Goal: Task Accomplishment & Management: Use online tool/utility

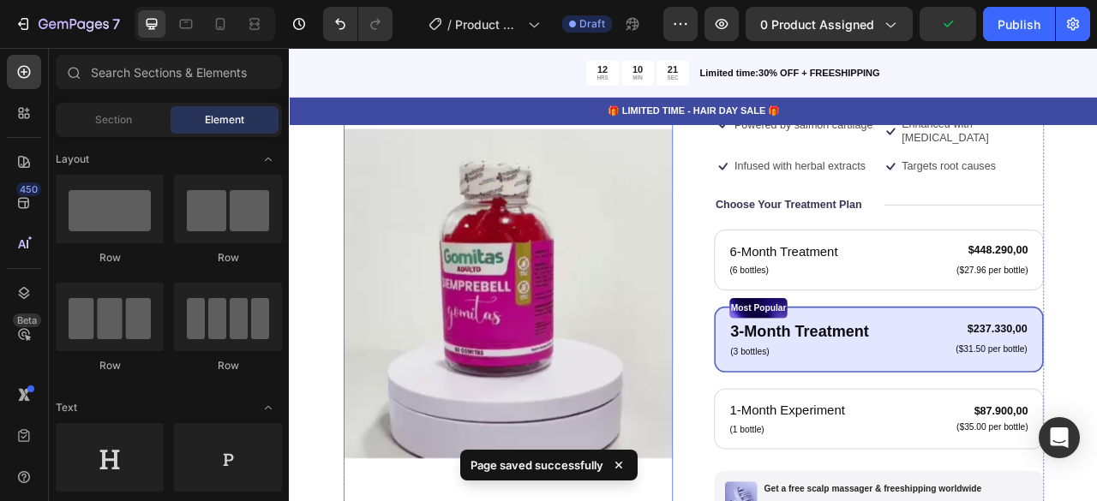
scroll to position [171, 0]
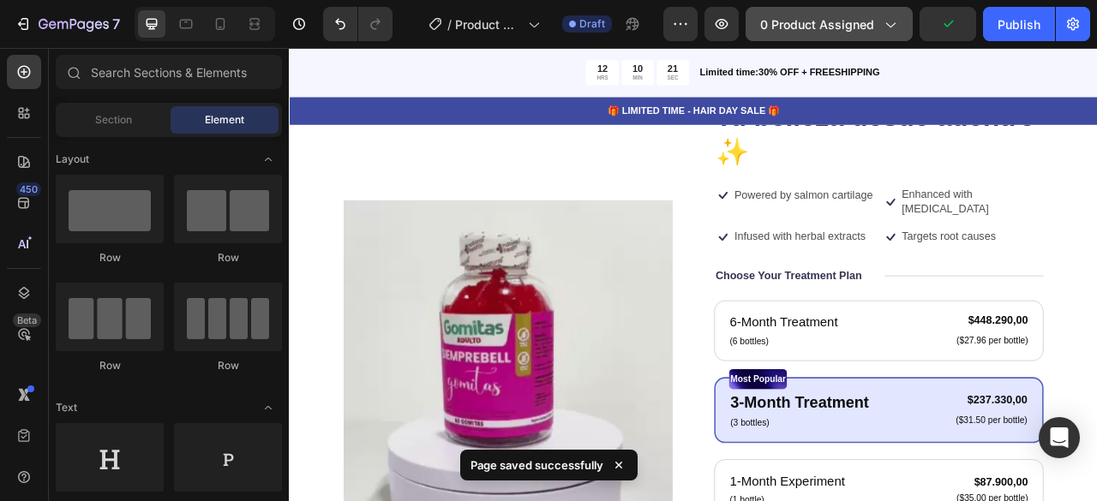
click at [859, 29] on span "0 product assigned" at bounding box center [817, 24] width 114 height 18
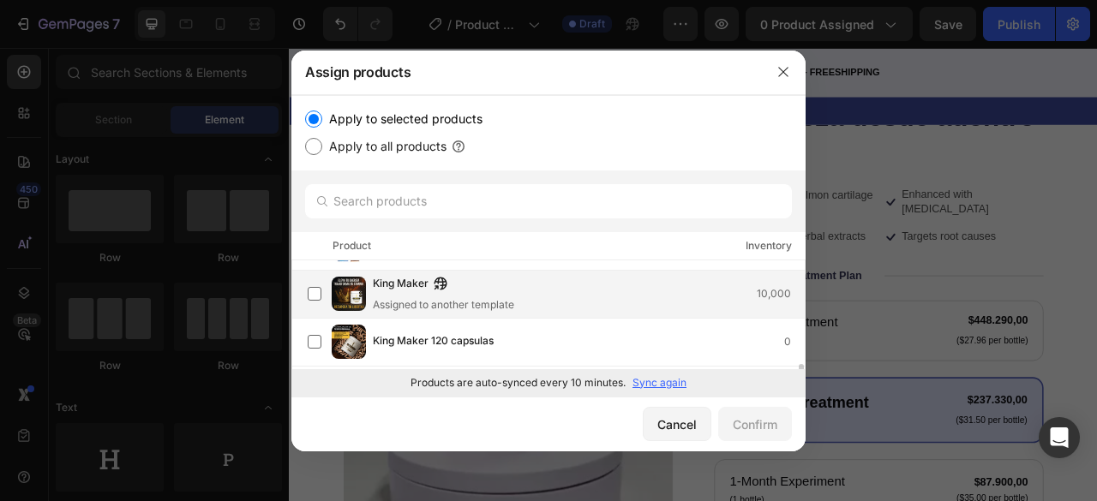
scroll to position [130, 0]
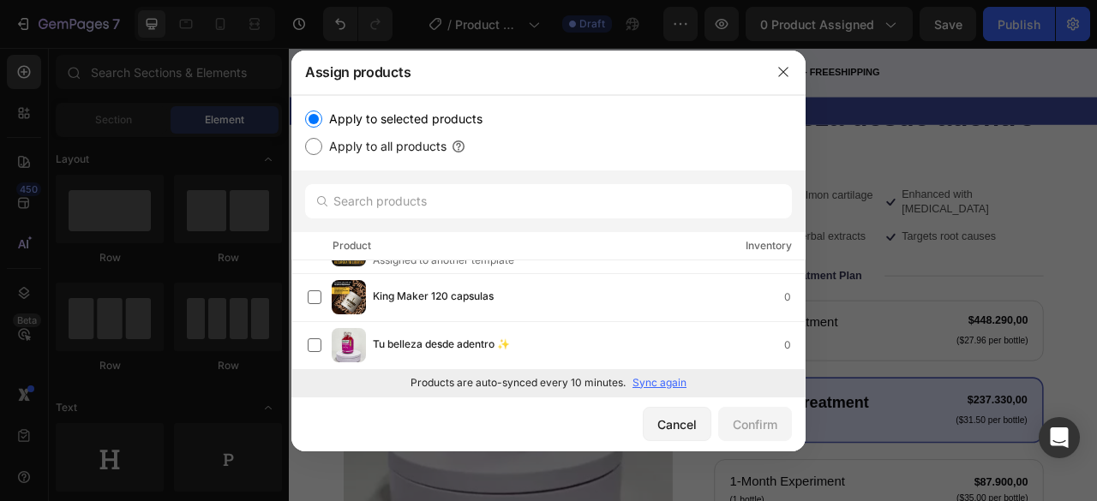
click at [675, 383] on p "Sync again" at bounding box center [659, 382] width 54 height 15
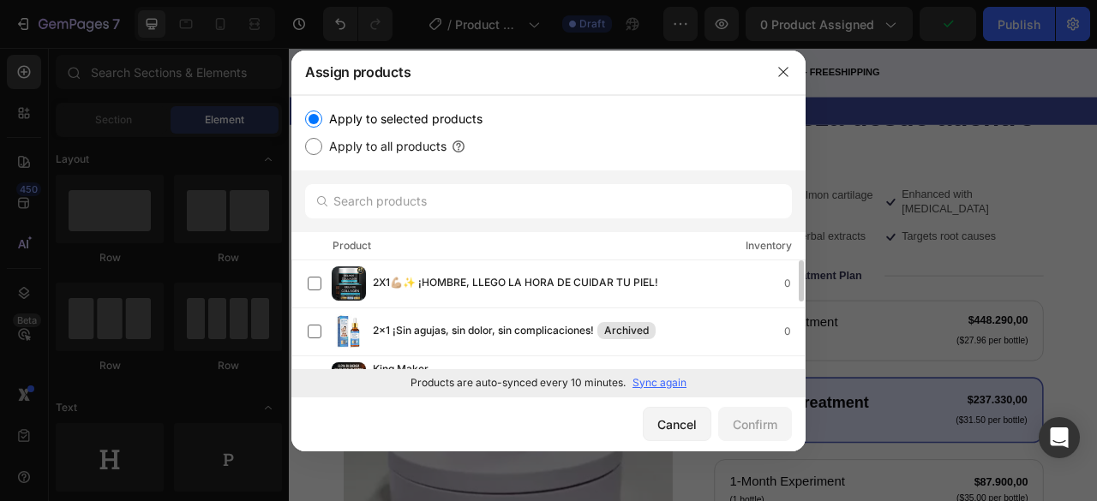
scroll to position [178, 0]
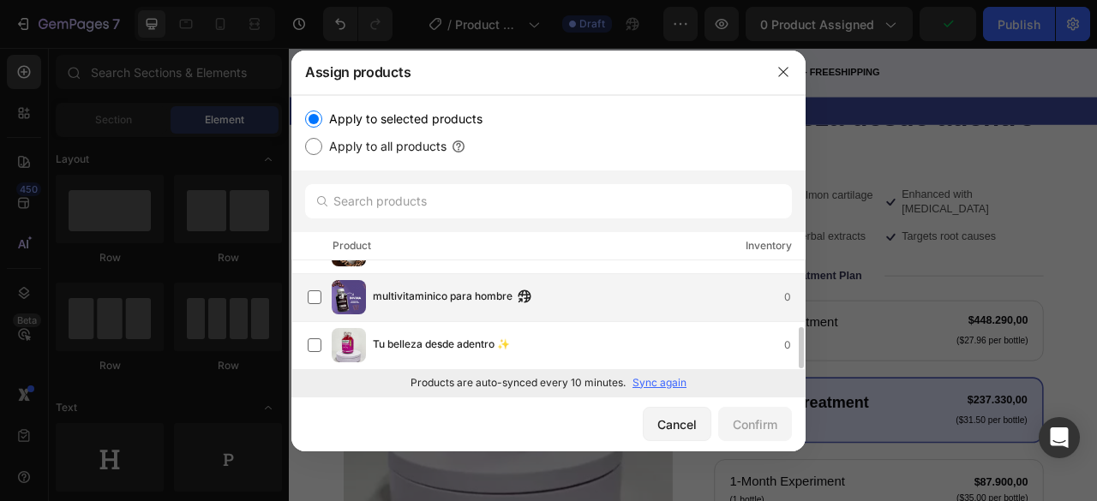
click at [441, 294] on span "multivitaminico para hombre" at bounding box center [443, 297] width 140 height 19
click at [733, 424] on div "Confirm" at bounding box center [755, 425] width 45 height 18
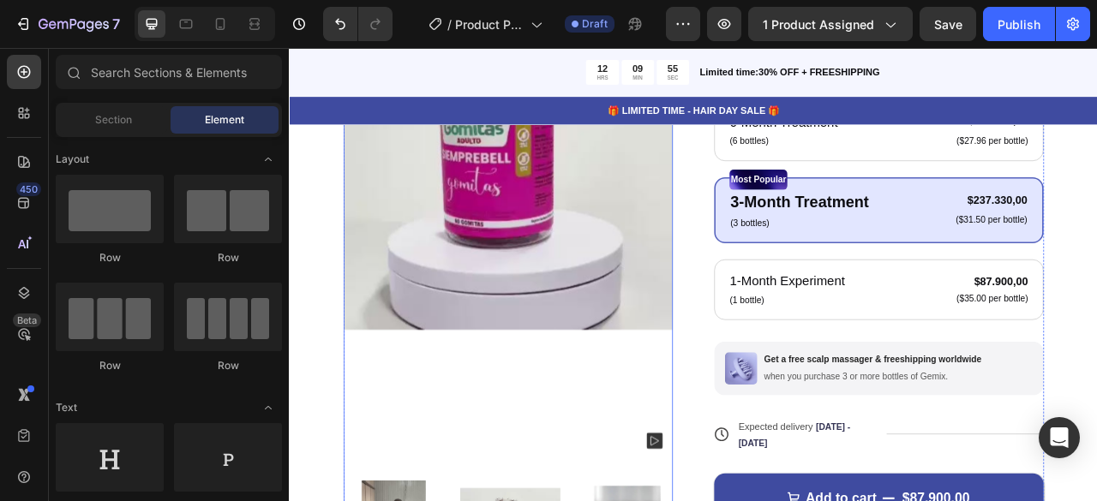
scroll to position [428, 0]
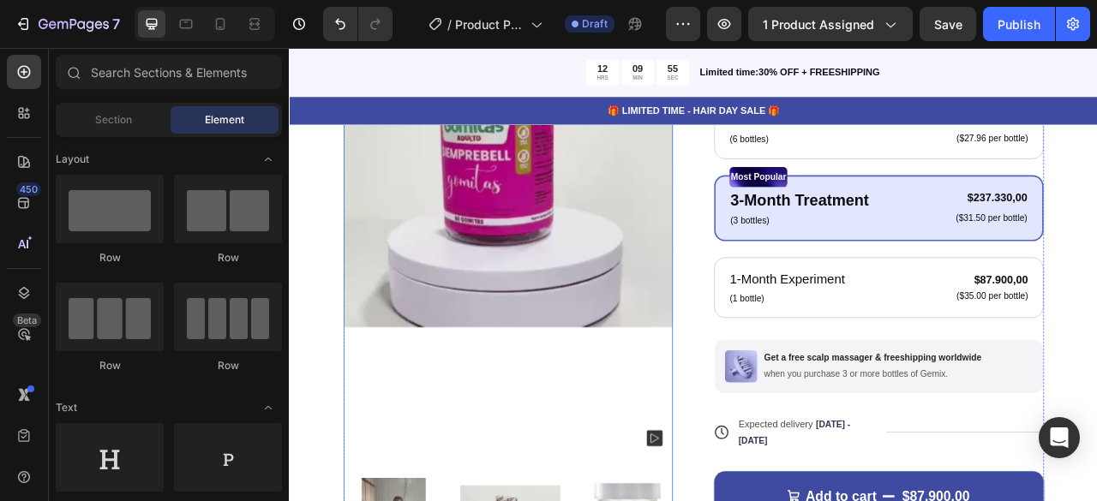
click at [516, 278] on img at bounding box center [566, 194] width 419 height 747
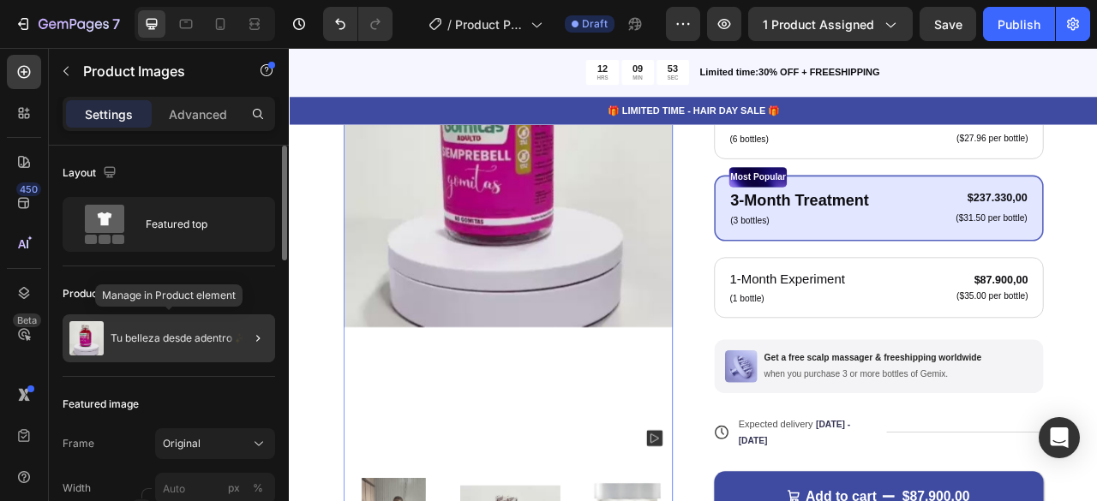
click at [190, 334] on p "Tu belleza desde adentro ✨" at bounding box center [179, 338] width 137 height 12
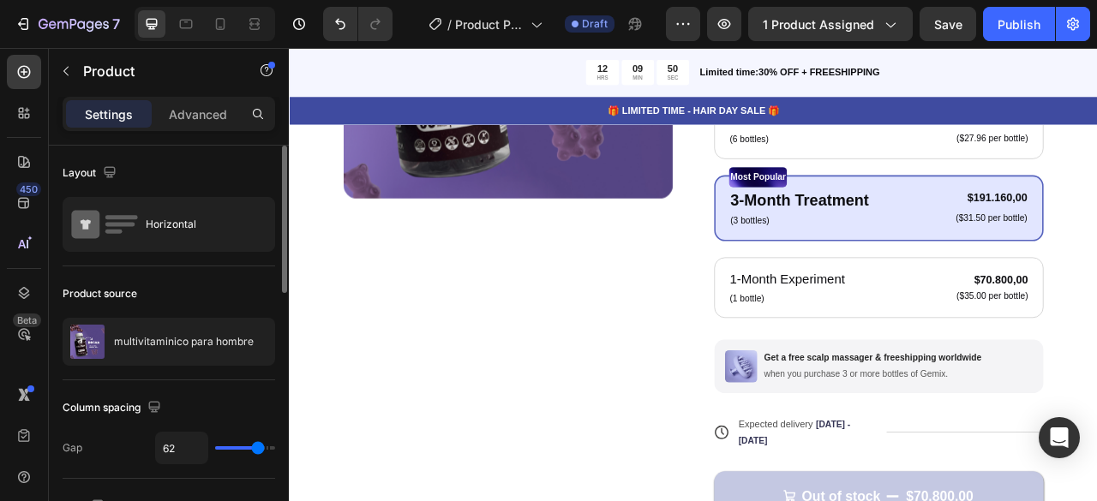
click at [420, 450] on div "Product Images" at bounding box center [566, 264] width 419 height 886
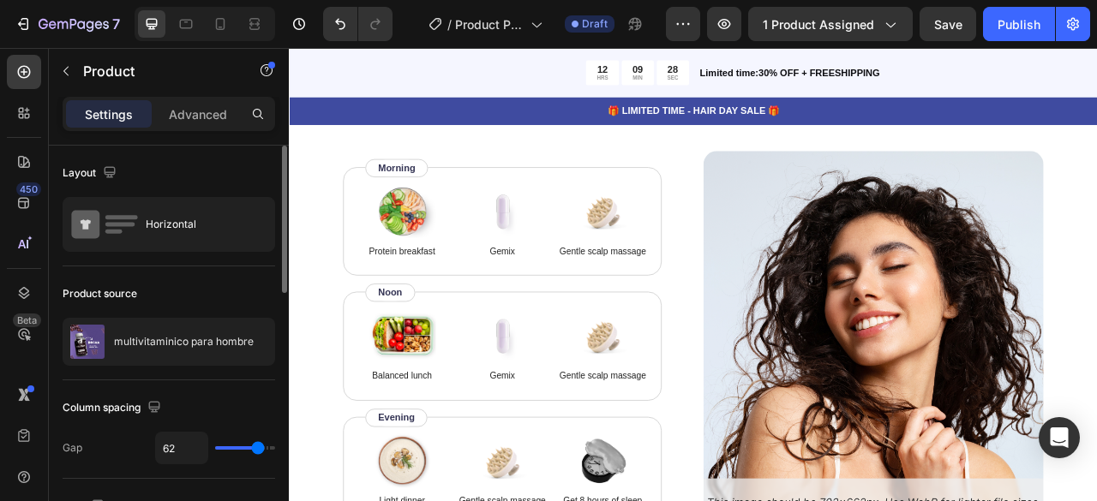
scroll to position [2244, 0]
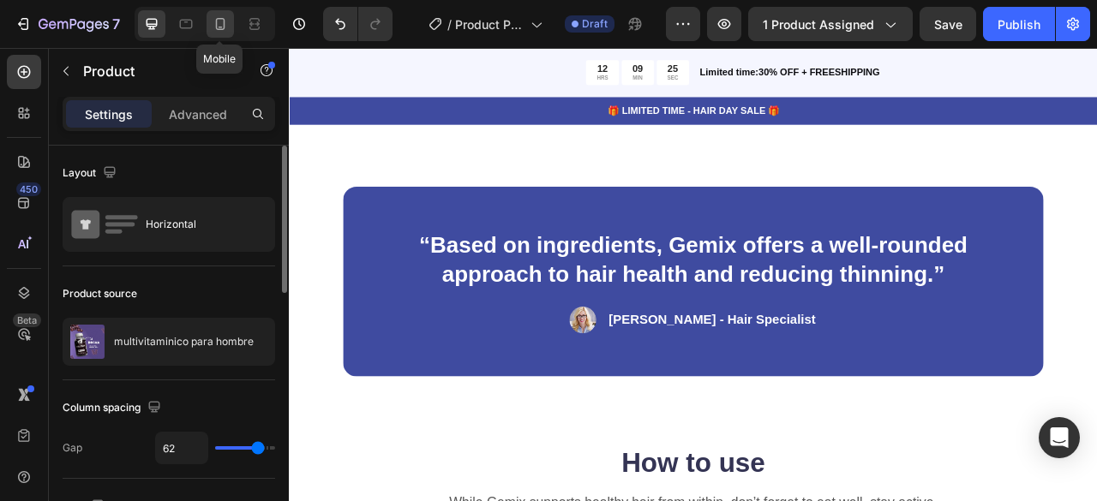
click at [221, 25] on icon at bounding box center [220, 23] width 17 height 17
type input "0"
type input "100%"
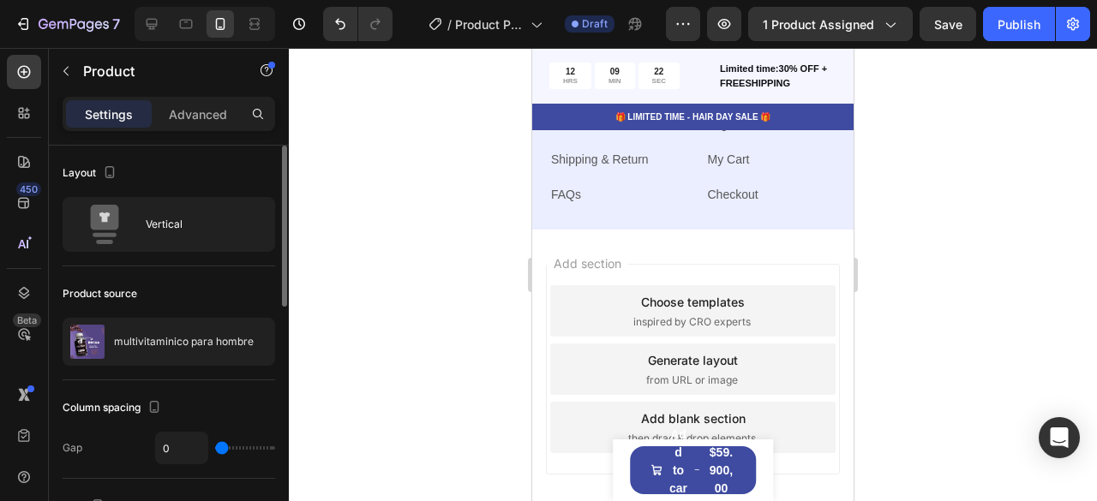
scroll to position [5604, 0]
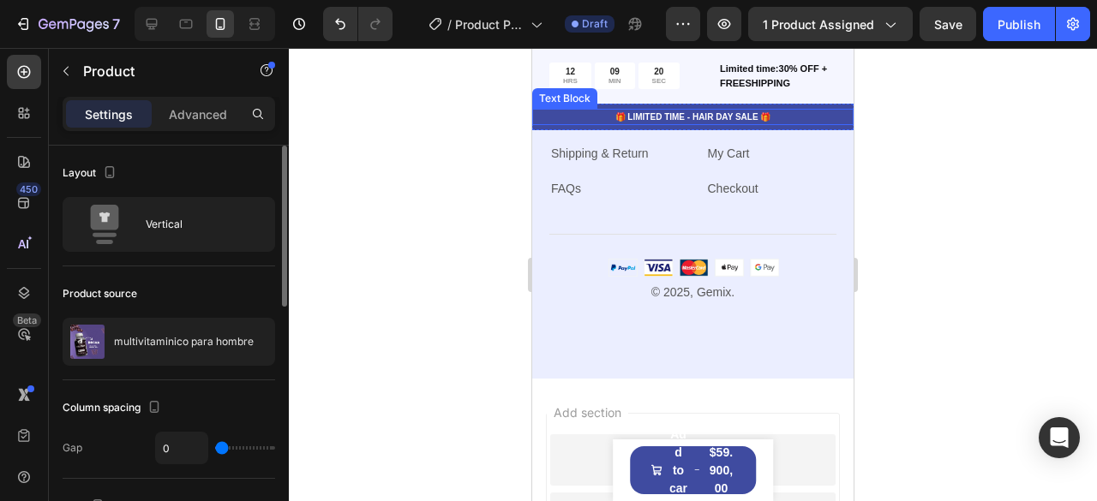
click at [559, 117] on p "🎁 LIMITED TIME - HAIR DAY SALE 🎁" at bounding box center [693, 117] width 318 height 13
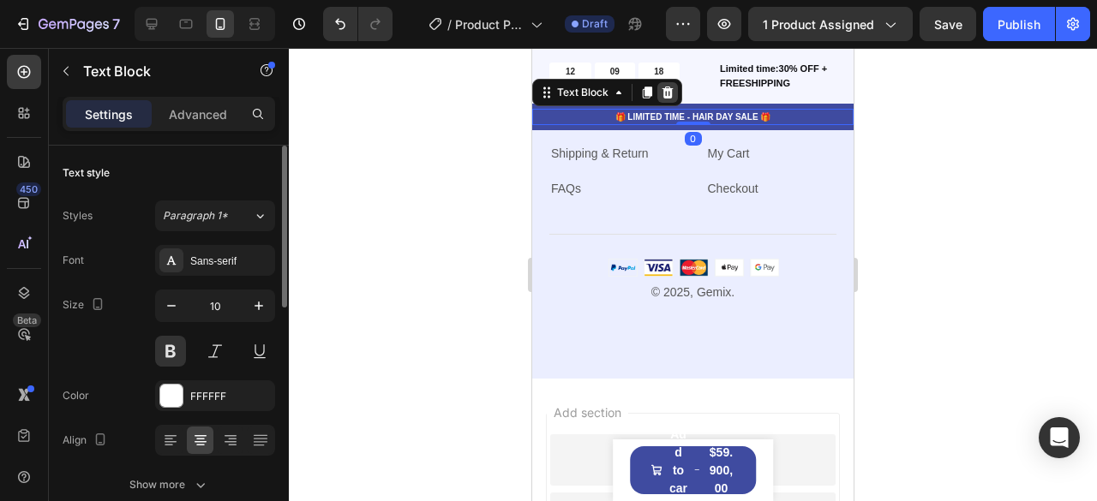
click at [666, 94] on icon at bounding box center [667, 93] width 11 height 12
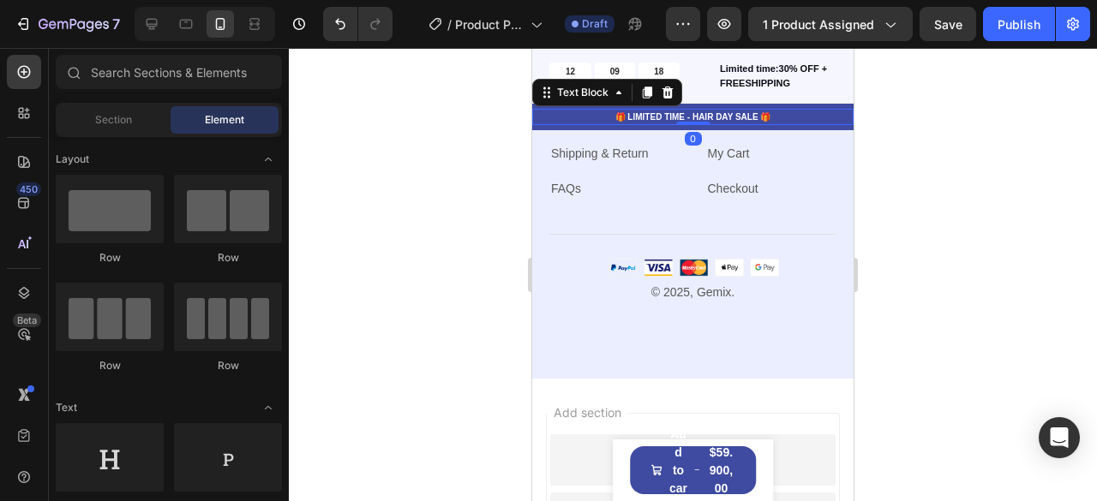
scroll to position [5639, 0]
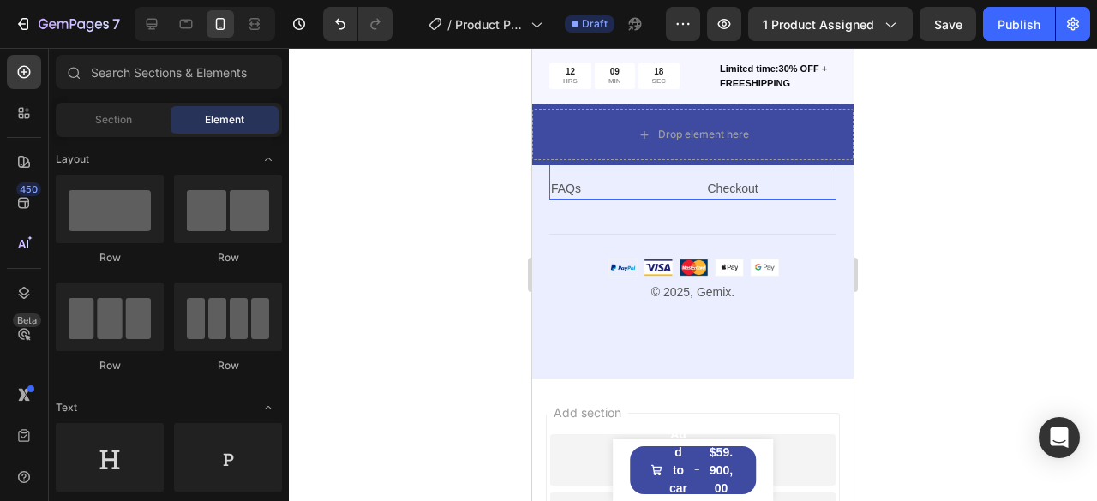
click at [810, 171] on div "Information Heading My Account Text block Login Text block My Cart Text block C…" at bounding box center [771, 113] width 131 height 173
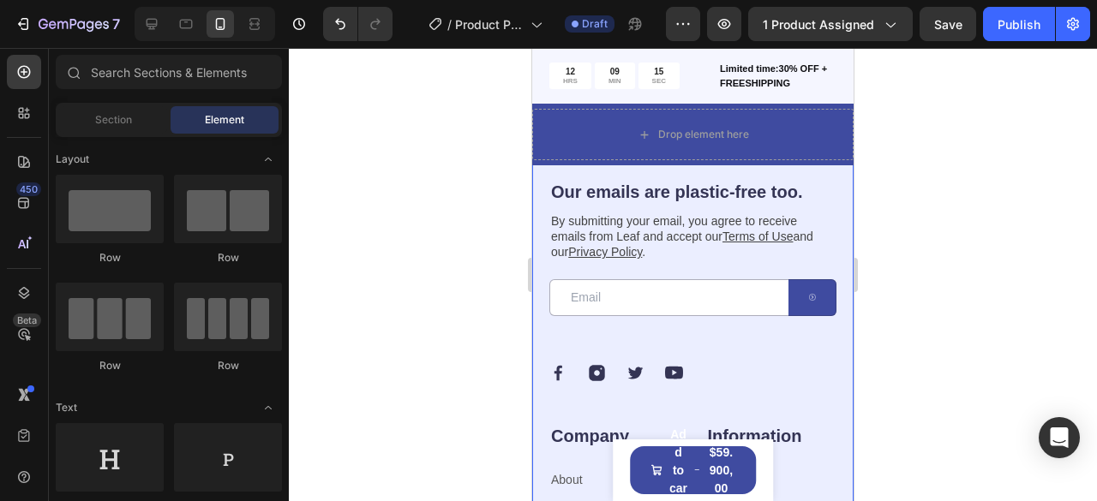
click at [835, 194] on div "Our emails are plastic-free too. Heading By submitting your email, you agree to…" at bounding box center [692, 446] width 321 height 658
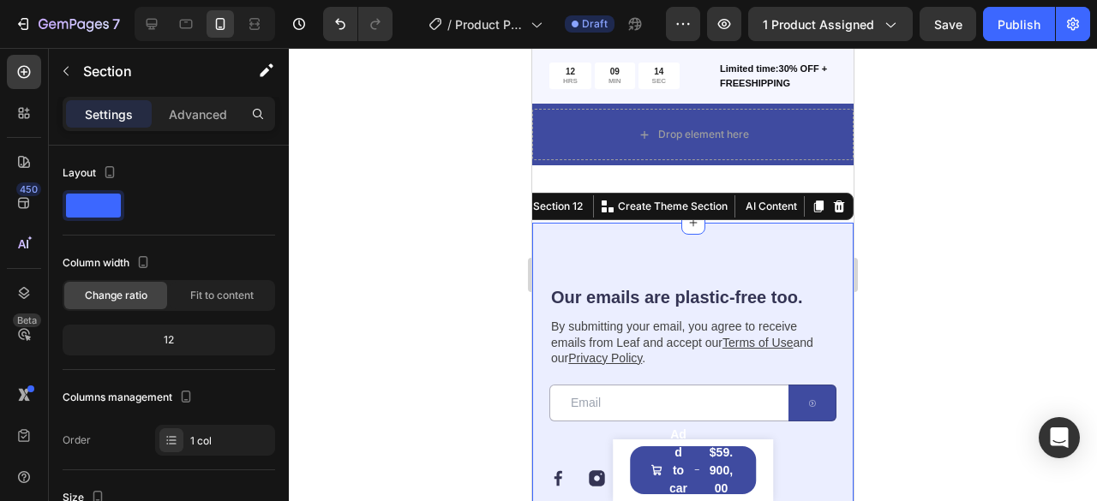
scroll to position [5071, 0]
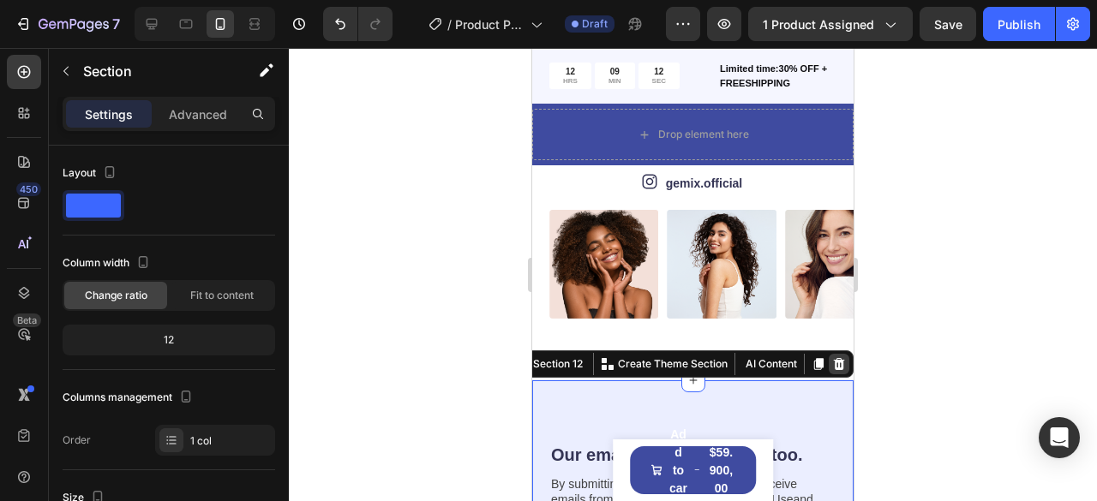
click at [834, 370] on icon at bounding box center [839, 364] width 11 height 12
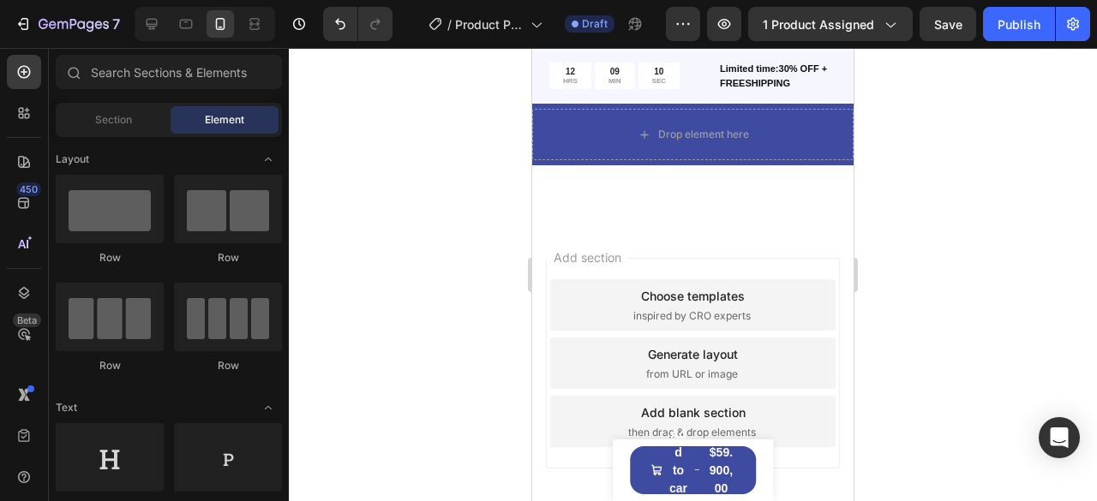
scroll to position [4897, 0]
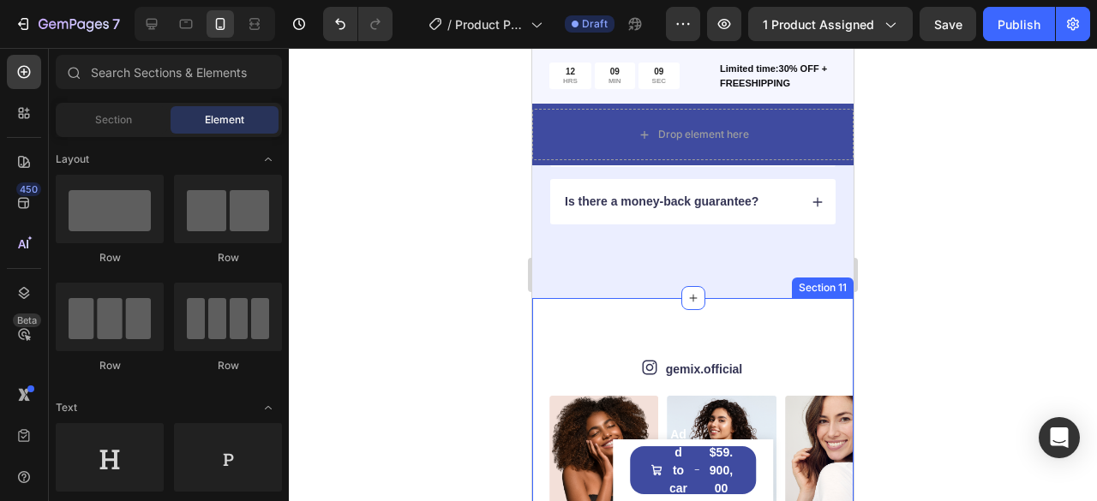
click at [827, 291] on div "Section 11" at bounding box center [823, 288] width 62 height 21
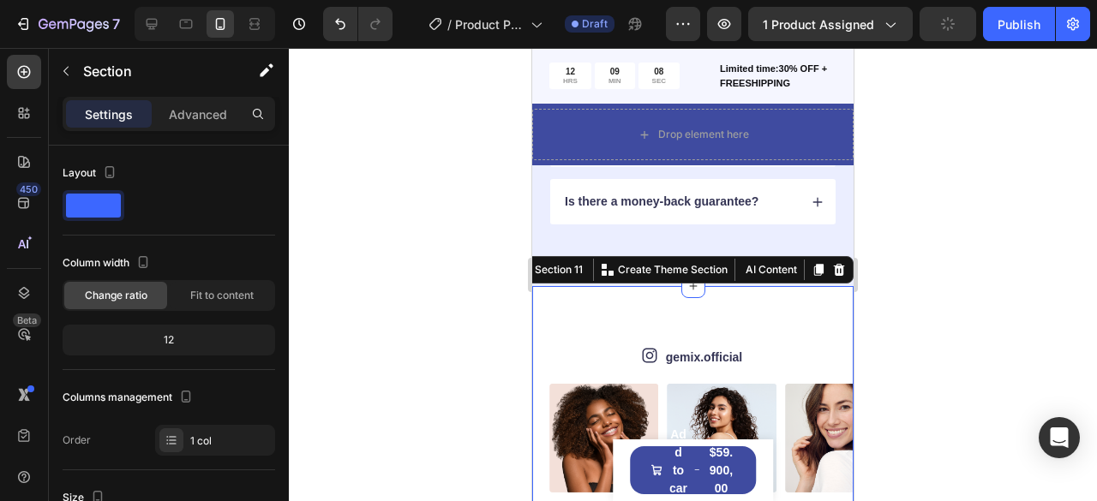
click at [832, 277] on icon at bounding box center [839, 270] width 14 height 14
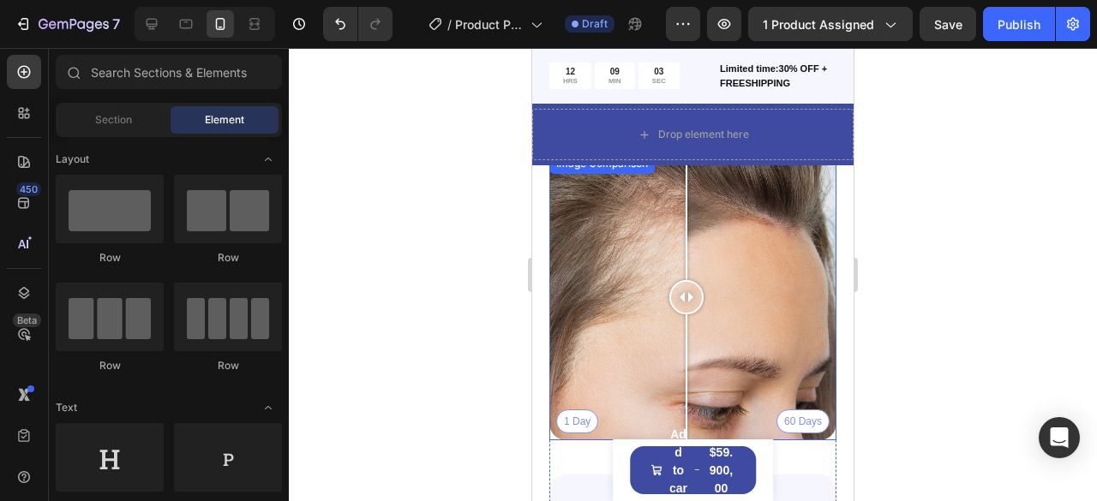
scroll to position [3611, 0]
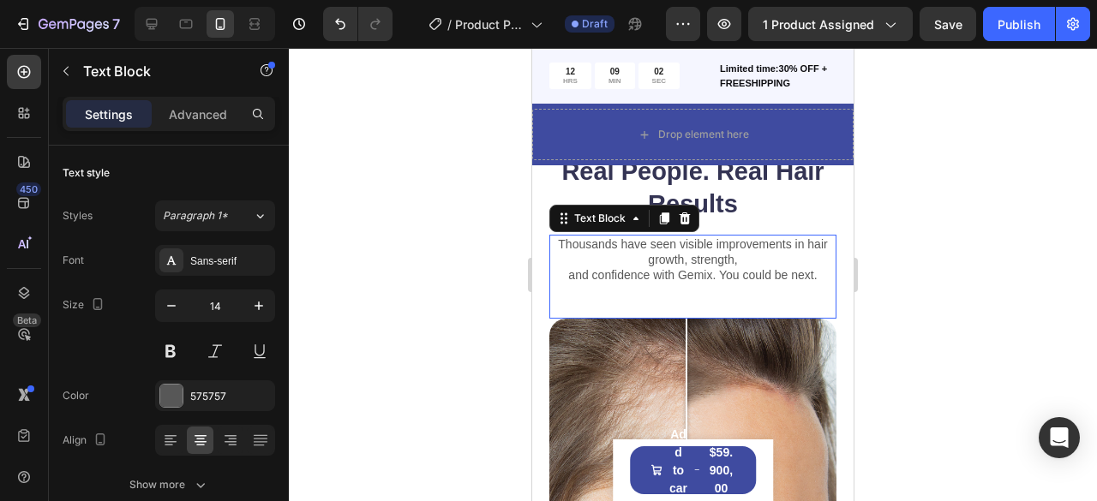
click at [814, 261] on p "Thousands have seen visible improvements in hair growth, strength," at bounding box center [693, 252] width 284 height 31
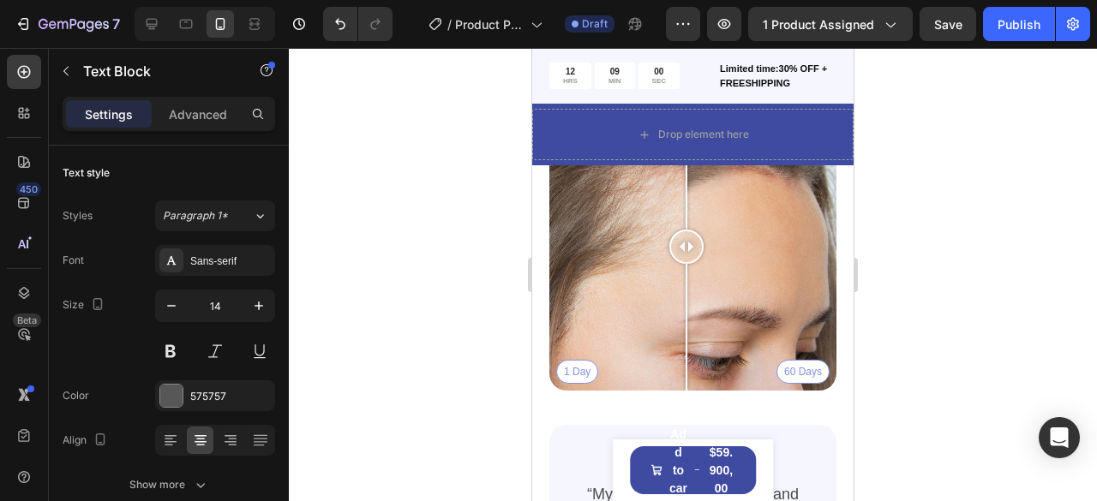
click at [692, 13] on div at bounding box center [684, 2] width 21 height 21
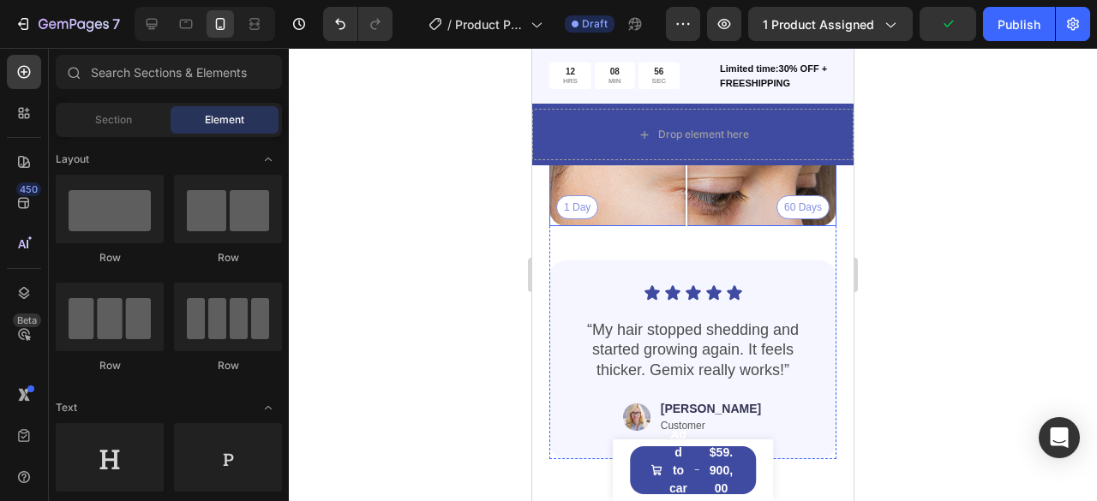
click at [734, 226] on div "1 Day 60 Days" at bounding box center [692, 82] width 287 height 287
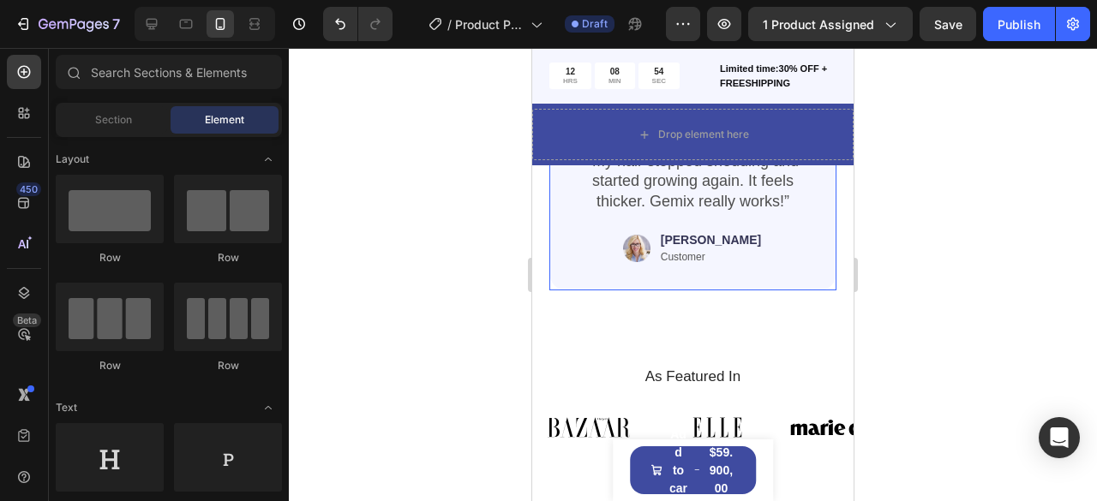
scroll to position [3697, 0]
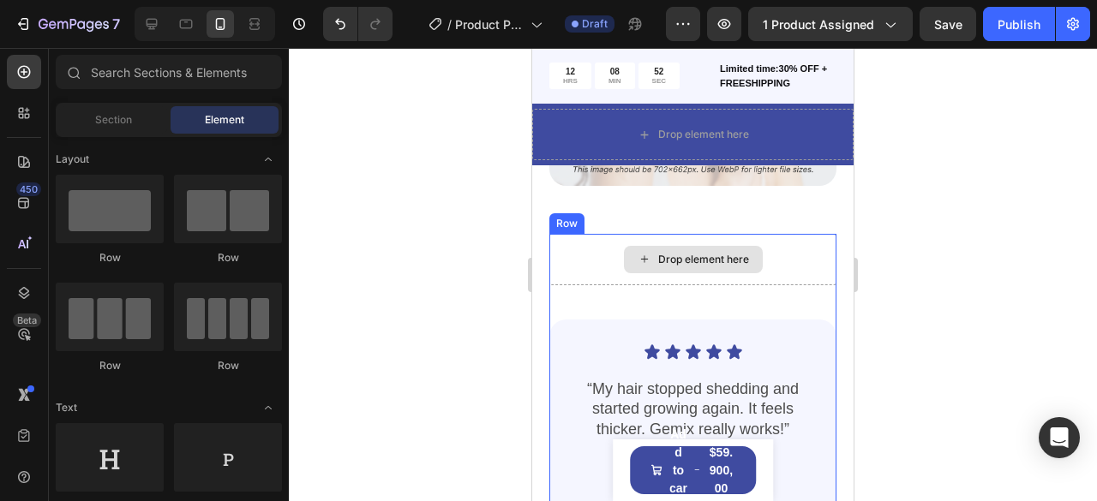
click at [774, 245] on div "Drop element here" at bounding box center [692, 259] width 287 height 51
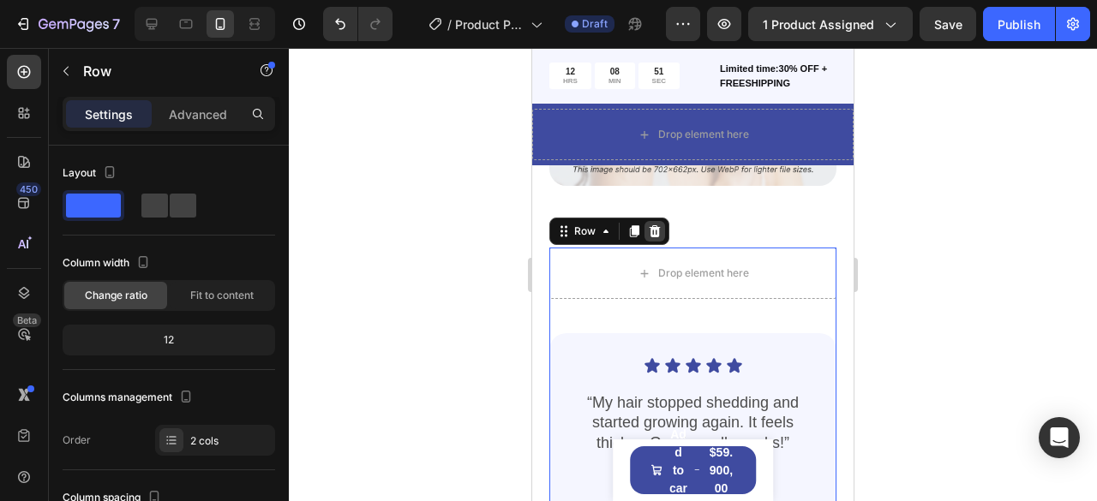
click at [662, 221] on div at bounding box center [654, 231] width 21 height 21
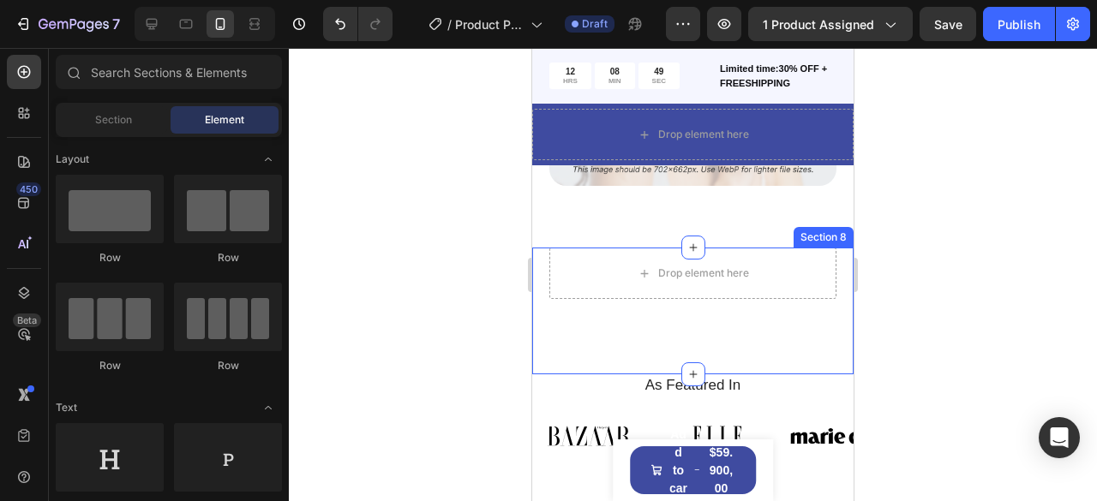
click at [830, 291] on div "Drop element here Row Section 8" at bounding box center [692, 311] width 321 height 127
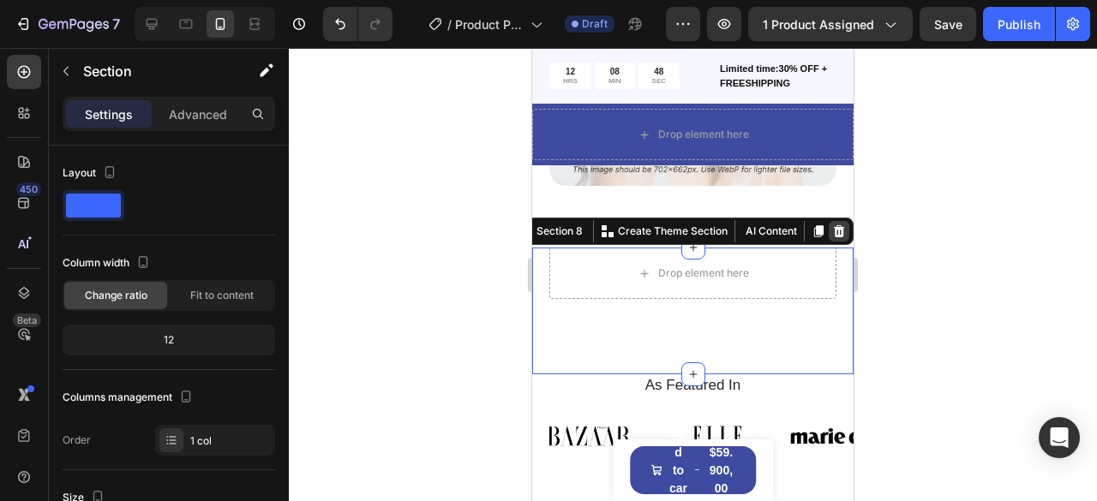
click at [834, 225] on icon at bounding box center [839, 231] width 11 height 12
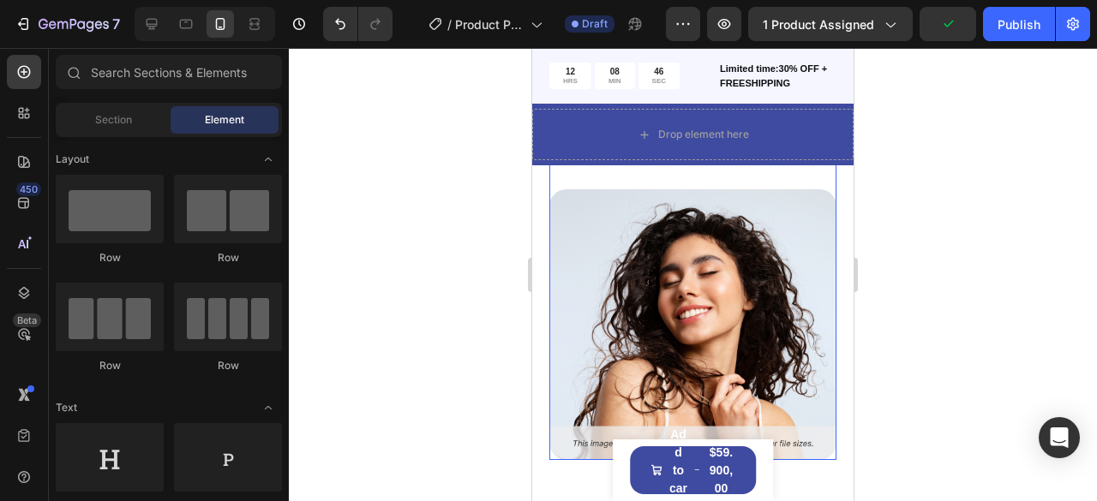
scroll to position [3354, 0]
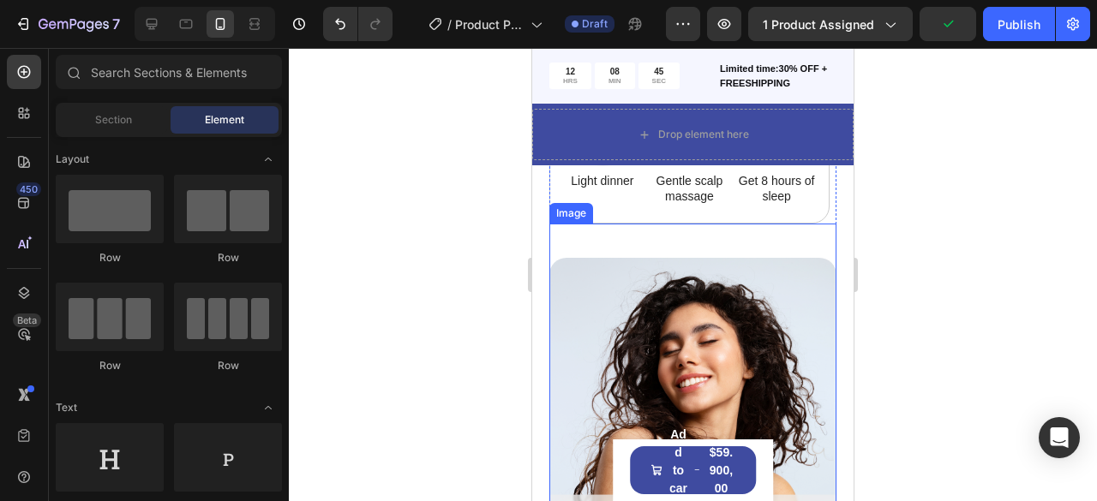
click at [812, 243] on div "Image" at bounding box center [692, 376] width 287 height 305
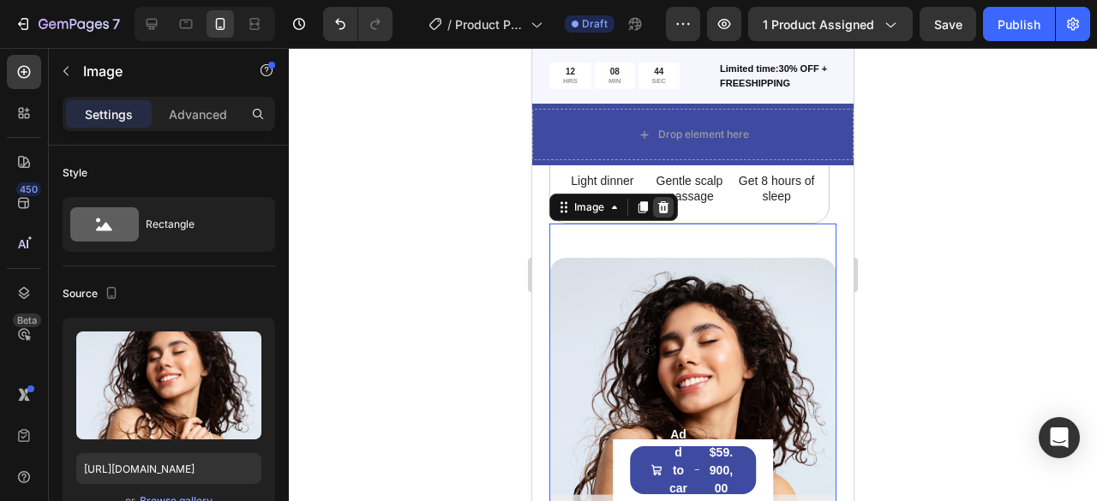
click at [665, 210] on icon at bounding box center [663, 207] width 11 height 12
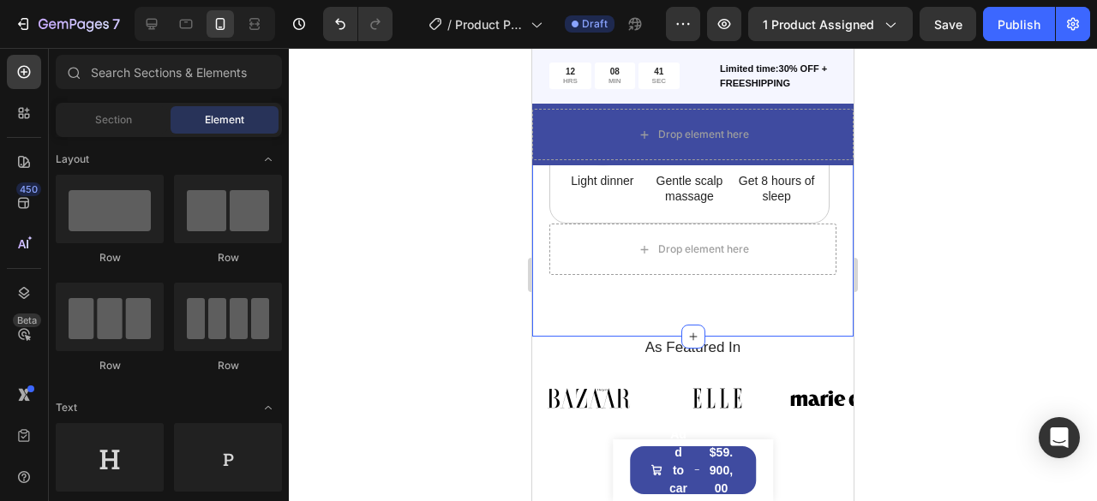
click at [816, 330] on div "How to use Heading While Gemix supports healthy hair from within, don’t forget …" at bounding box center [692, 18] width 321 height 638
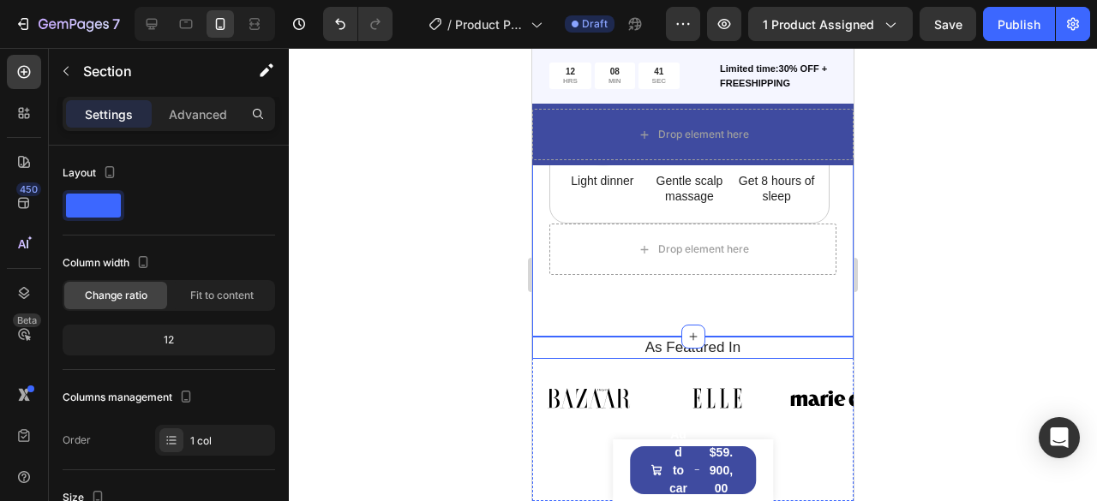
click at [816, 355] on h2 "As Featured In" at bounding box center [693, 348] width 296 height 22
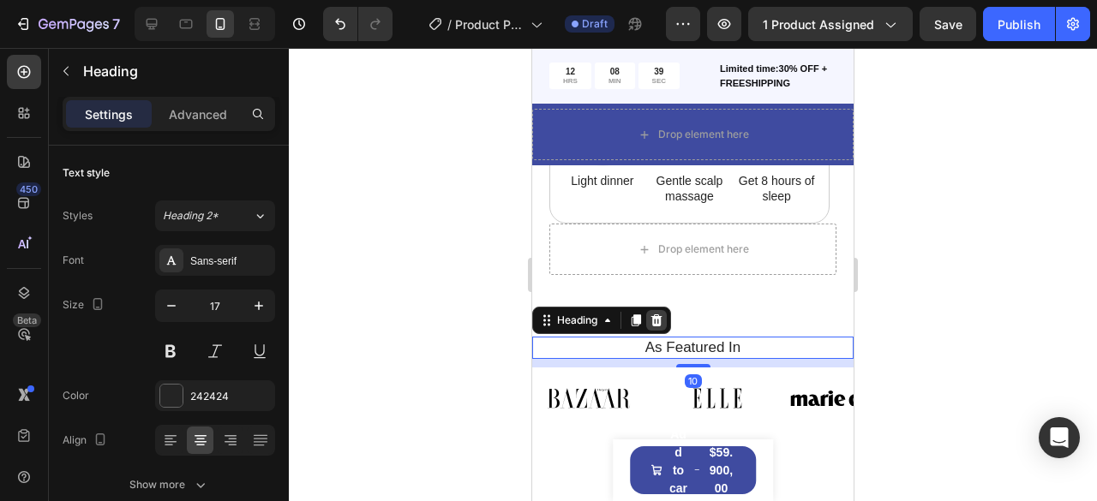
click at [662, 316] on icon at bounding box center [657, 321] width 14 height 14
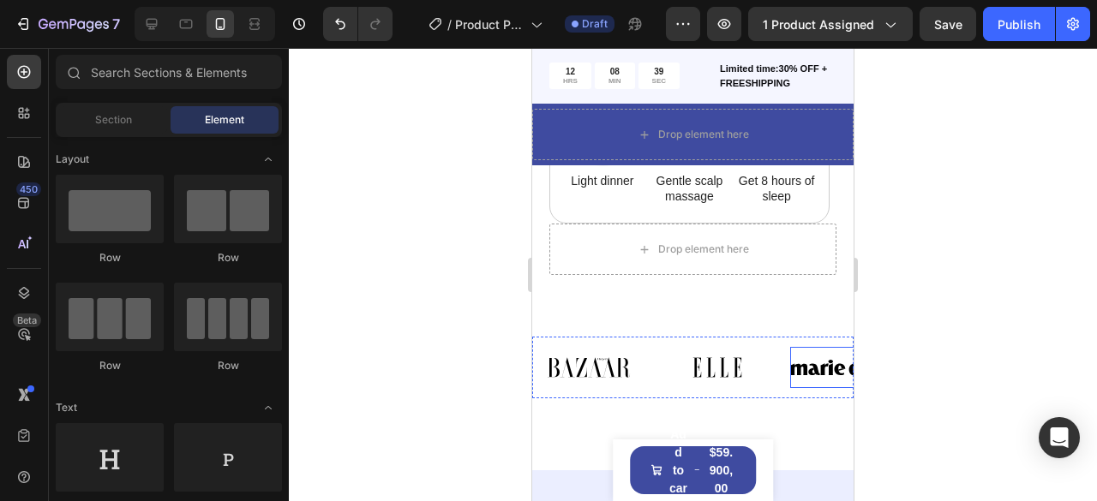
click at [806, 348] on img at bounding box center [845, 367] width 111 height 41
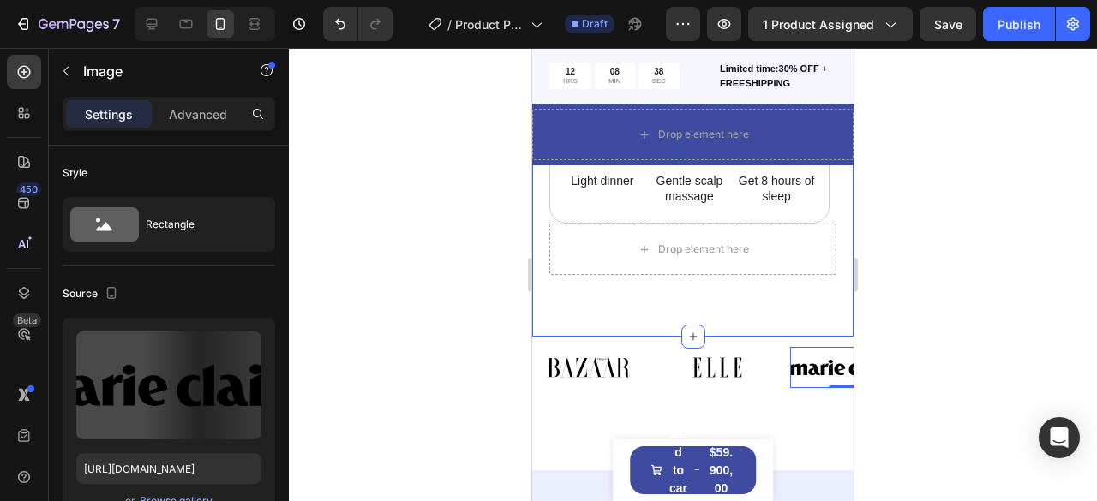
click at [820, 327] on div "How to use Heading While Gemix supports healthy hair from within, don’t forget …" at bounding box center [692, 18] width 321 height 638
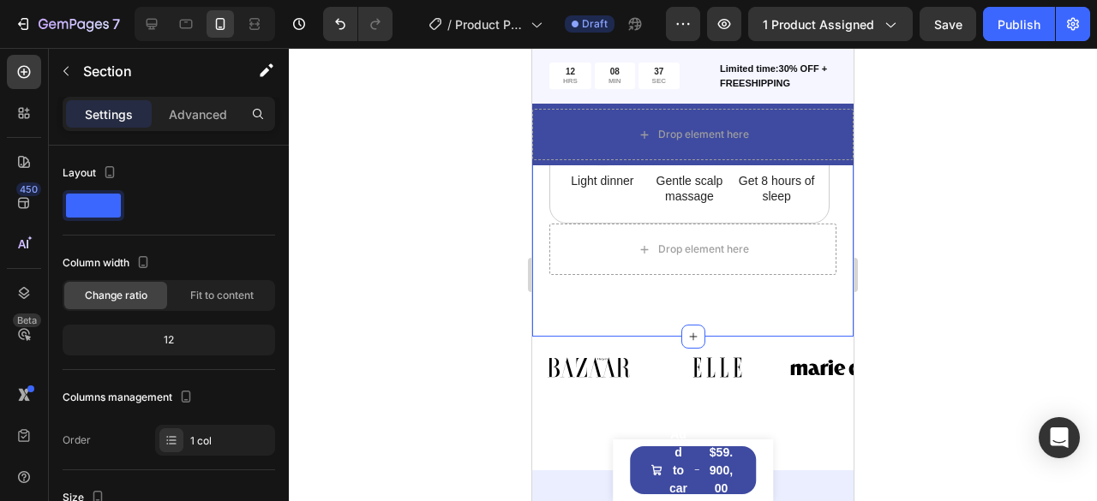
click at [837, 330] on div "How to use Heading While Gemix supports healthy hair from within, don’t forget …" at bounding box center [692, 18] width 321 height 638
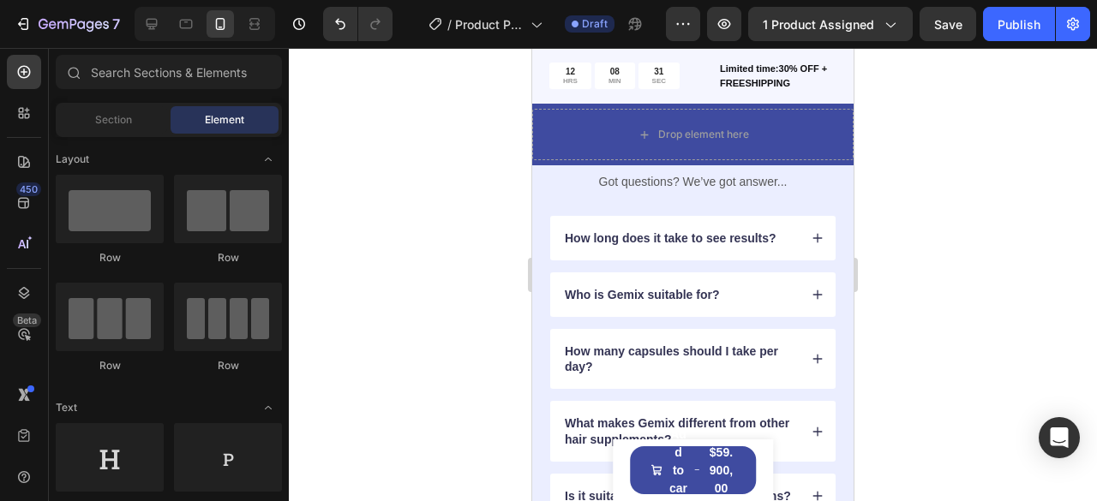
scroll to position [3759, 0]
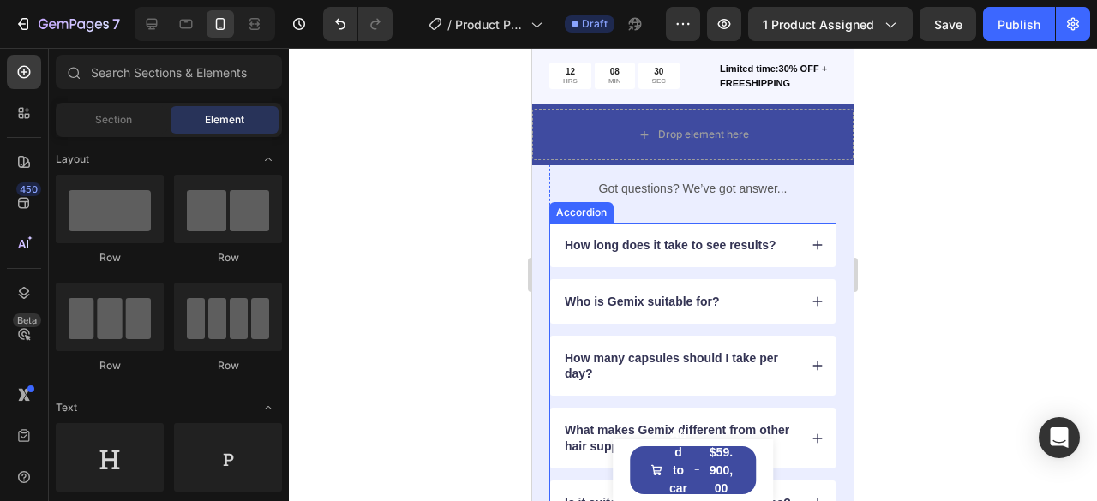
click at [812, 296] on icon at bounding box center [818, 302] width 12 height 12
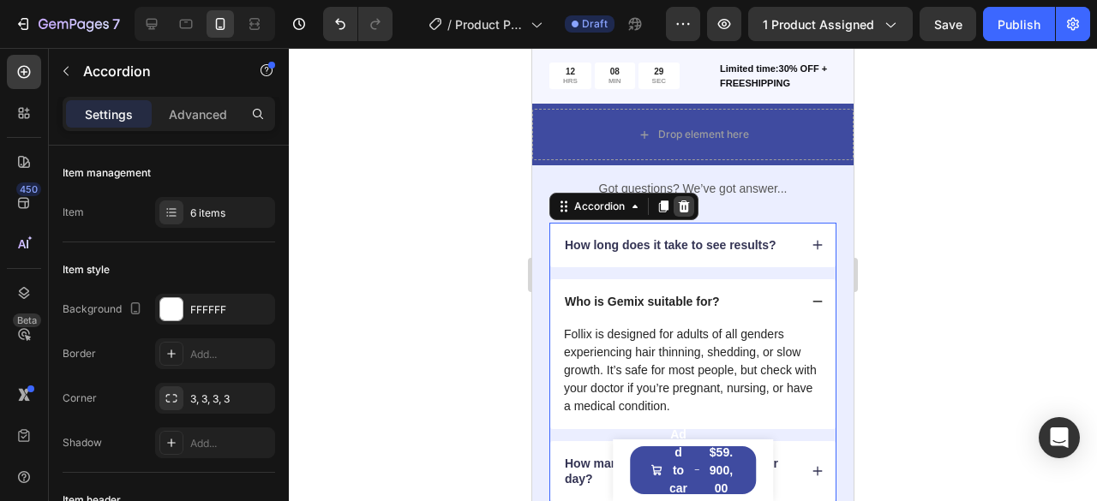
click at [688, 204] on icon at bounding box center [684, 207] width 14 height 14
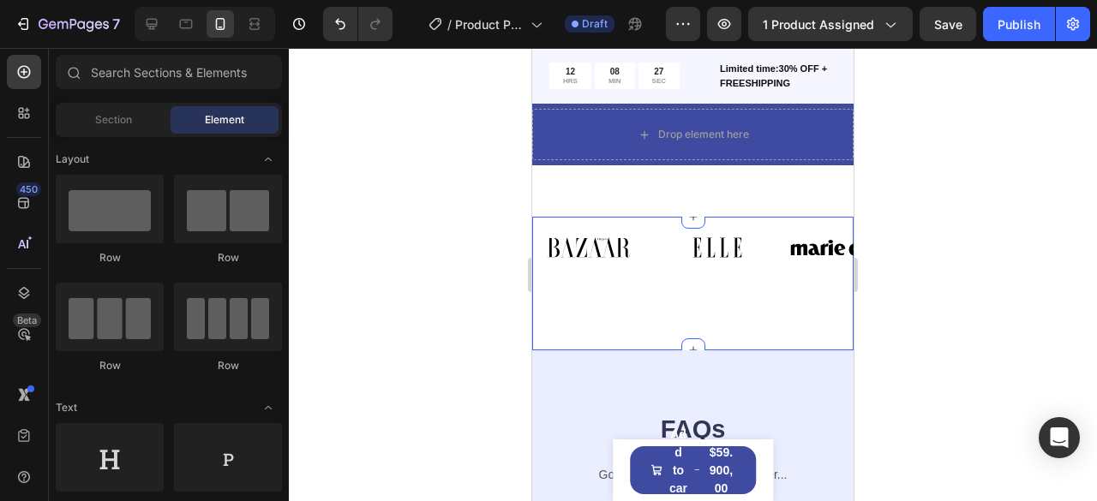
scroll to position [3441, 0]
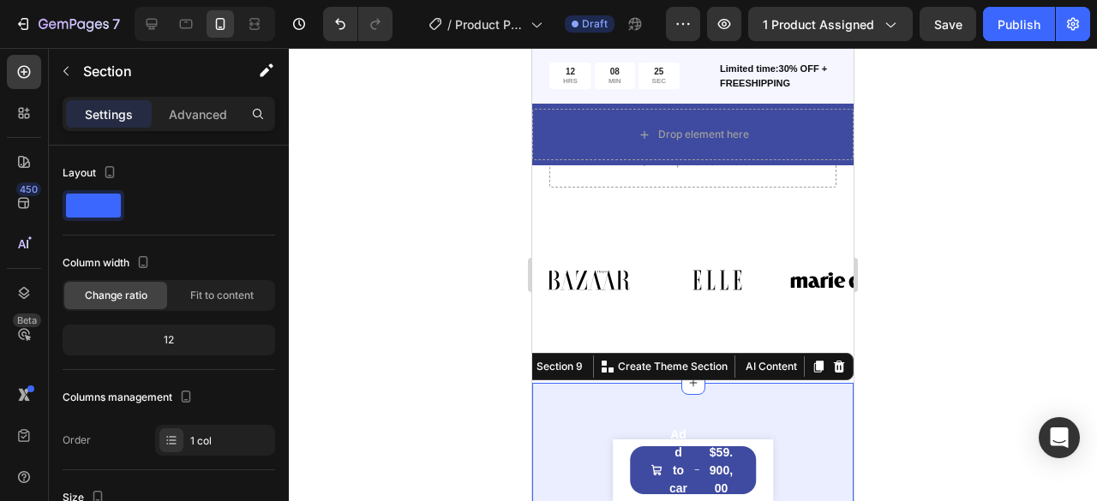
click at [832, 363] on icon at bounding box center [839, 367] width 14 height 14
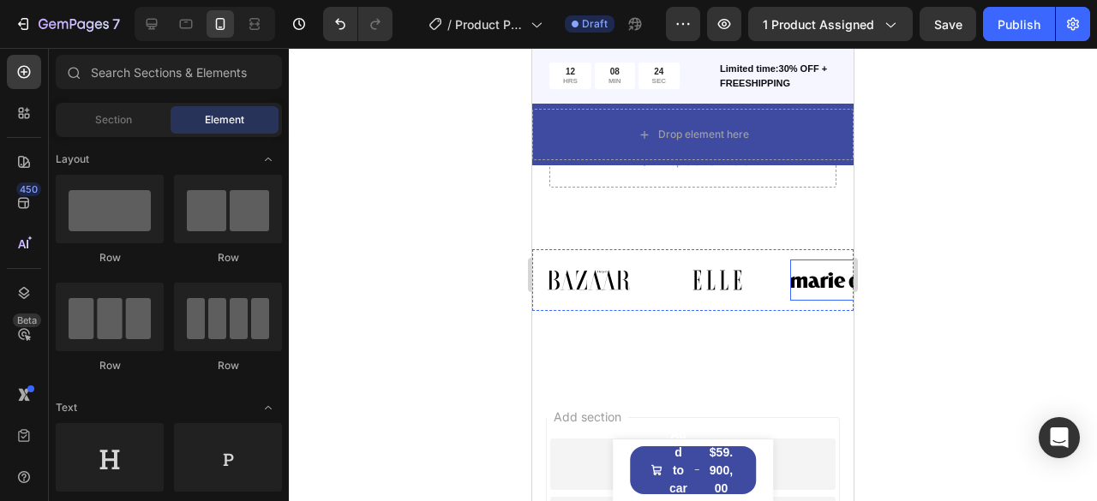
click at [818, 263] on img at bounding box center [845, 280] width 111 height 41
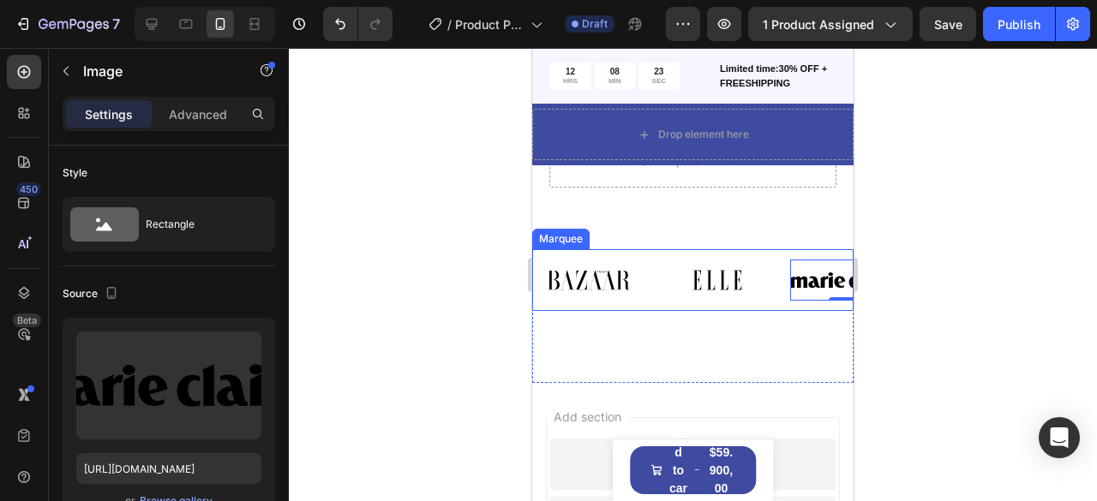
click at [824, 253] on div "Image Image Image 0 Image Image Image Image Image Image 0 Image Image Image Mar…" at bounding box center [692, 280] width 321 height 62
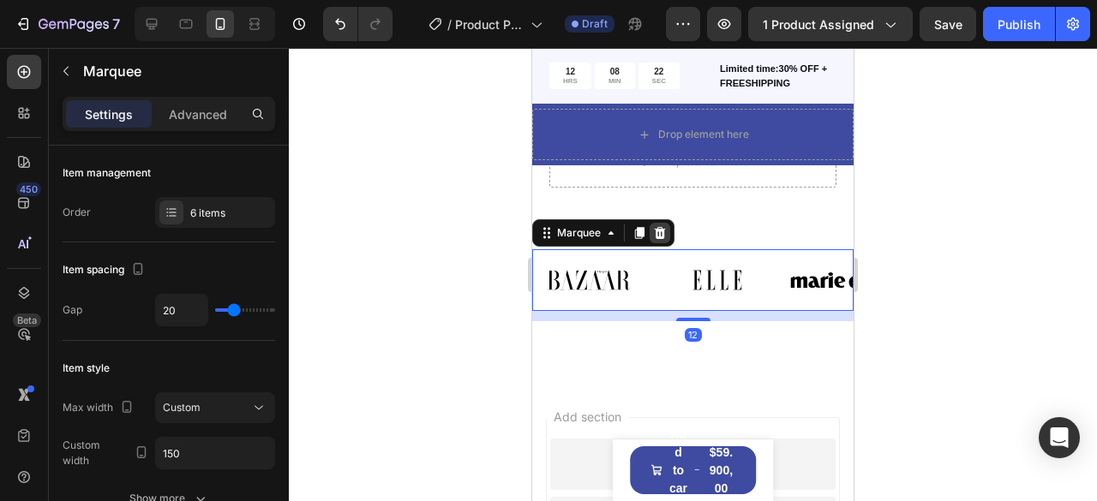
click at [668, 232] on div at bounding box center [660, 233] width 21 height 21
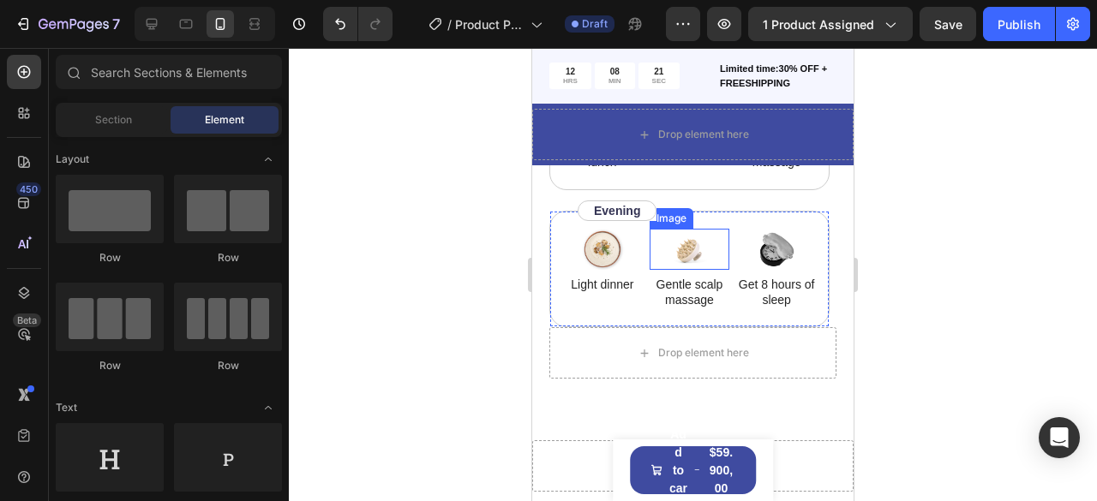
scroll to position [3184, 0]
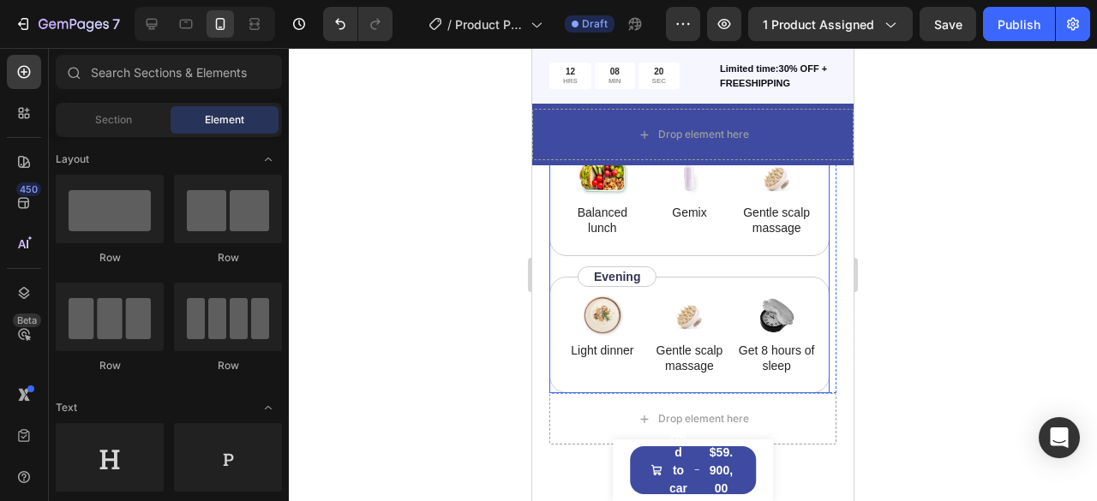
click at [806, 268] on div "Image Balanced lunch Text Block Image Gemix Text Block Image Gentle scalp massa…" at bounding box center [689, 266] width 280 height 255
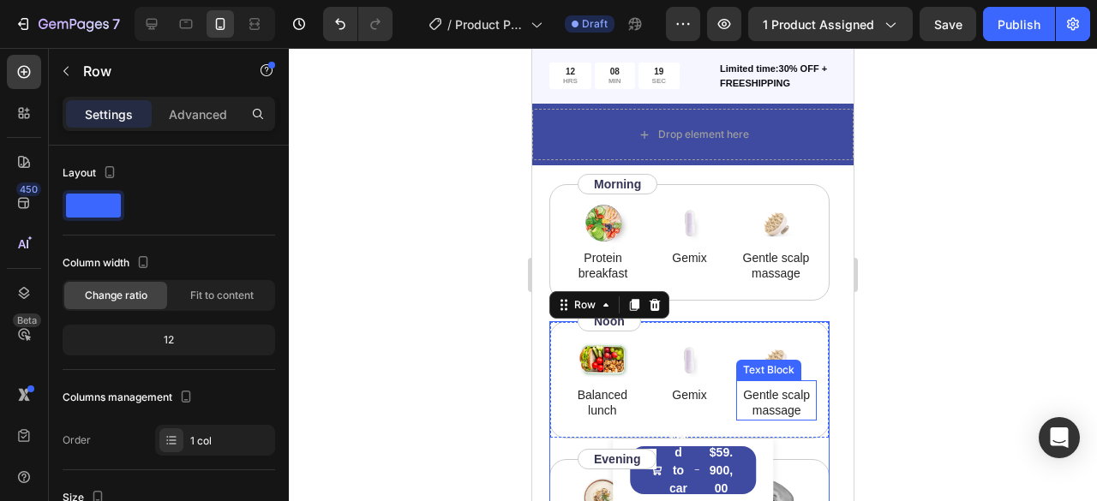
scroll to position [2927, 0]
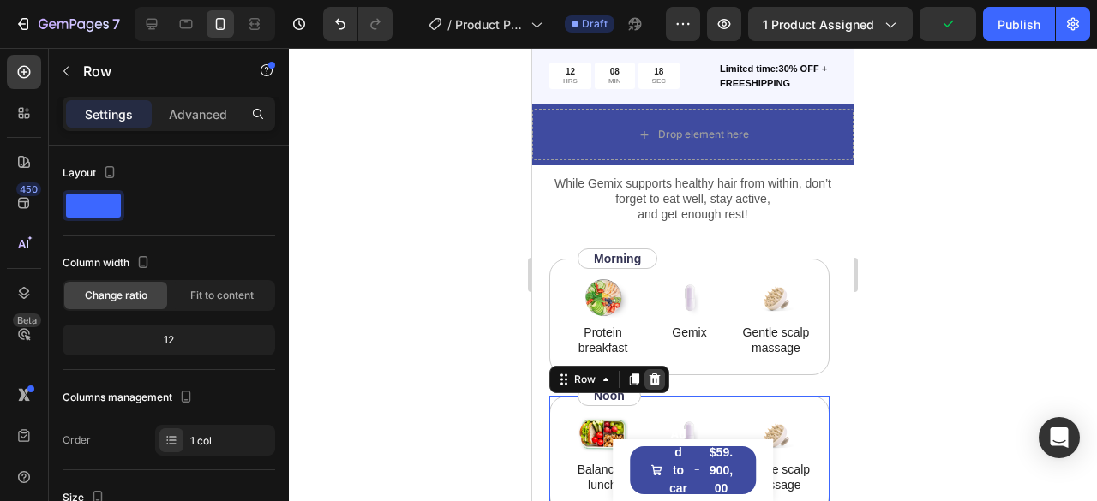
click at [655, 381] on icon at bounding box center [655, 380] width 11 height 12
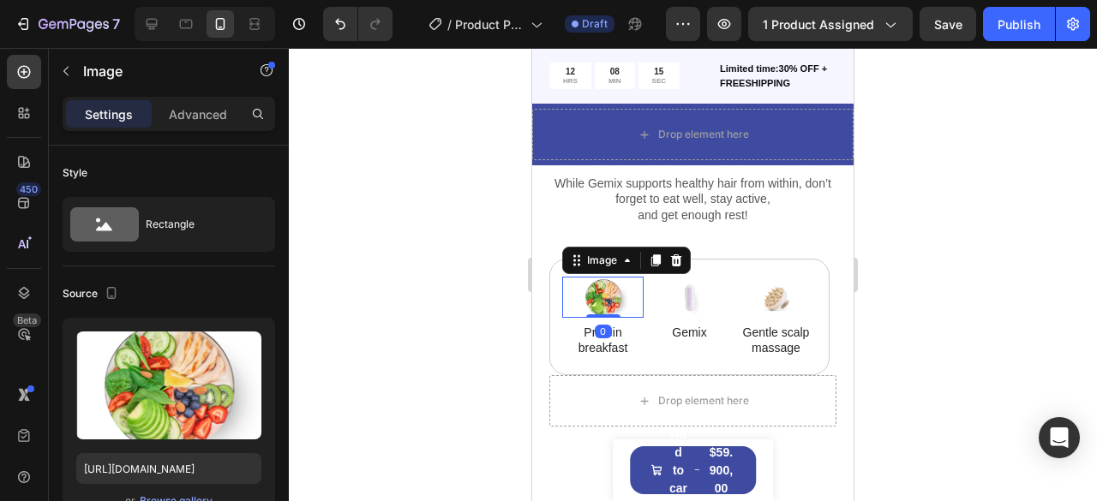
click at [570, 279] on div at bounding box center [602, 297] width 81 height 41
click at [818, 267] on div "Image 0 Protein breakfast Text Block Image Gemix Text Block Image Gentle scalp …" at bounding box center [692, 317] width 287 height 117
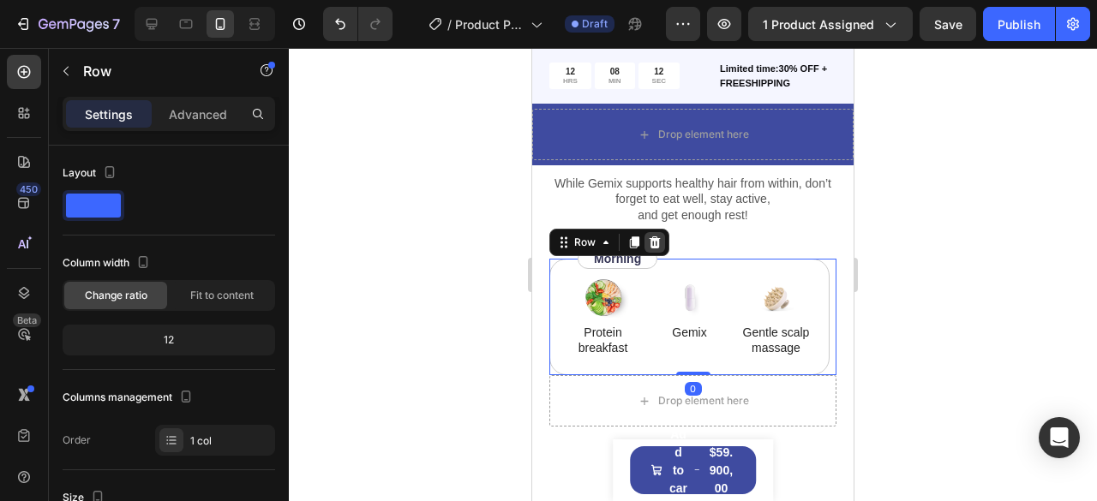
click at [657, 240] on icon at bounding box center [655, 243] width 11 height 12
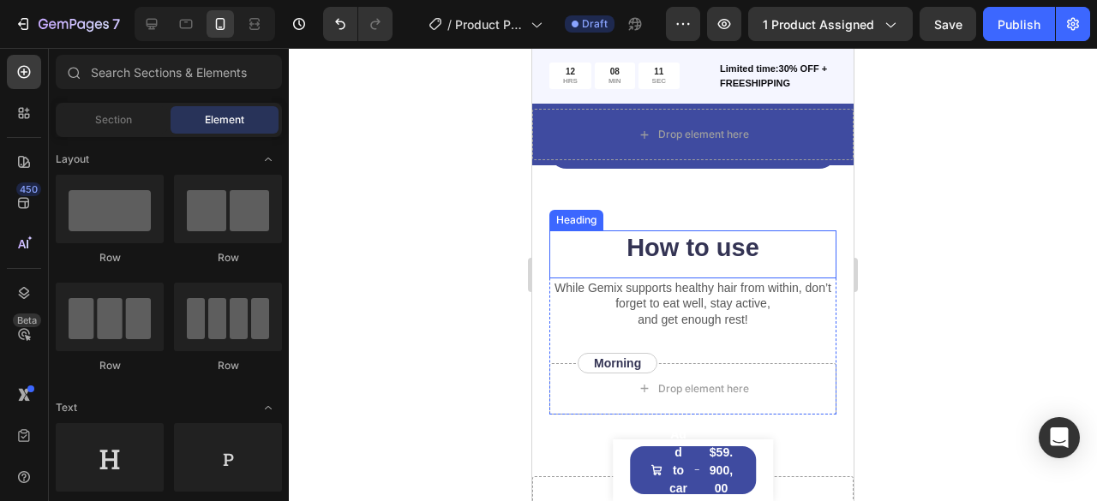
scroll to position [2756, 0]
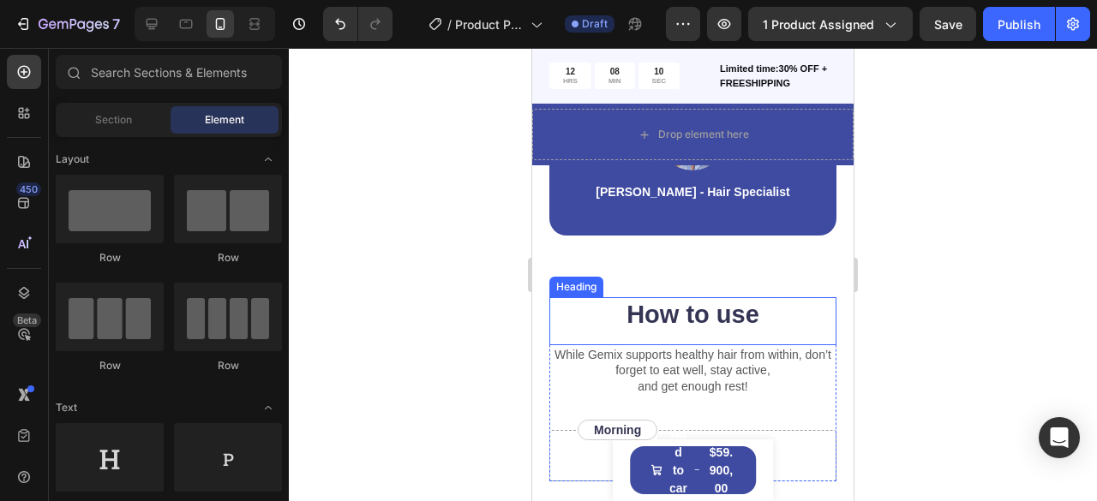
click at [807, 311] on h2 "How to use" at bounding box center [692, 315] width 287 height 36
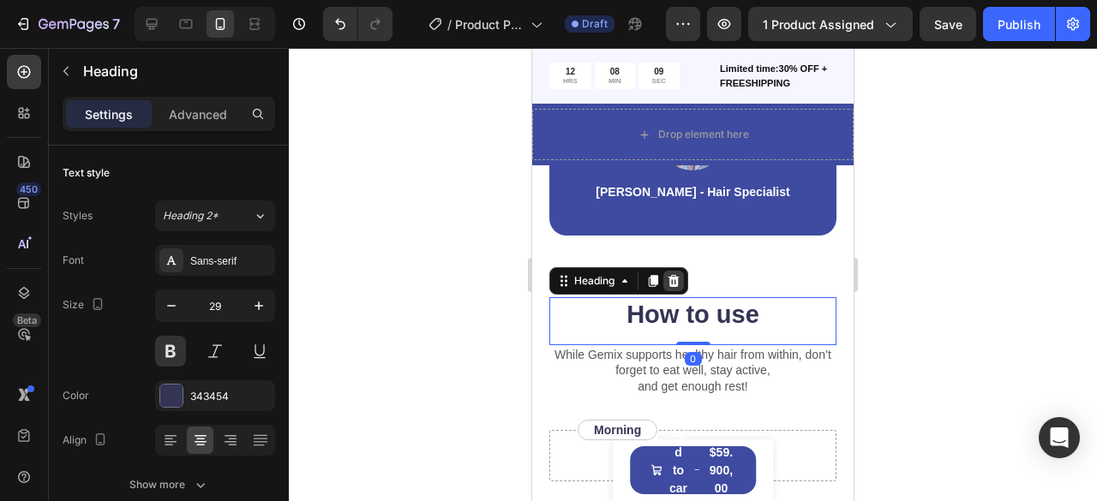
click at [679, 273] on div at bounding box center [673, 281] width 21 height 21
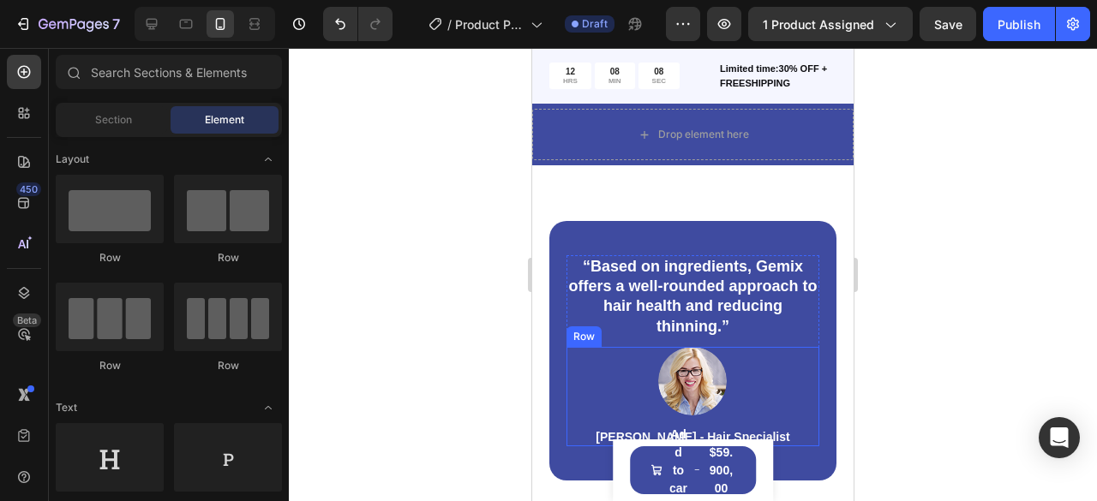
scroll to position [2413, 0]
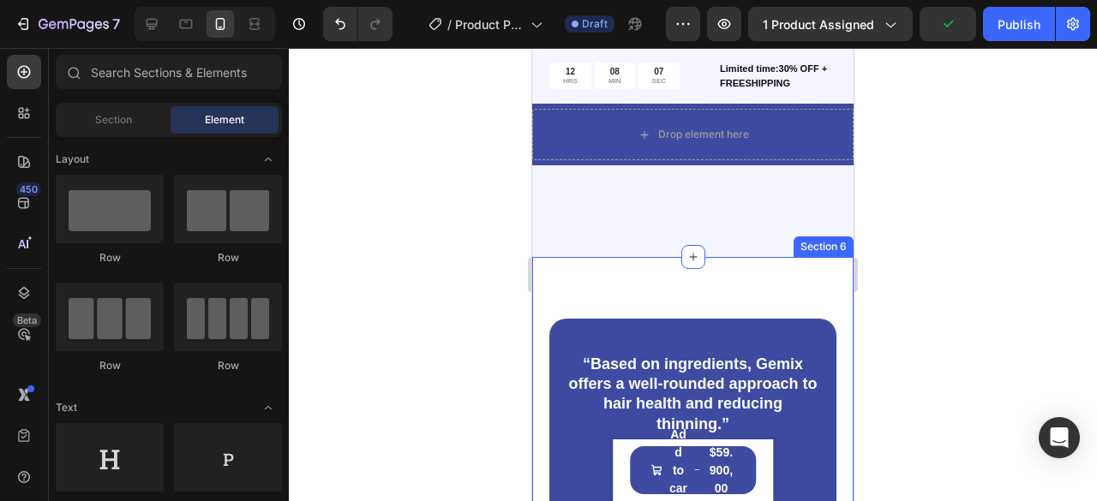
click at [819, 272] on div "“Based on ingredients, Gemix offers a well-rounded approach to hair health and …" at bounding box center [692, 449] width 321 height 384
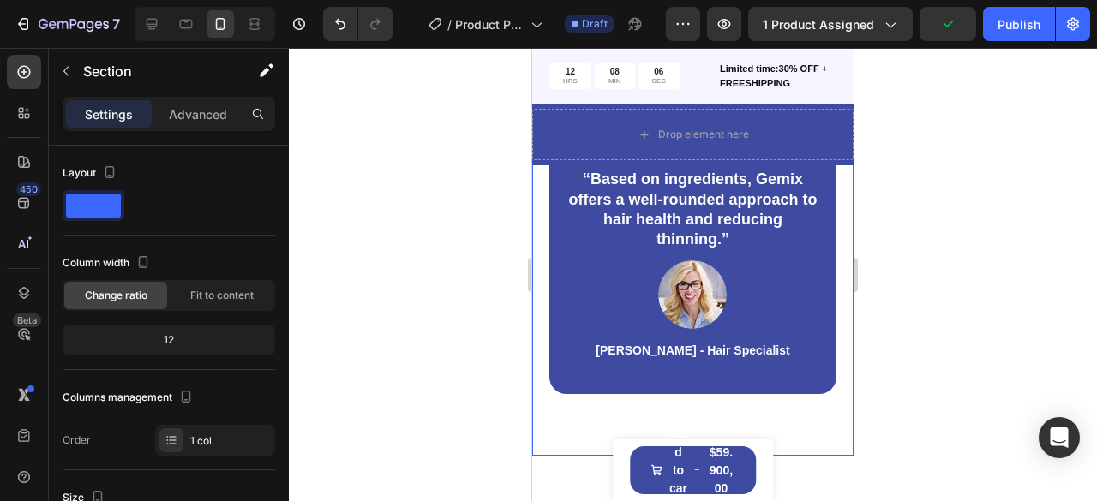
click at [832, 66] on div at bounding box center [839, 55] width 21 height 21
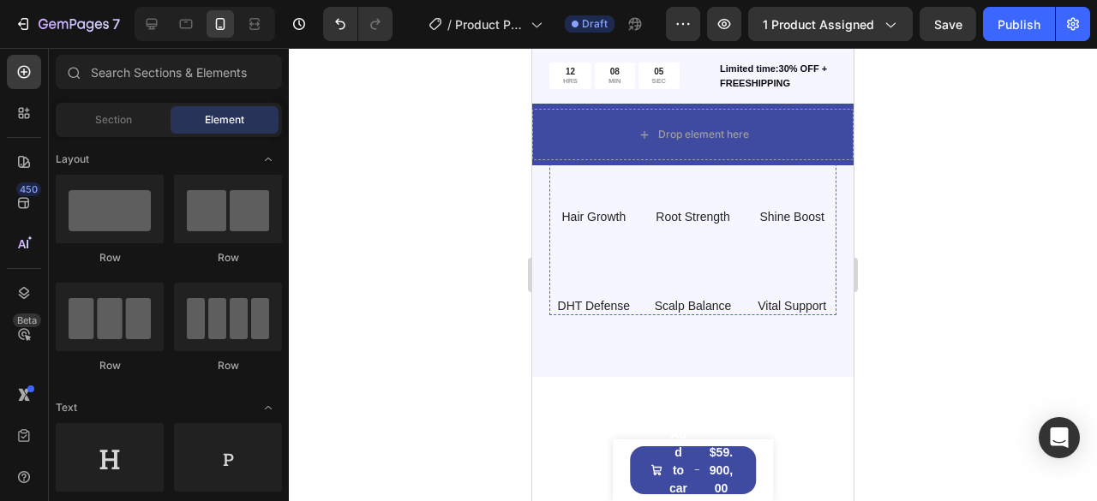
scroll to position [2070, 0]
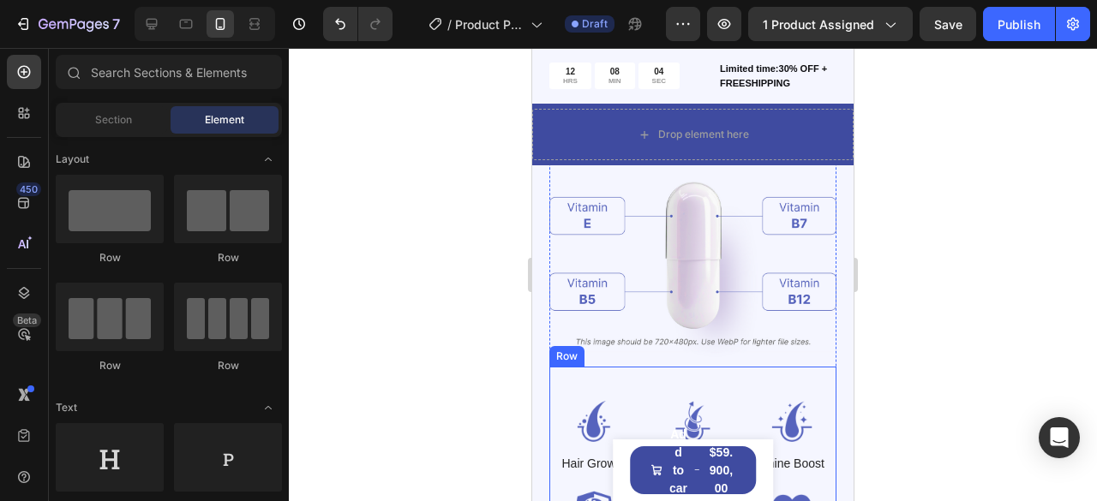
click at [802, 367] on div "Image Hair Growth Text Block Image Root Strength Text Block Image Shine Boost T…" at bounding box center [692, 464] width 287 height 195
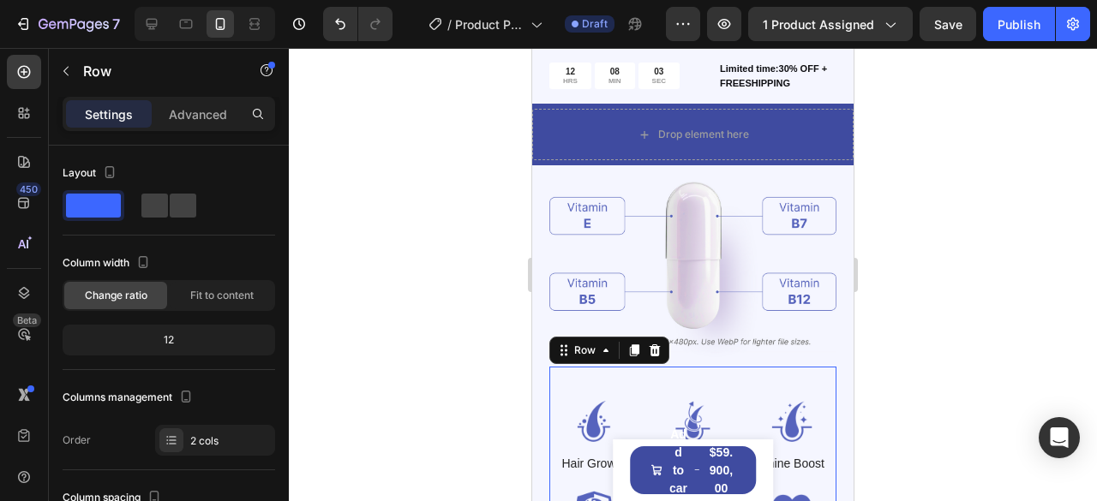
click at [662, 340] on div at bounding box center [654, 350] width 21 height 21
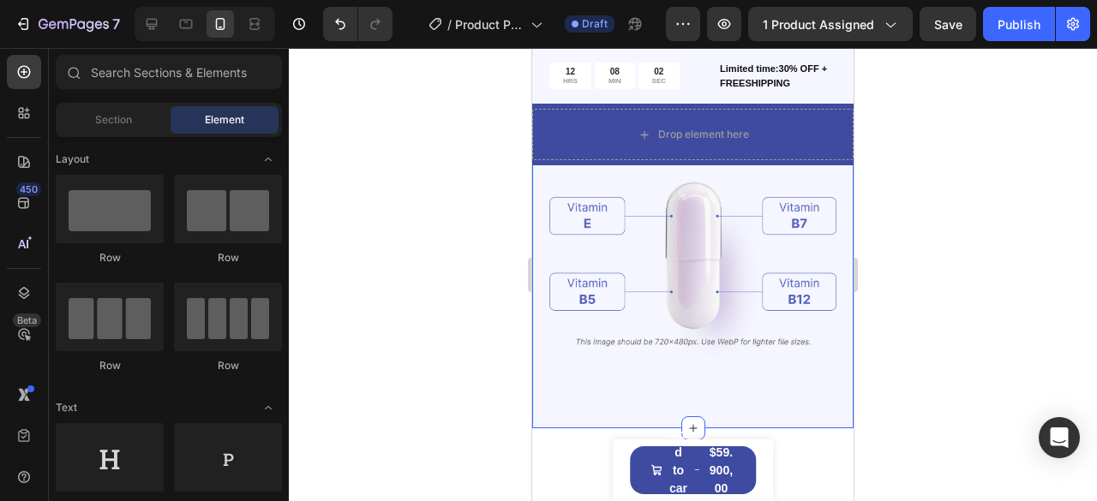
scroll to position [1899, 0]
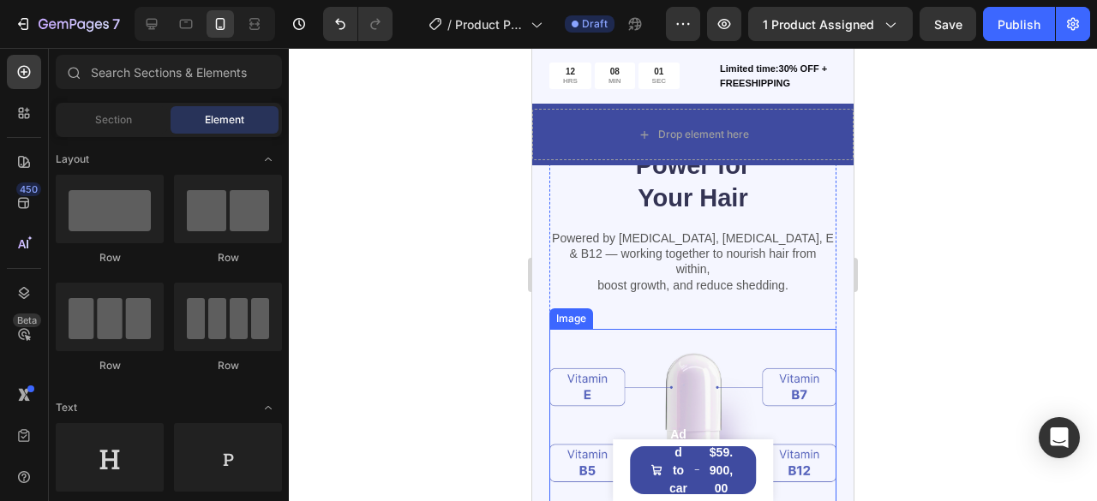
click at [814, 329] on img at bounding box center [692, 434] width 287 height 210
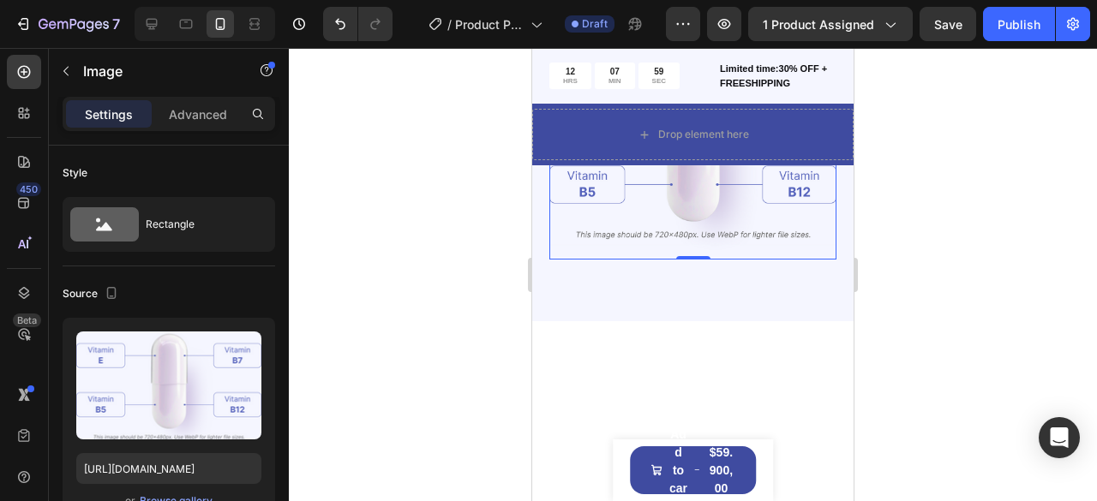
scroll to position [2156, 0]
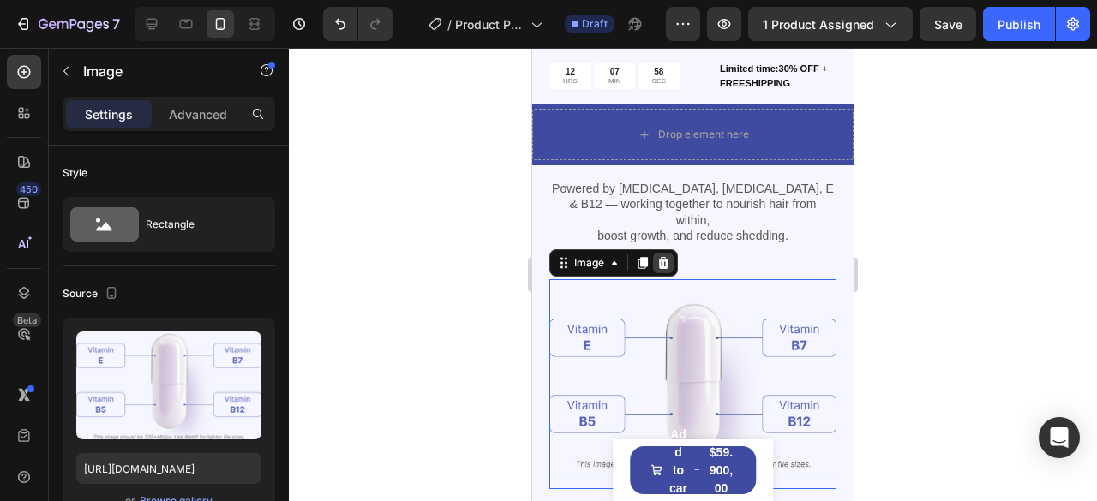
click at [666, 257] on icon at bounding box center [663, 263] width 11 height 12
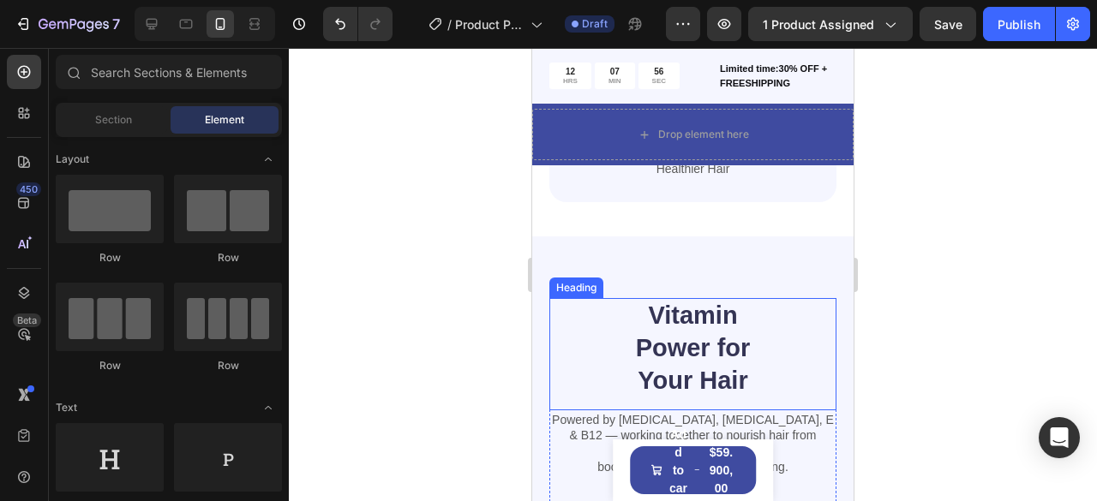
scroll to position [1985, 0]
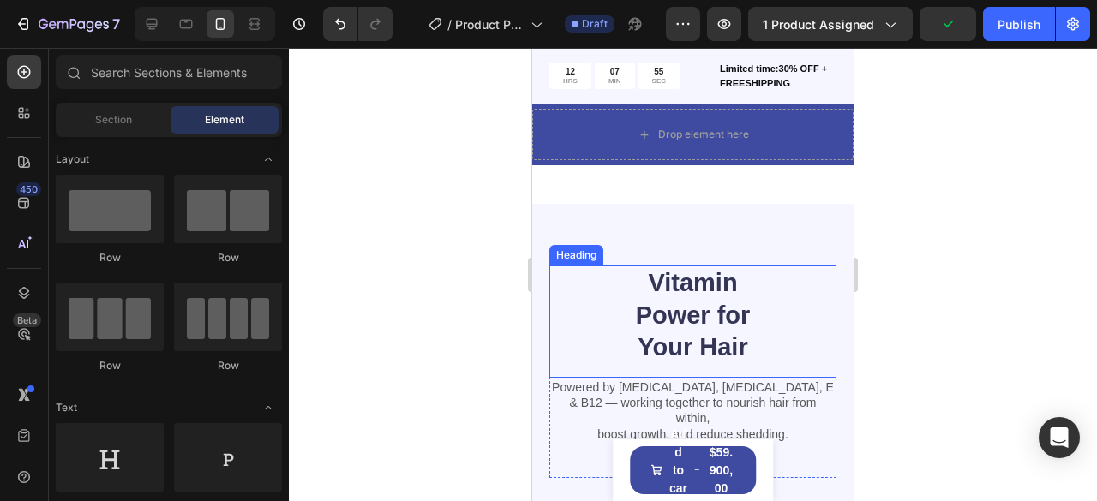
click at [783, 266] on div "Vitamin Power for Your Hair" at bounding box center [692, 316] width 287 height 100
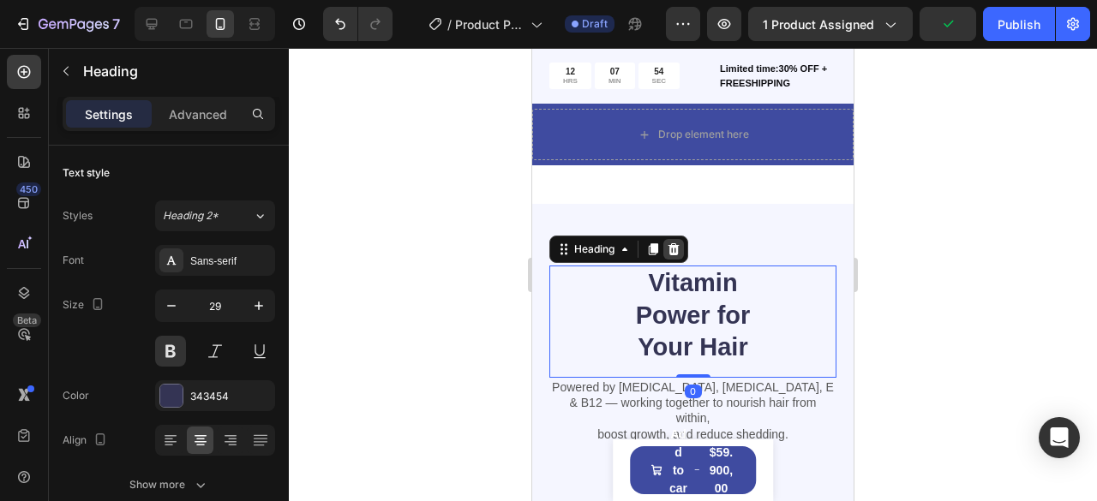
click at [674, 243] on icon at bounding box center [673, 249] width 11 height 12
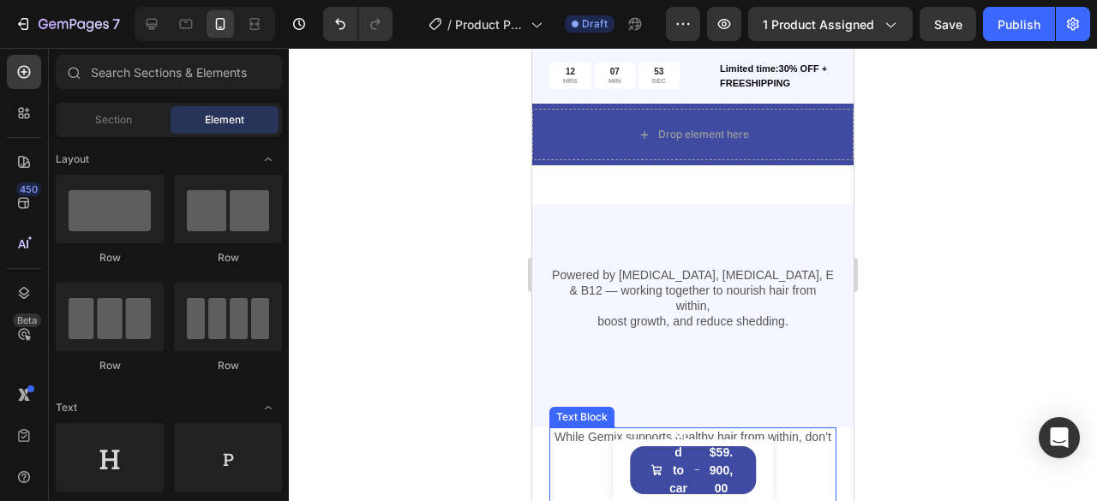
click at [818, 429] on p "While Gemix supports healthy hair from within, don’t forget to eat well, stay a…" at bounding box center [693, 452] width 284 height 47
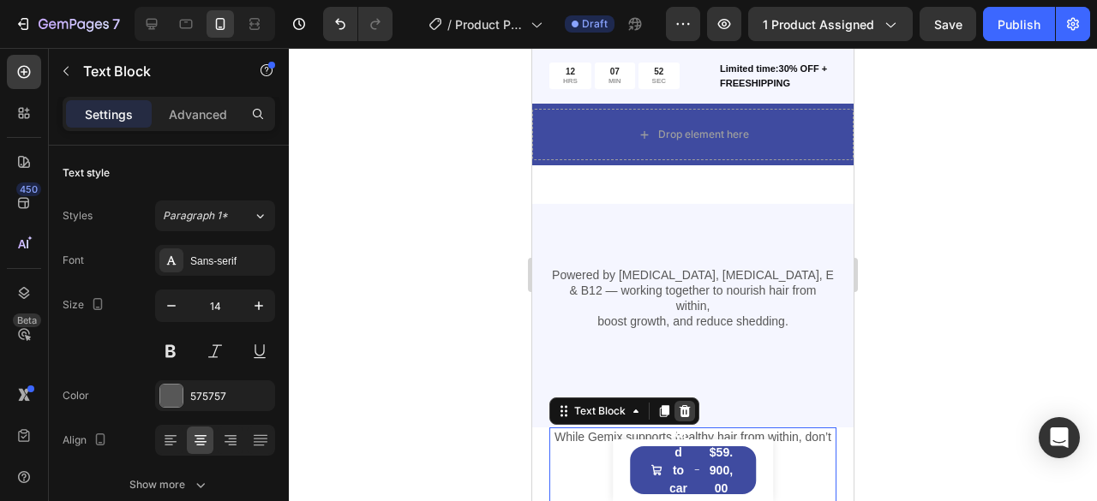
click at [684, 405] on icon at bounding box center [685, 411] width 11 height 12
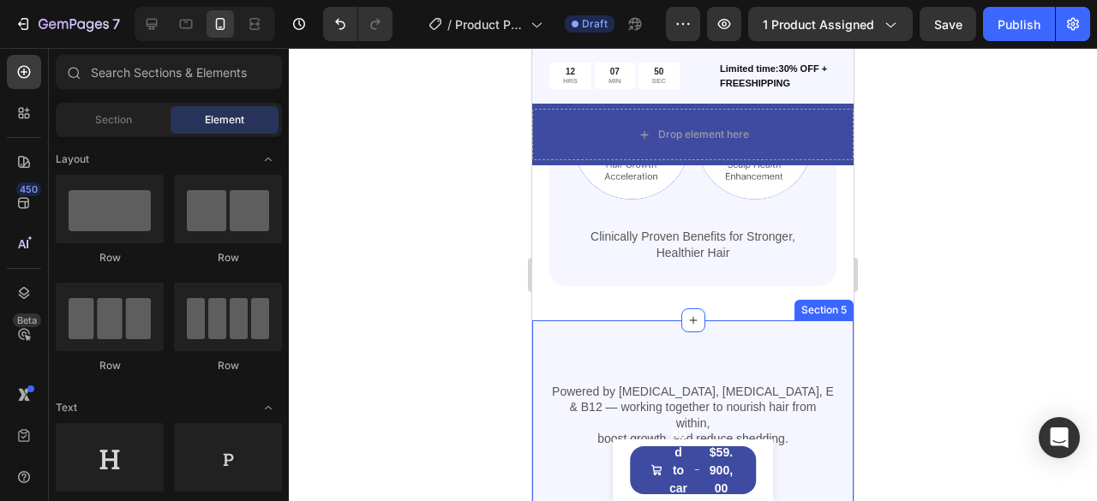
scroll to position [1813, 0]
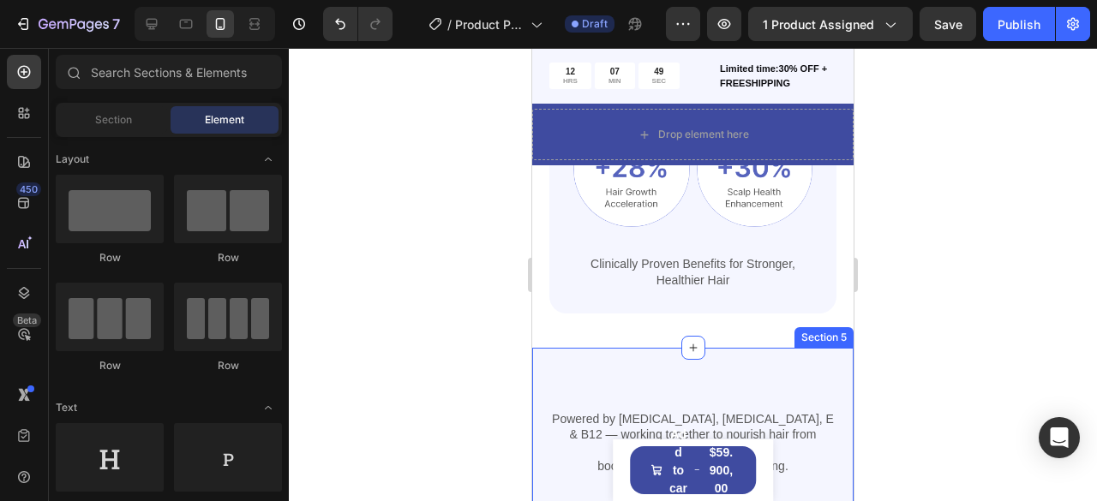
click at [802, 403] on div "Powered by Biotin, Vitamin B5, E & B12 — working together to nourish hair from …" at bounding box center [692, 460] width 321 height 224
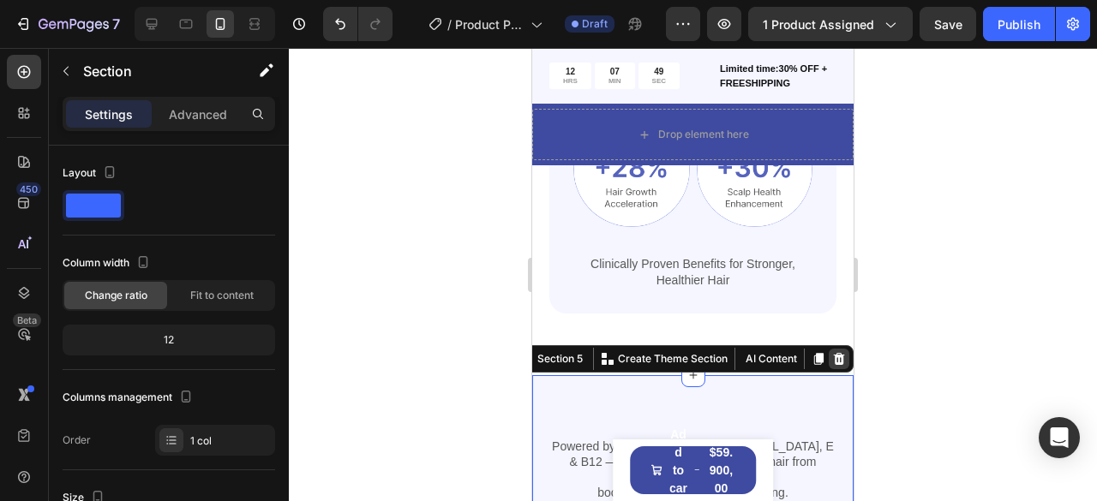
click at [834, 353] on icon at bounding box center [839, 359] width 11 height 12
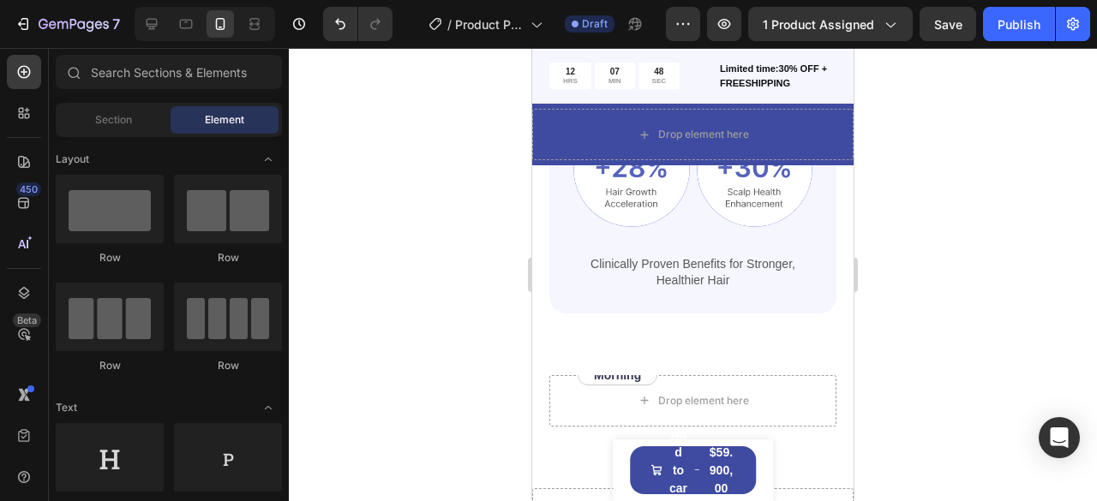
scroll to position [1642, 0]
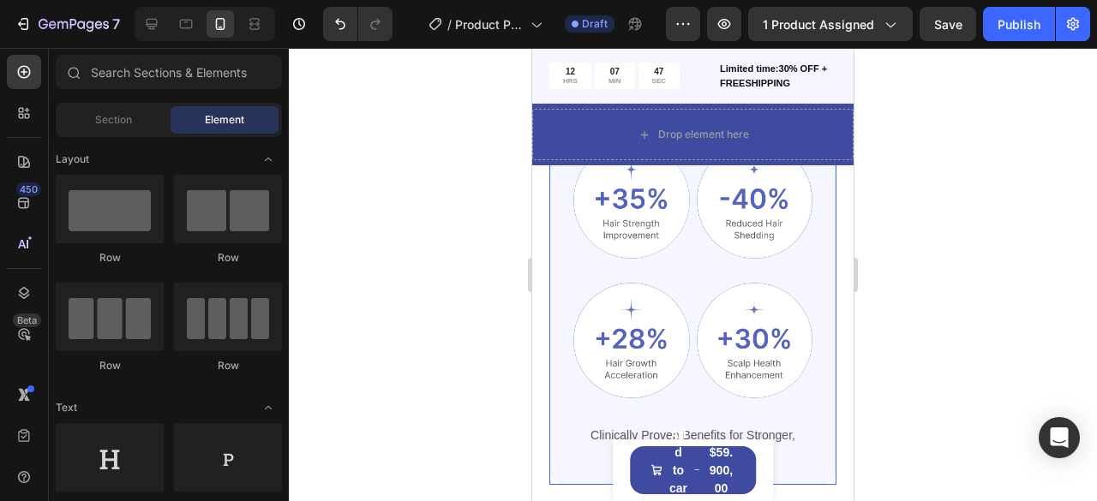
click at [810, 277] on div "Image Image Row Image Image Row Clinically Proven Benefits for Stronger, Health…" at bounding box center [692, 301] width 287 height 366
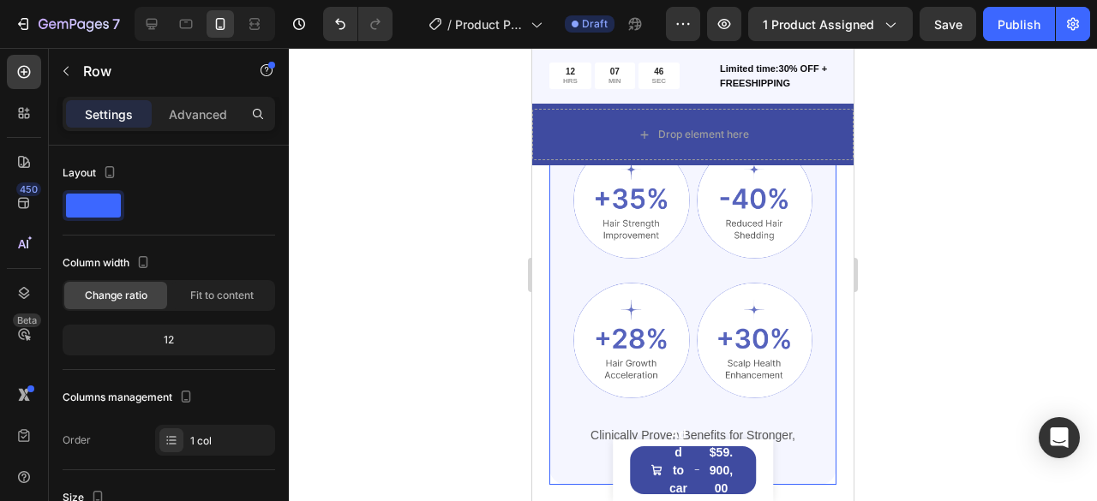
scroll to position [1471, 0]
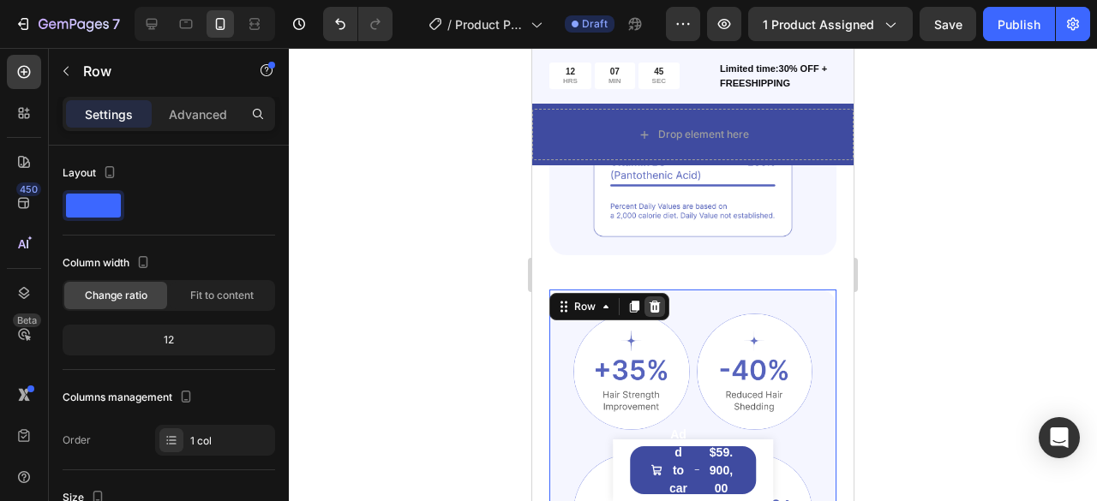
click at [653, 300] on icon at bounding box center [655, 307] width 14 height 14
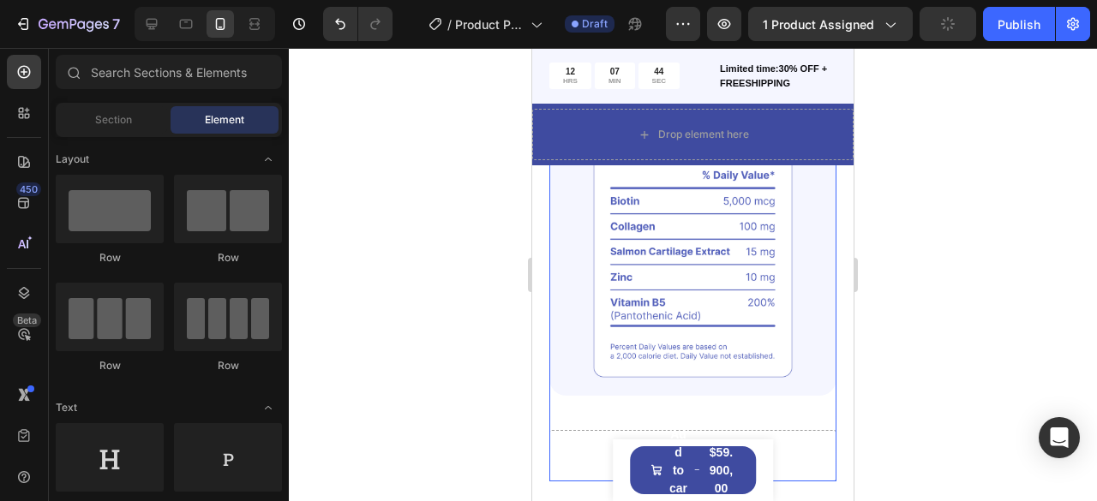
scroll to position [1213, 0]
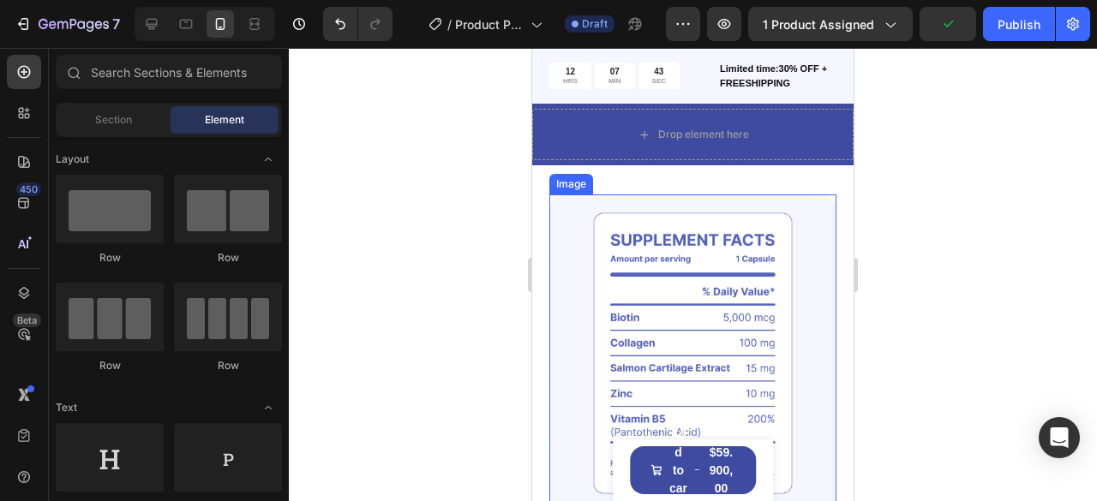
click at [791, 231] on img at bounding box center [692, 354] width 287 height 319
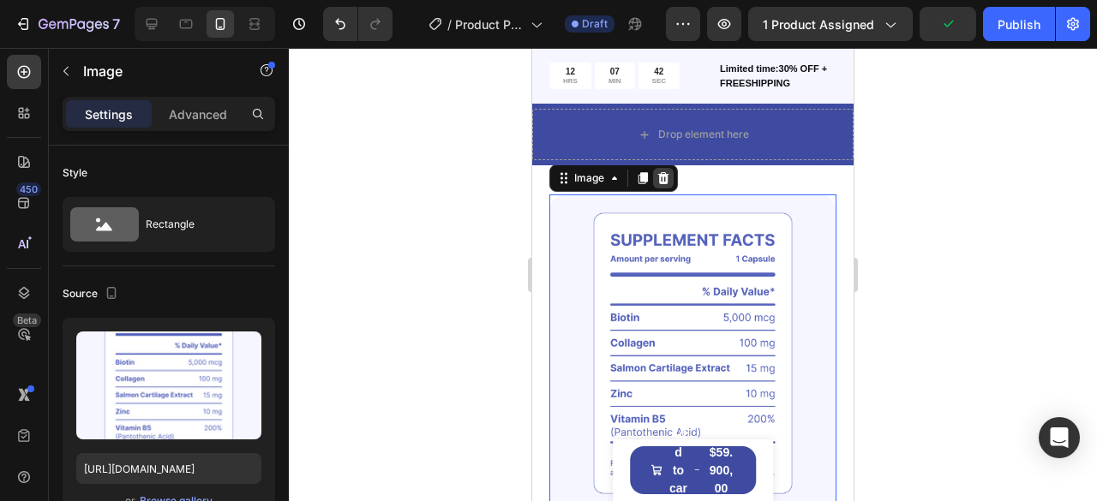
click at [662, 177] on icon at bounding box center [663, 178] width 11 height 12
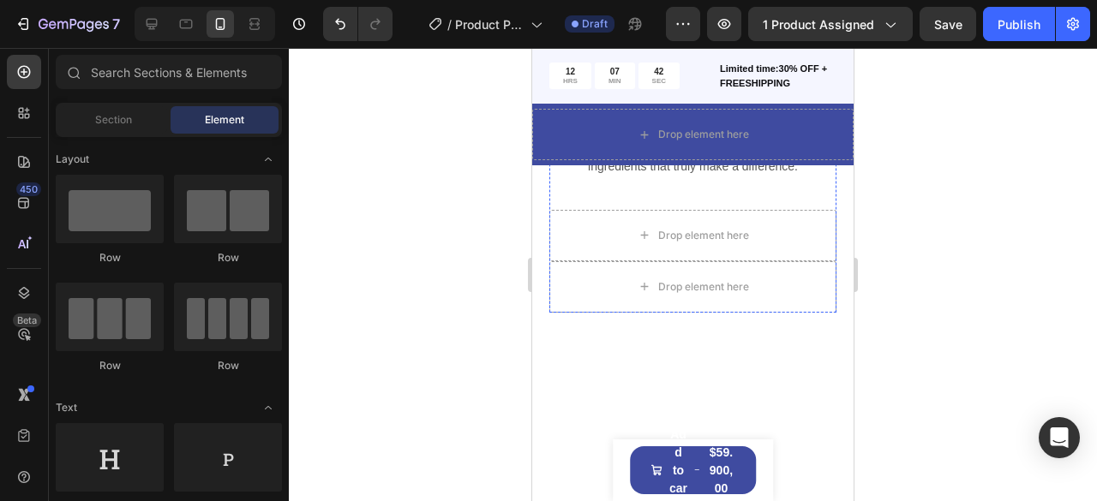
scroll to position [956, 0]
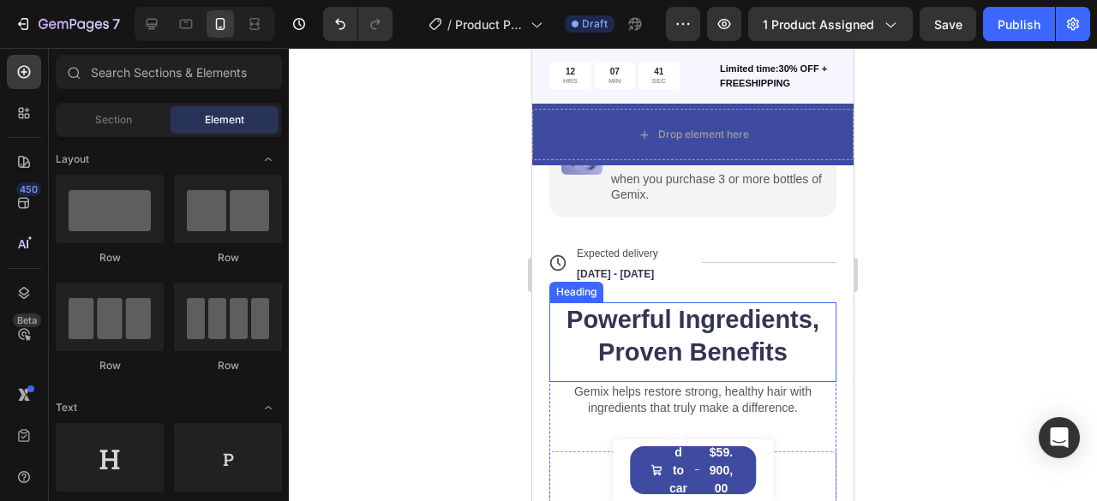
click at [810, 308] on h2 "Powerful Ingredients, Proven Benefits" at bounding box center [692, 337] width 287 height 68
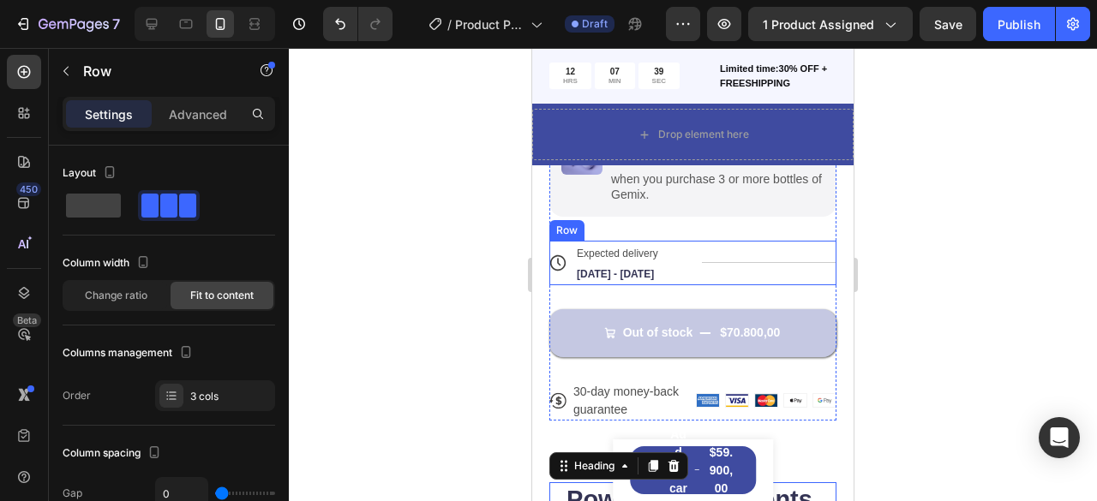
click at [807, 282] on div "Title Line" at bounding box center [769, 263] width 135 height 45
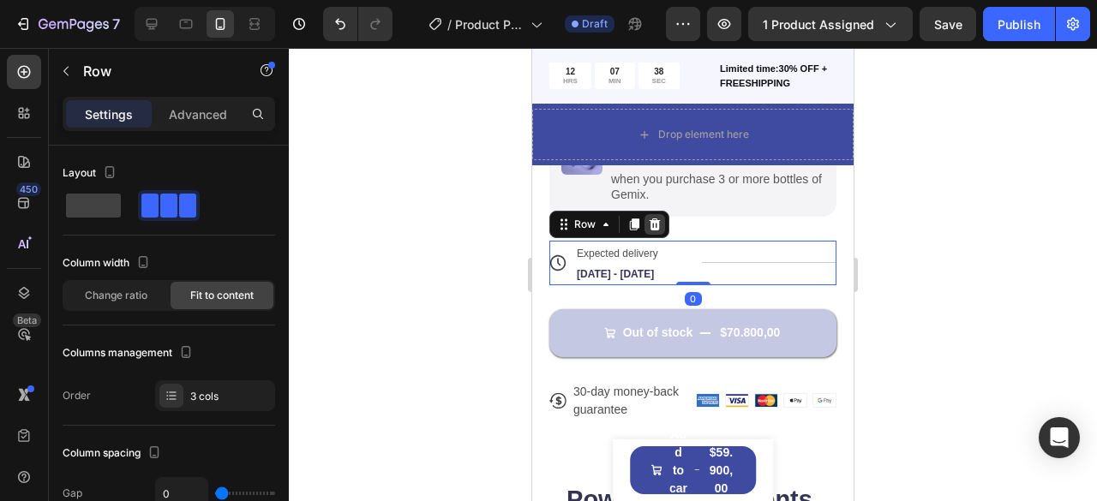
click at [655, 231] on icon at bounding box center [655, 225] width 14 height 14
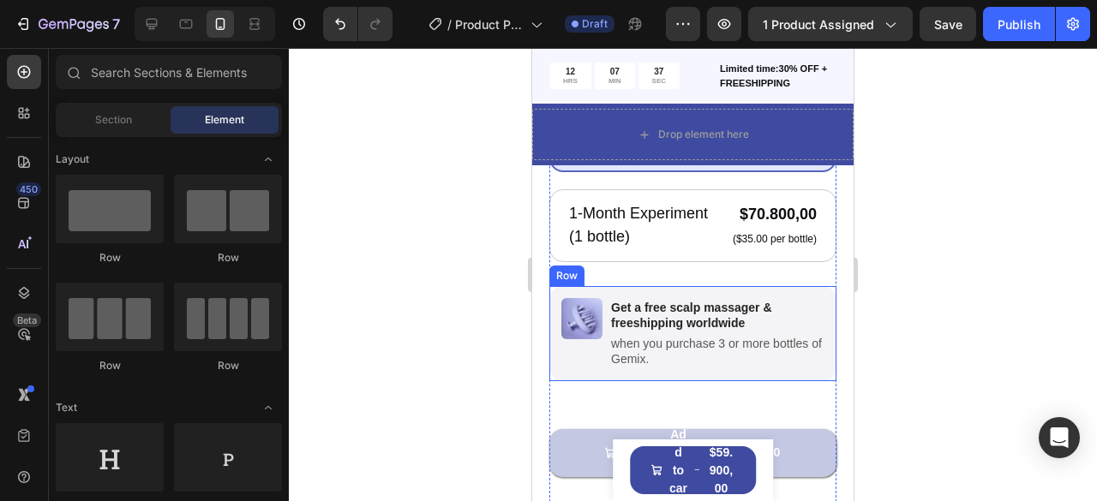
scroll to position [785, 0]
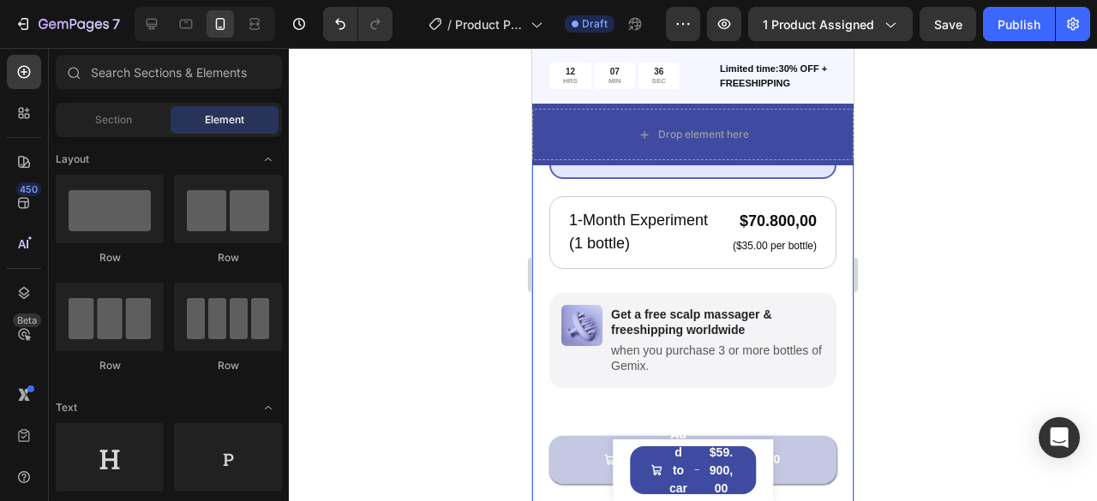
click at [811, 321] on div "Image Get a free scalp massager & freeshipping worldwide Text Block when you pu…" at bounding box center [692, 340] width 287 height 95
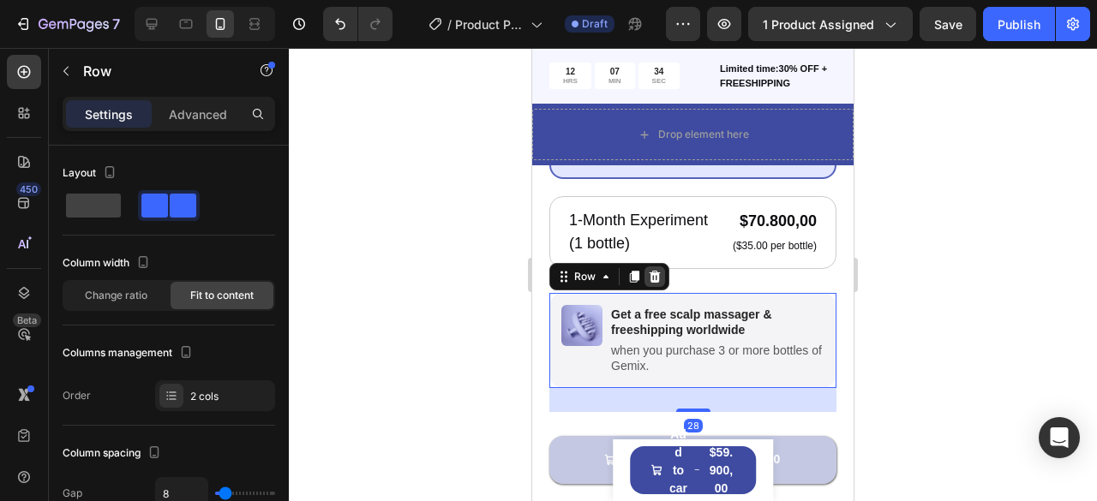
click at [656, 283] on icon at bounding box center [655, 277] width 11 height 12
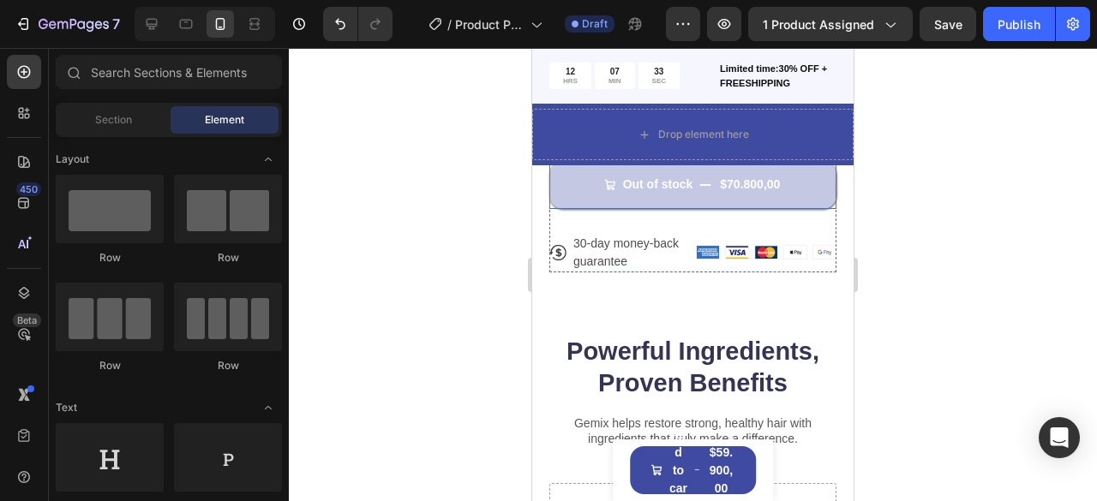
scroll to position [956, 0]
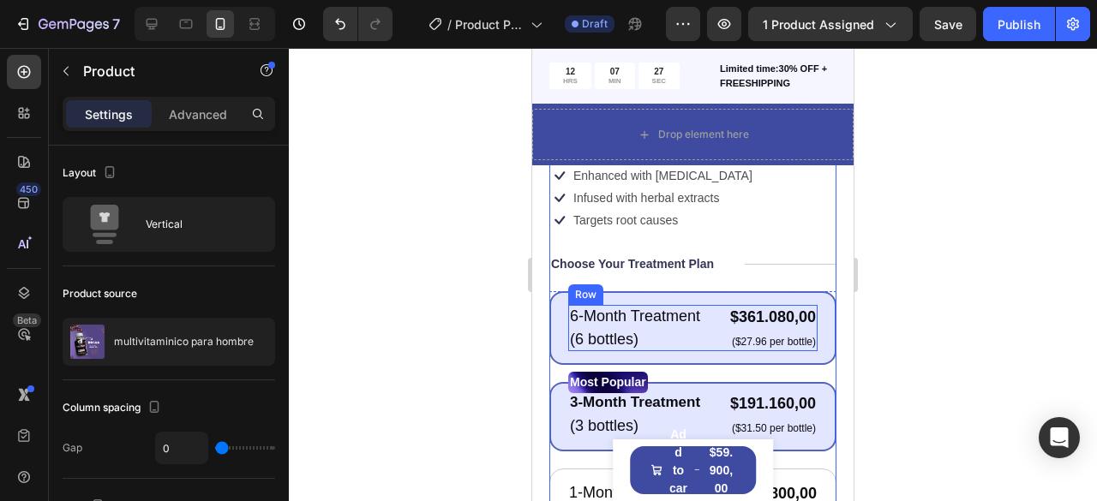
scroll to position [835, 0]
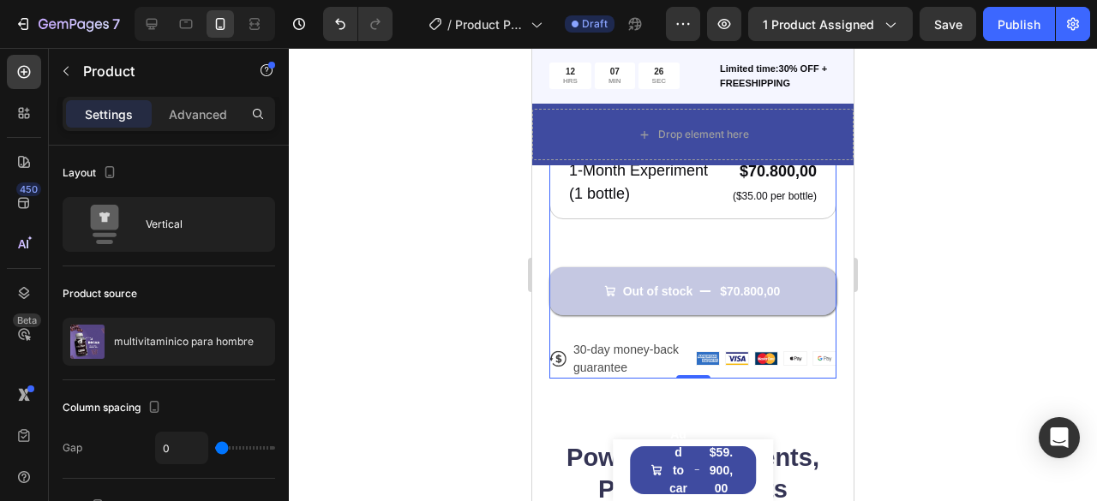
click at [771, 354] on div "Icon Icon Icon Icon Icon Icon List 122,000+ Happy Customers Text Block Row mult…" at bounding box center [692, 41] width 287 height 674
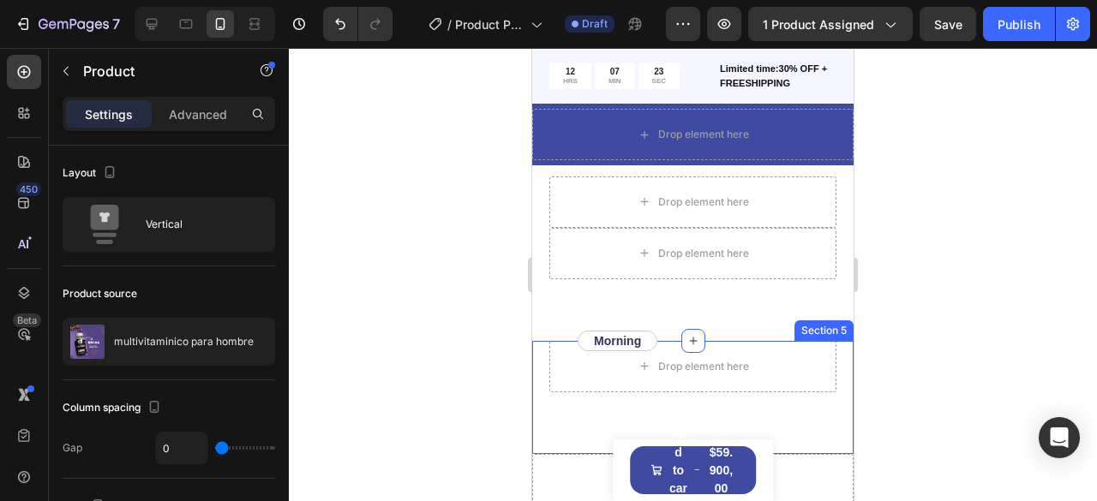
scroll to position [1187, 0]
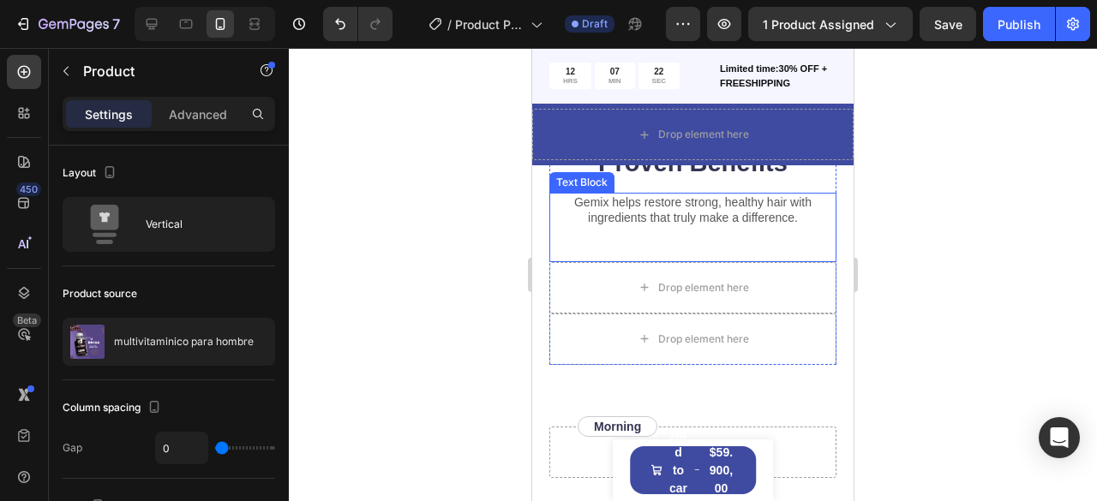
click at [810, 246] on div "Gemix helps restore strong, healthy hair with ingredients that truly make a dif…" at bounding box center [692, 227] width 287 height 69
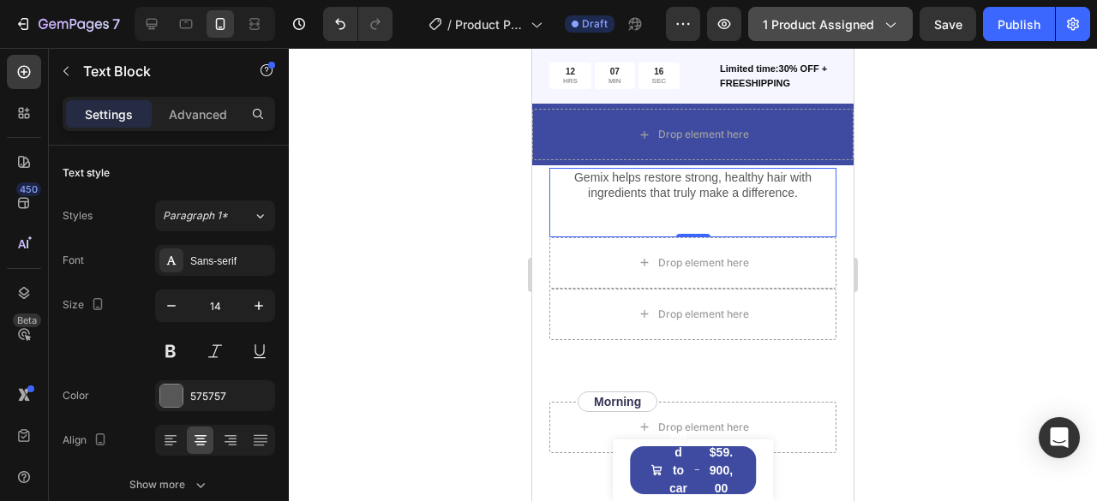
click at [890, 14] on button "1 product assigned" at bounding box center [830, 24] width 165 height 34
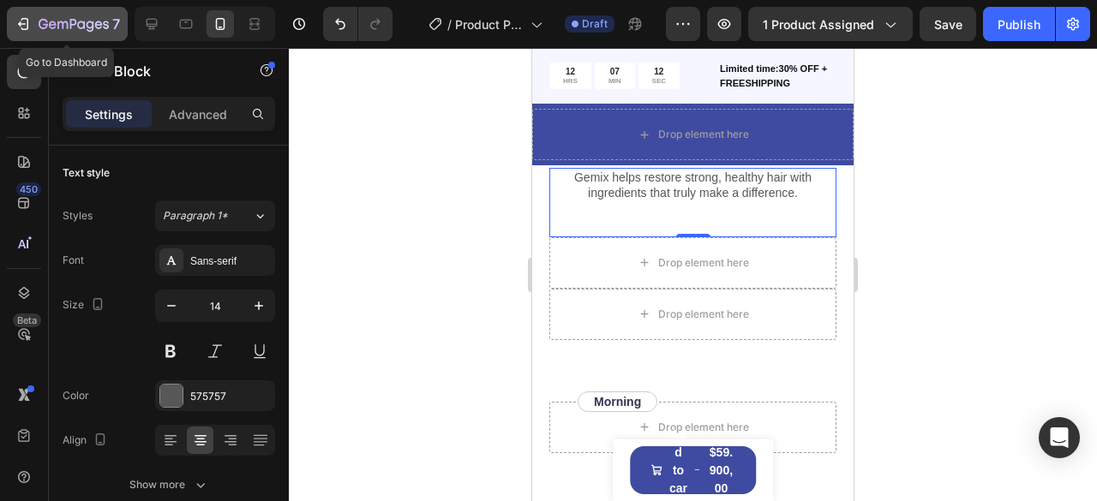
click at [10, 15] on button "7" at bounding box center [67, 24] width 121 height 34
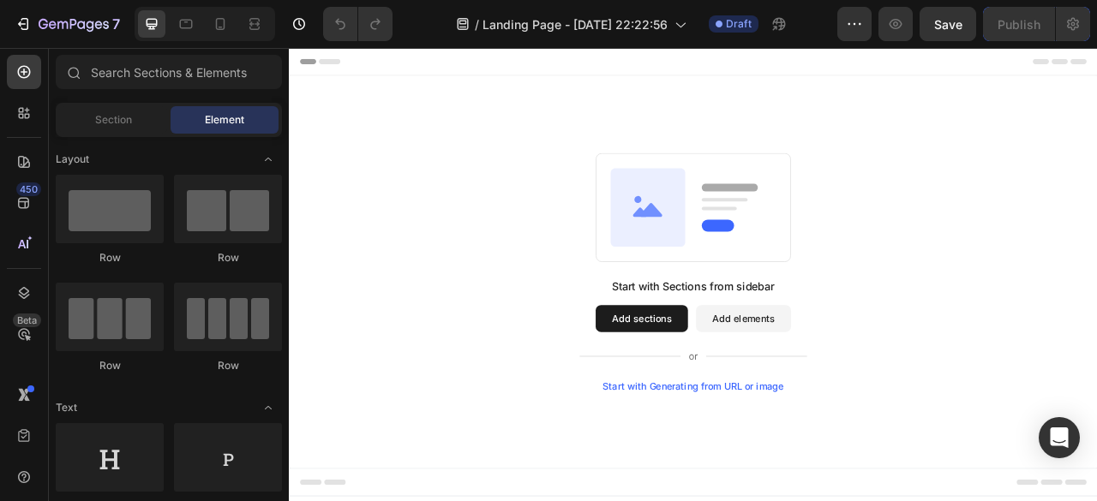
click at [724, 400] on button "Add sections" at bounding box center [737, 392] width 117 height 34
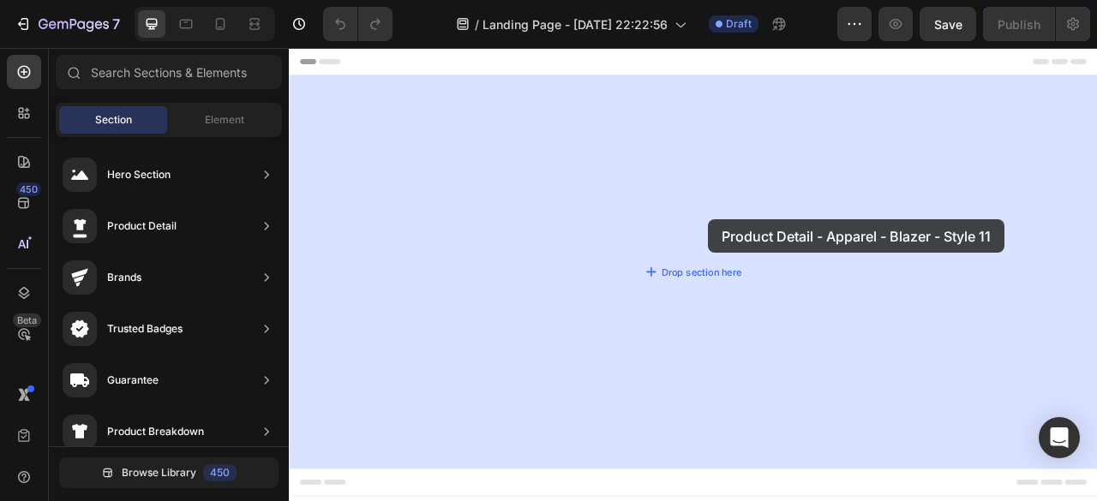
drag, startPoint x: 692, startPoint y: 336, endPoint x: 767, endPoint y: 341, distance: 74.7
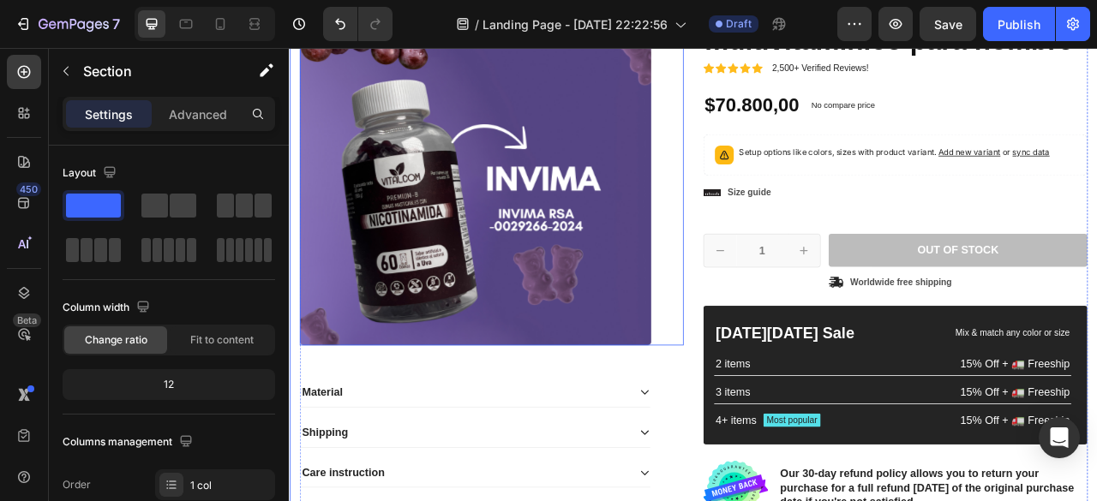
scroll to position [146, 0]
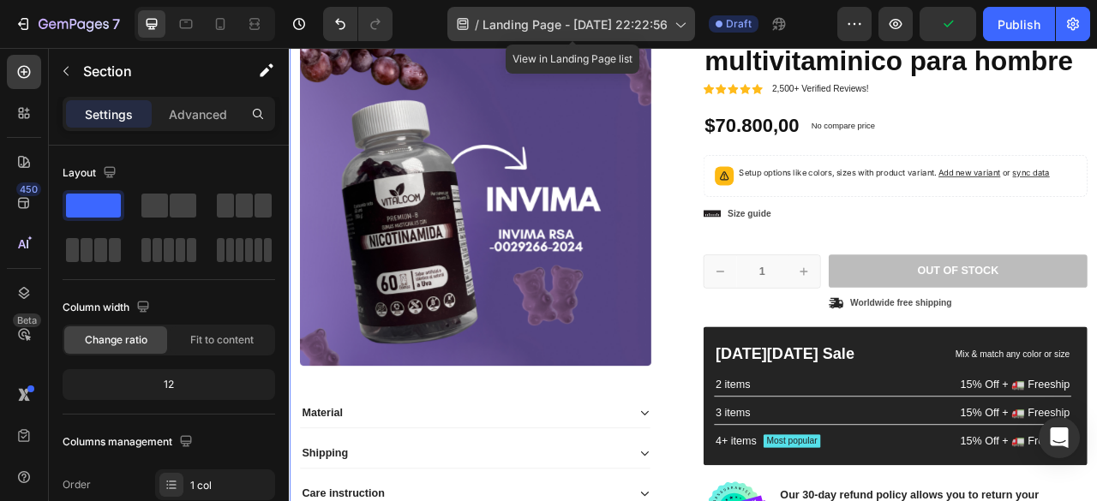
click at [677, 27] on icon at bounding box center [679, 23] width 17 height 17
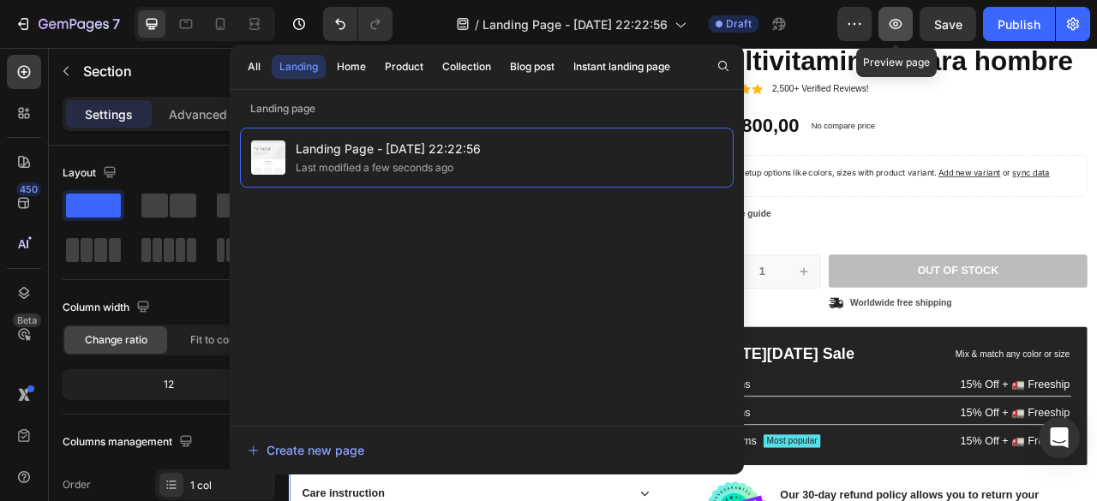
click at [893, 33] on button "button" at bounding box center [895, 24] width 34 height 34
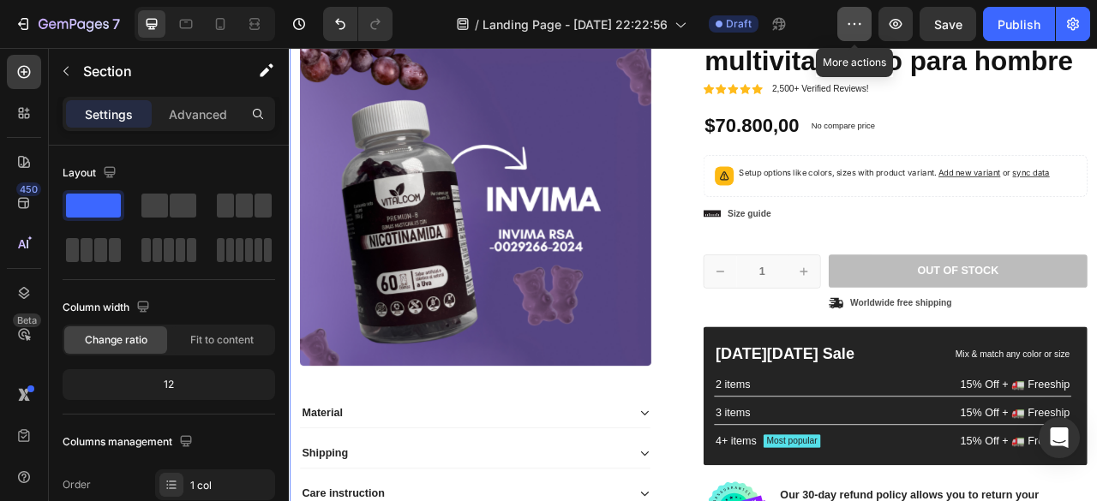
click at [866, 26] on button "button" at bounding box center [854, 24] width 34 height 34
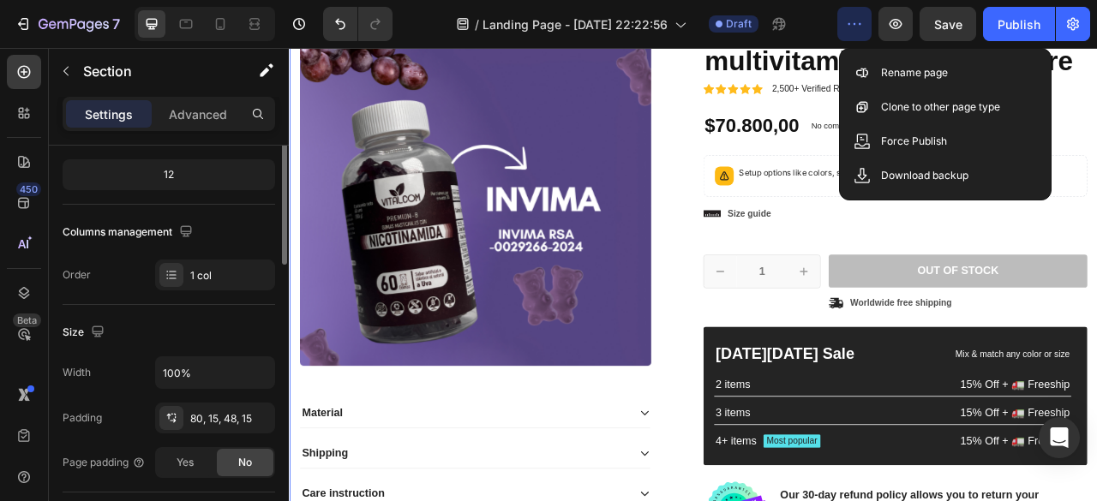
scroll to position [124, 0]
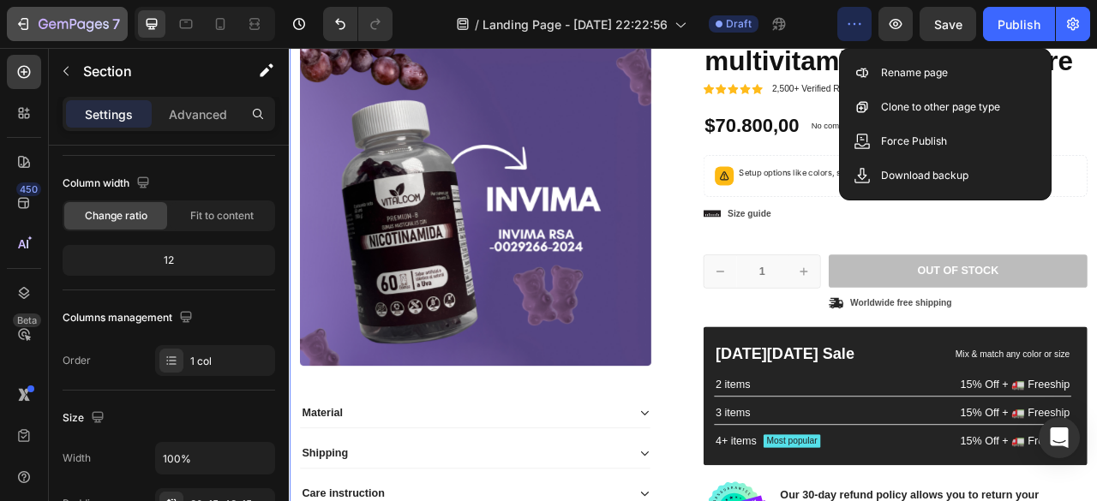
click at [17, 21] on icon "button" at bounding box center [23, 23] width 17 height 17
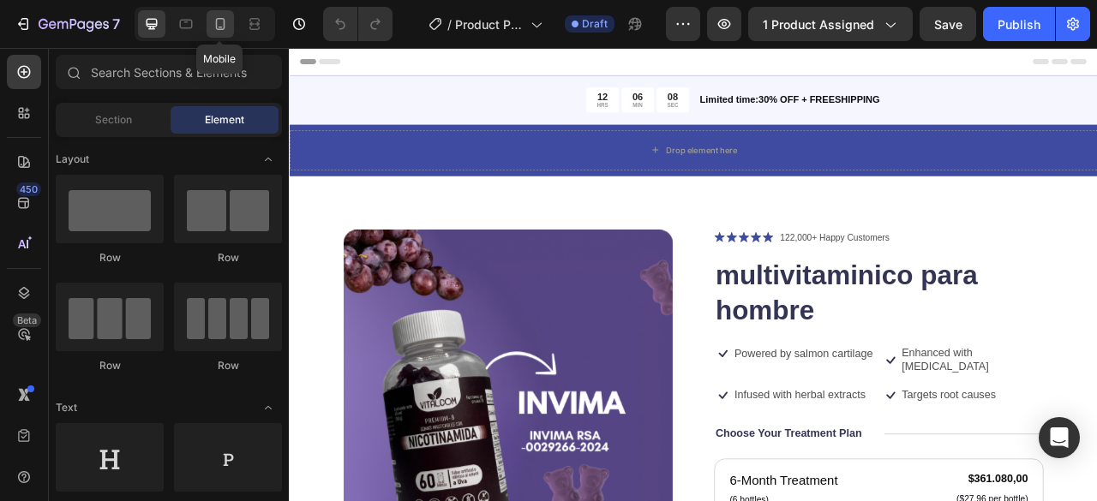
click at [222, 30] on icon at bounding box center [220, 23] width 17 height 17
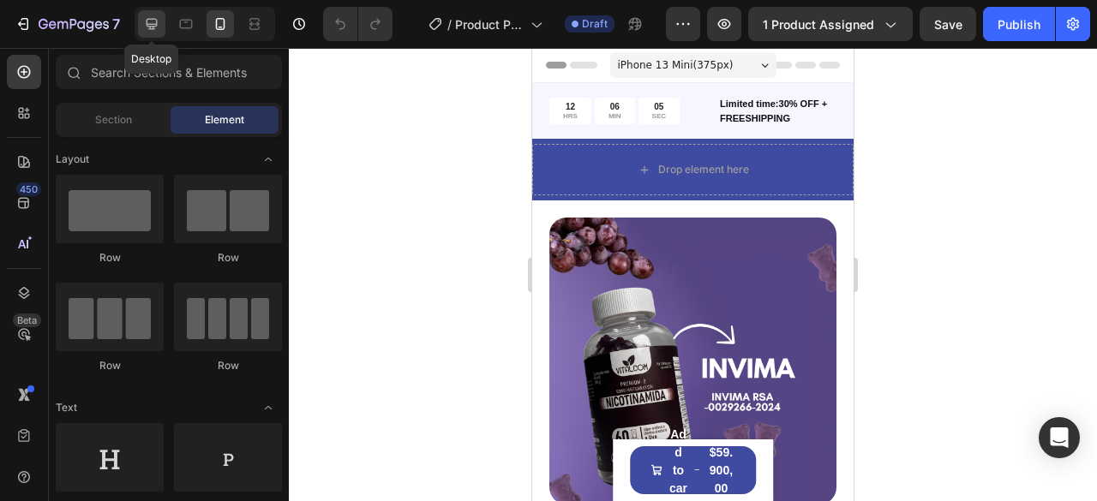
click at [146, 22] on icon at bounding box center [151, 23] width 17 height 17
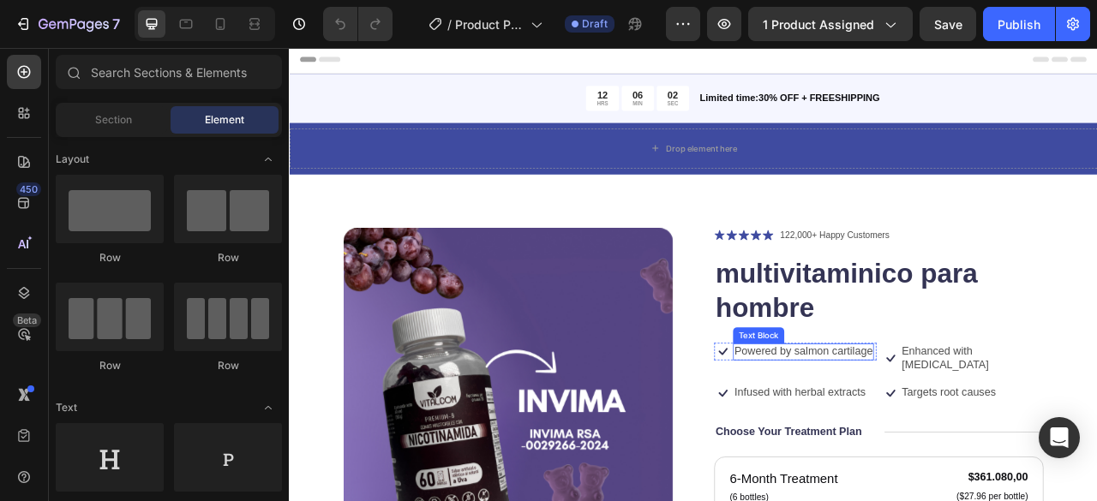
scroll to position [516, 0]
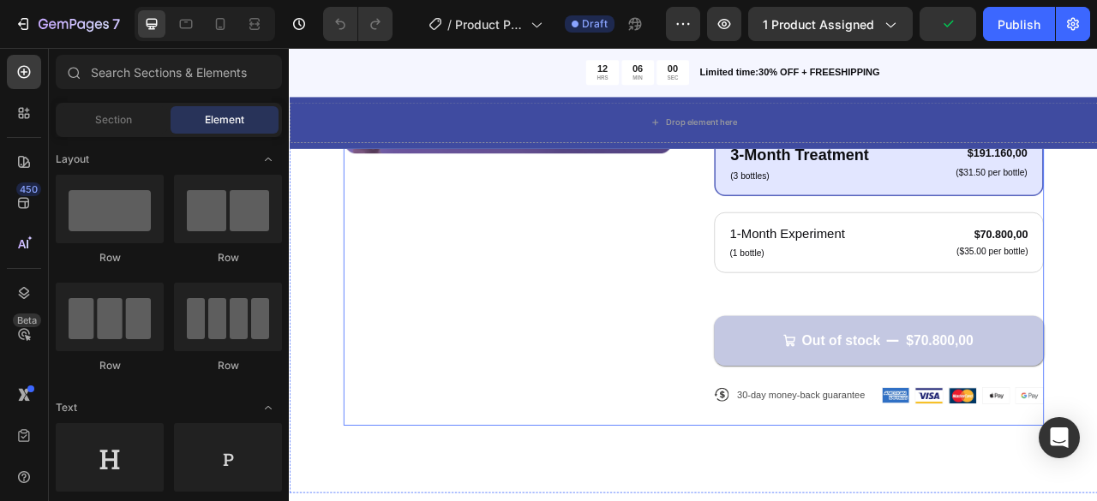
click at [738, 500] on div "Product Images" at bounding box center [566, 145] width 419 height 765
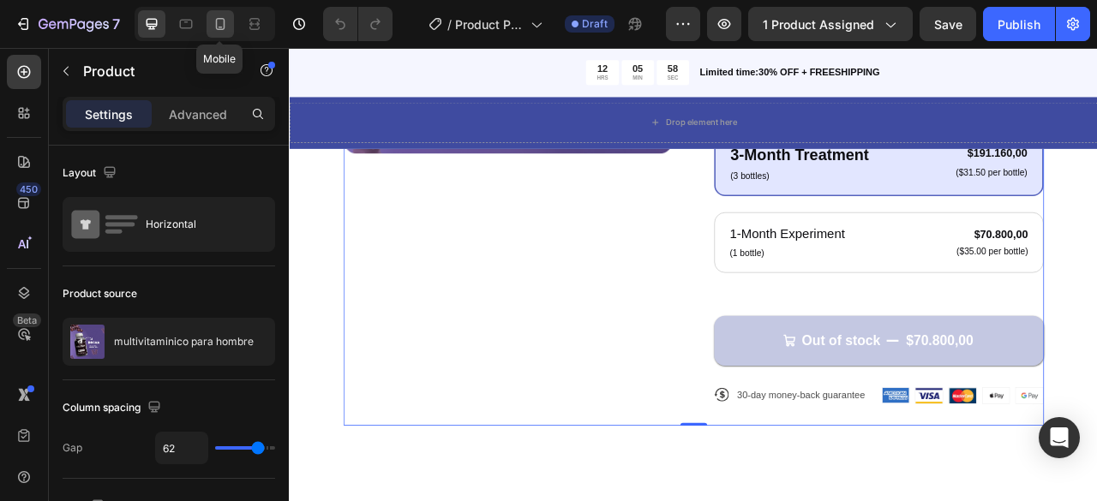
click at [217, 31] on icon at bounding box center [220, 23] width 17 height 17
type input "0"
type input "100%"
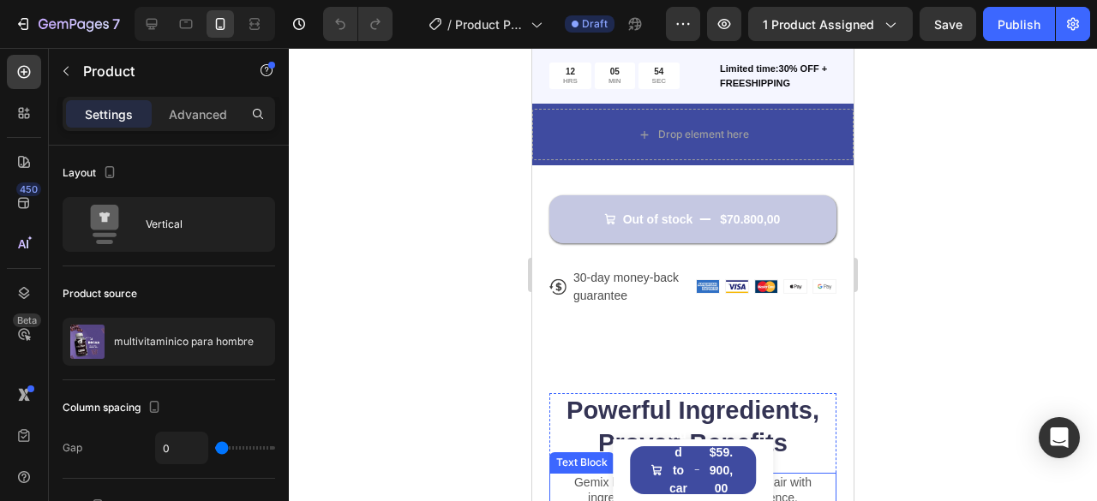
scroll to position [992, 0]
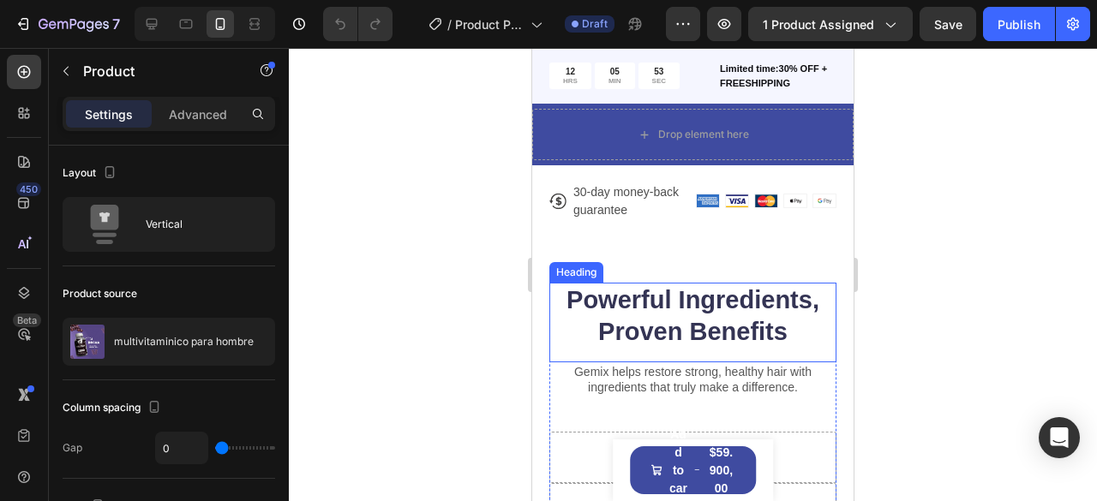
click at [649, 335] on h2 "Powerful Ingredients, Proven Benefits" at bounding box center [692, 317] width 287 height 68
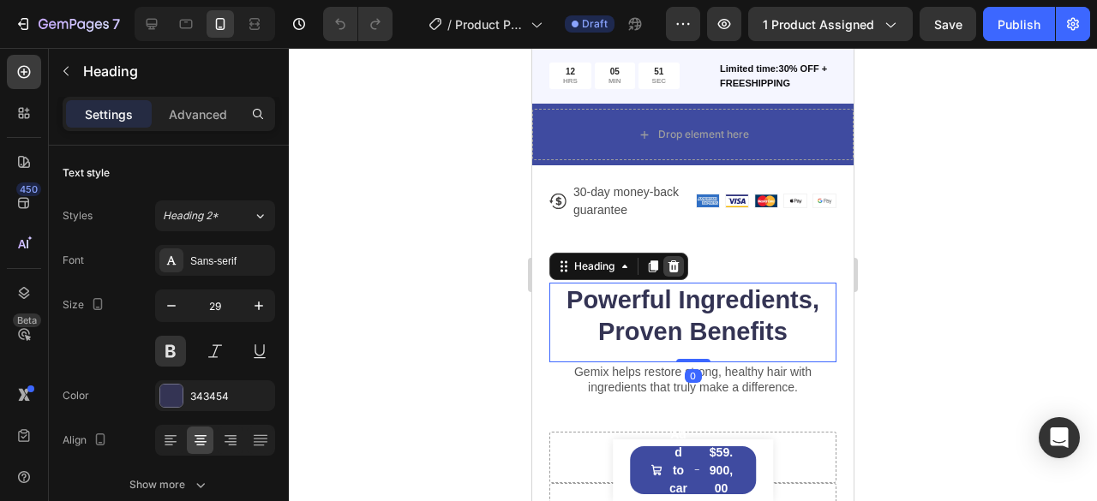
click at [680, 273] on icon at bounding box center [674, 267] width 14 height 14
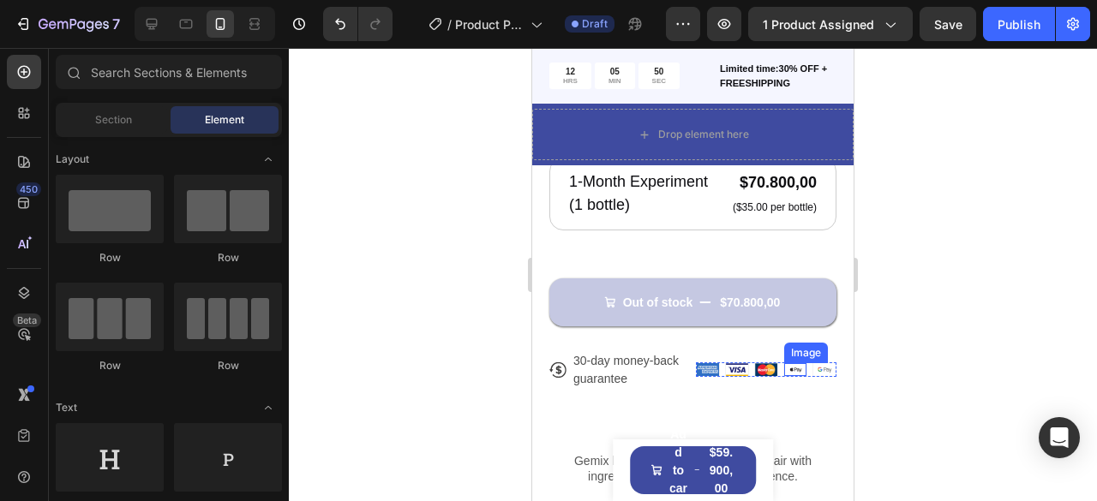
scroll to position [821, 0]
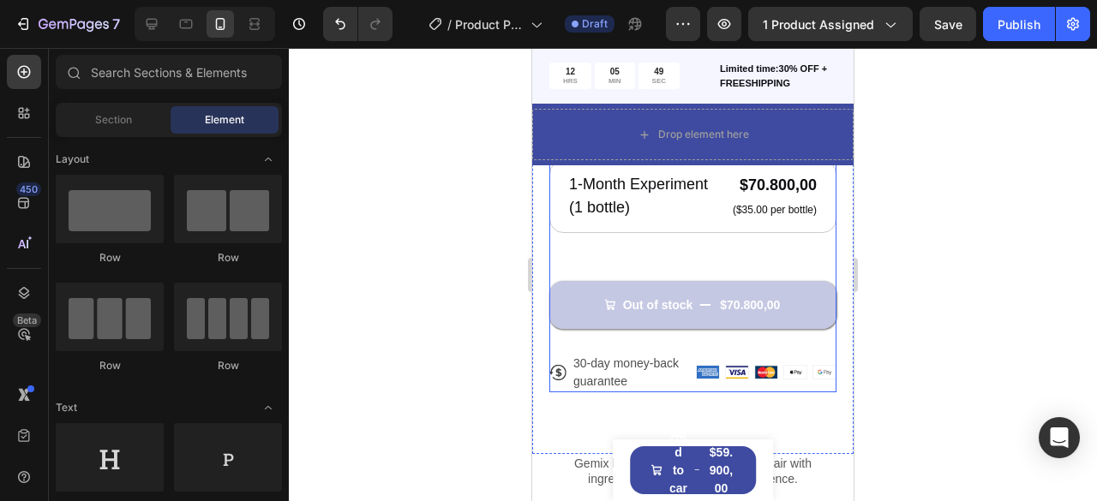
click at [804, 371] on div "Icon Icon Icon Icon Icon Icon List 122,000+ Happy Customers Text Block Row mult…" at bounding box center [692, 55] width 287 height 674
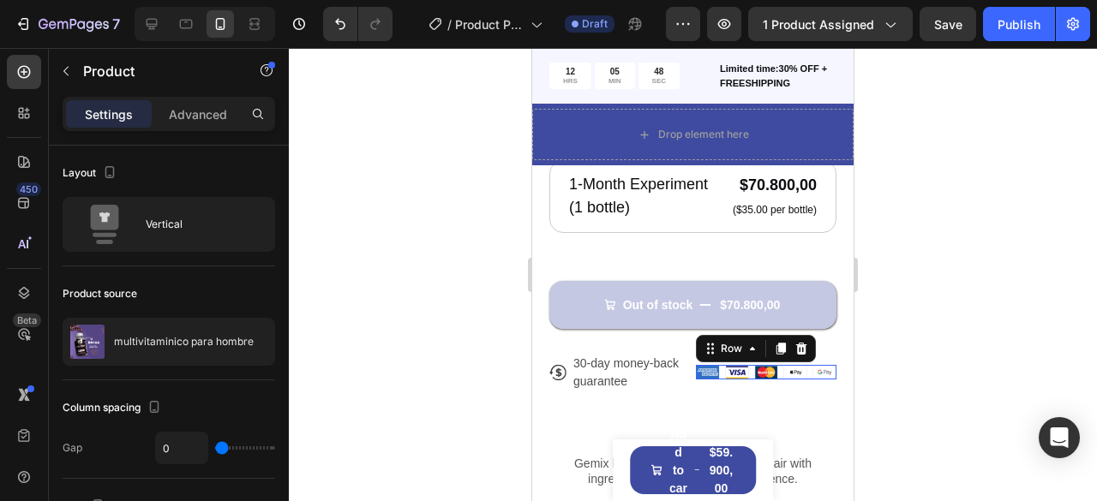
click at [797, 380] on div "Image Image Image Image Image Row 0" at bounding box center [766, 372] width 141 height 15
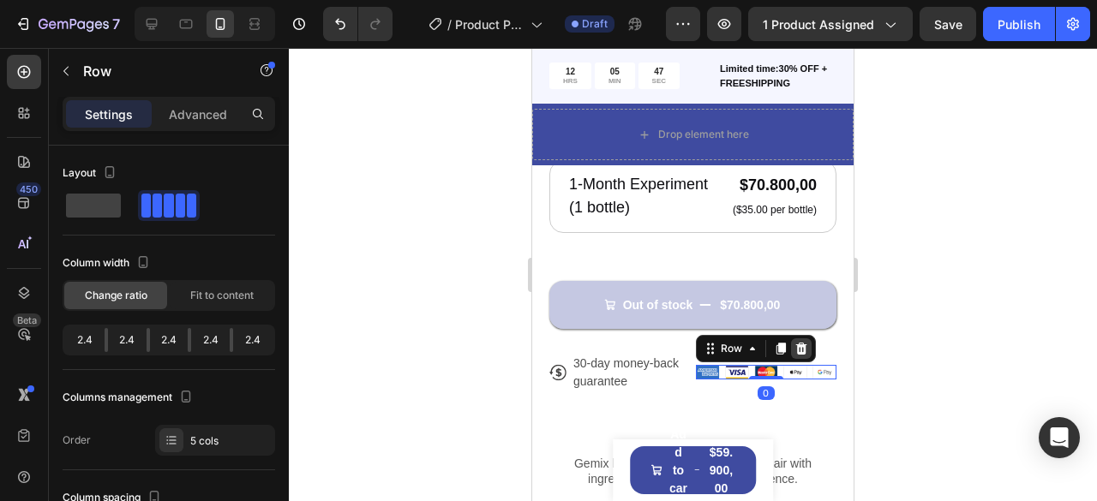
click at [797, 356] on icon at bounding box center [801, 349] width 14 height 14
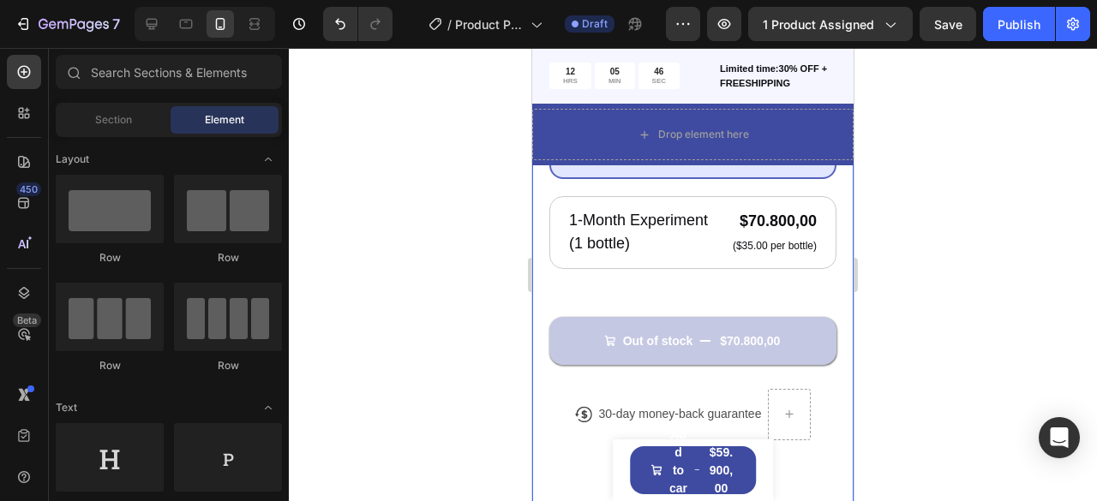
scroll to position [907, 0]
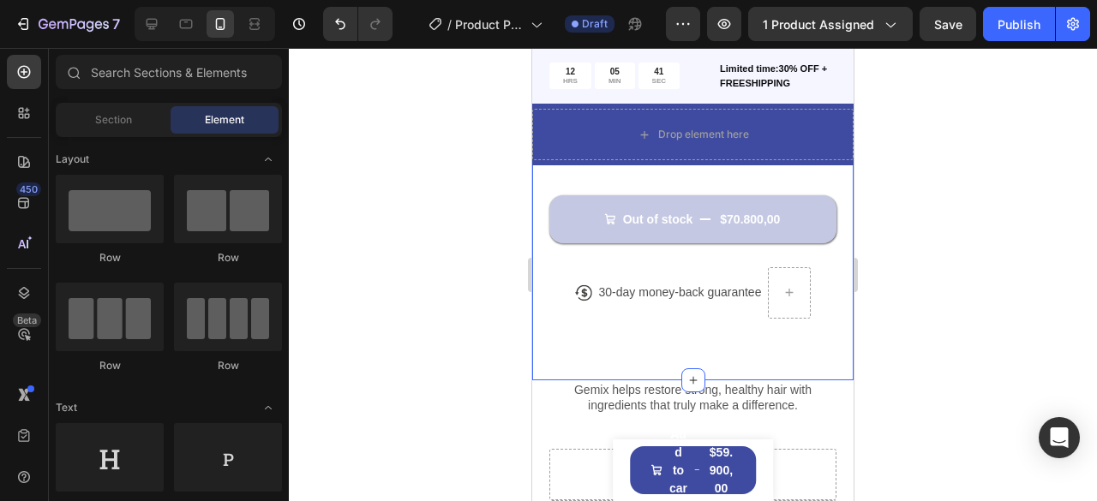
click at [211, 125] on span "Element" at bounding box center [224, 119] width 39 height 15
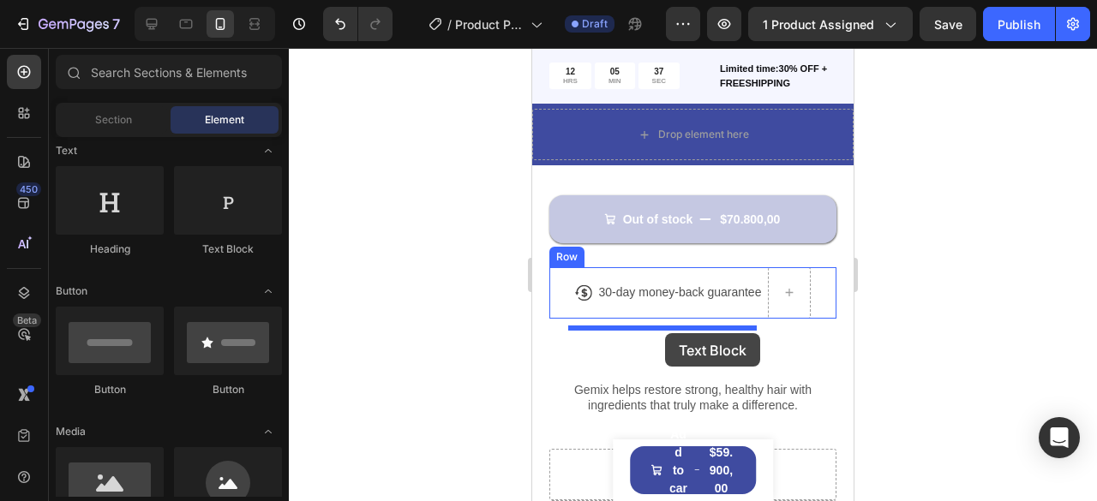
drag, startPoint x: 755, startPoint y: 273, endPoint x: 665, endPoint y: 333, distance: 108.1
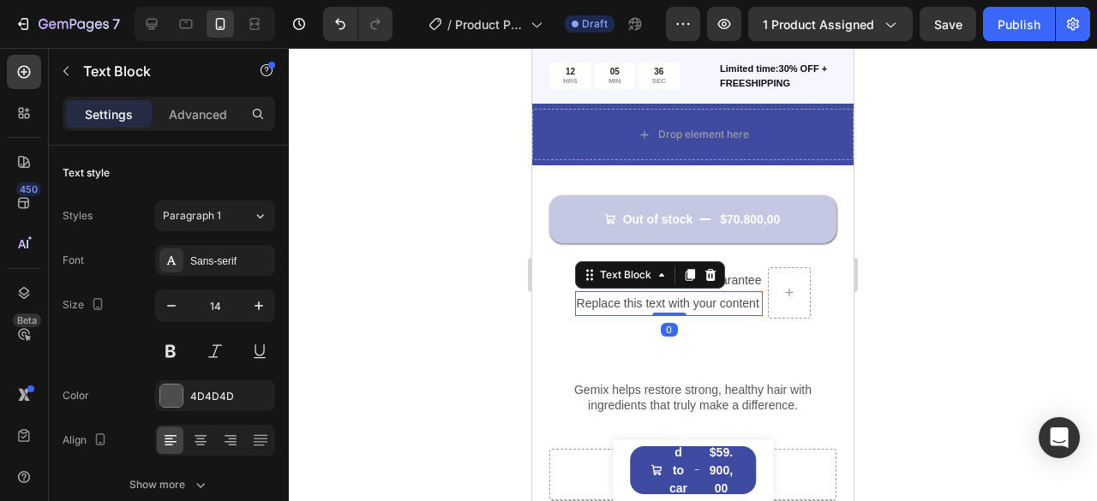
click at [626, 316] on div "Replace this text with your content" at bounding box center [669, 303] width 189 height 25
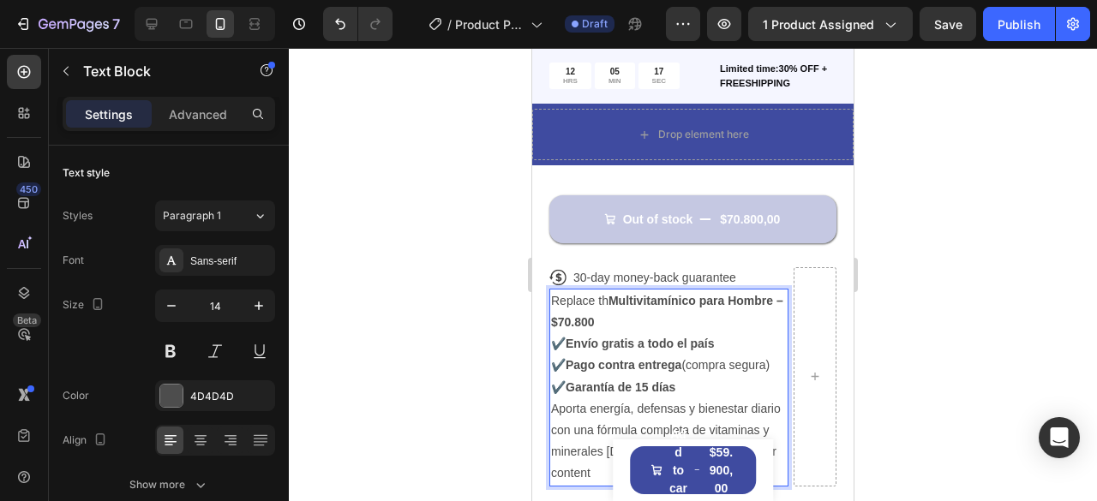
scroll to position [927, 0]
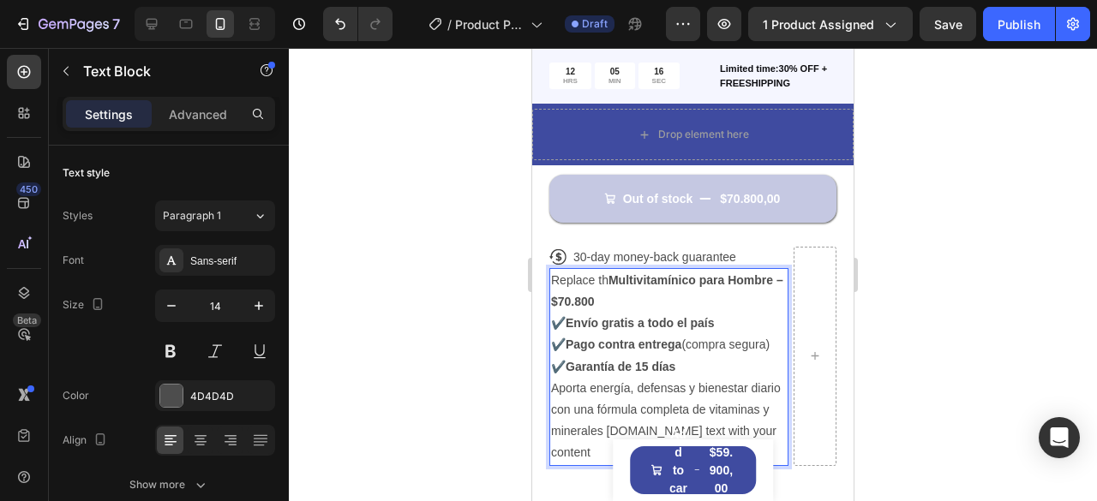
click at [770, 340] on p "Replace th Multivitamínico para Hombre – $70.800 ✔️ Envío gratis a todo el país…" at bounding box center [669, 324] width 236 height 108
click at [749, 367] on p "Replace th Multivitamínico para Hombre – $70.800 ✔️ Envío gratis a todo el país…" at bounding box center [669, 324] width 236 height 108
click at [795, 354] on div at bounding box center [815, 356] width 43 height 219
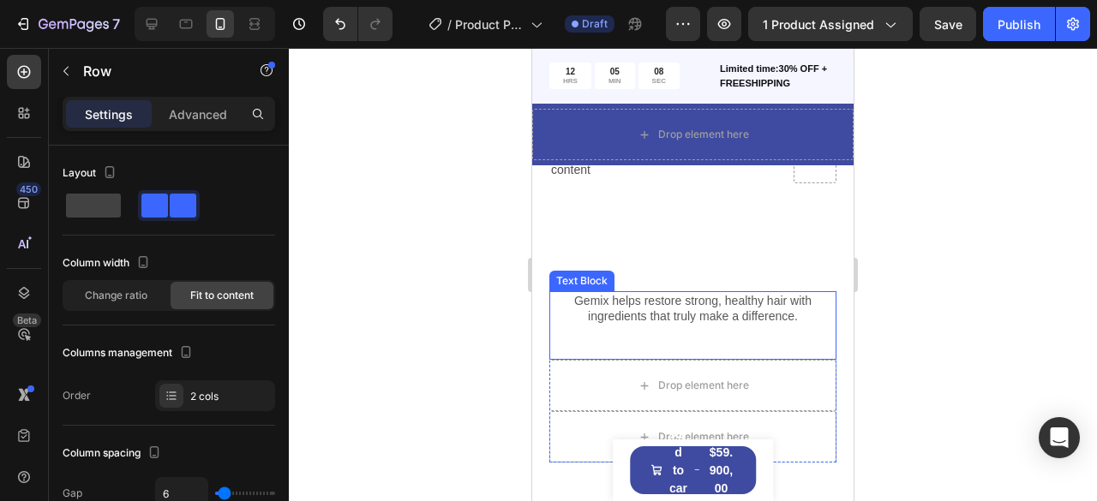
scroll to position [1124, 0]
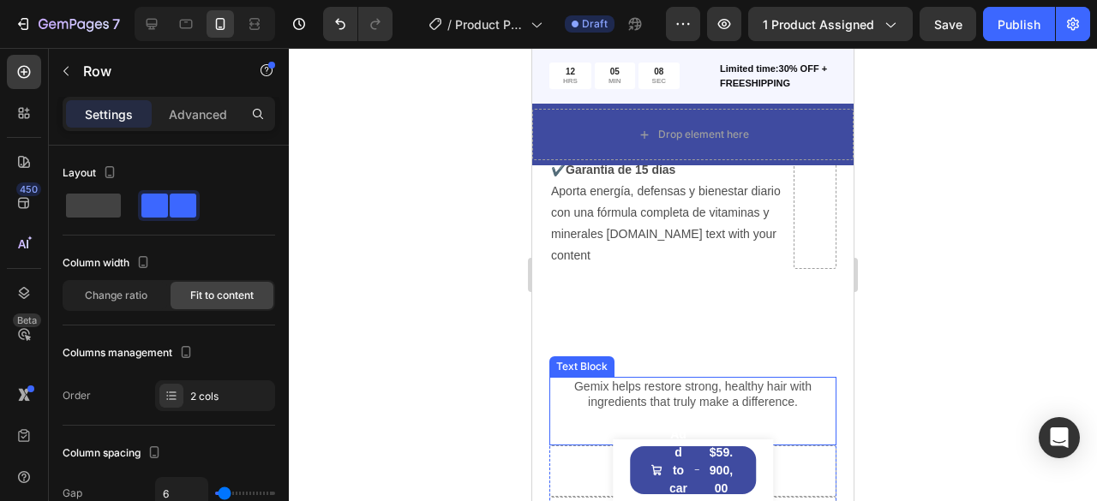
click at [583, 386] on p "Gemix helps restore strong, healthy hair with ingredients that truly make a dif…" at bounding box center [693, 394] width 284 height 31
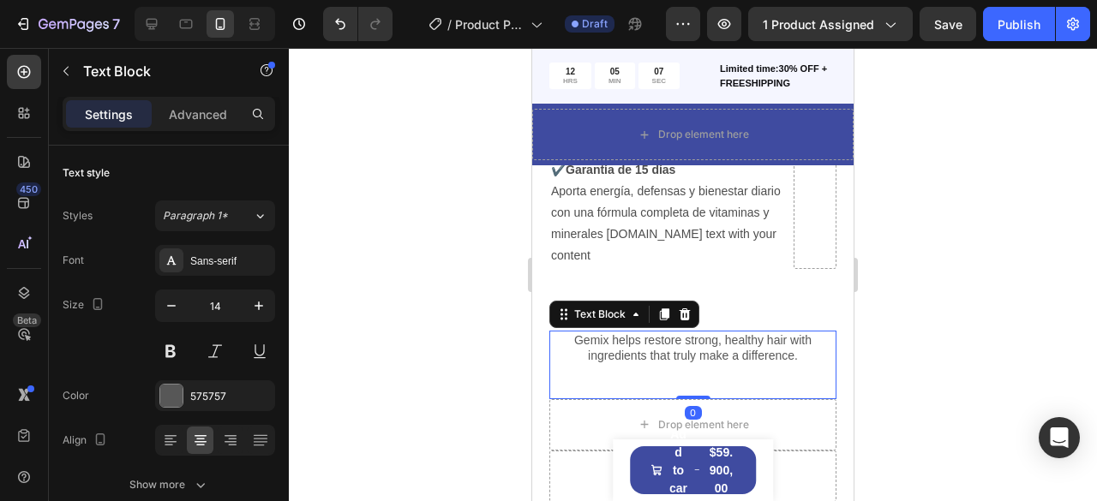
click at [687, 325] on div at bounding box center [684, 314] width 21 height 21
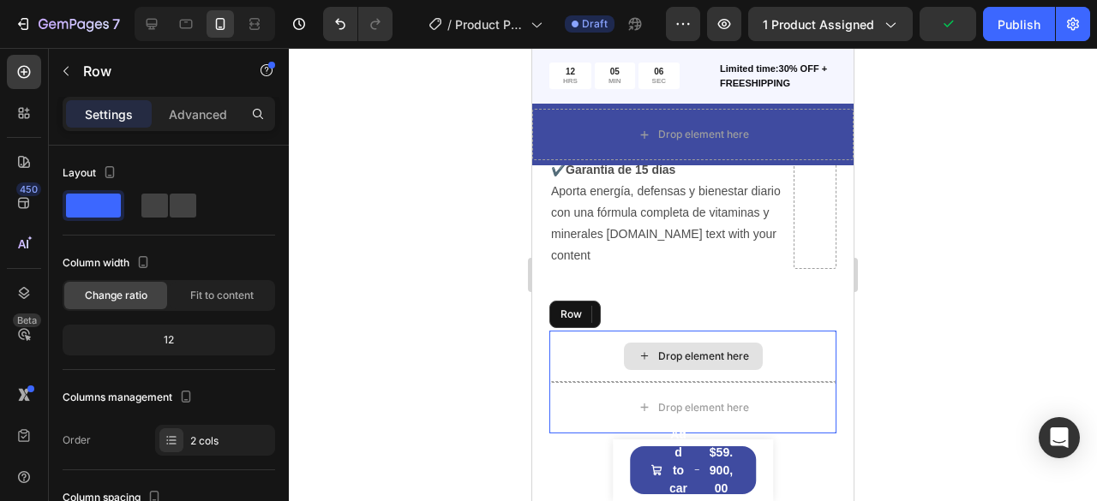
click at [571, 381] on div "Drop element here" at bounding box center [692, 356] width 287 height 51
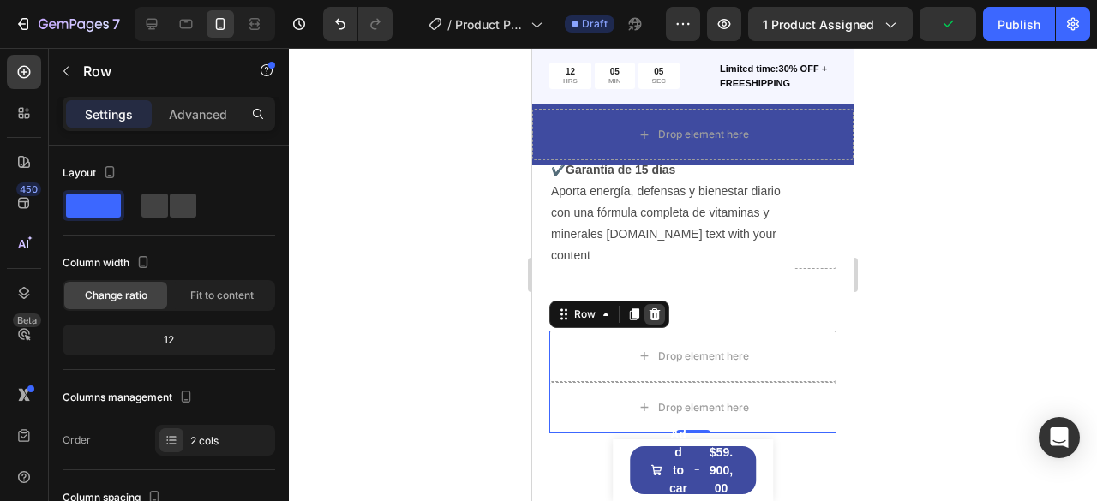
click at [656, 320] on icon at bounding box center [655, 314] width 11 height 12
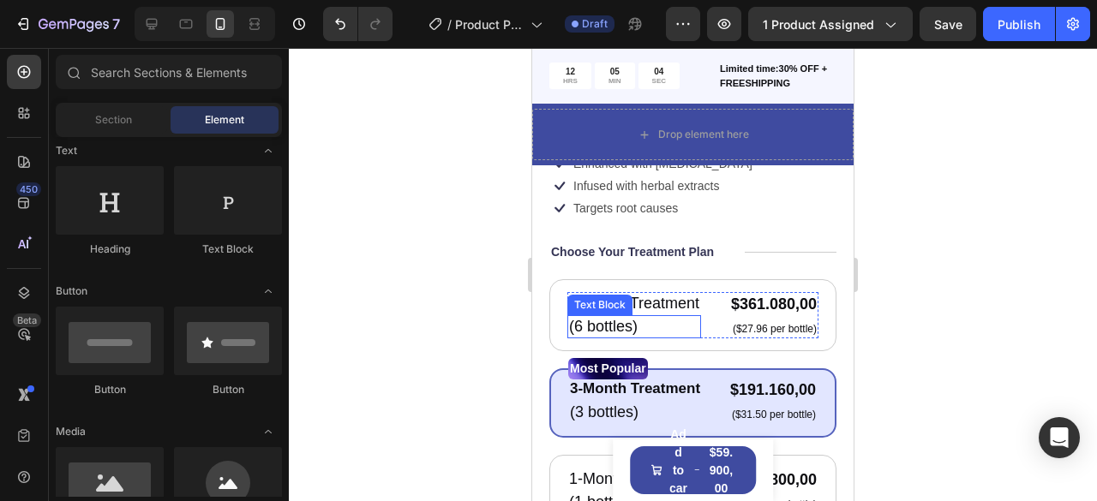
scroll to position [524, 0]
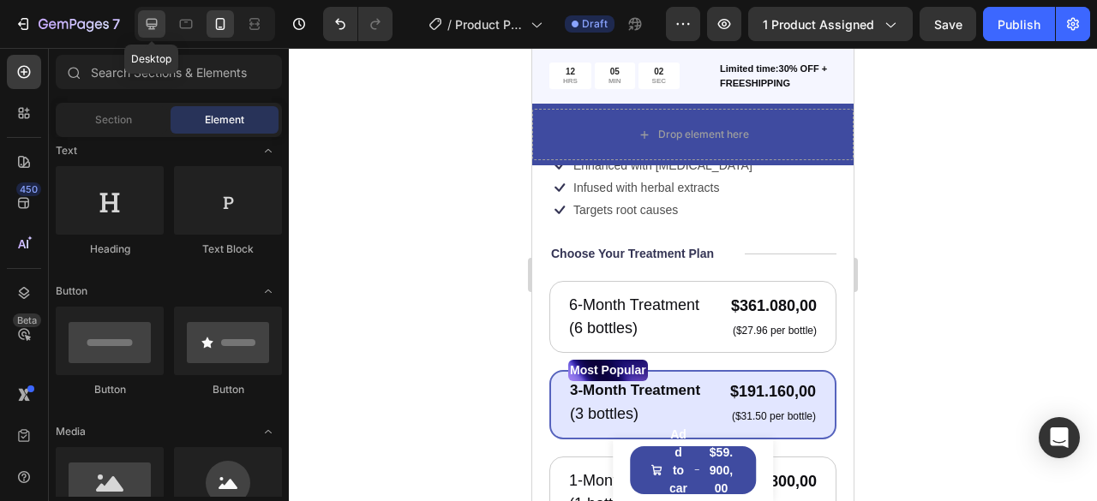
click at [156, 25] on icon at bounding box center [152, 24] width 11 height 11
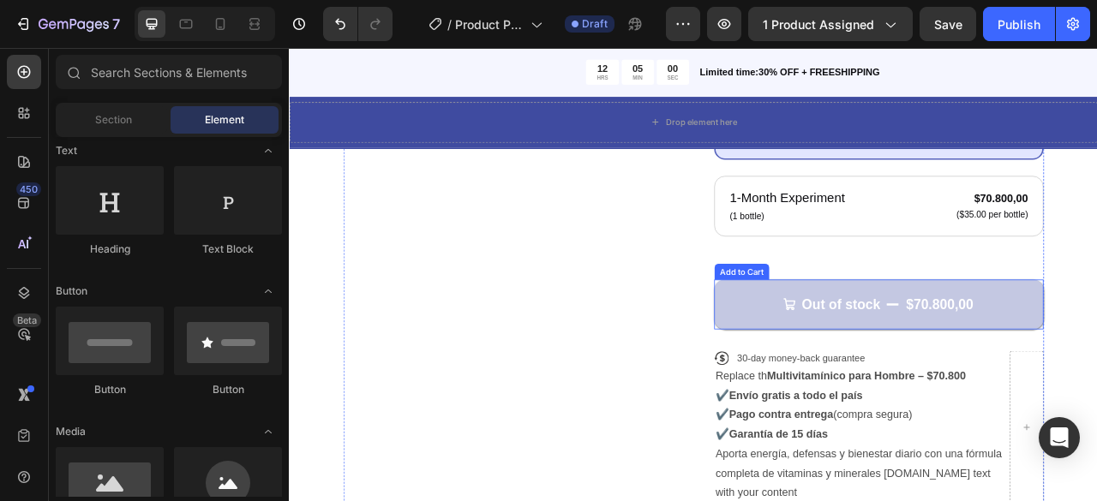
scroll to position [491, 0]
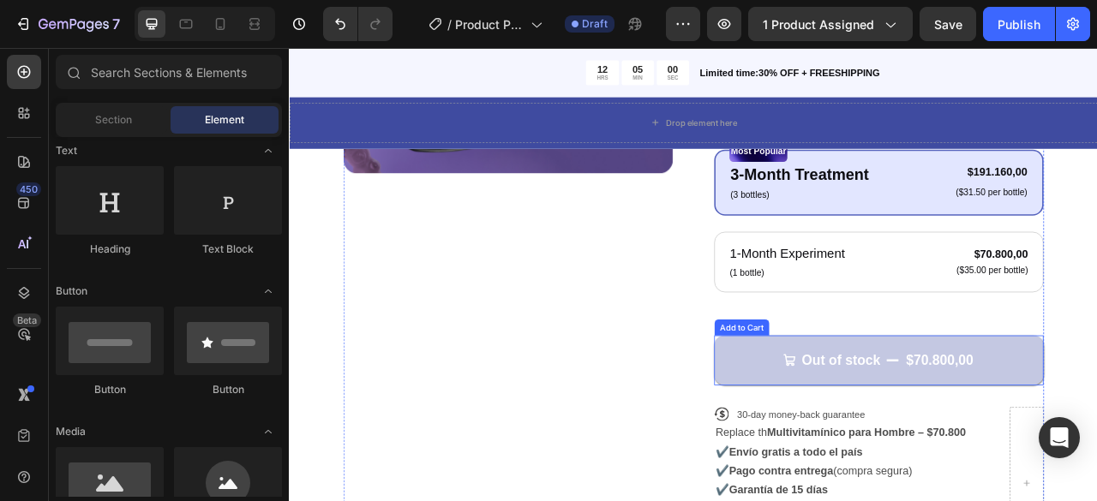
click at [608, 446] on div "Product Images" at bounding box center [566, 244] width 419 height 912
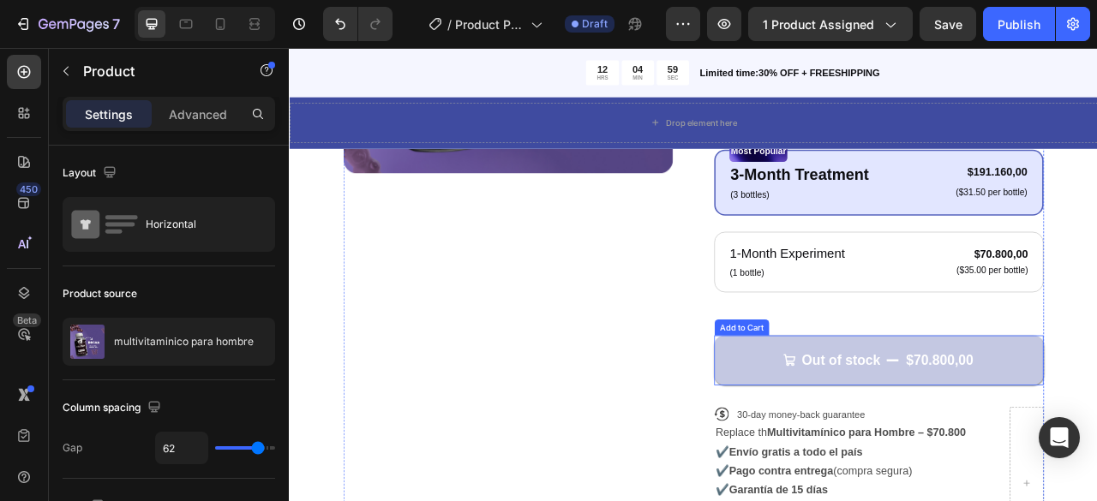
click at [1089, 437] on div "$70.800,00" at bounding box center [1116, 446] width 89 height 26
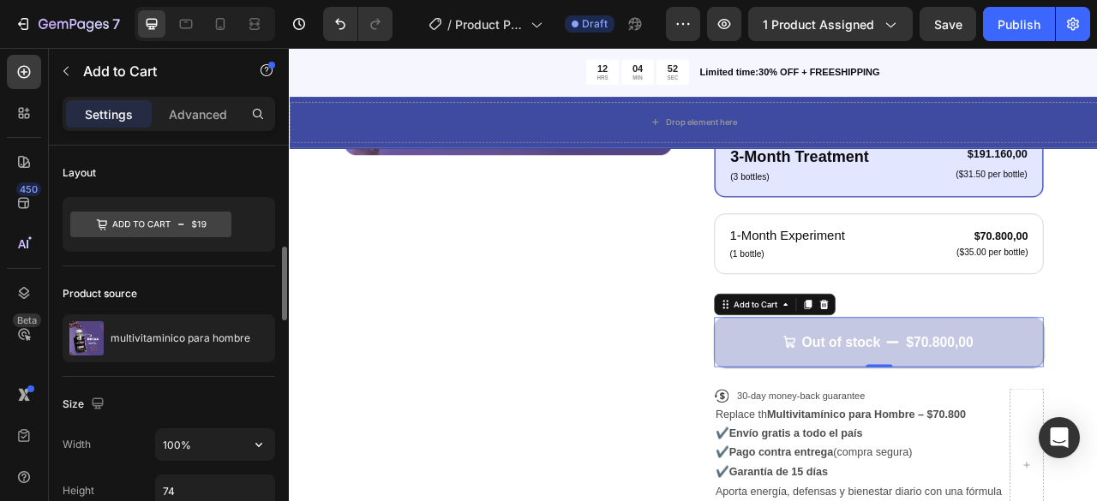
scroll to position [86, 0]
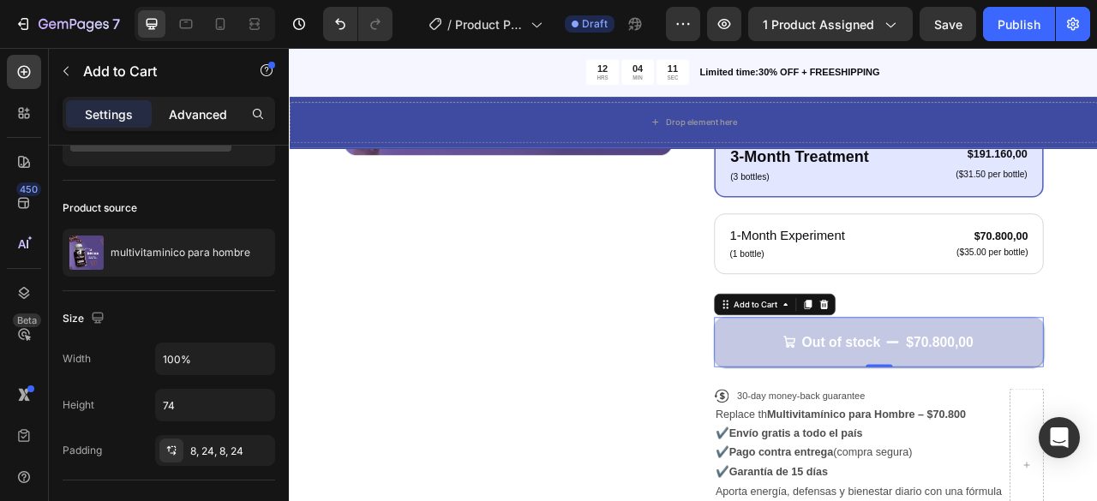
click at [204, 120] on p "Advanced" at bounding box center [198, 114] width 58 height 18
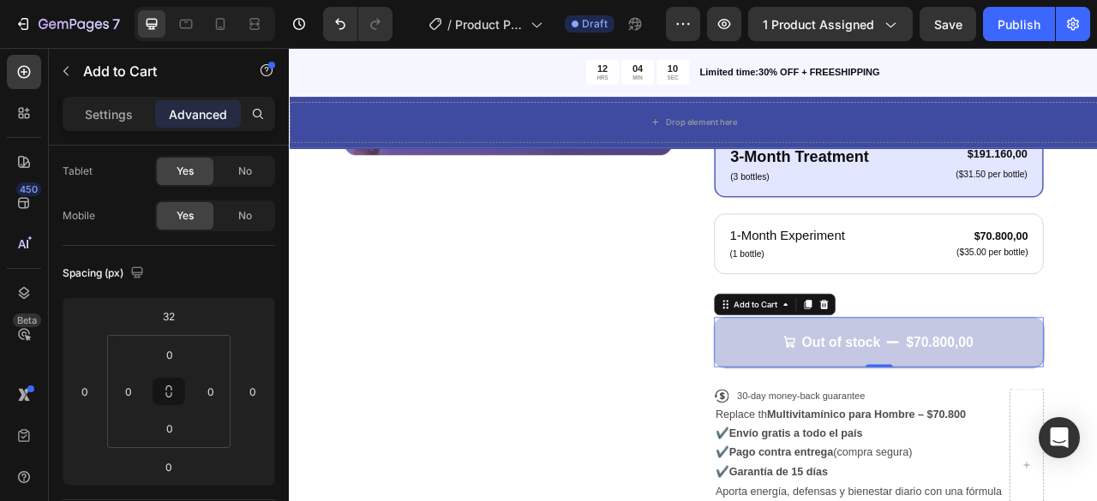
click at [1061, 428] on button "Out of stock $70.800,00" at bounding box center [1039, 422] width 419 height 63
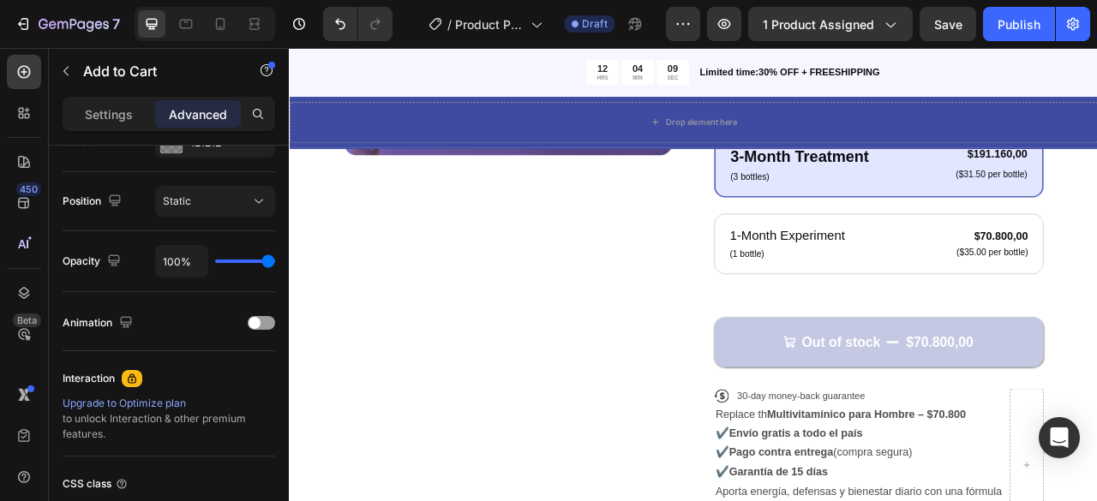
scroll to position [735, 0]
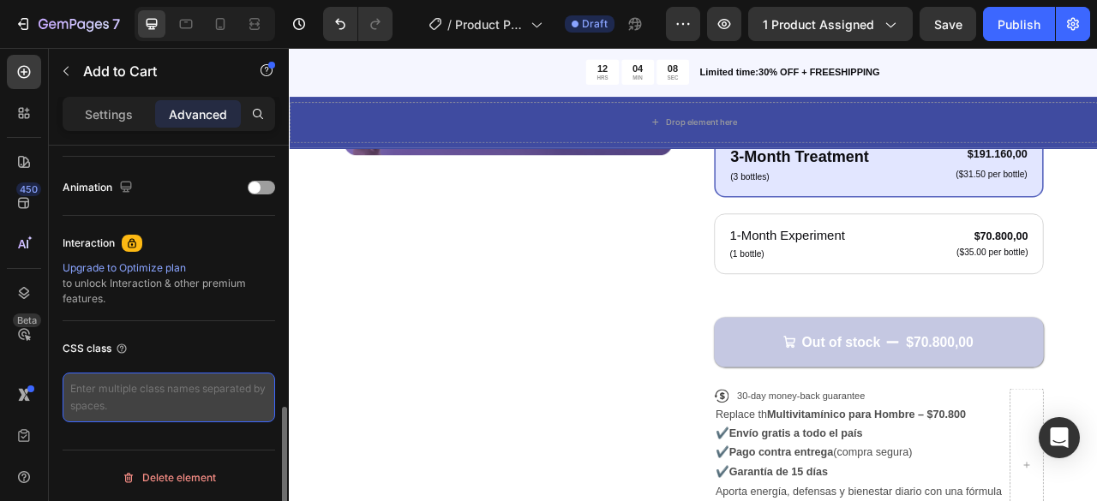
click at [130, 388] on textarea at bounding box center [169, 398] width 213 height 50
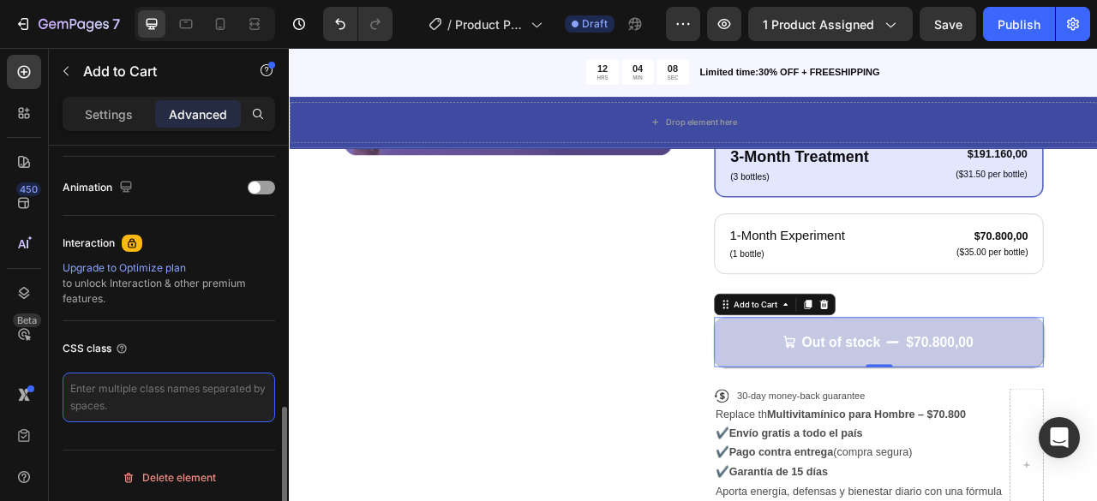
paste textarea "_rsi-cod-form-is-gempage _rsi-cod-form-gempages-button-overwrite"
type textarea "_rsi-cod-form-is-gempage _rsi-cod-form-gempages-button-overwrite"
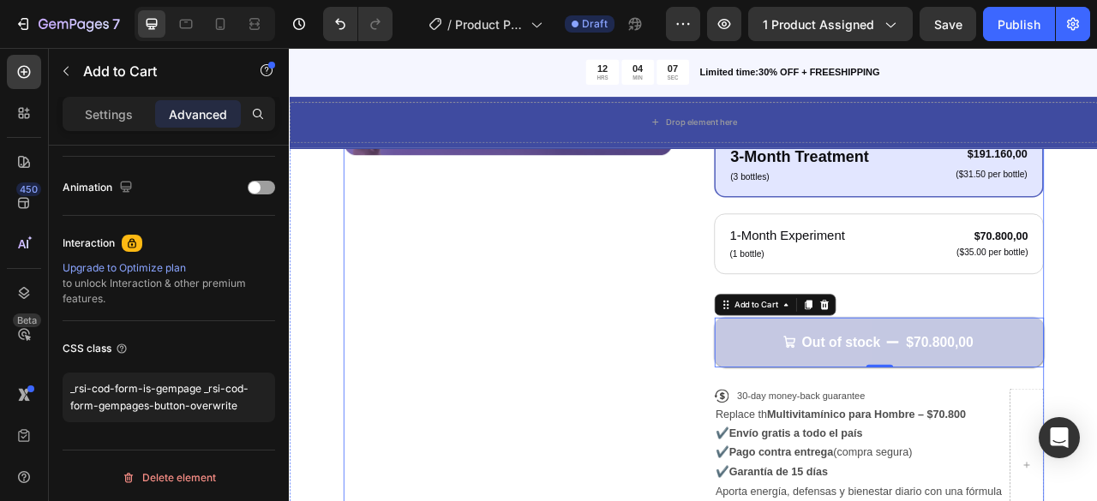
click at [632, 412] on div "Product Images" at bounding box center [566, 221] width 419 height 912
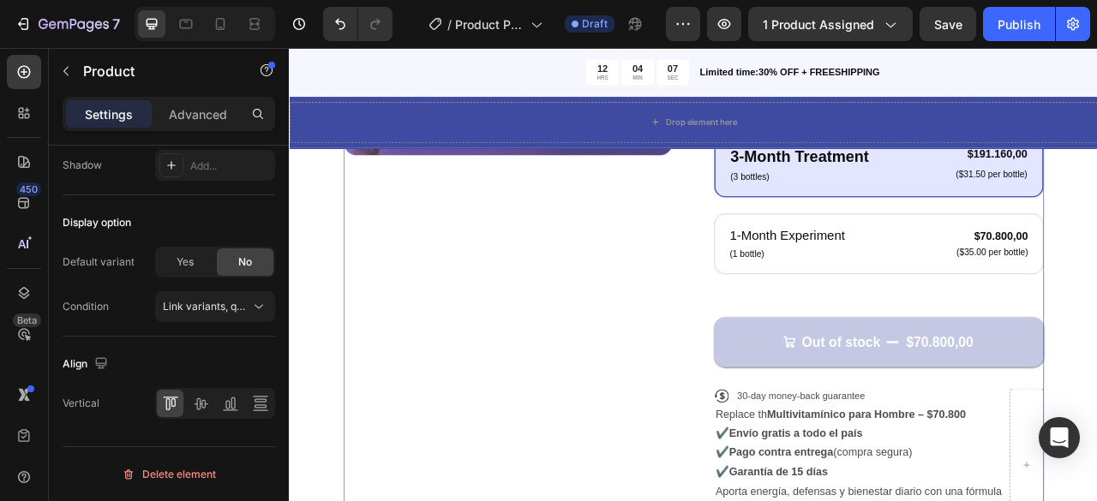
scroll to position [0, 0]
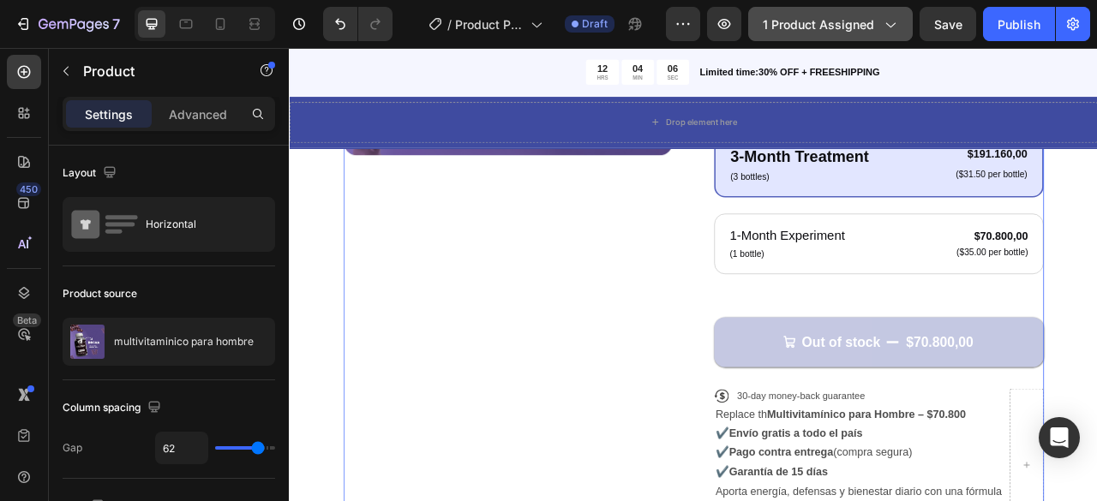
click at [845, 23] on span "1 product assigned" at bounding box center [818, 24] width 111 height 18
click at [440, 417] on div "Product Images" at bounding box center [566, 221] width 419 height 912
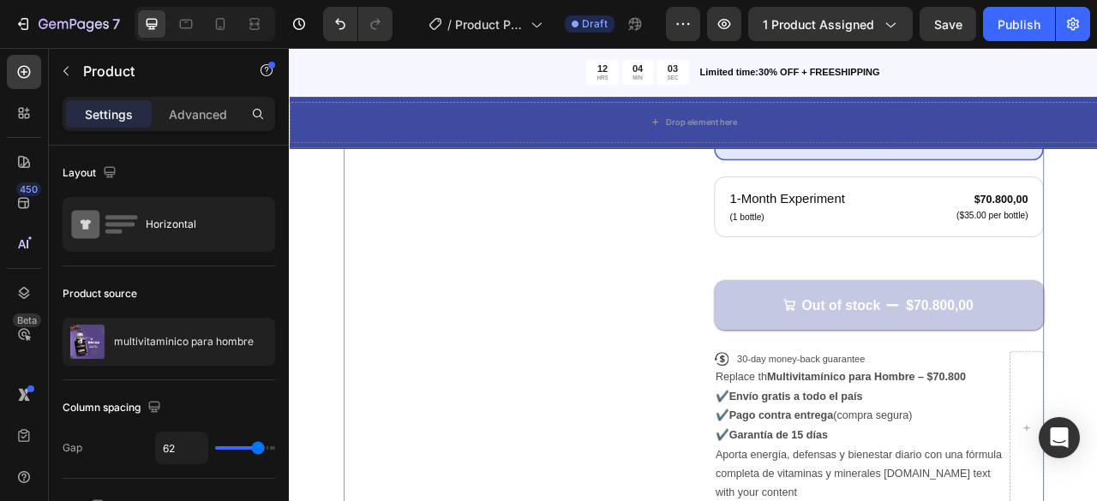
scroll to position [600, 0]
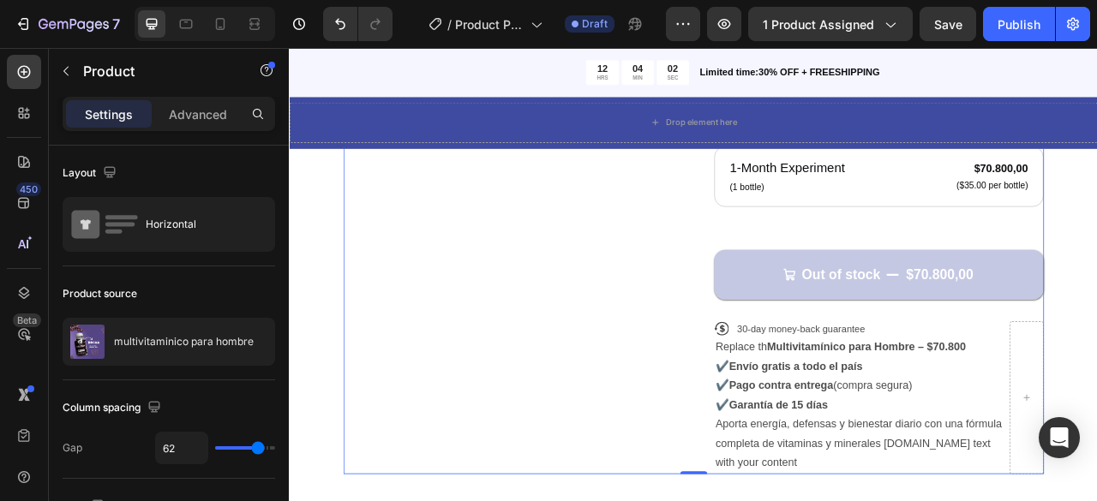
click at [646, 398] on div "Product Images" at bounding box center [566, 136] width 419 height 912
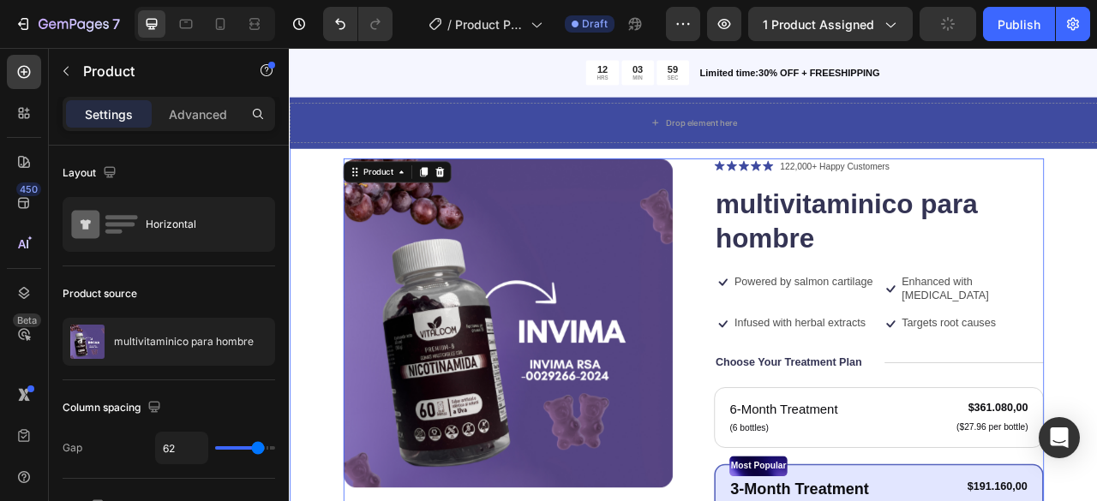
scroll to position [257, 0]
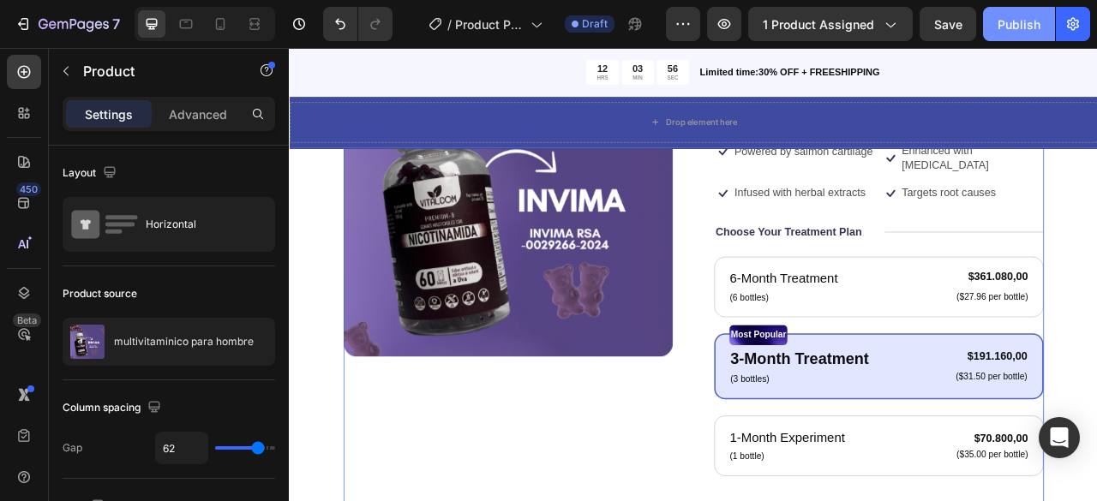
click at [1023, 31] on div "Publish" at bounding box center [1018, 24] width 43 height 18
click at [1028, 23] on div "Publish" at bounding box center [1018, 24] width 43 height 18
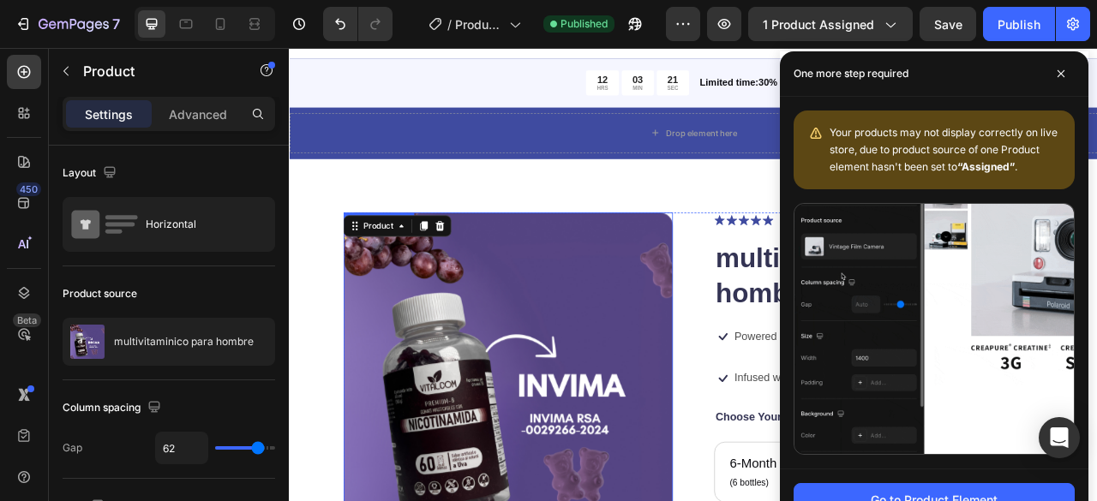
scroll to position [0, 0]
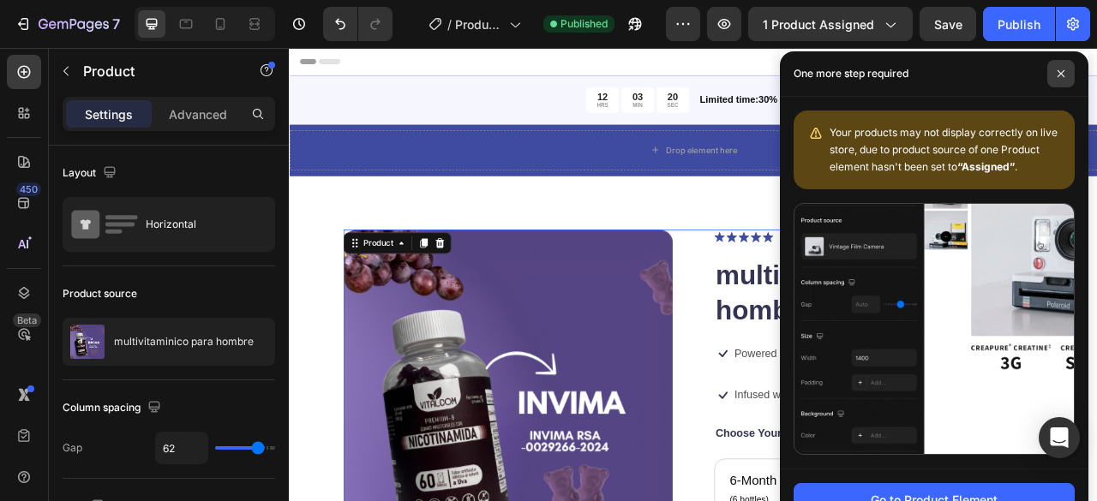
click at [1064, 71] on icon at bounding box center [1061, 73] width 9 height 9
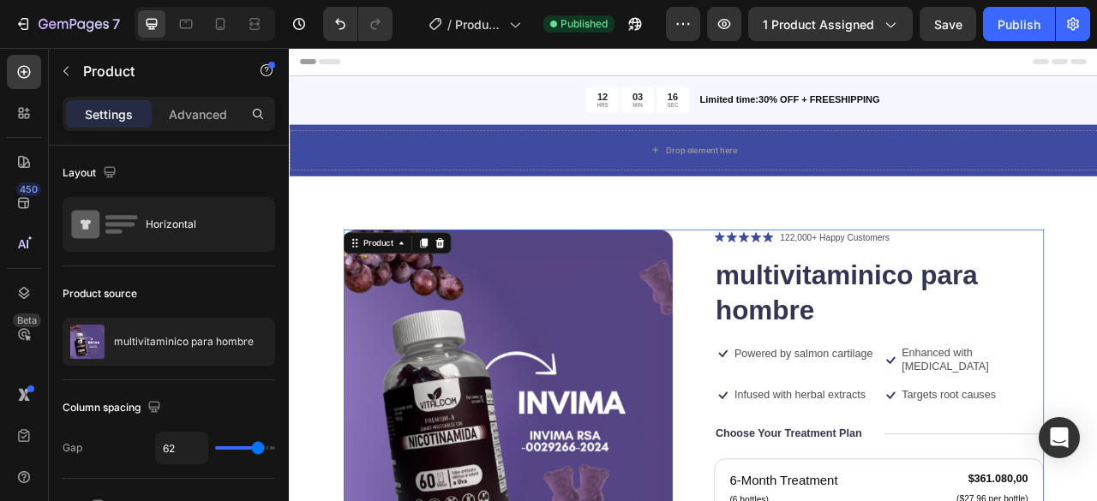
click at [312, 67] on icon at bounding box center [309, 65] width 12 height 12
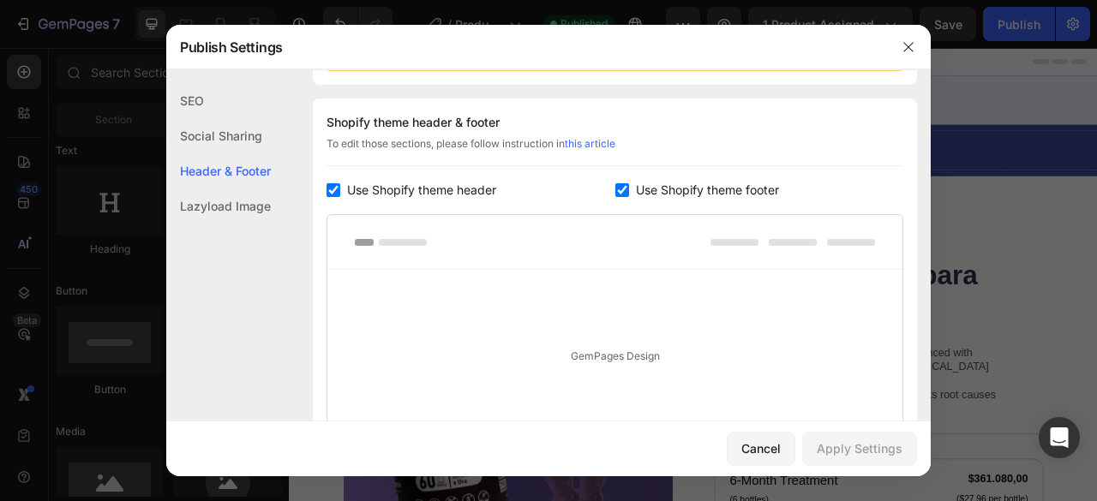
scroll to position [249, 0]
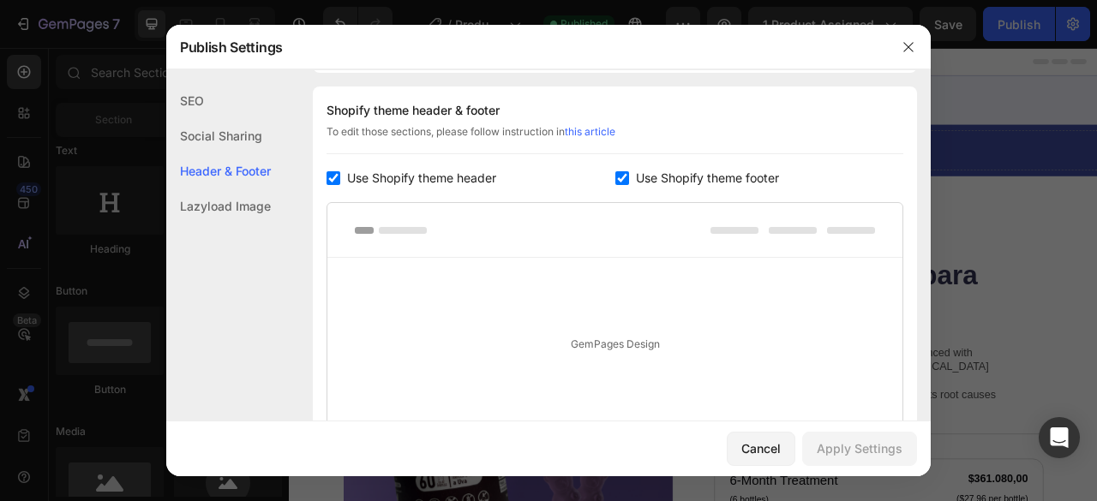
click at [343, 171] on label "Use Shopify theme header" at bounding box center [418, 178] width 156 height 21
checkbox input "false"
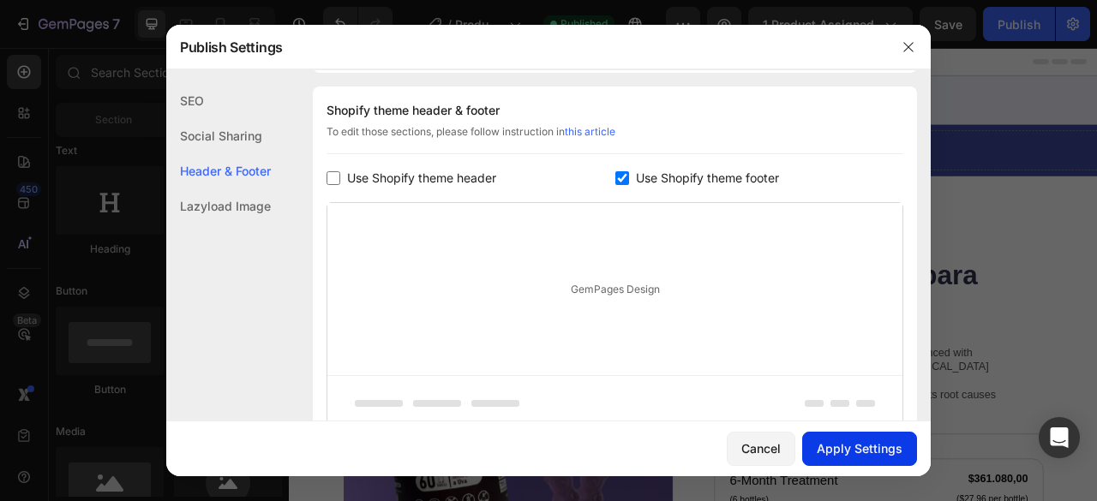
click at [860, 450] on div "Apply Settings" at bounding box center [860, 449] width 86 height 18
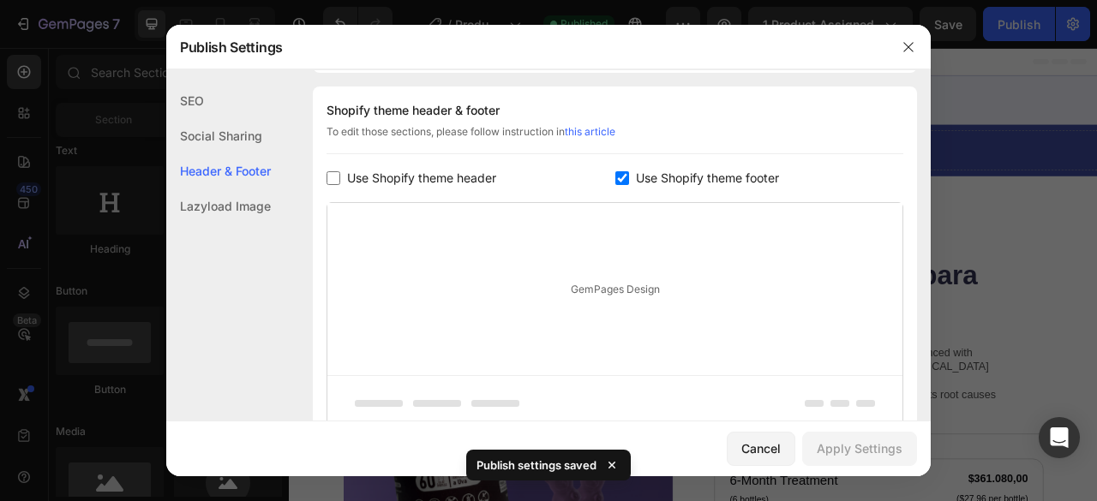
click at [908, 44] on icon "button" at bounding box center [909, 47] width 14 height 14
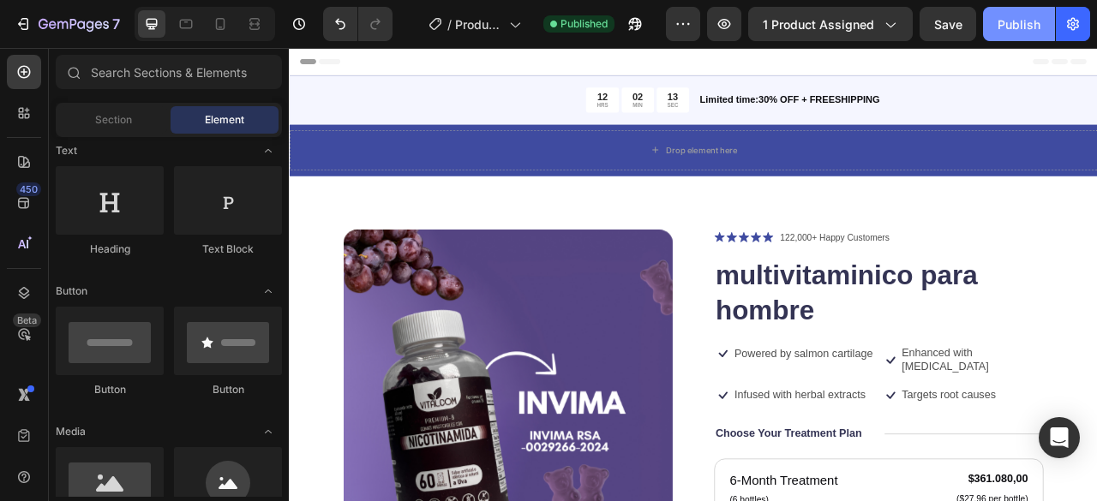
click at [1005, 23] on div "Publish" at bounding box center [1018, 24] width 43 height 18
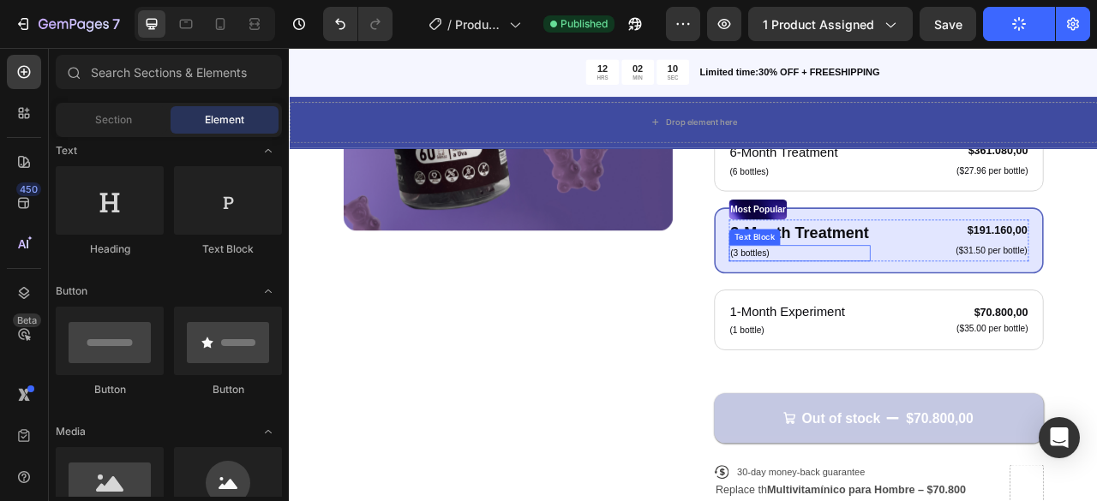
scroll to position [428, 0]
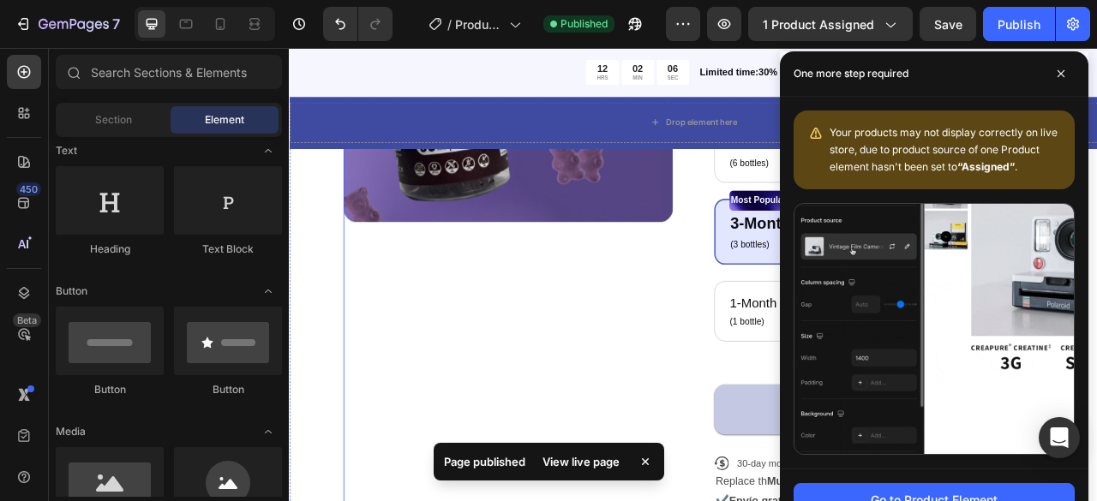
click at [674, 428] on div "Product Images" at bounding box center [566, 307] width 419 height 912
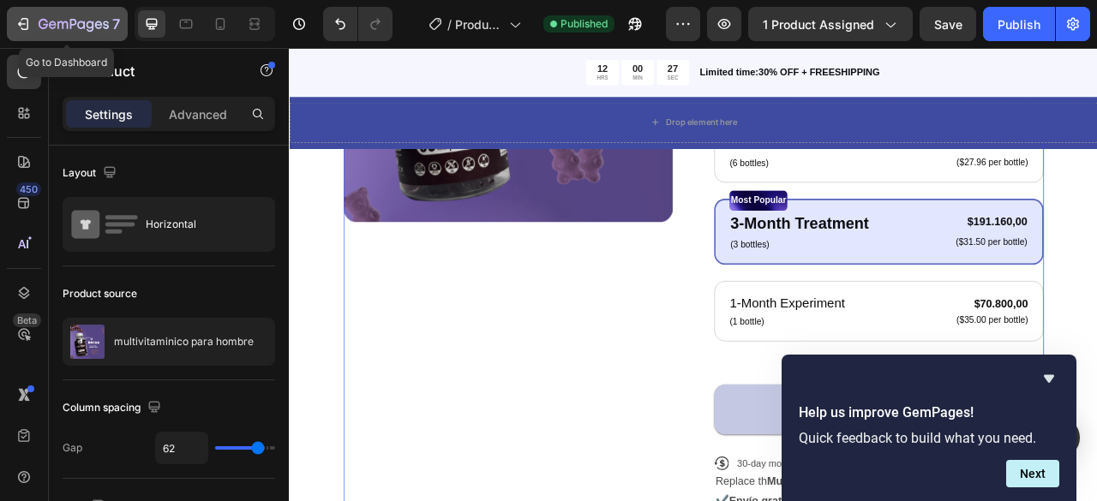
click at [13, 21] on button "7" at bounding box center [67, 24] width 121 height 34
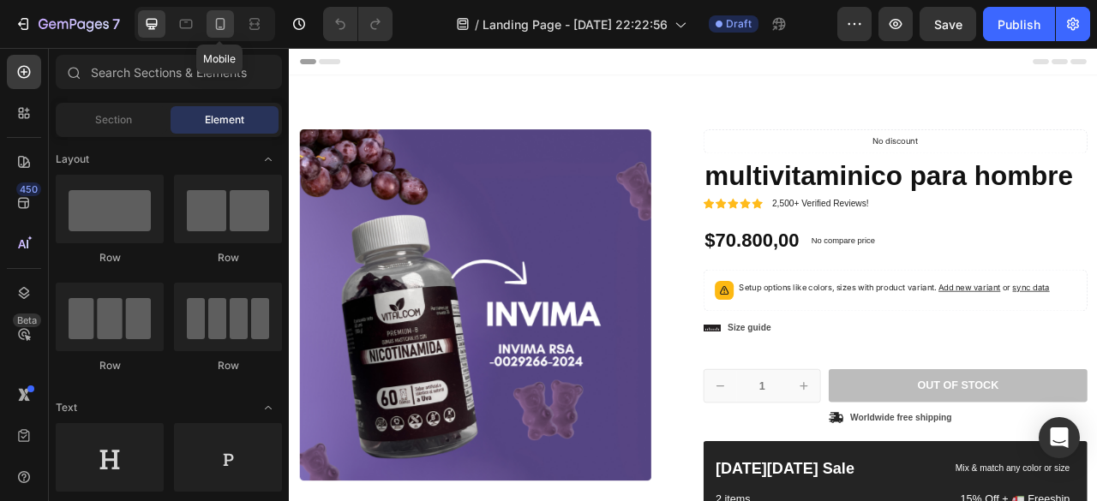
click at [222, 30] on icon at bounding box center [220, 24] width 9 height 12
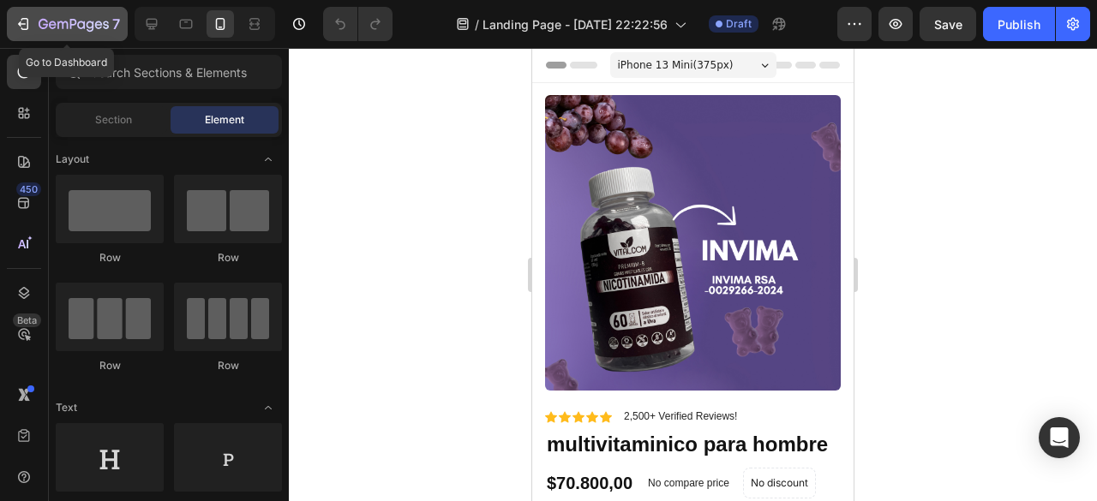
click at [14, 26] on button "7" at bounding box center [67, 24] width 121 height 34
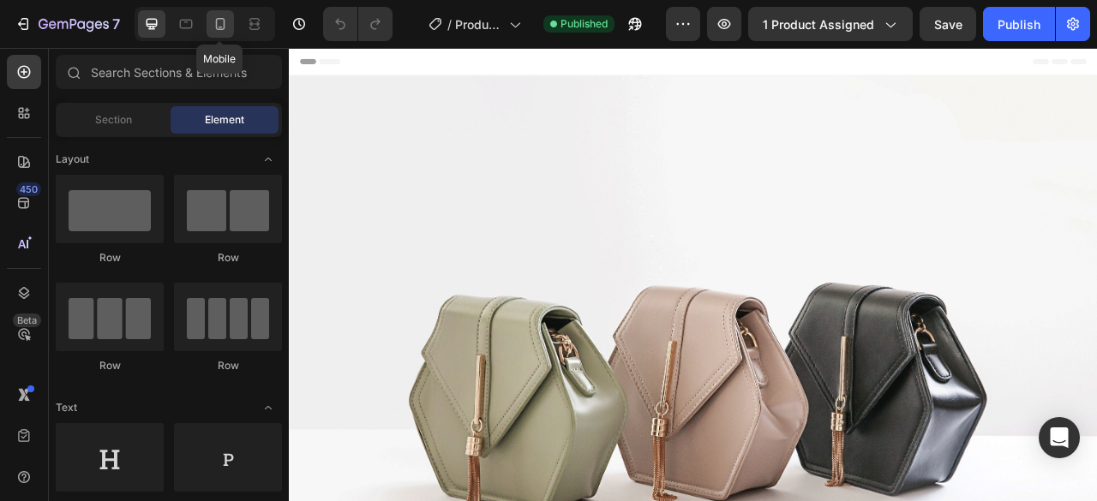
click at [215, 30] on icon at bounding box center [220, 23] width 17 height 17
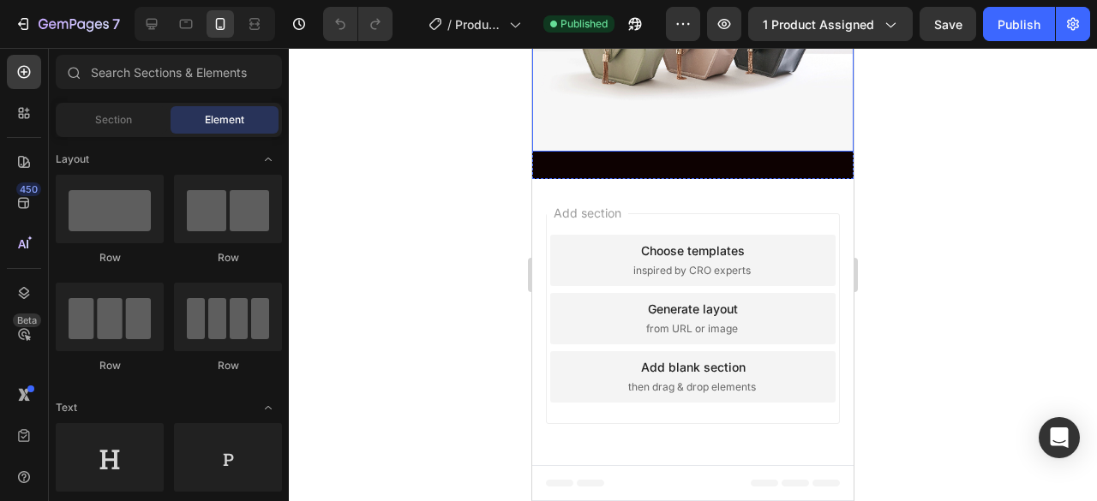
scroll to position [4652, 0]
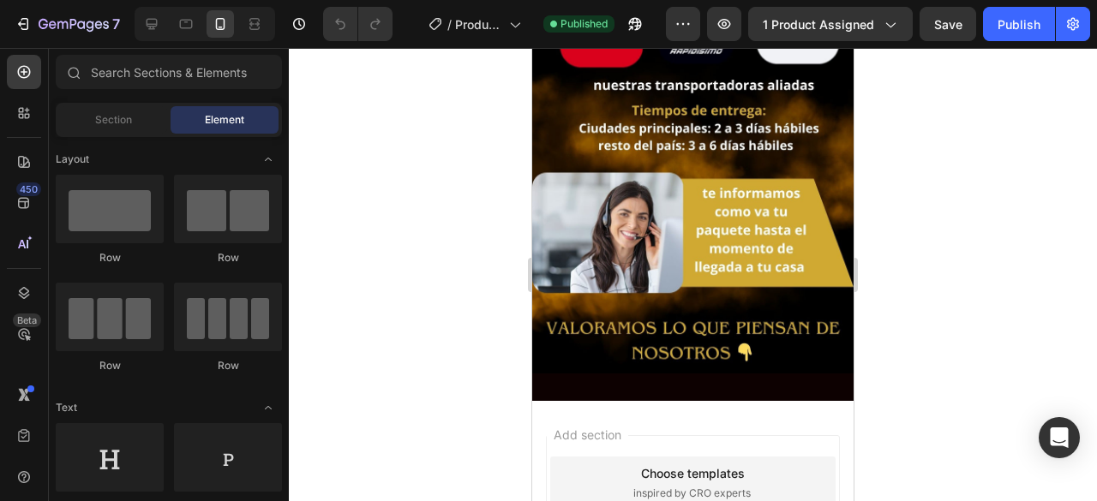
click at [22, 119] on icon at bounding box center [23, 113] width 17 height 17
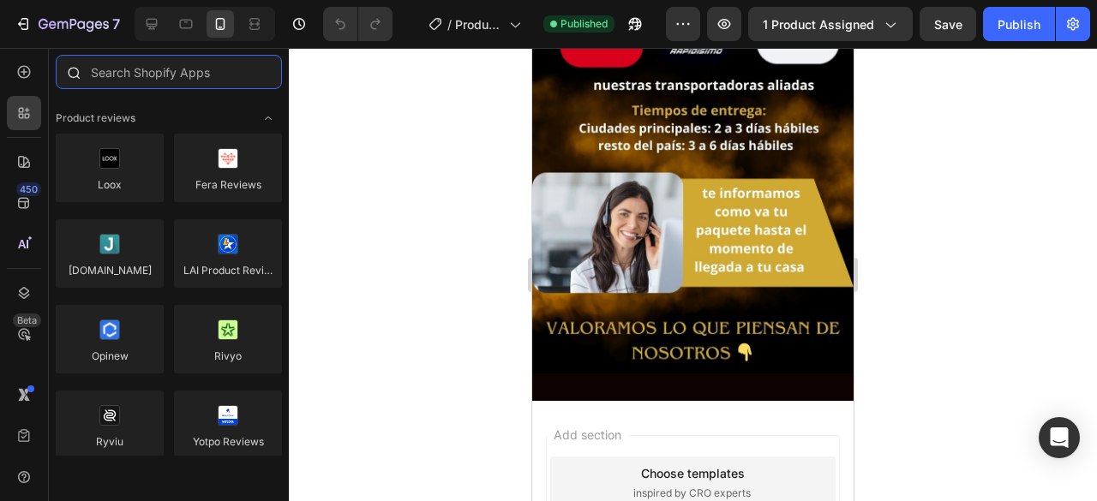
click at [172, 81] on input "text" at bounding box center [169, 72] width 226 height 34
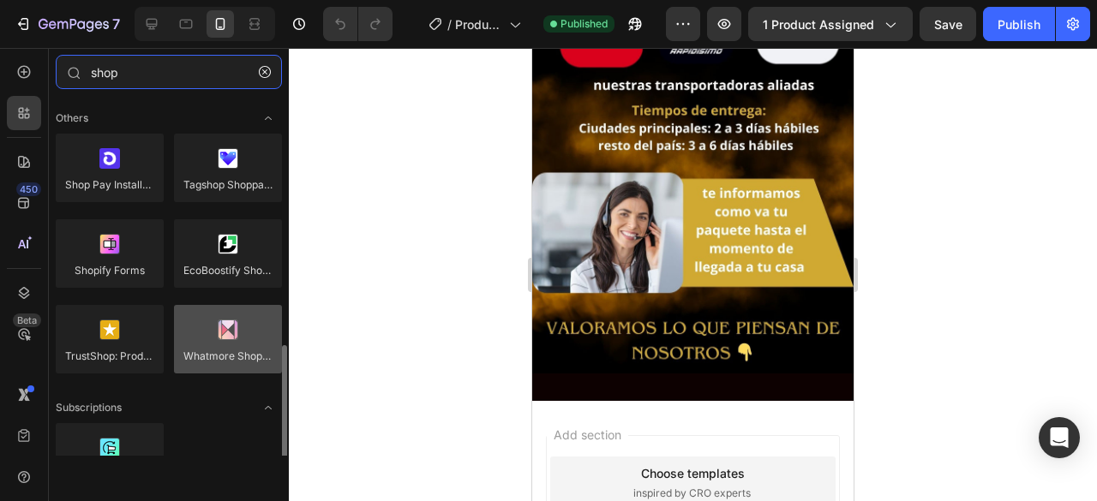
scroll to position [257, 0]
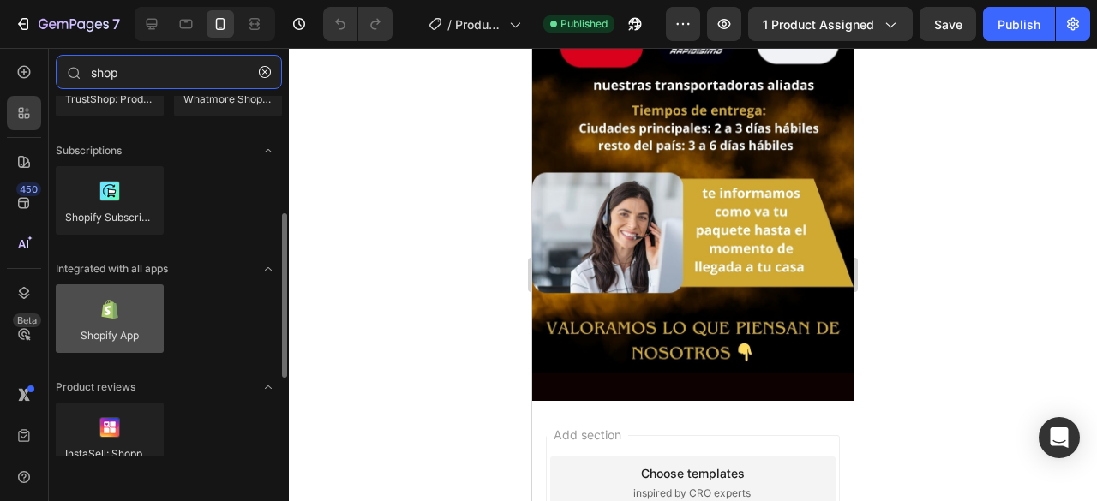
type input "shop"
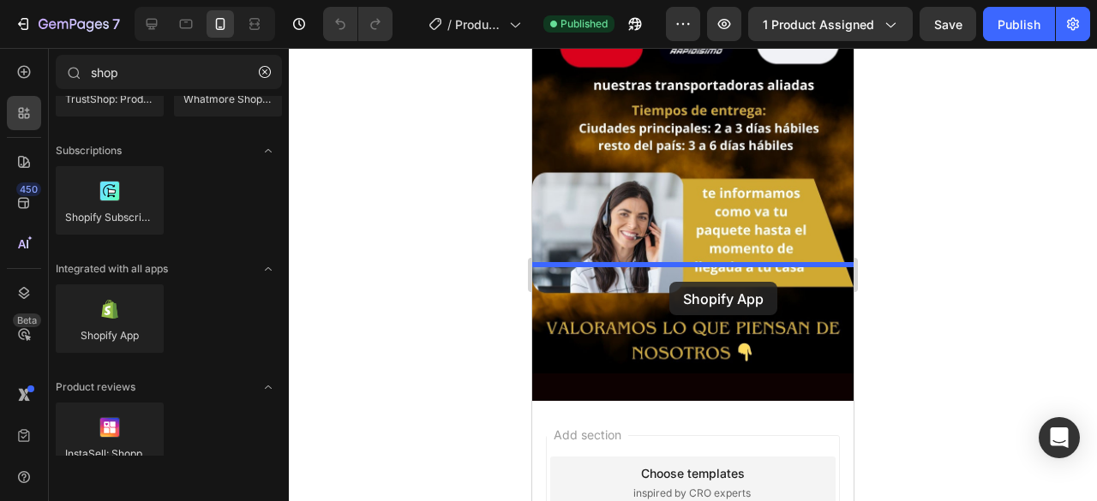
drag, startPoint x: 646, startPoint y: 368, endPoint x: 669, endPoint y: 282, distance: 88.8
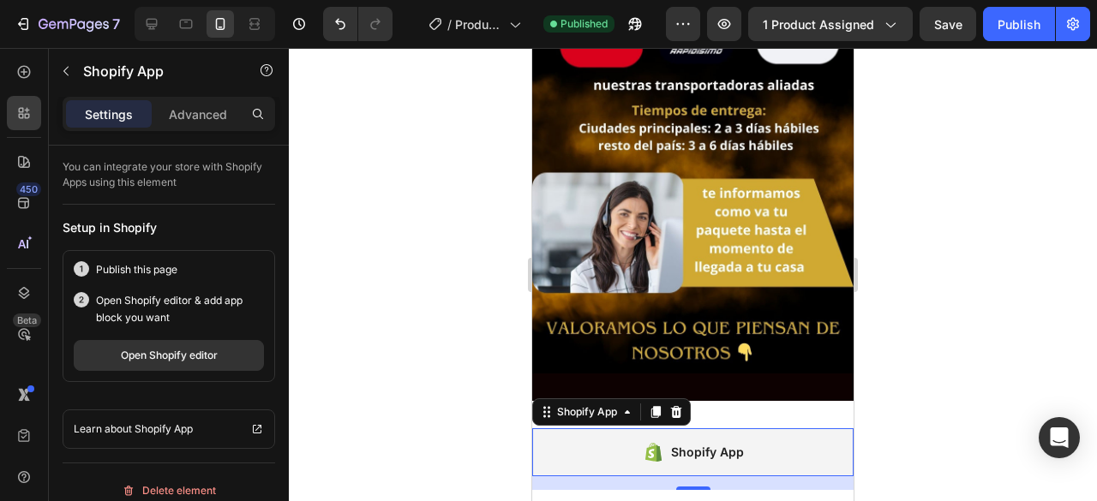
click at [472, 317] on div at bounding box center [693, 274] width 808 height 453
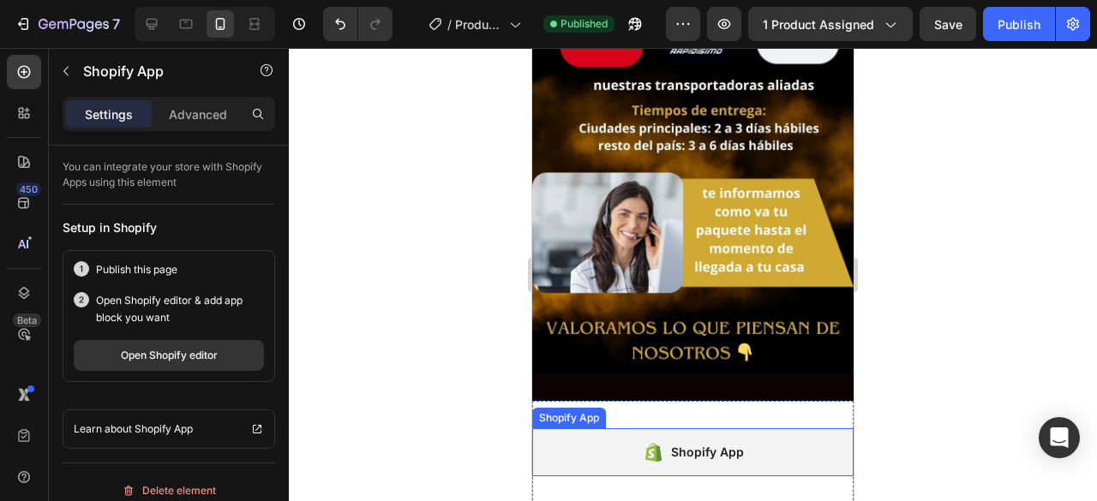
scroll to position [0, 0]
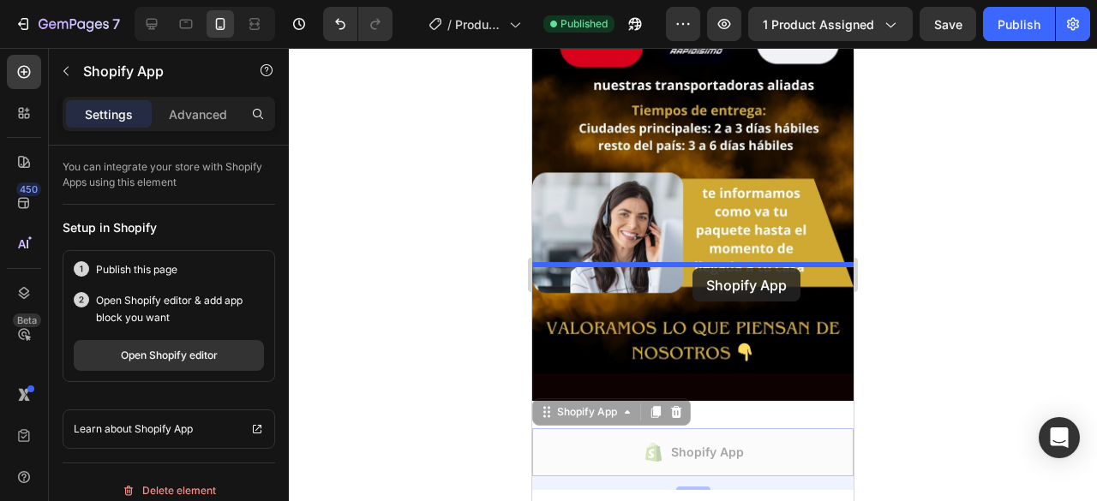
drag, startPoint x: 694, startPoint y: 313, endPoint x: 692, endPoint y: 268, distance: 44.6
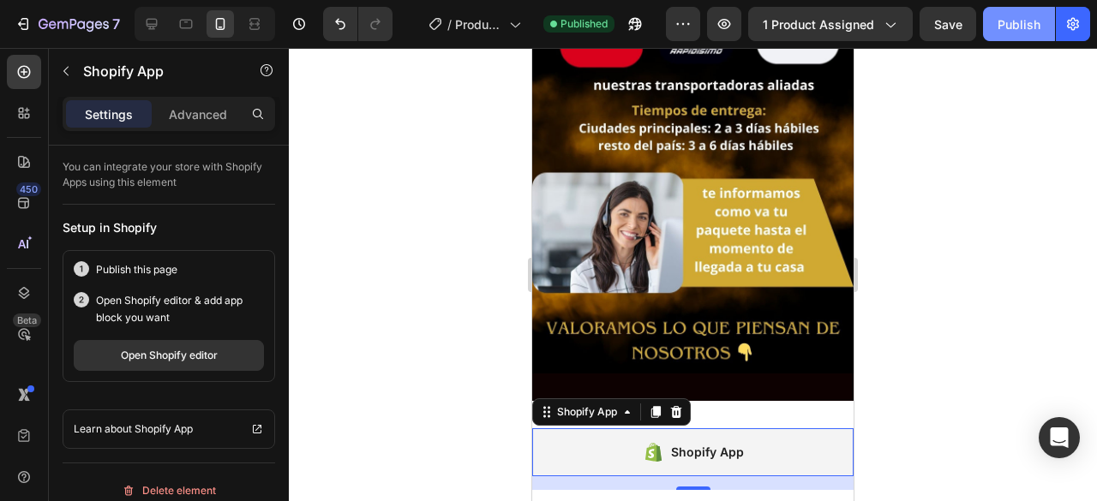
click at [1001, 19] on div "Publish" at bounding box center [1018, 24] width 43 height 18
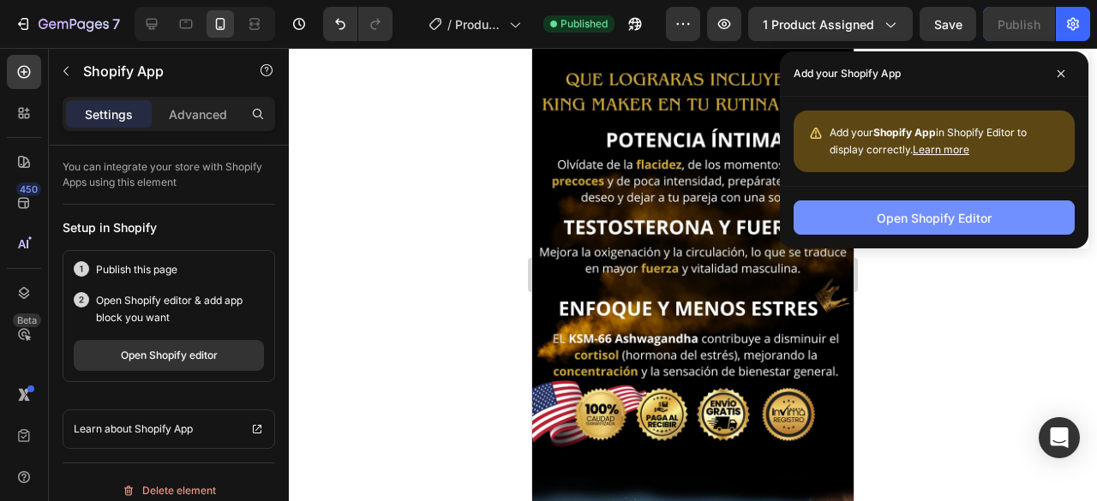
scroll to position [3196, 0]
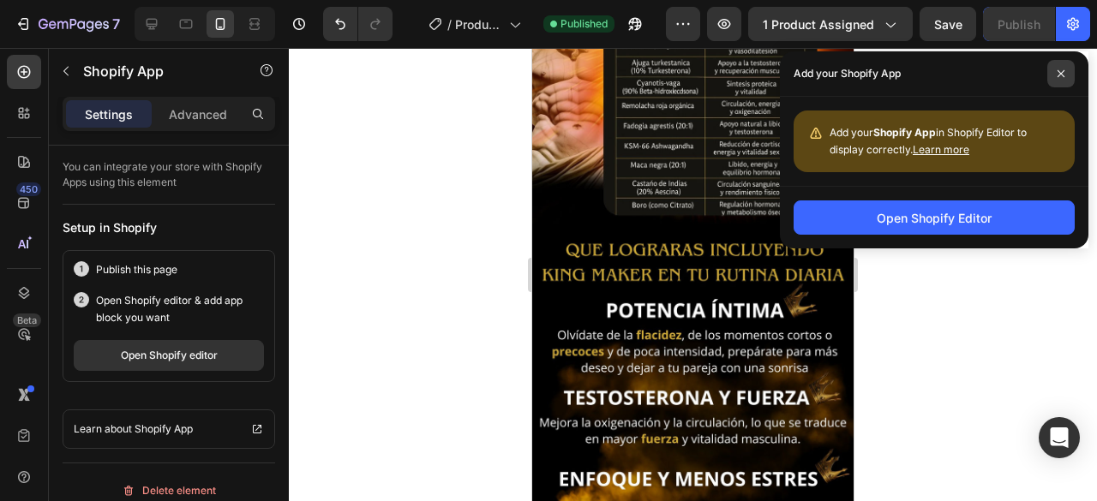
click at [1069, 73] on span at bounding box center [1060, 73] width 27 height 27
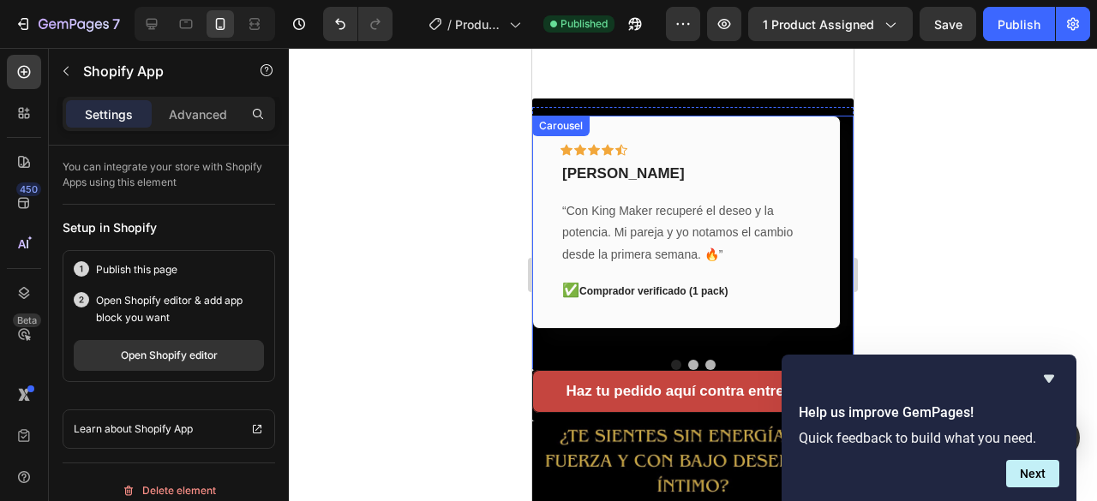
scroll to position [368, 0]
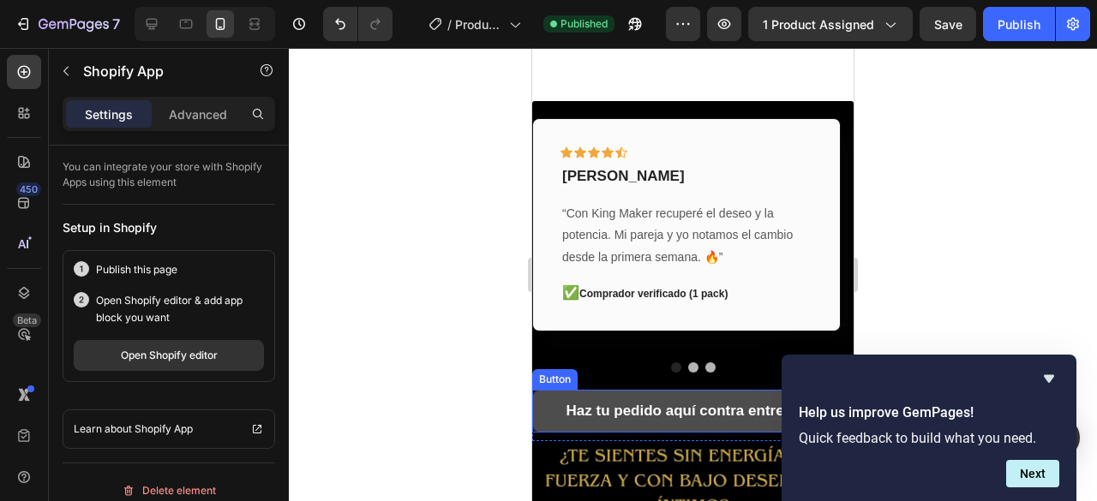
click at [643, 390] on button "Haz tu pedido aquí contra entrega" at bounding box center [692, 411] width 321 height 43
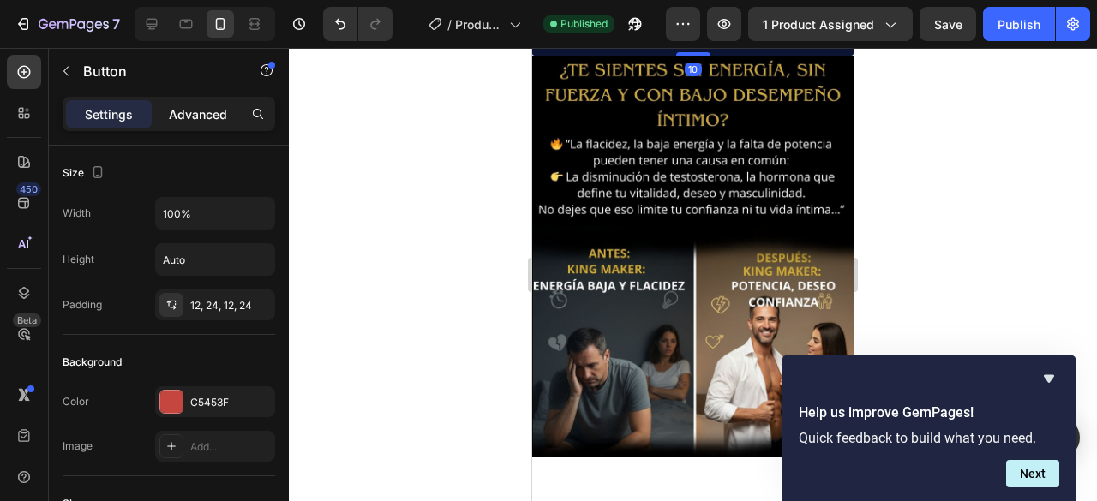
click at [183, 106] on p "Advanced" at bounding box center [198, 114] width 58 height 18
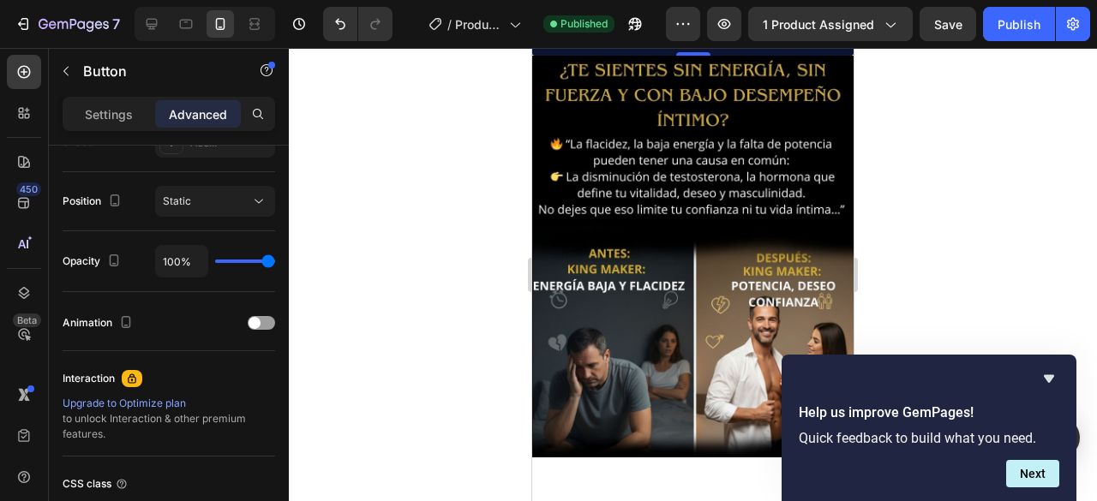
scroll to position [735, 0]
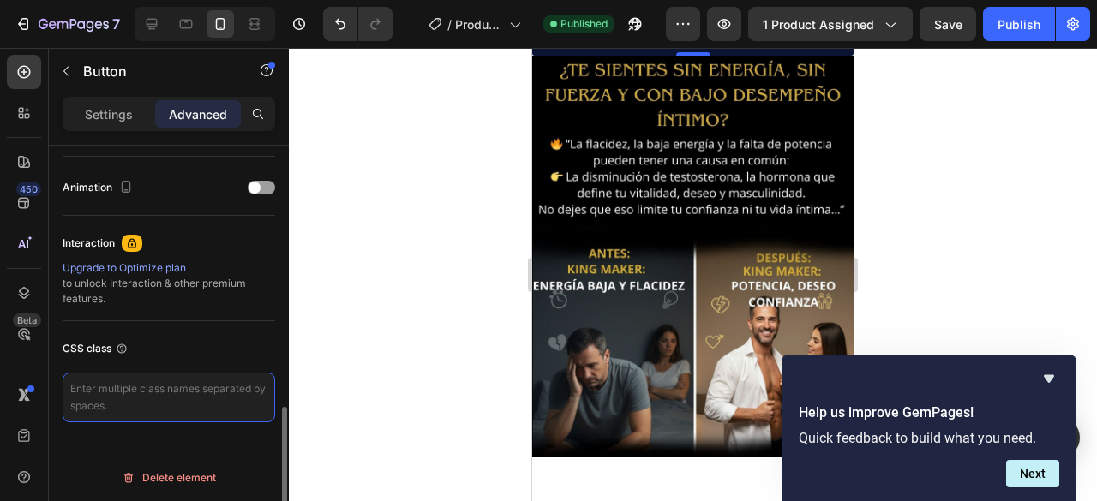
click at [139, 378] on textarea at bounding box center [169, 398] width 213 height 50
paste textarea "_rsi-cod-form-is-gempage _rsi-cod-form-gempages-button-overwrite"
type textarea "_rsi-cod-form-is-gempage _rsi-cod-form-gempages-button-overwrite"
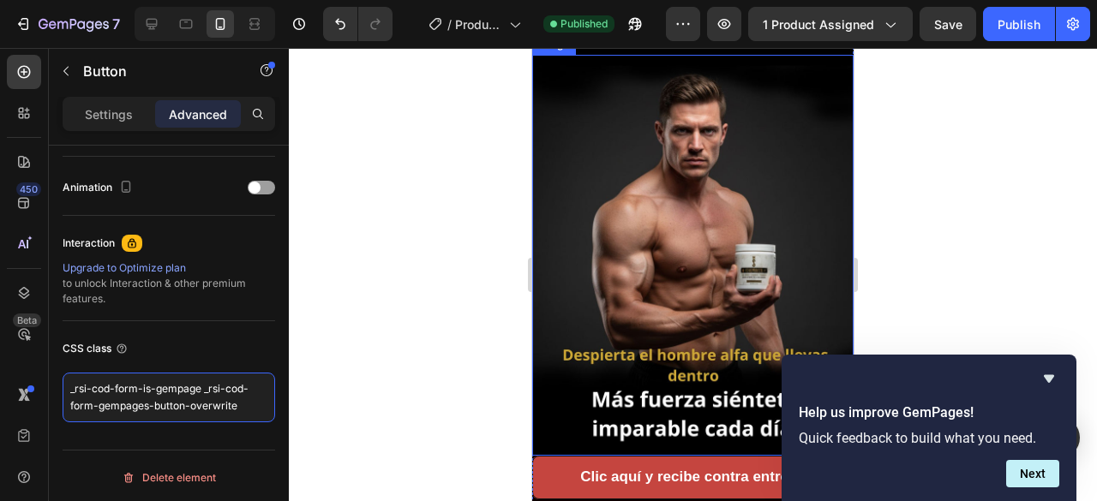
scroll to position [2082, 0]
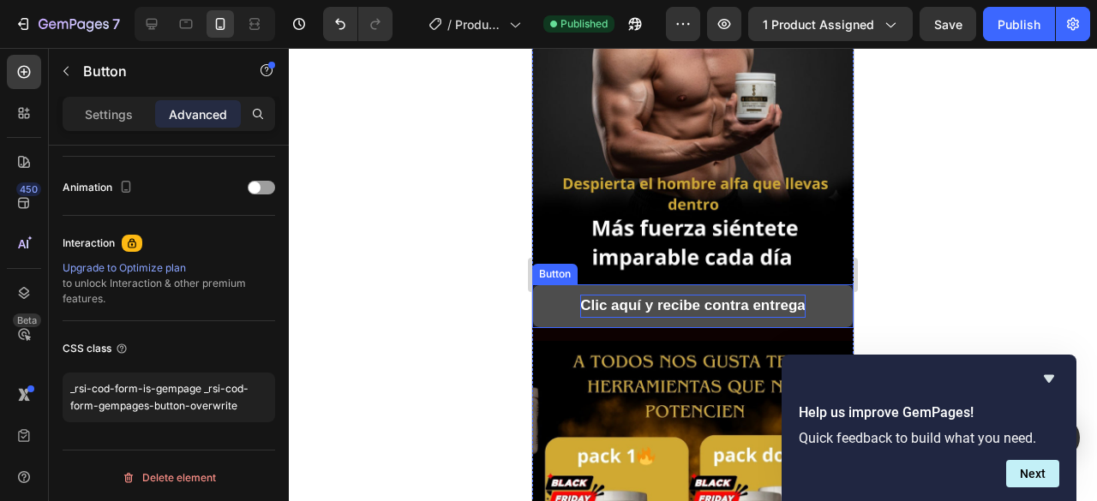
click at [692, 297] on strong "Clic aquí y recibe contra entrega" at bounding box center [692, 305] width 225 height 16
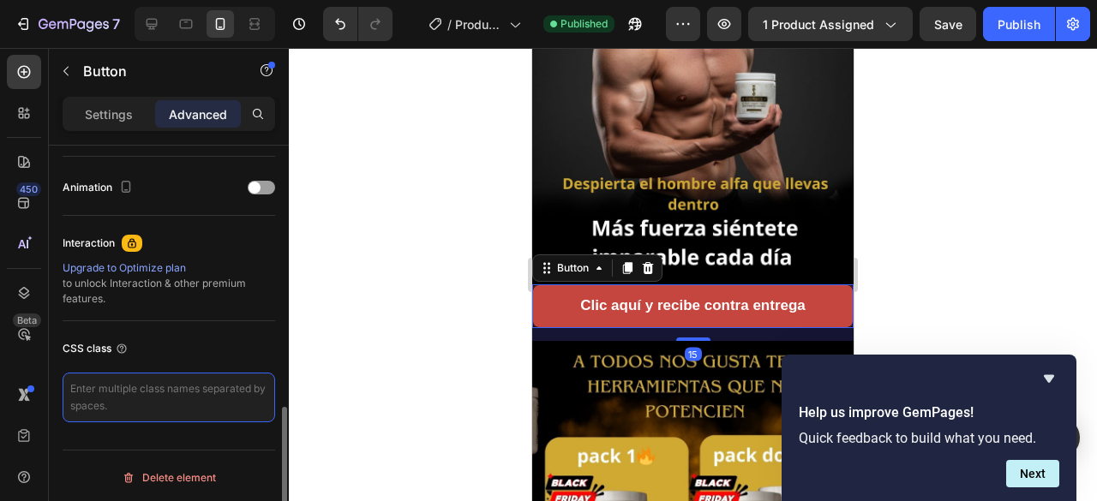
click at [129, 400] on textarea at bounding box center [169, 398] width 213 height 50
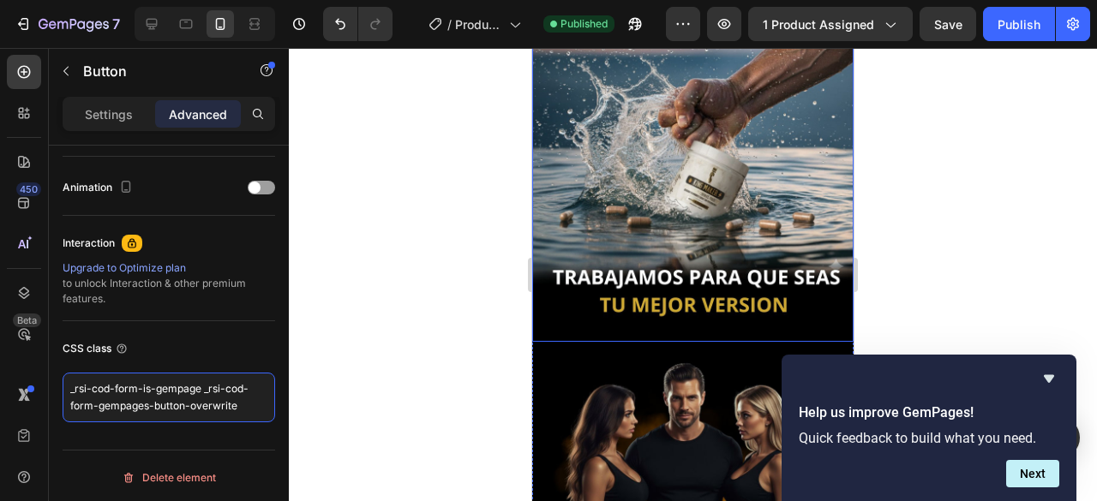
scroll to position [4310, 0]
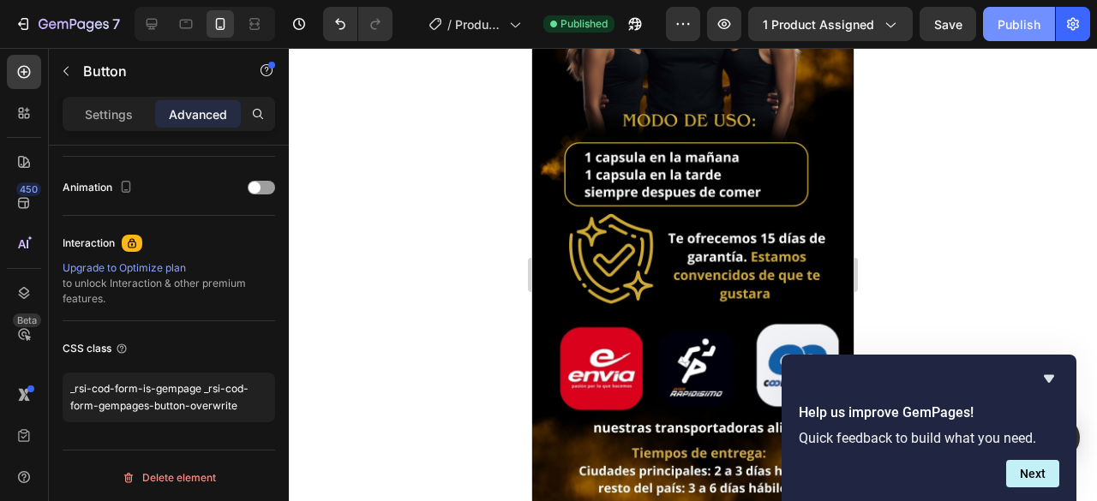
type textarea "_rsi-cod-form-is-gempage _rsi-cod-form-gempages-button-overwrite"
click at [1026, 27] on div "Publish" at bounding box center [1018, 24] width 43 height 18
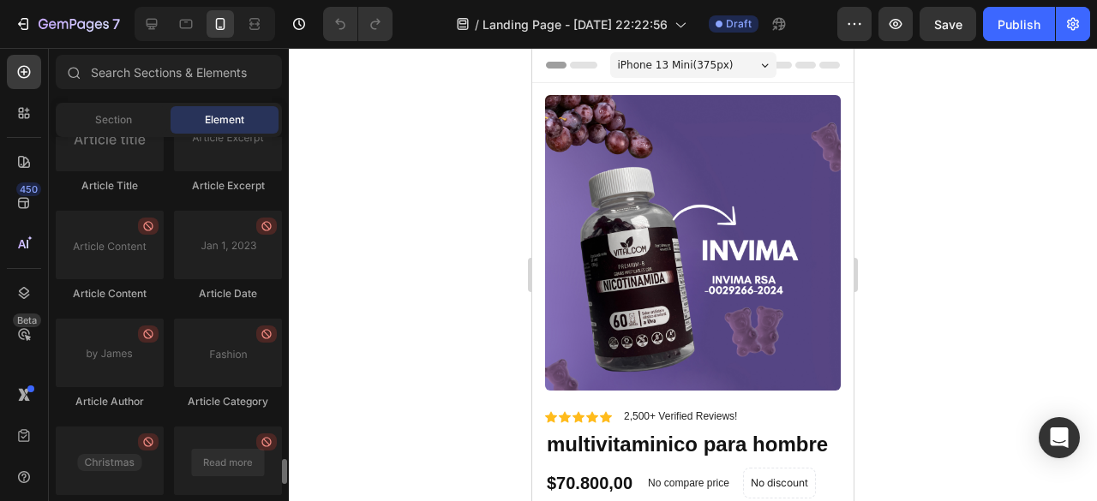
scroll to position [4718, 0]
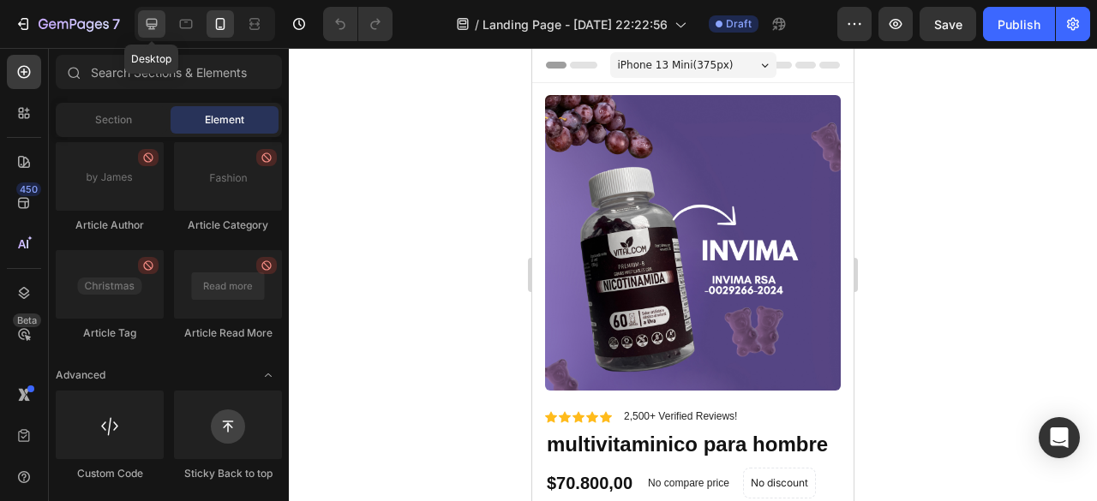
click at [161, 28] on div at bounding box center [151, 23] width 27 height 27
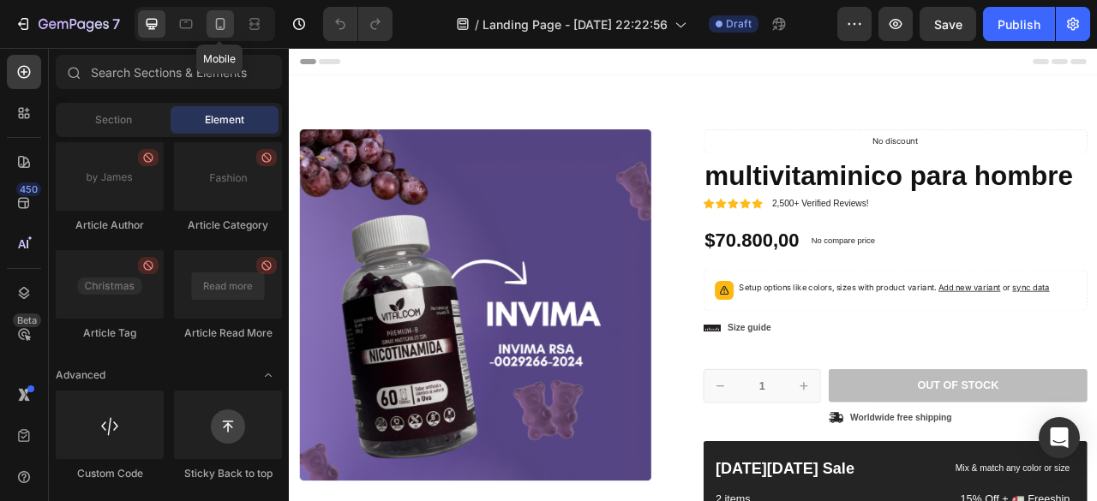
click at [226, 30] on icon at bounding box center [220, 23] width 17 height 17
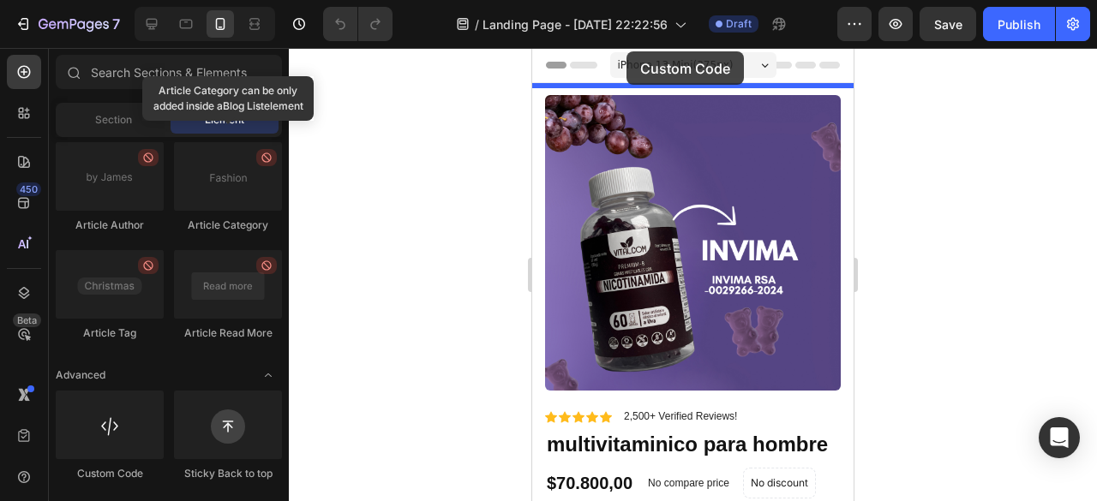
drag, startPoint x: 659, startPoint y: 470, endPoint x: 626, endPoint y: 51, distance: 420.3
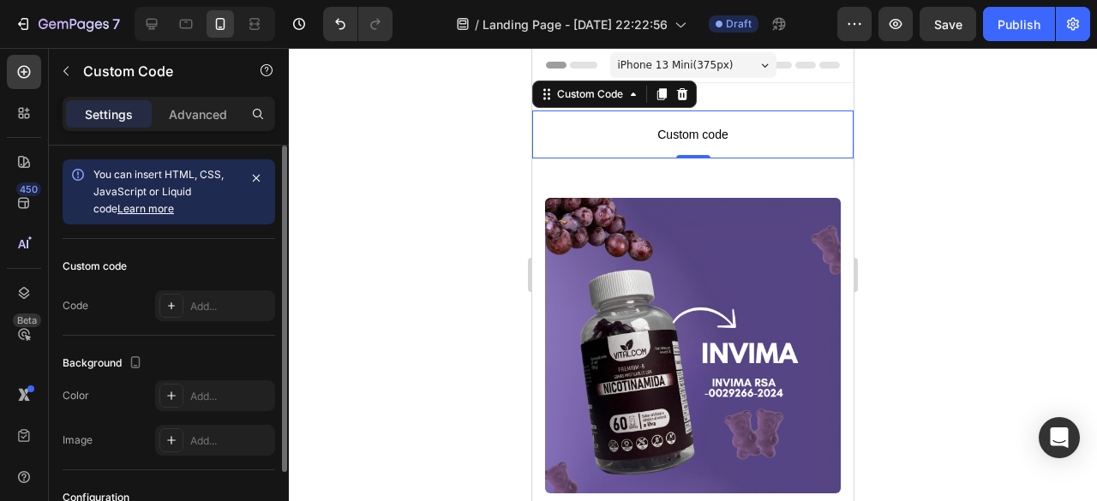
scroll to position [191, 0]
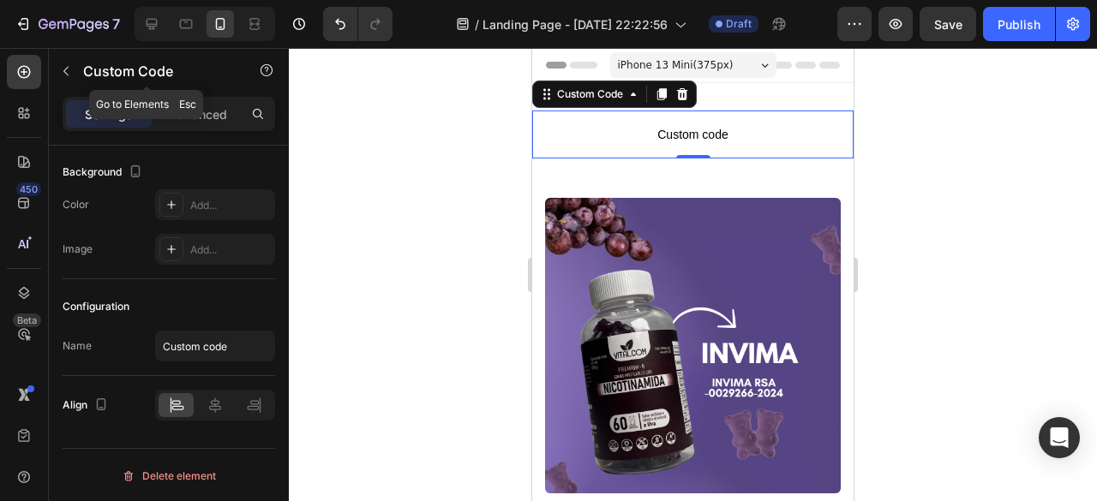
click at [69, 73] on icon "button" at bounding box center [66, 71] width 14 height 14
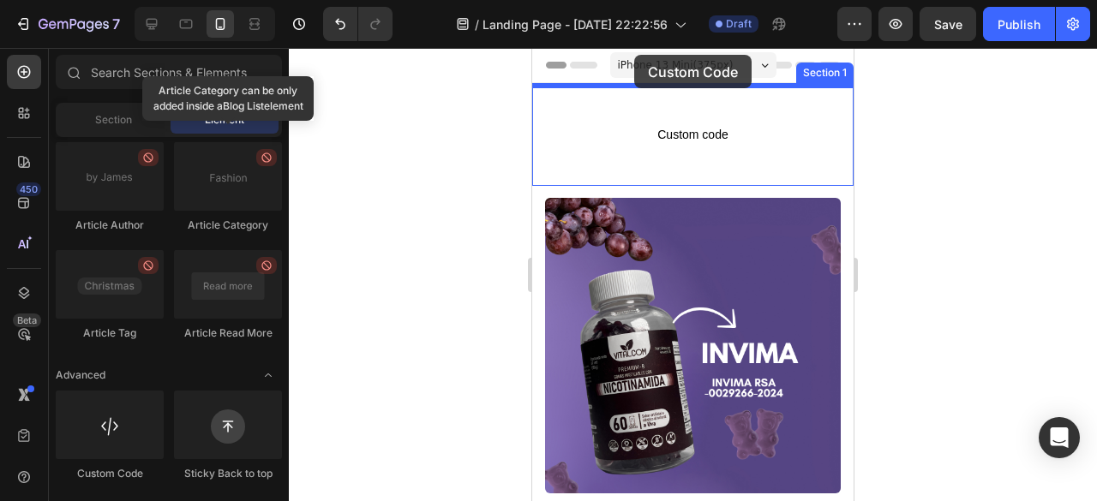
drag, startPoint x: 660, startPoint y: 497, endPoint x: 634, endPoint y: 55, distance: 442.9
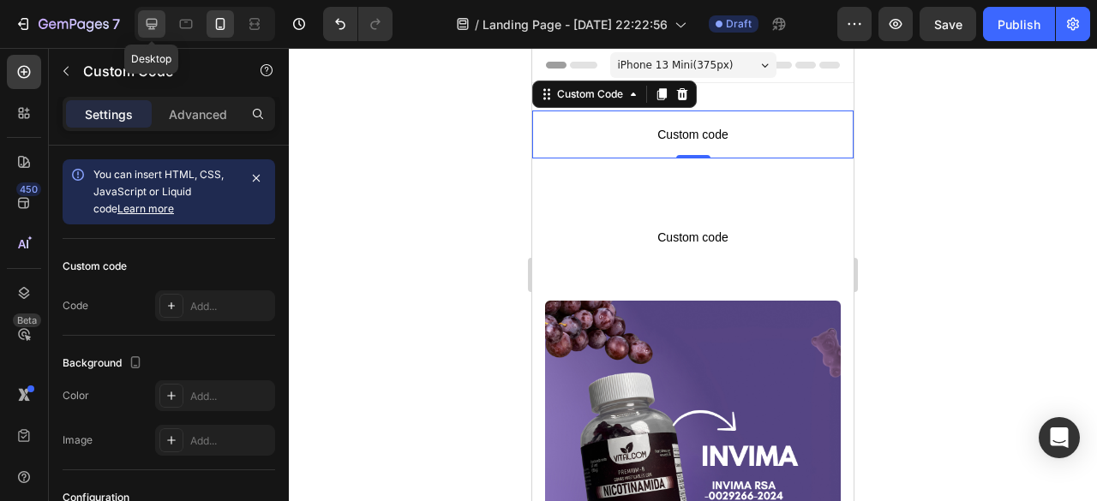
click at [152, 27] on icon at bounding box center [152, 24] width 11 height 11
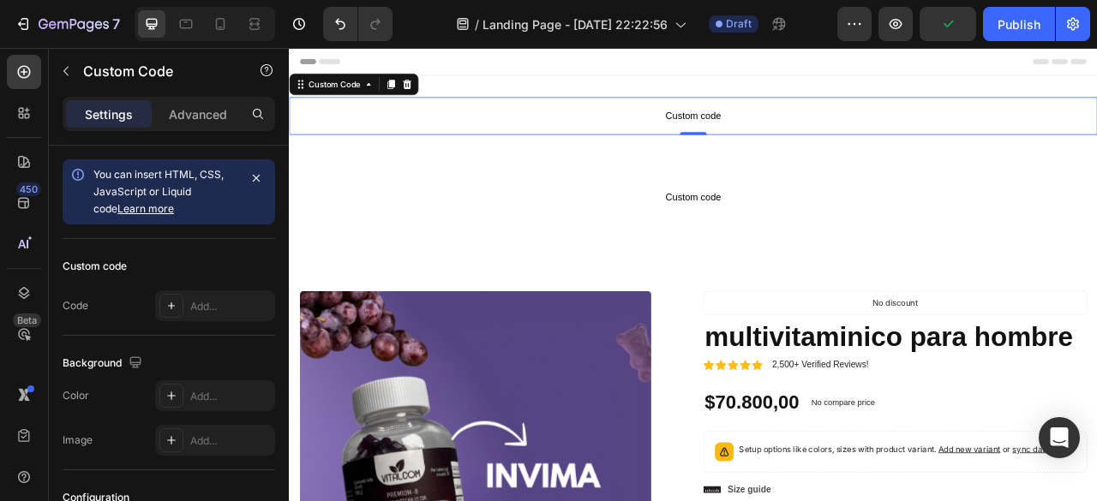
scroll to position [2, 0]
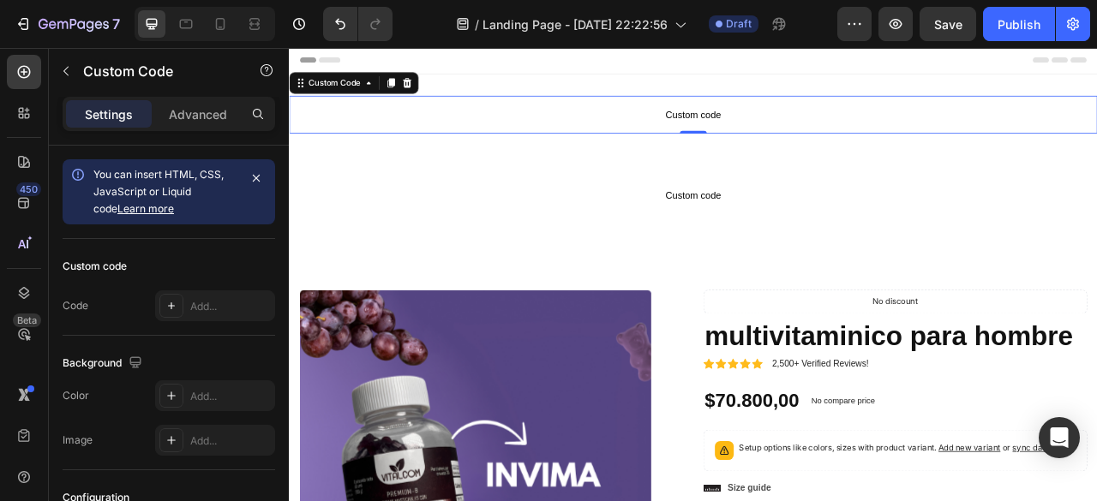
click at [808, 135] on span "Custom code" at bounding box center [803, 133] width 1028 height 21
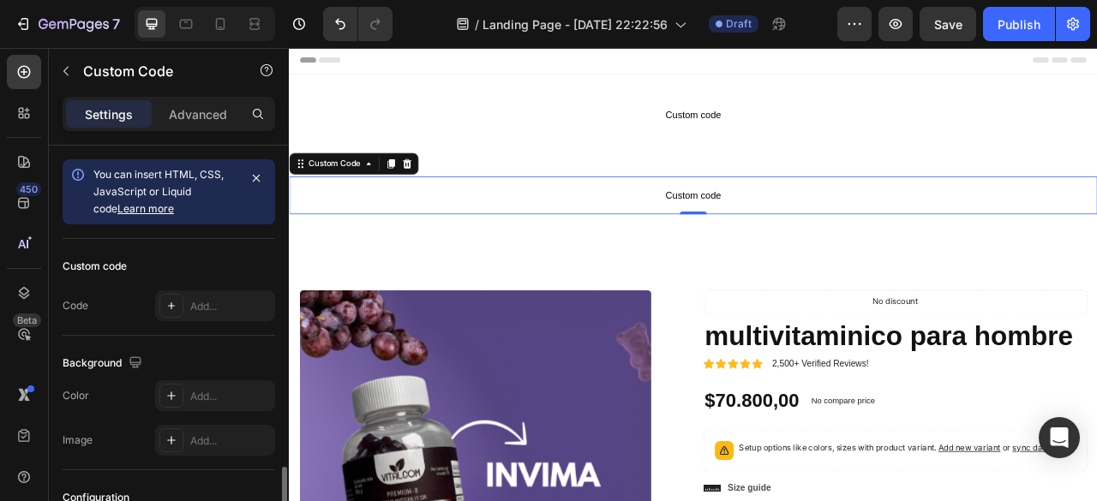
scroll to position [191, 0]
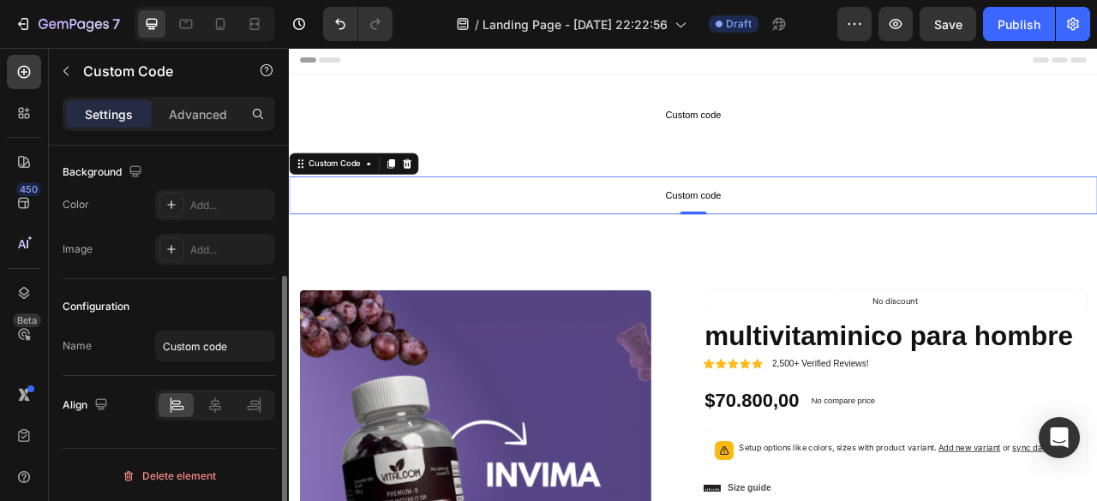
click at [806, 231] on span "Custom code" at bounding box center [803, 235] width 1028 height 21
click at [444, 193] on icon at bounding box center [439, 196] width 14 height 14
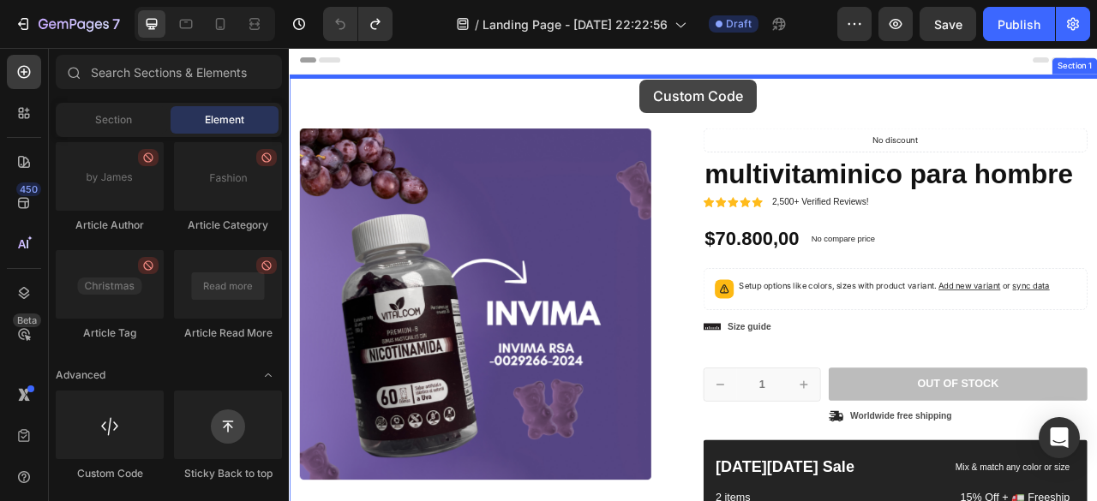
scroll to position [0, 0]
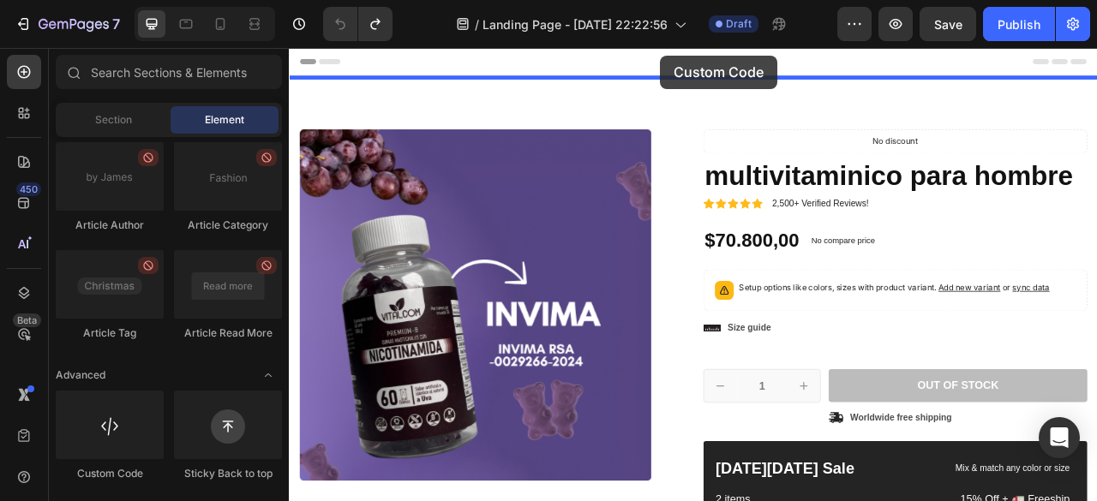
drag, startPoint x: 392, startPoint y: 491, endPoint x: 761, endPoint y: 57, distance: 569.6
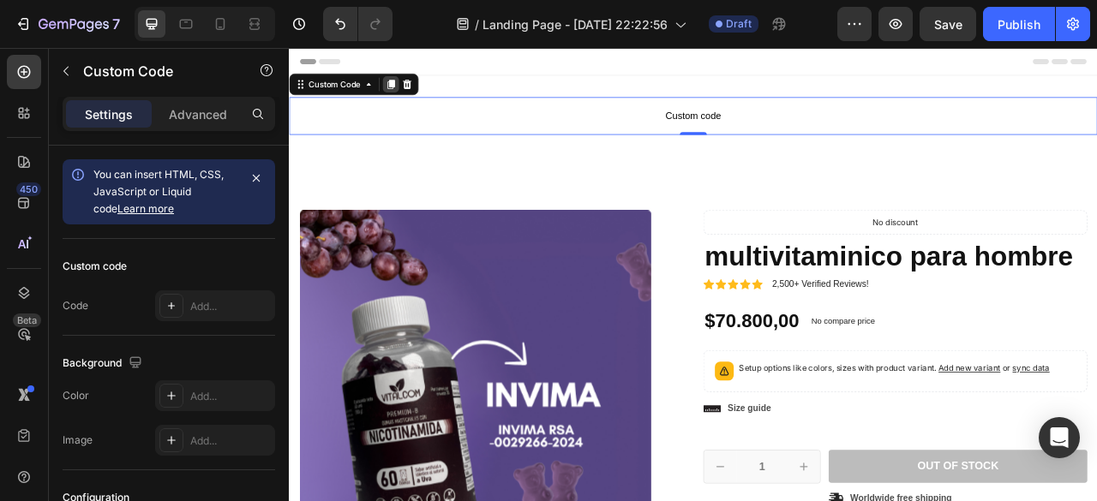
click at [419, 93] on icon at bounding box center [418, 94] width 9 height 12
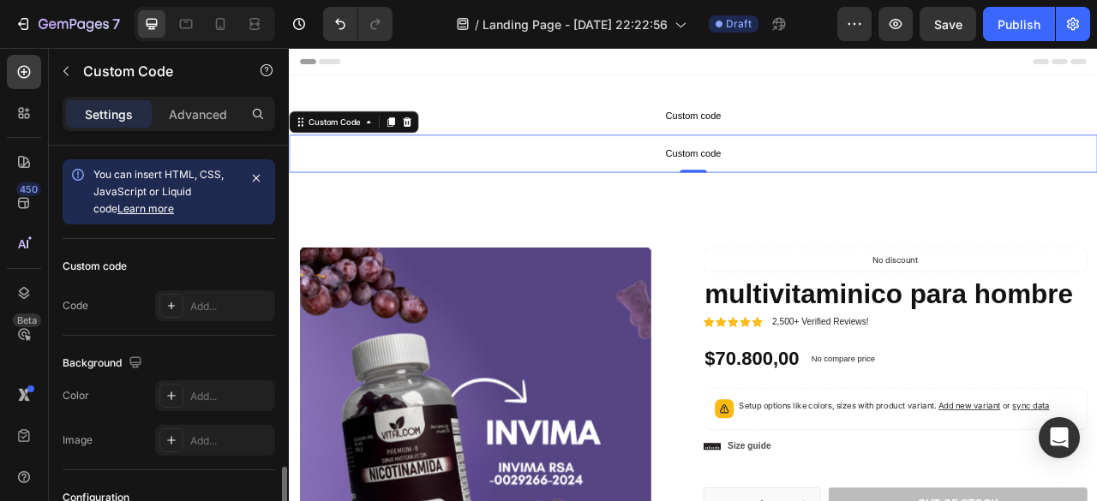
scroll to position [191, 0]
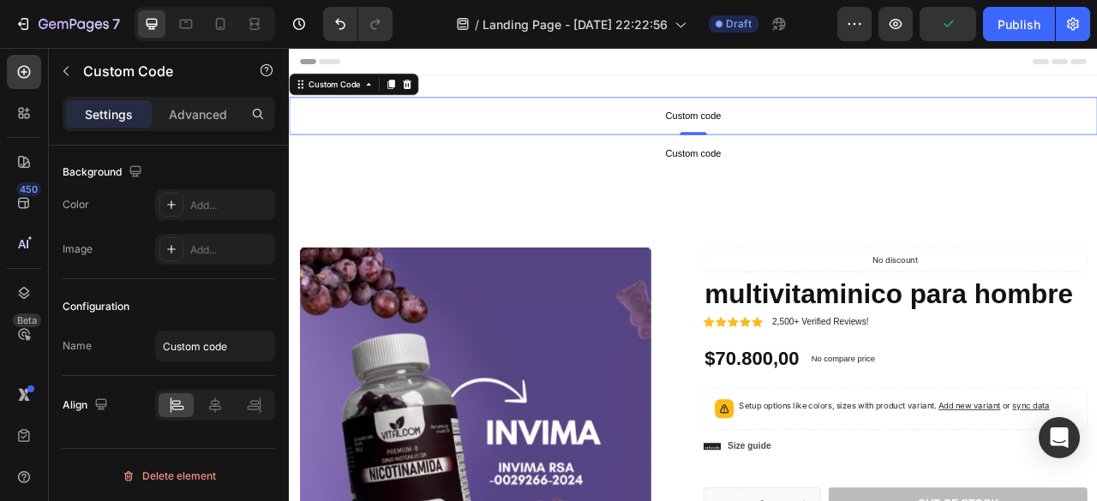
drag, startPoint x: 785, startPoint y: 148, endPoint x: 796, endPoint y: 137, distance: 15.8
click at [785, 148] on p "Custom code" at bounding box center [803, 135] width 1028 height 48
click at [809, 133] on span "Custom code" at bounding box center [803, 134] width 1028 height 21
click at [810, 133] on span "Custom code" at bounding box center [803, 134] width 1028 height 21
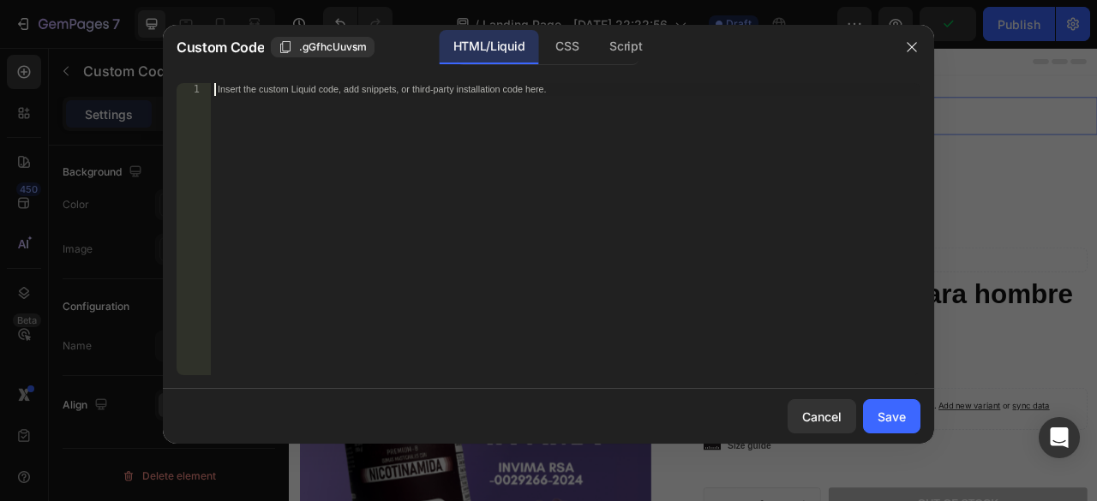
click at [698, 115] on div "Insert the custom Liquid code, add snippets, or third-party installation code h…" at bounding box center [566, 242] width 710 height 318
click at [917, 45] on icon "button" at bounding box center [912, 47] width 14 height 14
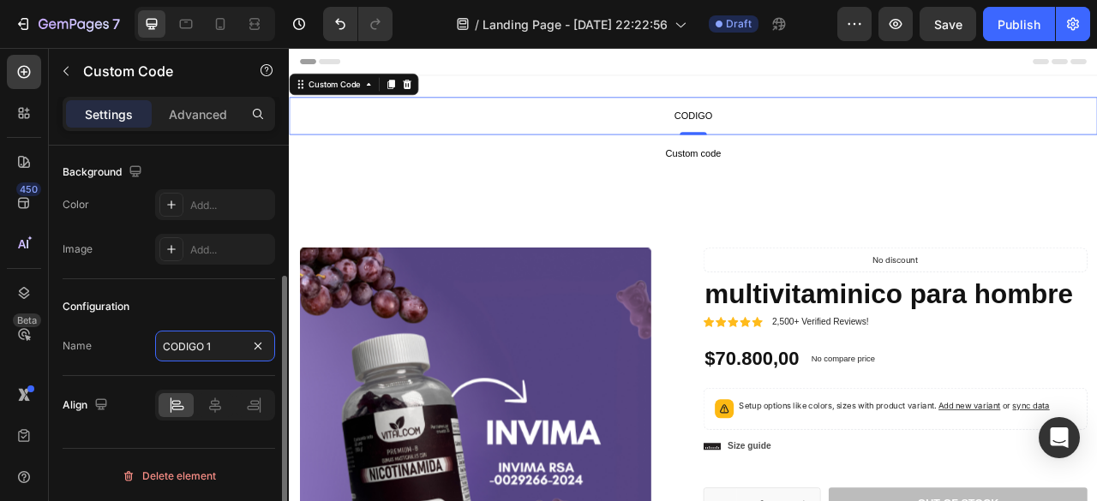
type input "CODIGO 1"
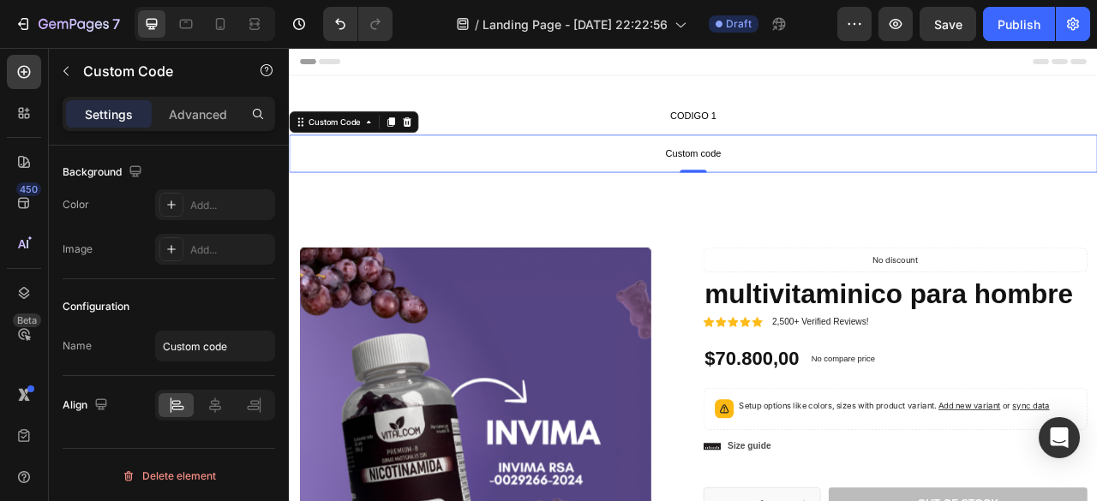
click at [804, 196] on p "Custom code" at bounding box center [803, 183] width 1028 height 48
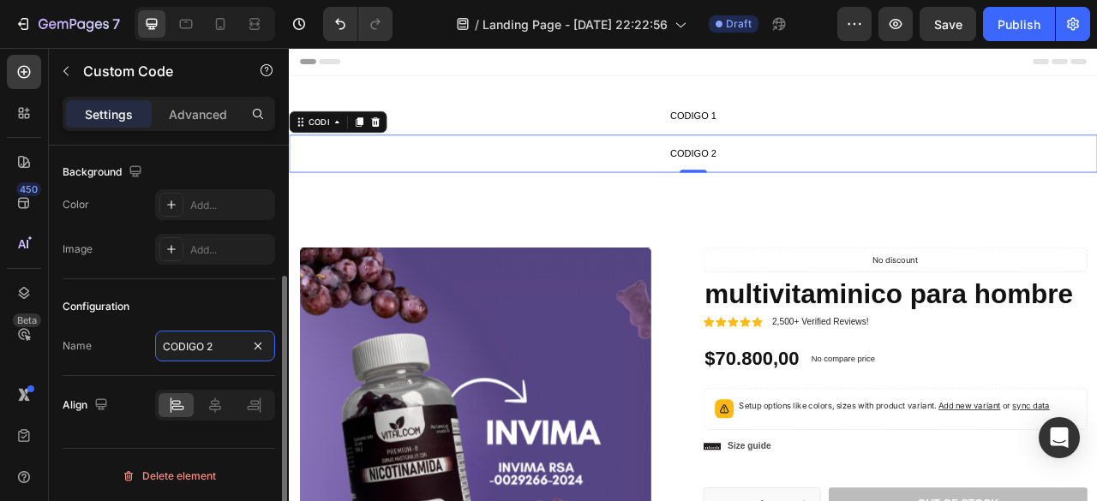
type input "CODIGO 2"
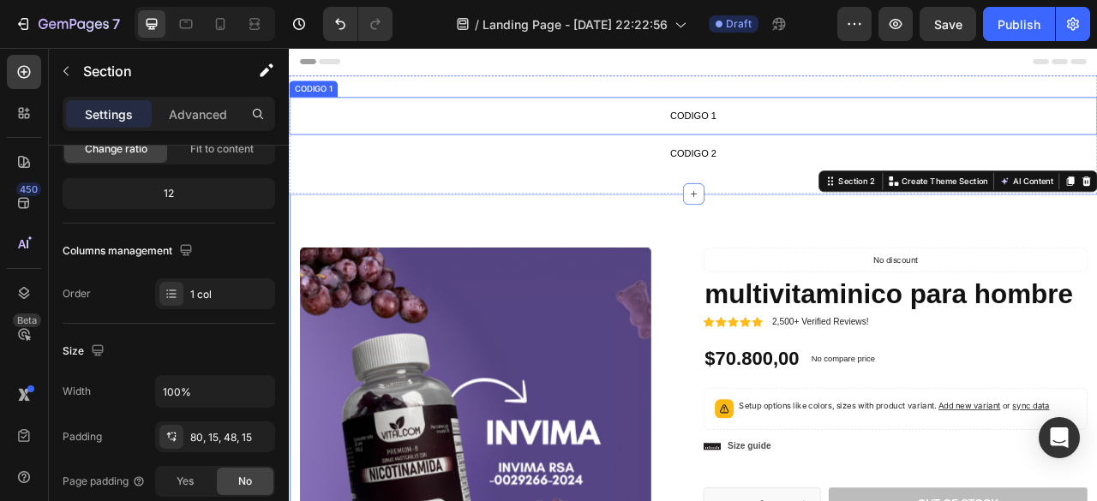
scroll to position [0, 0]
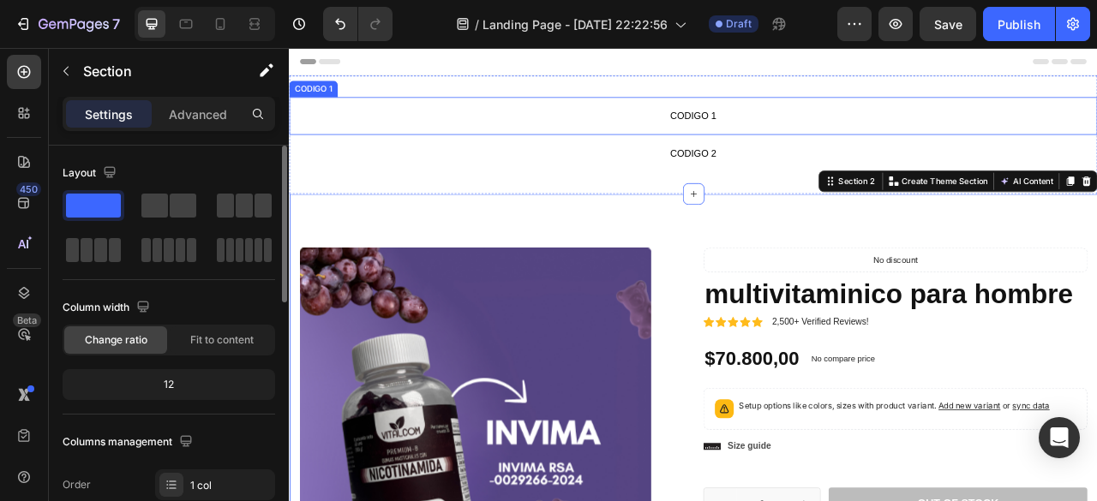
click at [808, 142] on span "CODIGO 1" at bounding box center [803, 134] width 1028 height 21
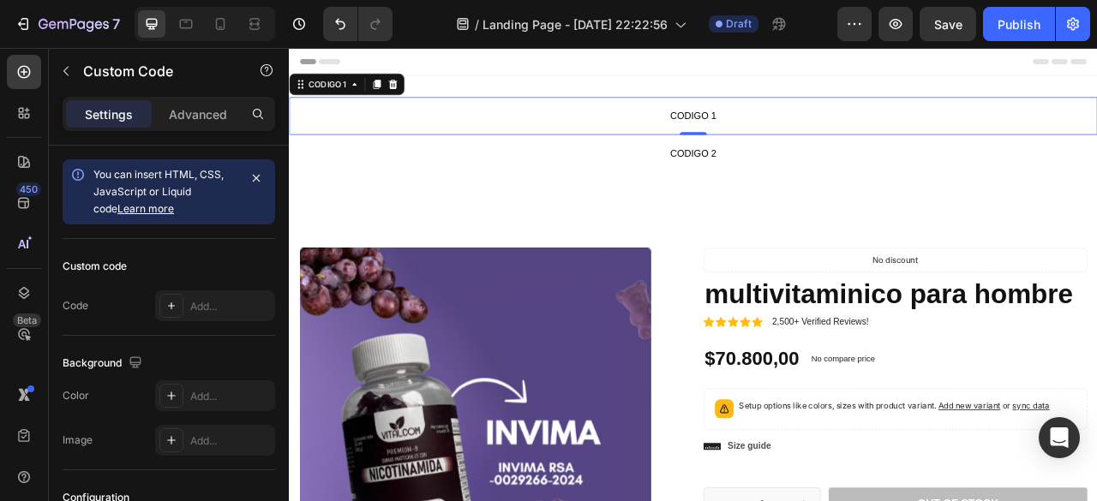
click at [823, 135] on span "CODIGO 1" at bounding box center [803, 134] width 1028 height 21
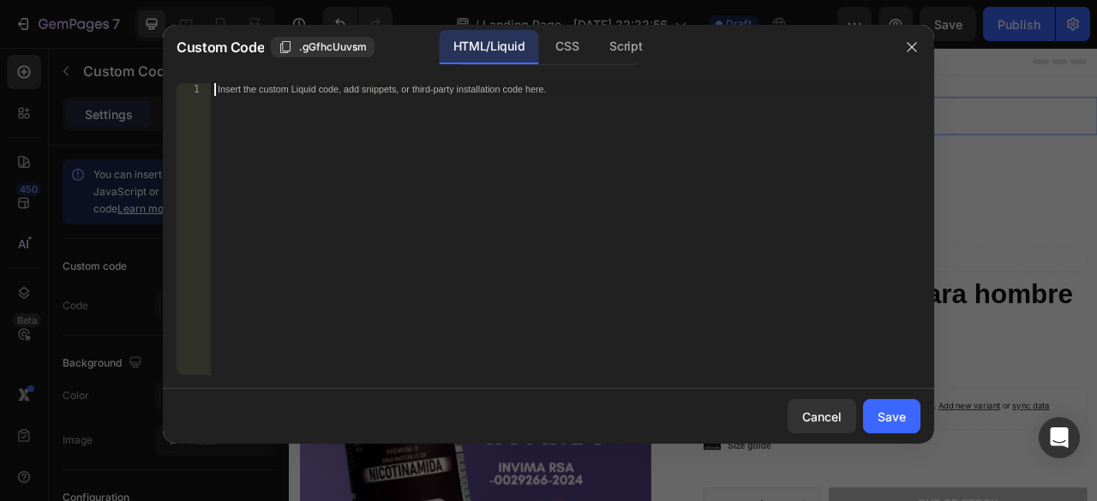
click at [368, 114] on div "Insert the custom Liquid code, add snippets, or third-party installation code h…" at bounding box center [566, 242] width 710 height 318
paste textarea "</noscript"
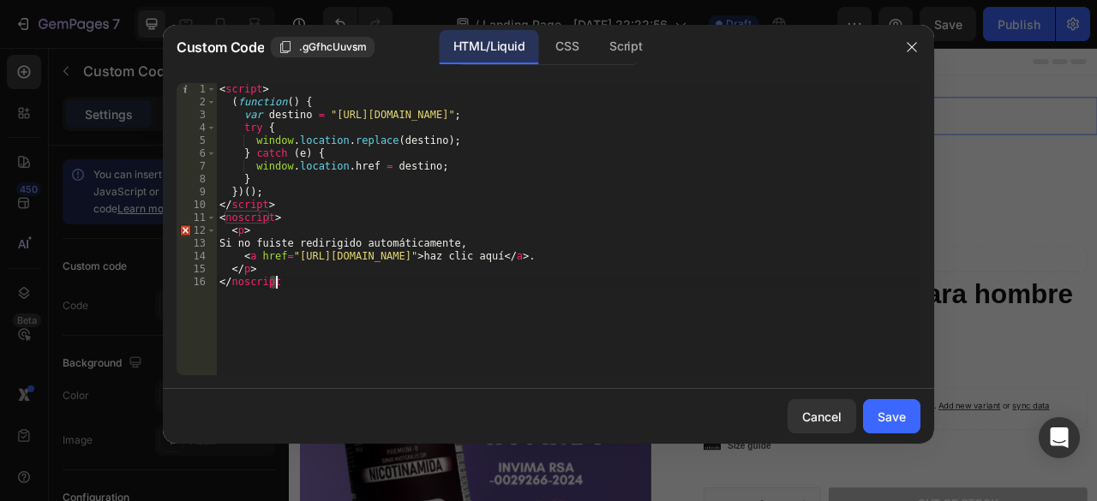
click at [284, 277] on div "< script > ( function ( ) { var destino = "https://ryzesuperfoodsco.com/product…" at bounding box center [568, 229] width 704 height 292
drag, startPoint x: 327, startPoint y: 115, endPoint x: 627, endPoint y: 114, distance: 299.9
click at [627, 114] on div "< script > ( function ( ) { var destino = "https://ryzesuperfoodsco.com/product…" at bounding box center [568, 242] width 704 height 318
paste textarea "glowstorecol.myshopify.com/products/king-maker"
drag, startPoint x: 293, startPoint y: 256, endPoint x: 571, endPoint y: 277, distance: 278.4
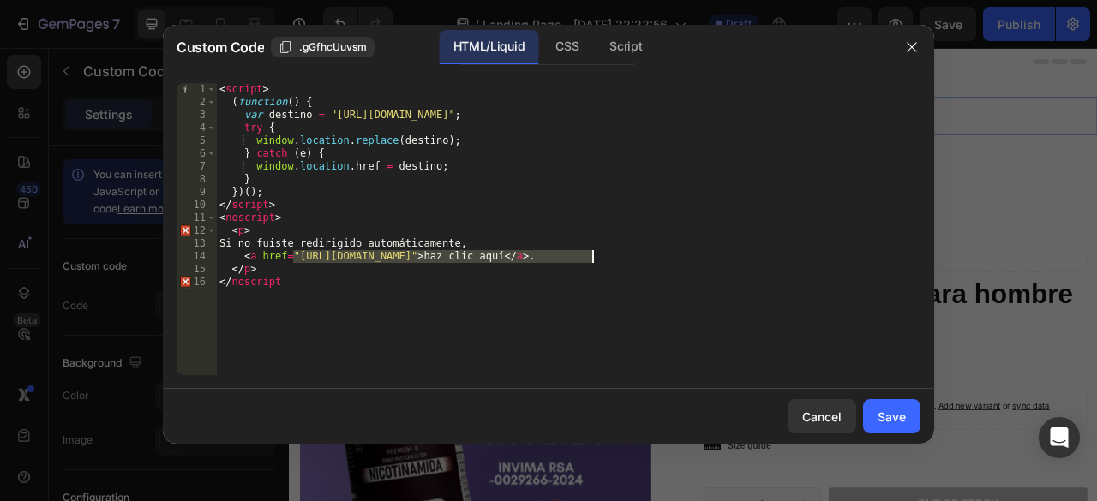
click at [592, 260] on div "< script > ( function ( ) { var destino = "https://glowstorecol.myshopify.com/p…" at bounding box center [568, 242] width 704 height 318
click at [571, 340] on div "< script > ( function ( ) { var destino = "https://glowstorecol.myshopify.com/p…" at bounding box center [568, 242] width 704 height 318
paste textarea "https://glowstorecol.myshopify.com/products/king-maker"
drag, startPoint x: 295, startPoint y: 257, endPoint x: 590, endPoint y: 263, distance: 294.8
click at [590, 263] on div "< script > ( function ( ) { var destino = "https://glowstorecol.myshopify.com/p…" at bounding box center [568, 242] width 704 height 318
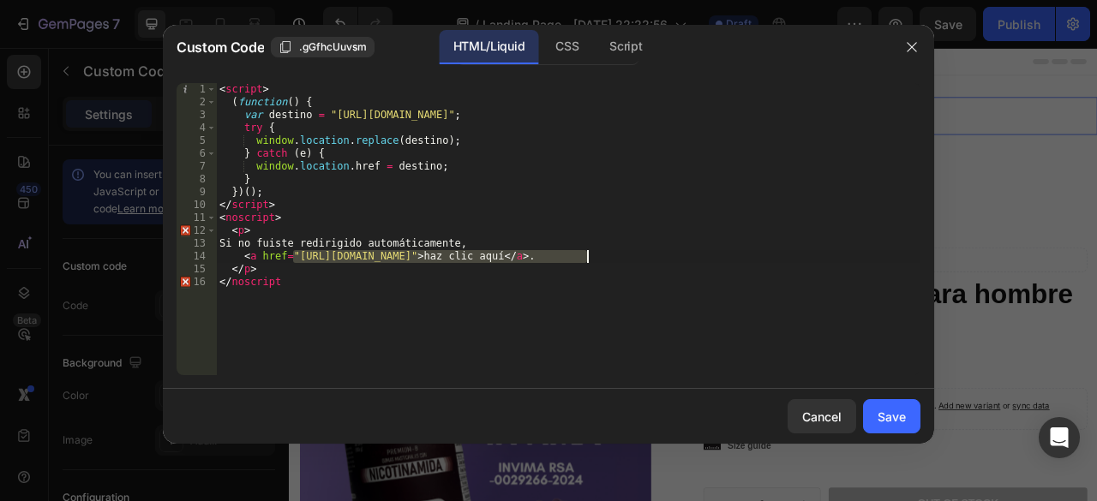
paste textarea "glowstorecol.myshopify.com/products/king-maker"
drag, startPoint x: 595, startPoint y: 253, endPoint x: 295, endPoint y: 255, distance: 299.9
click at [295, 255] on div "< script > ( function ( ) { var destino = "https://glowstorecol.myshopify.com/p…" at bounding box center [568, 242] width 704 height 318
paste textarea "glowstorecol.myshopify.com/products/king-maker"
click at [536, 301] on div "< script > ( function ( ) { var destino = "https://glowstorecol.myshopify.com/p…" at bounding box center [568, 242] width 704 height 318
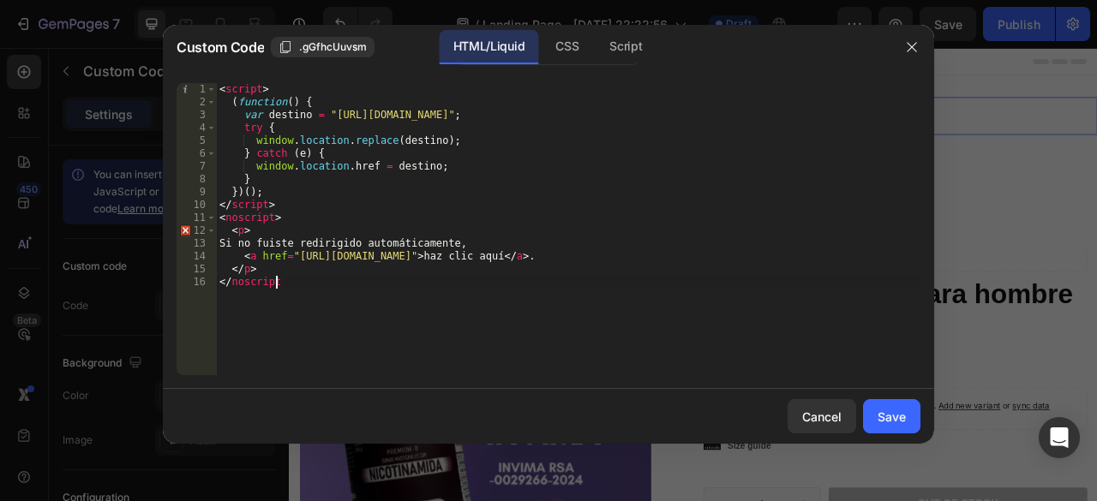
type textarea "</noscript"
click at [894, 416] on div "Save" at bounding box center [892, 417] width 28 height 18
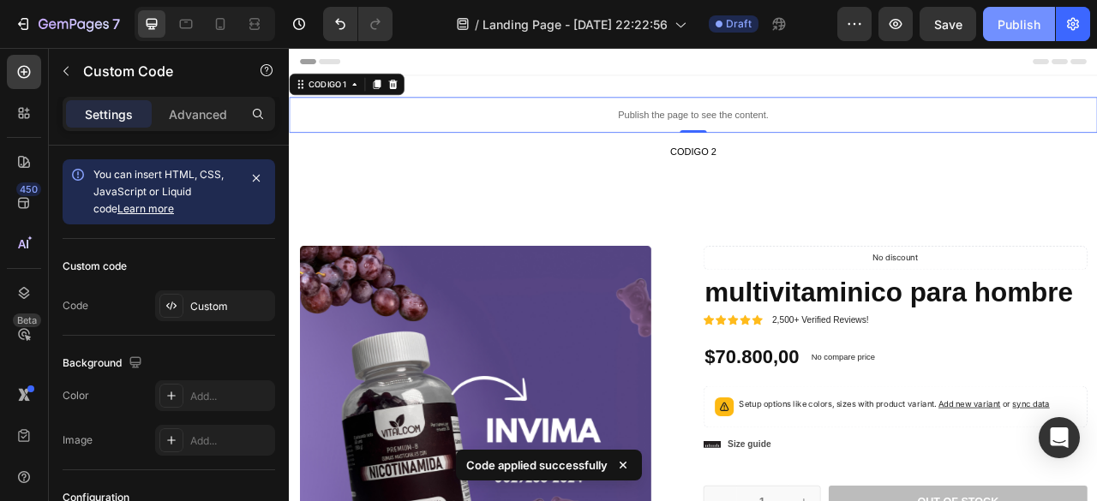
click at [1013, 22] on div "Publish" at bounding box center [1018, 24] width 43 height 18
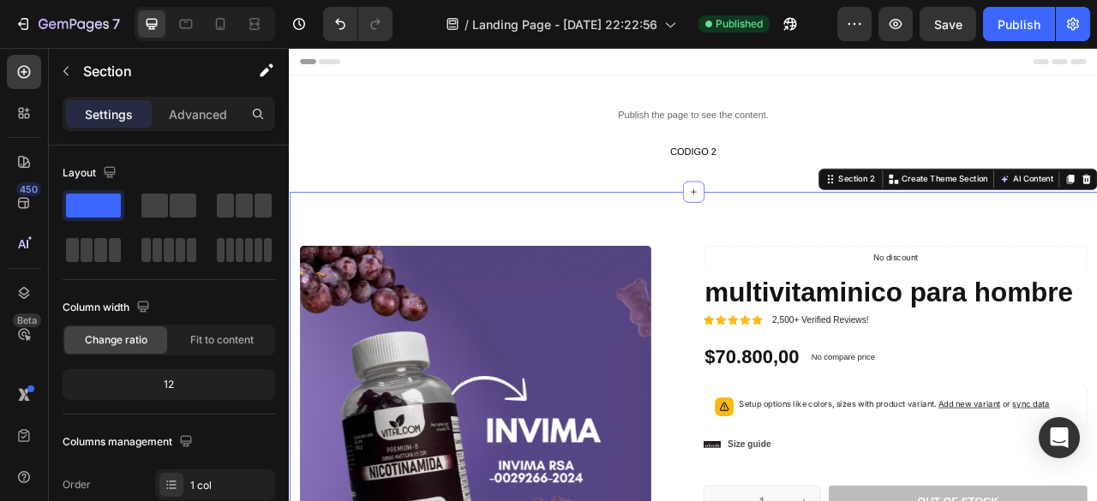
click at [1003, 17] on div "Publish" at bounding box center [1018, 24] width 43 height 18
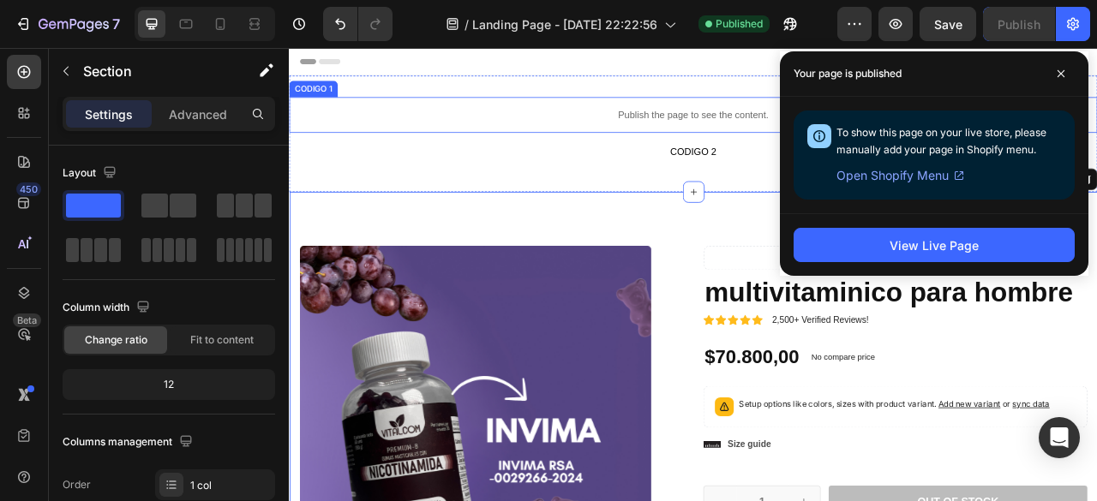
click at [785, 122] on div "Publish the page to see the content." at bounding box center [803, 133] width 1028 height 45
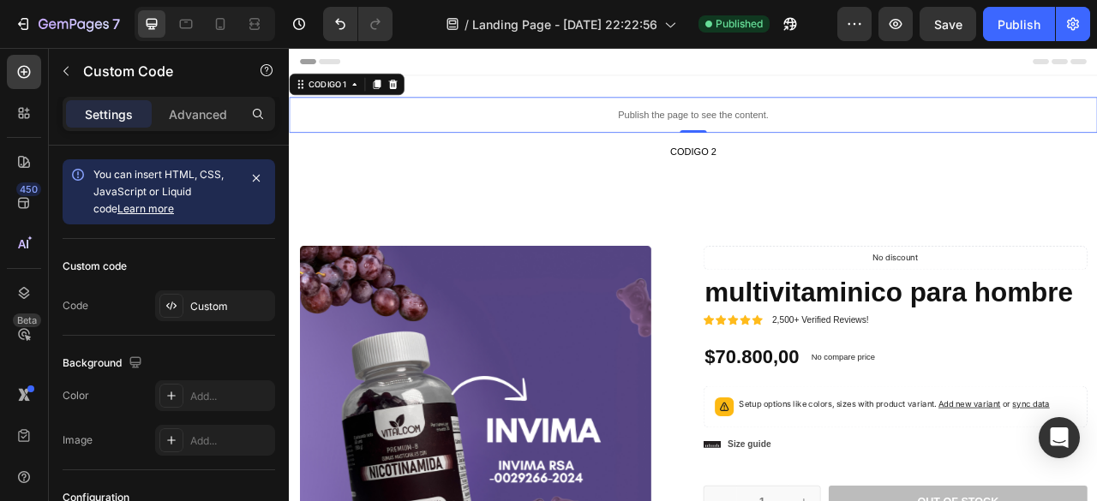
click at [837, 141] on p "Publish the page to see the content." at bounding box center [803, 133] width 1028 height 18
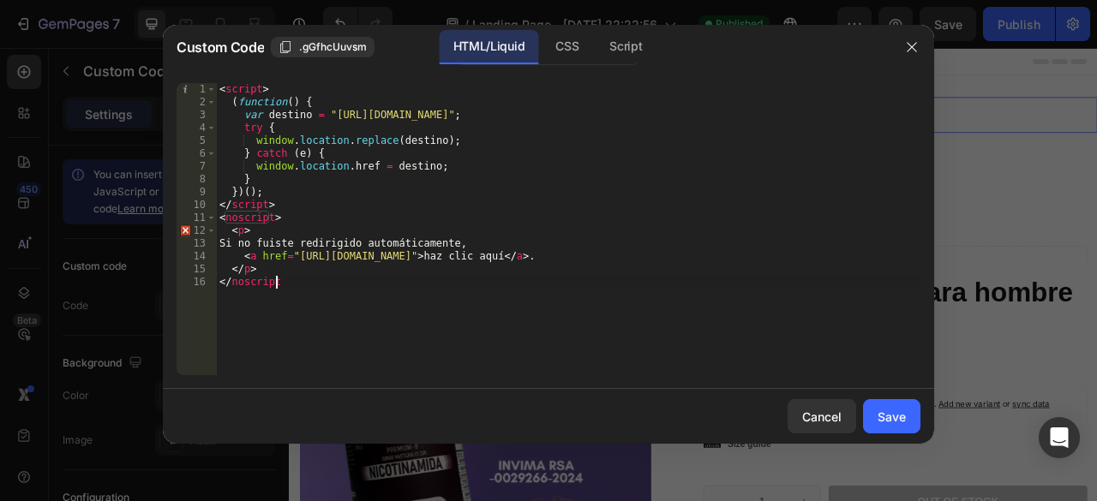
click at [291, 313] on div "< script > ( function ( ) { var destino = "https://glowstorecol.myshopify.com/p…" at bounding box center [568, 242] width 704 height 318
click at [284, 270] on div "< script > ( function ( ) { var destino = "https://glowstorecol.myshopify.com/p…" at bounding box center [568, 242] width 704 height 318
click at [292, 279] on div "< script > ( function ( ) { var destino = "https://glowstorecol.myshopify.com/p…" at bounding box center [568, 242] width 704 height 318
type textarea "</noscript"
click at [890, 422] on div "Save" at bounding box center [892, 417] width 28 height 18
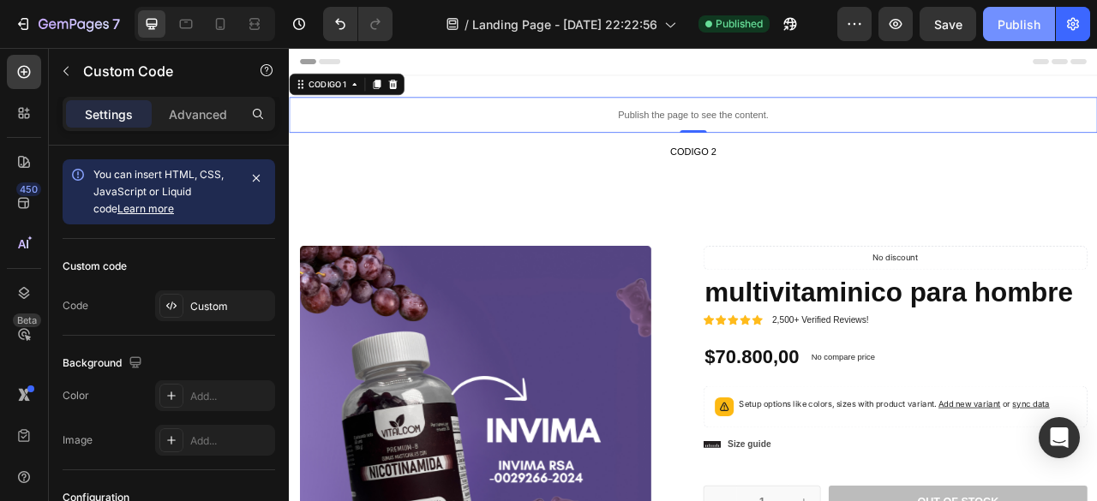
click at [1015, 35] on button "Publish" at bounding box center [1019, 24] width 72 height 34
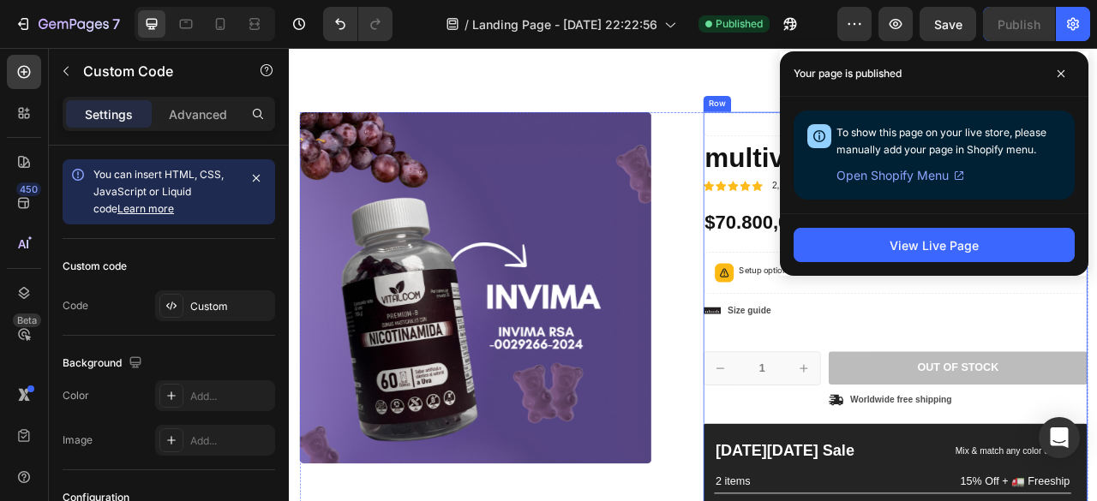
scroll to position [171, 0]
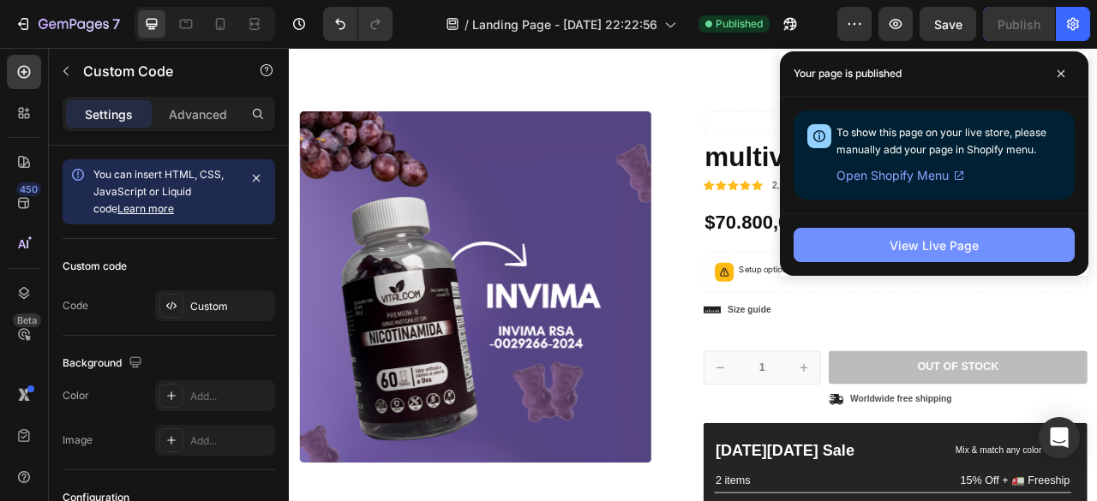
click at [894, 243] on div "View Live Page" at bounding box center [934, 246] width 89 height 18
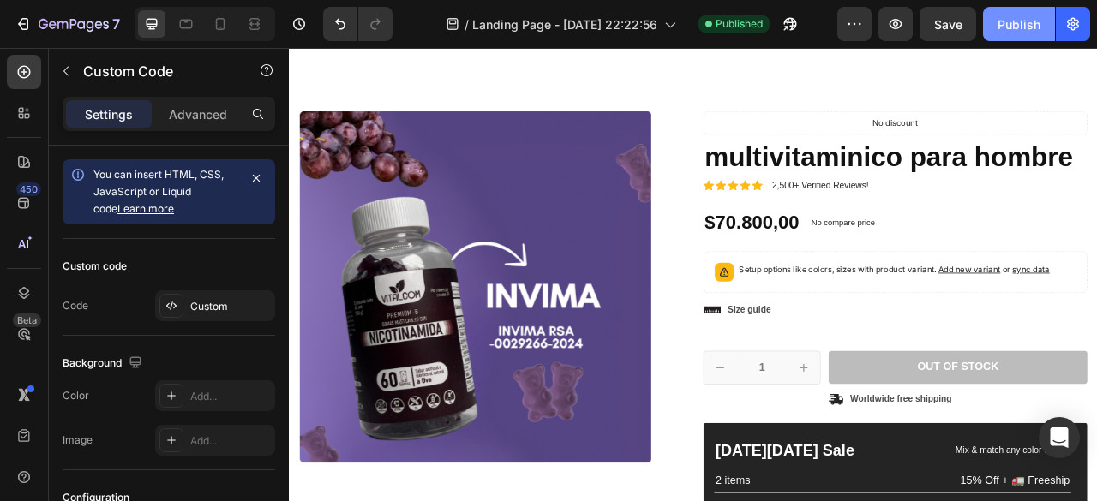
click at [1011, 32] on div "Publish" at bounding box center [1018, 24] width 43 height 18
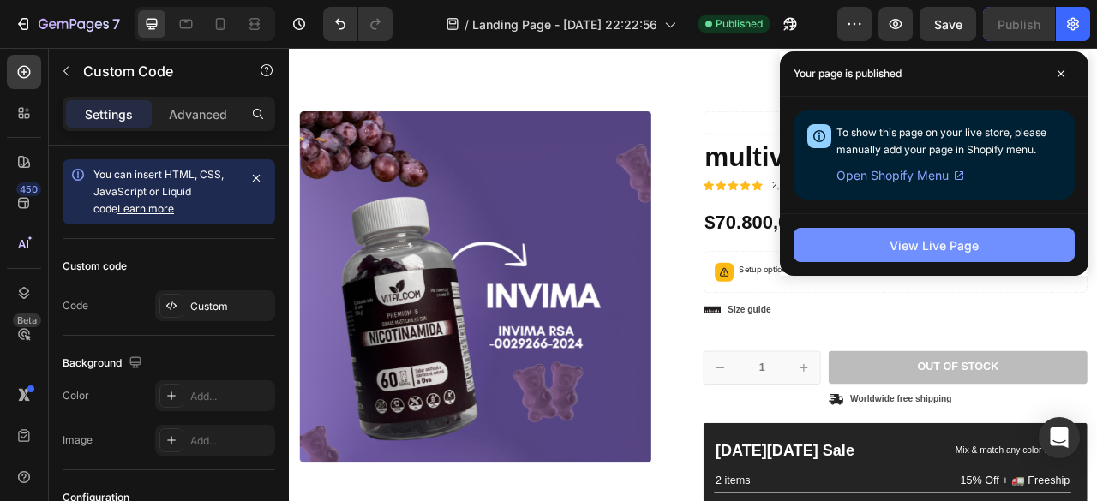
click at [907, 247] on div "View Live Page" at bounding box center [934, 246] width 89 height 18
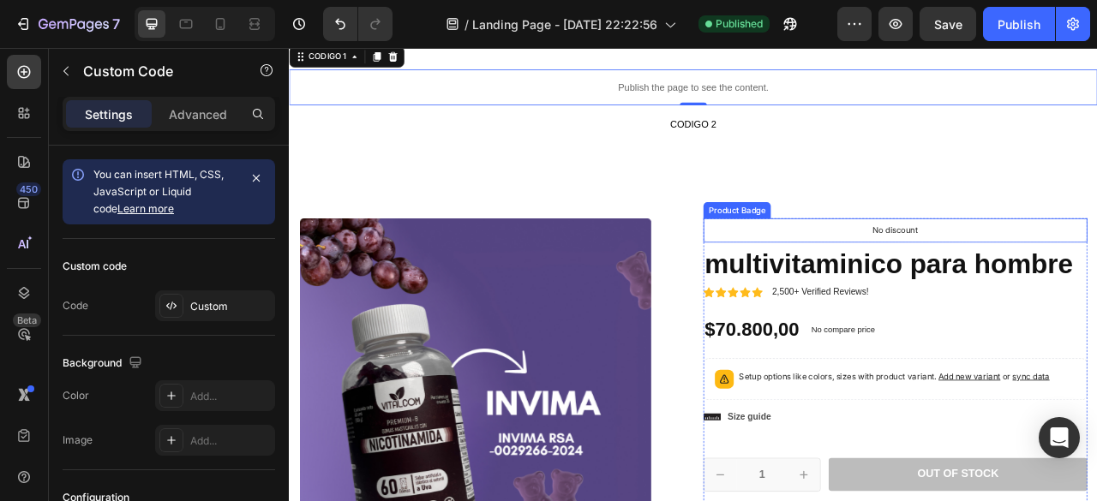
scroll to position [0, 0]
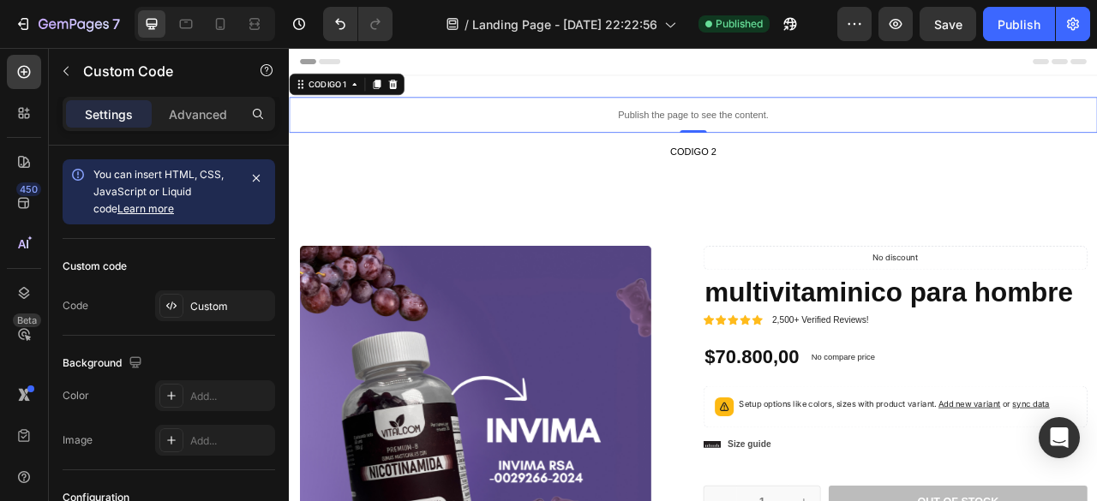
click at [796, 129] on p "Publish the page to see the content." at bounding box center [803, 133] width 1028 height 18
click at [792, 135] on p "Publish the page to see the content." at bounding box center [803, 133] width 1028 height 18
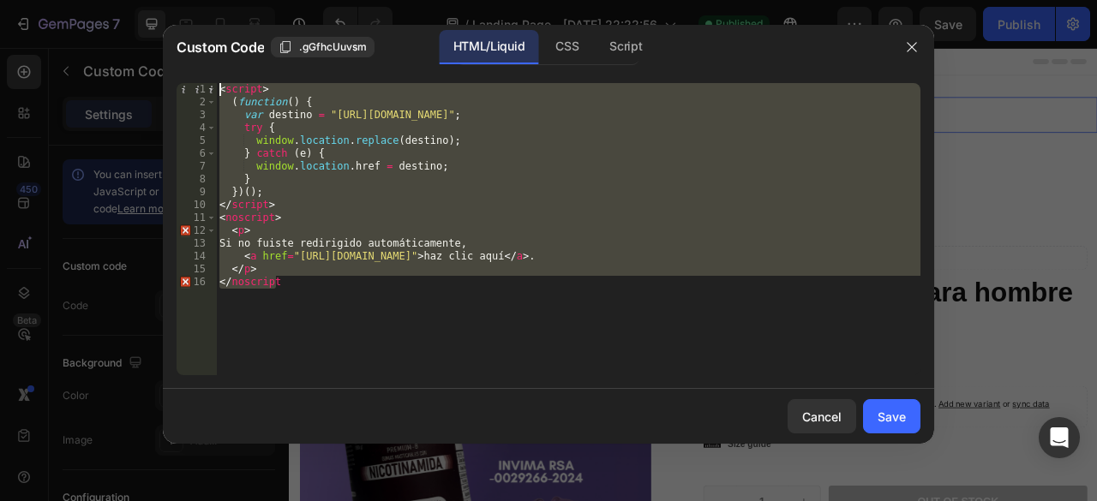
drag, startPoint x: 309, startPoint y: 296, endPoint x: 184, endPoint y: 62, distance: 265.3
click at [184, 62] on div "Custom Code .gGfhcUuvsm HTML/Liquid CSS Script </noscript 1 2 3 4 5 6 7 8 9 10 …" at bounding box center [548, 234] width 771 height 419
type textarea "<script> (function() {"
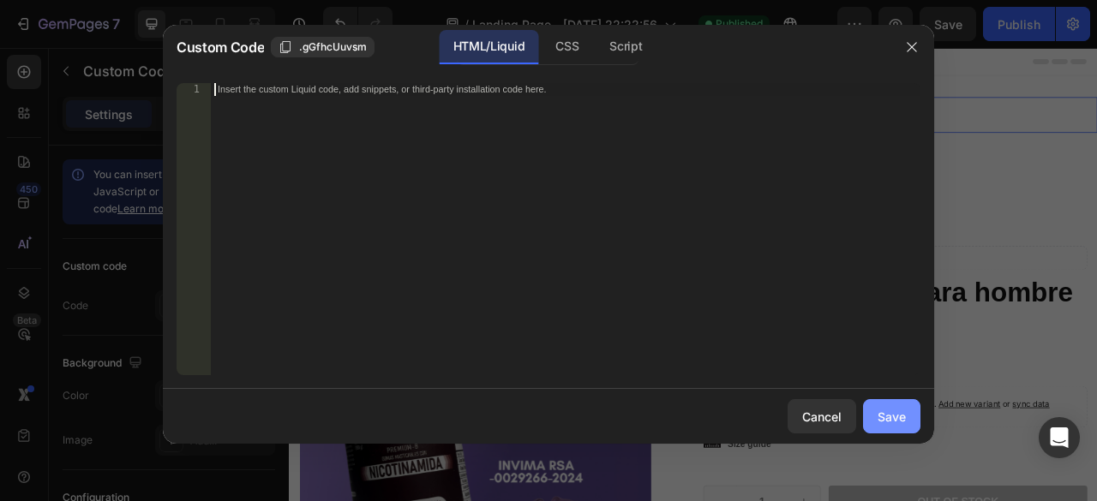
click at [902, 408] on div "Save" at bounding box center [892, 417] width 28 height 18
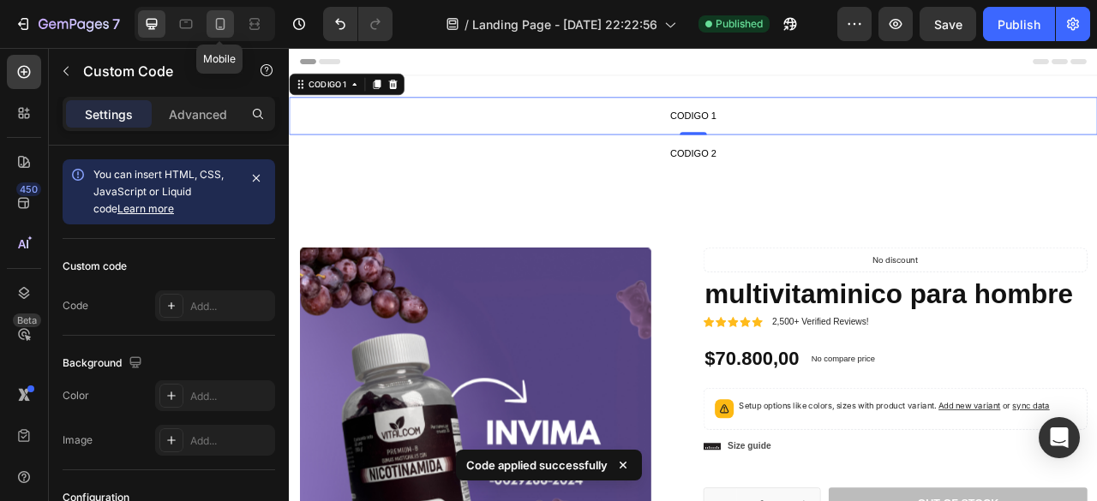
click at [228, 31] on icon at bounding box center [220, 23] width 17 height 17
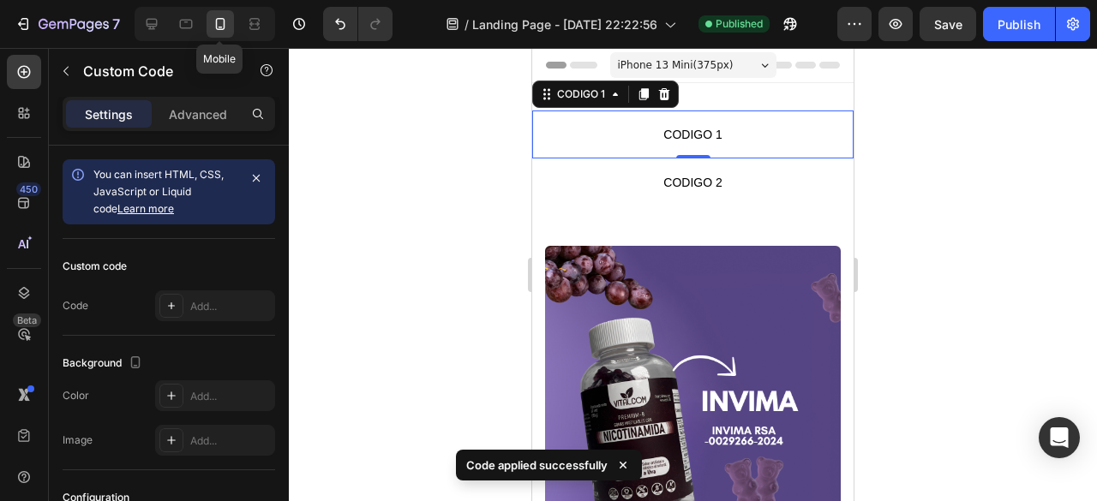
scroll to position [2, 0]
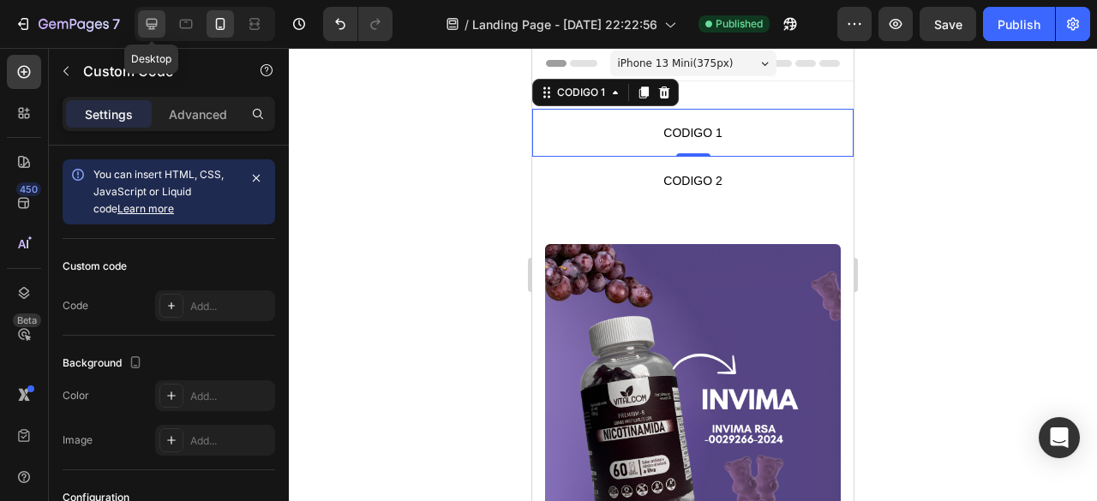
click at [153, 25] on icon at bounding box center [152, 24] width 11 height 11
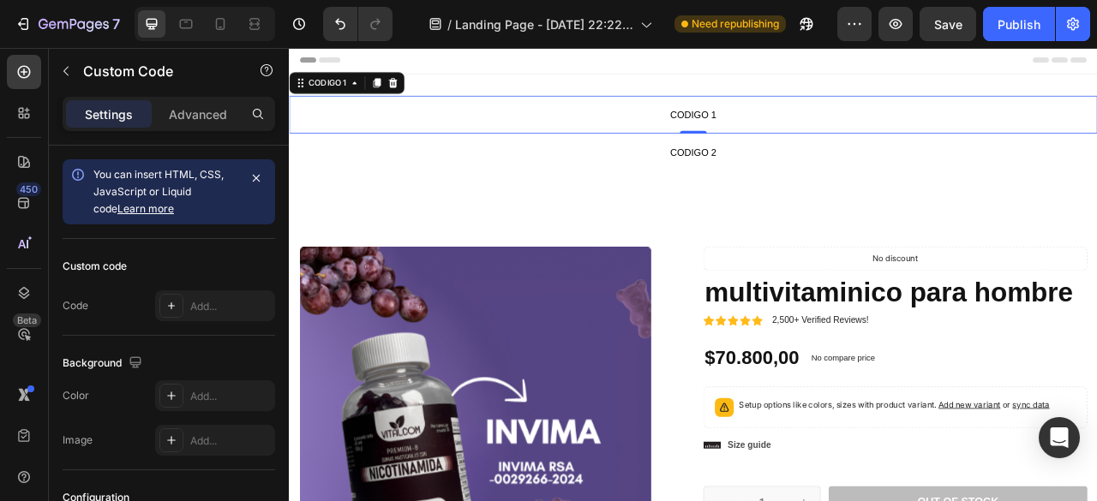
click at [808, 125] on span "CODIGO 1" at bounding box center [803, 133] width 1028 height 21
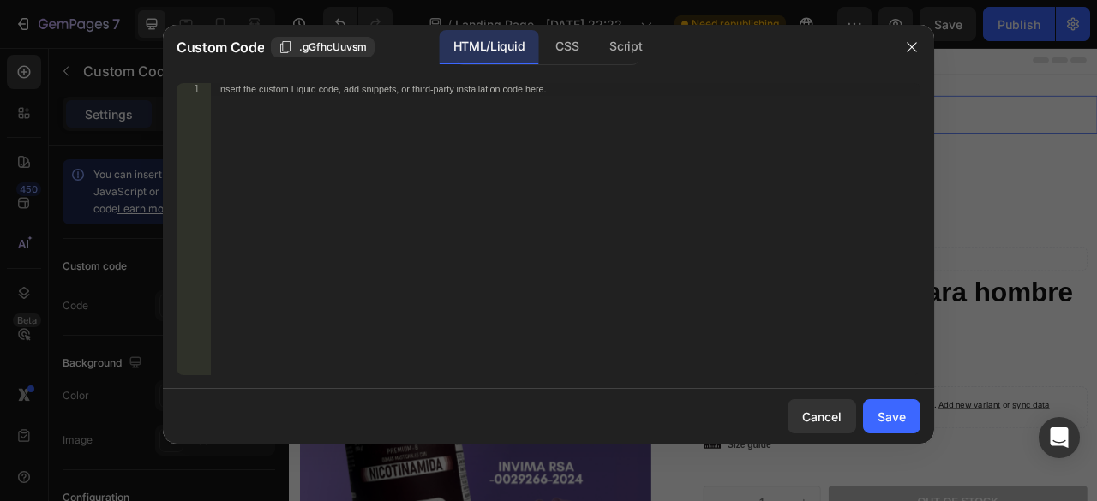
click at [394, 108] on div "Insert the custom Liquid code, add snippets, or third-party installation code h…" at bounding box center [566, 242] width 710 height 318
paste textarea "</noscript"
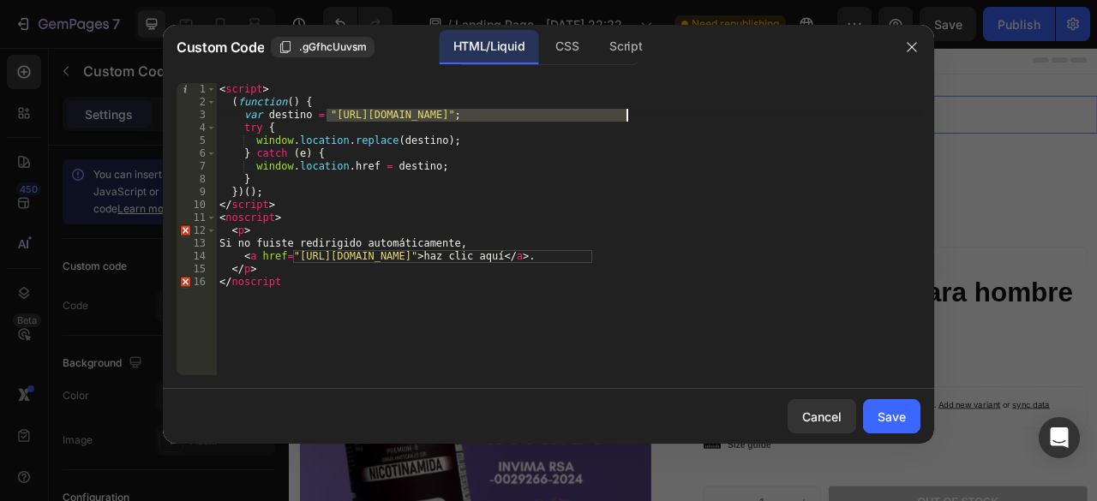
drag, startPoint x: 327, startPoint y: 113, endPoint x: 626, endPoint y: 118, distance: 298.3
click at [626, 118] on div "< script > ( function ( ) { var destino = "https://ryzesuperfoodsco.com/product…" at bounding box center [568, 242] width 704 height 318
paste textarea "glowstorecol.myshopify.com/products/king-maker"
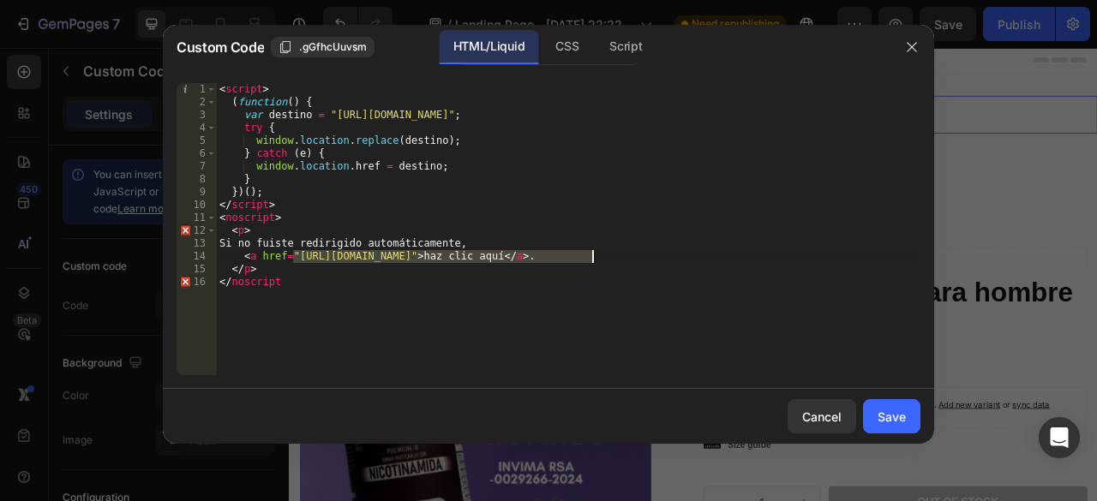
drag, startPoint x: 293, startPoint y: 258, endPoint x: 591, endPoint y: 254, distance: 298.2
click at [591, 254] on div "< script > ( function ( ) { var destino = "https://glowstorecol.myshopify.com/p…" at bounding box center [568, 242] width 704 height 318
paste textarea "glowstorecol.myshopify.com/products/king-maker"
type textarea "<a href="https://glowstorecol.myshopify.com/products/king-maker">haz clic aquí<…"
click at [902, 412] on div "Save" at bounding box center [892, 417] width 28 height 18
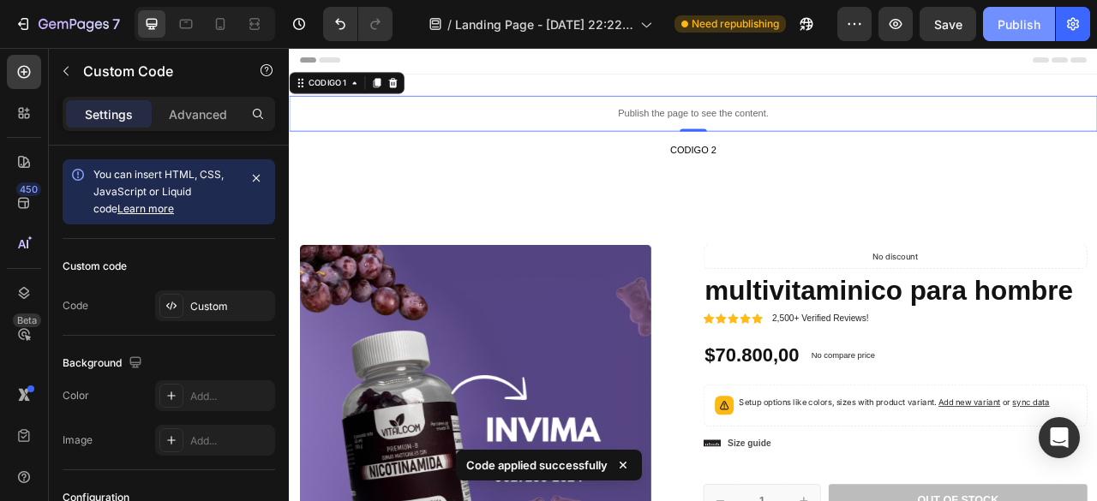
click at [1008, 30] on div "Publish" at bounding box center [1018, 24] width 43 height 18
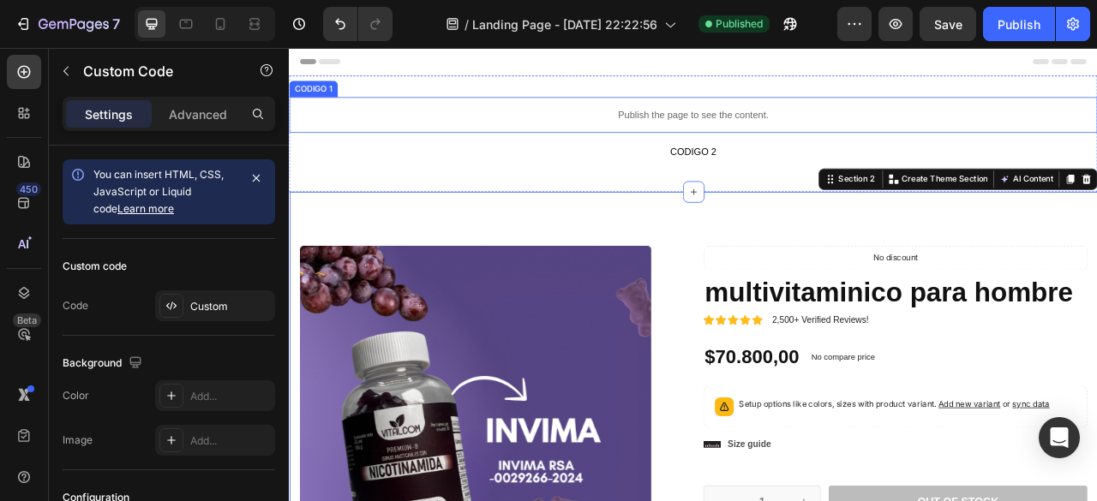
click at [775, 140] on p "Publish the page to see the content." at bounding box center [803, 133] width 1028 height 18
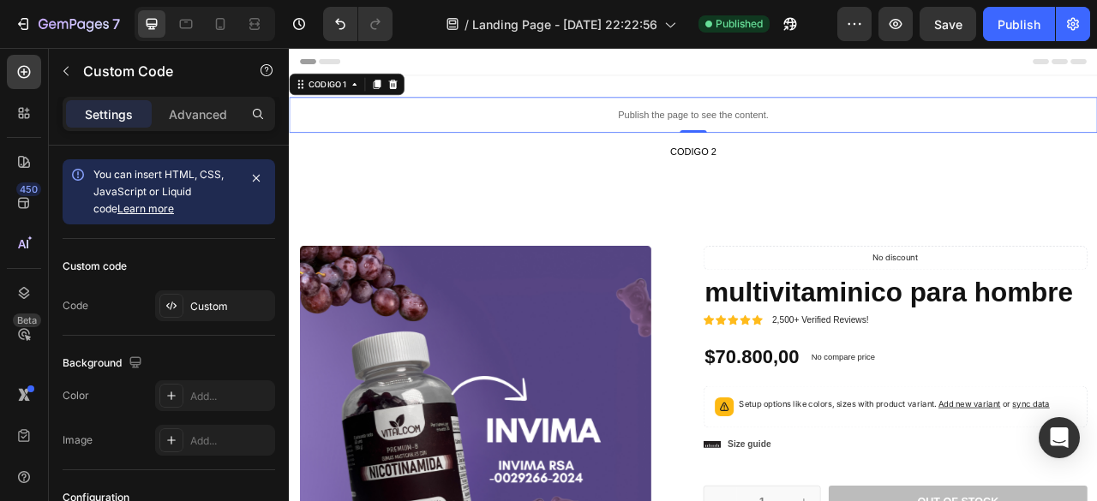
click at [776, 141] on div "Publish the page to see the content." at bounding box center [803, 133] width 1028 height 45
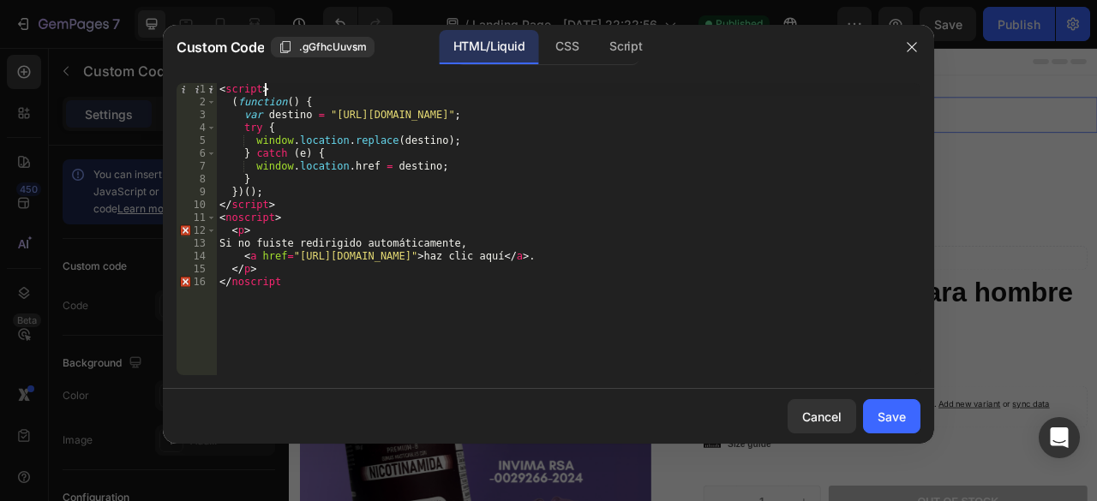
click at [282, 92] on div "< script > ( function ( ) { var destino = "https://glowstorecol.myshopify.com/p…" at bounding box center [568, 242] width 704 height 318
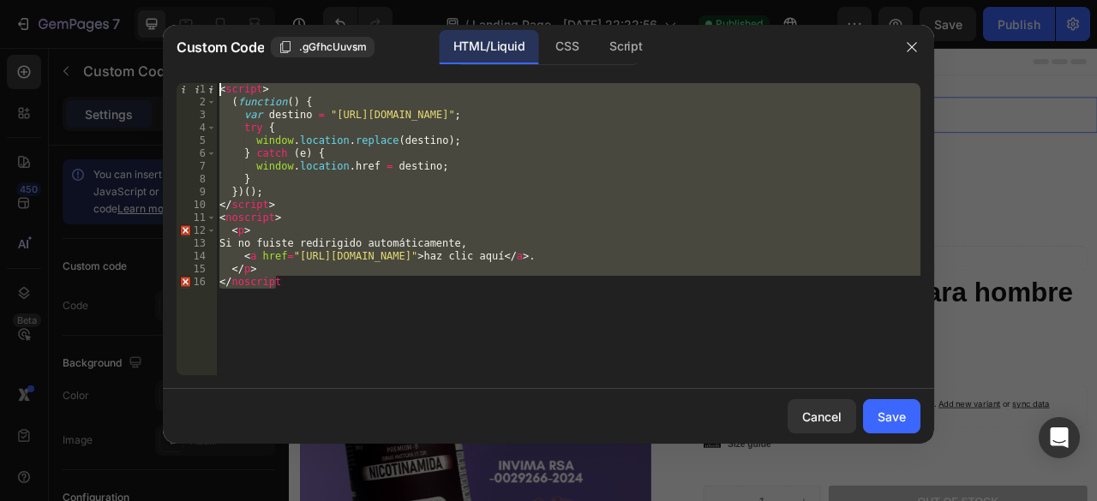
drag, startPoint x: 278, startPoint y: 278, endPoint x: 219, endPoint y: 88, distance: 198.1
click at [219, 88] on div "< script > ( function ( ) { var destino = "https://glowstorecol.myshopify.com/p…" at bounding box center [568, 242] width 704 height 318
click at [358, 294] on div "< script > ( function ( ) { var destino = "https://glowstorecol.myshopify.com/p…" at bounding box center [568, 229] width 704 height 292
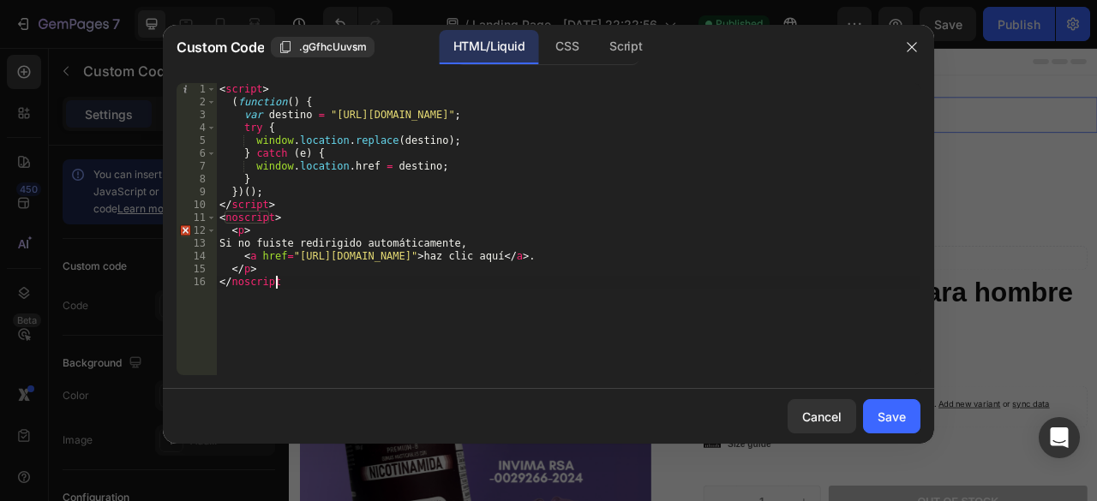
click at [283, 222] on div "< script > ( function ( ) { var destino = "https://glowstorecol.myshopify.com/p…" at bounding box center [568, 242] width 704 height 318
click at [283, 285] on div "< script > ( function ( ) { var destino = "https://glowstorecol.myshopify.com/p…" at bounding box center [568, 242] width 704 height 318
click at [403, 225] on div "< script > ( function ( ) { var destino = "https://glowstorecol.myshopify.com/p…" at bounding box center [568, 242] width 704 height 318
click at [409, 178] on div "< script > ( function ( ) { var destino = "https://glowstorecol.myshopify.com/p…" at bounding box center [568, 242] width 704 height 318
click at [411, 171] on div "< script > ( function ( ) { var destino = "https://glowstorecol.myshopify.com/p…" at bounding box center [568, 242] width 704 height 318
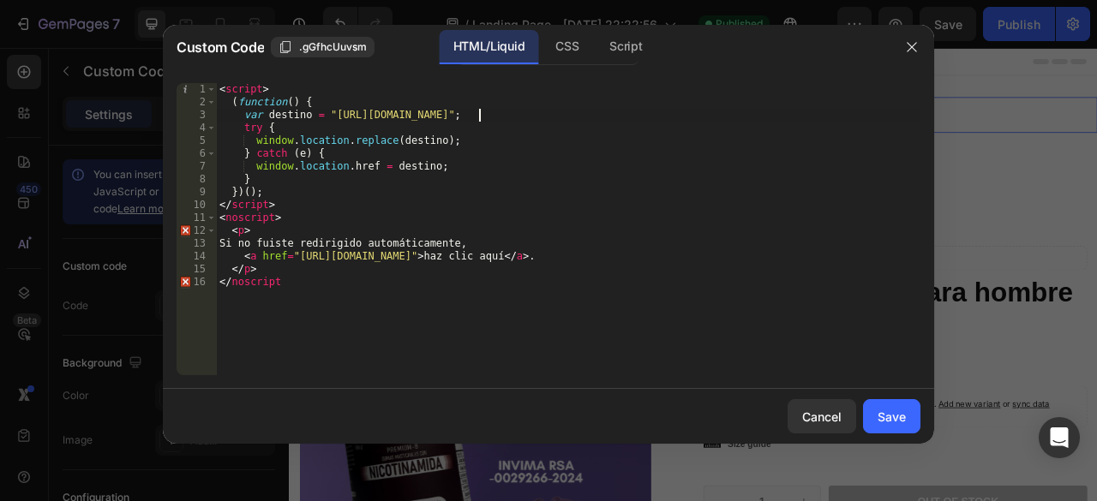
click at [479, 111] on div "< script > ( function ( ) { var destino = "https://glowstorecol.myshopify.com/p…" at bounding box center [568, 242] width 704 height 318
click at [323, 112] on div "< script > ( function ( ) { var destino = "https://glowstorecol.myshopify.com/p…" at bounding box center [568, 242] width 704 height 318
type textarea "var destino ="https://glowstorecol.myshopify.com/products/king-maker";"
click at [879, 419] on div "Save" at bounding box center [892, 417] width 28 height 18
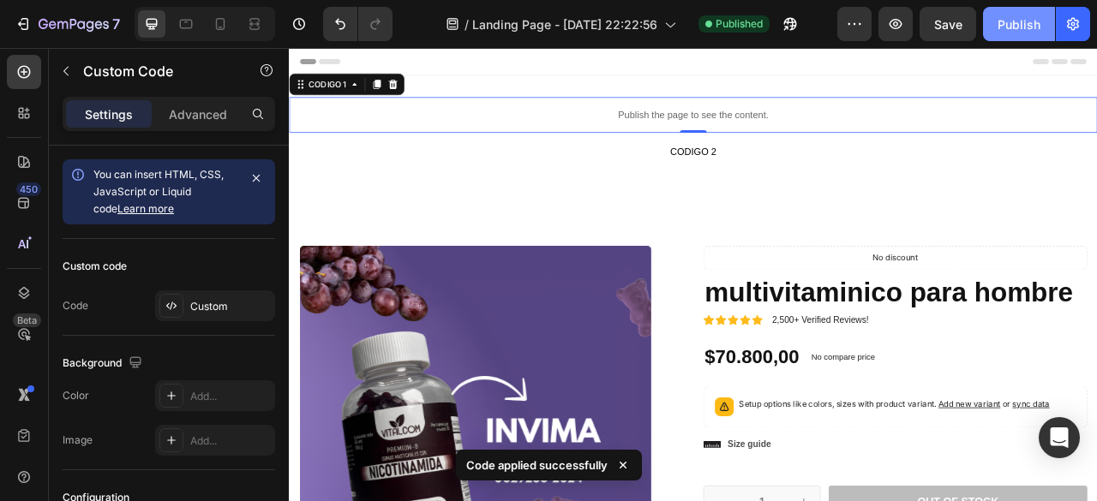
click at [1019, 23] on div "Publish" at bounding box center [1018, 24] width 43 height 18
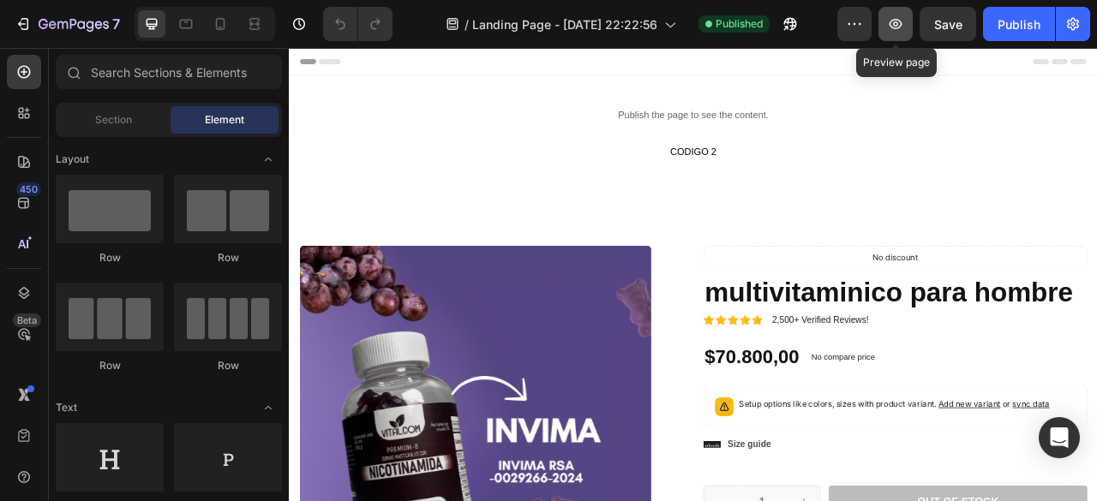
click at [885, 29] on button "button" at bounding box center [895, 24] width 34 height 34
click at [895, 28] on icon "button" at bounding box center [896, 24] width 13 height 10
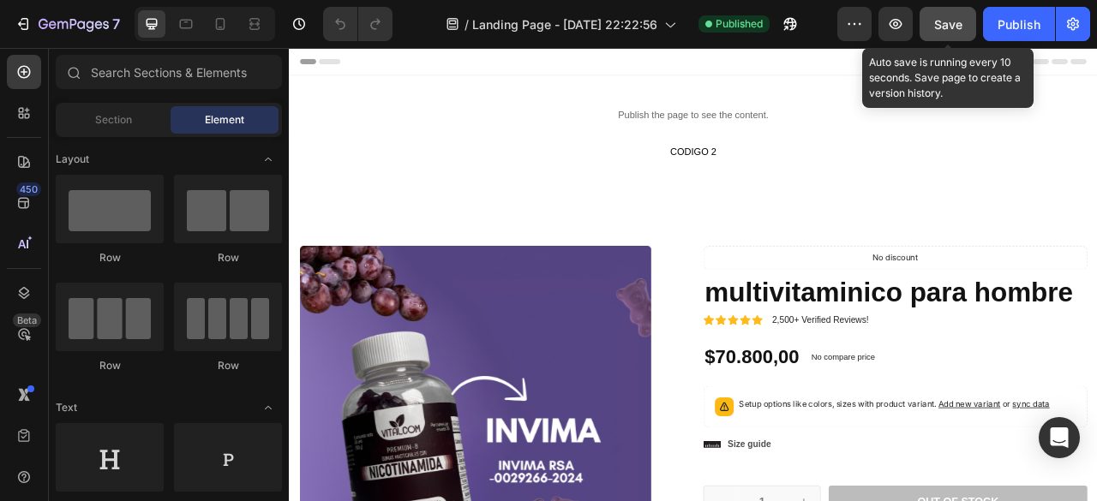
click at [956, 23] on span "Save" at bounding box center [948, 24] width 28 height 15
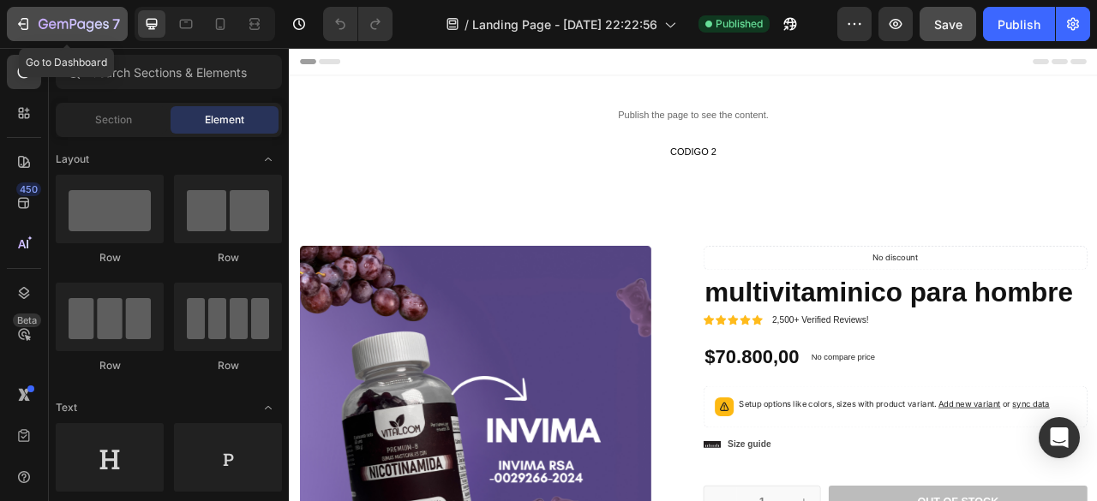
click at [26, 22] on icon "button" at bounding box center [23, 23] width 17 height 17
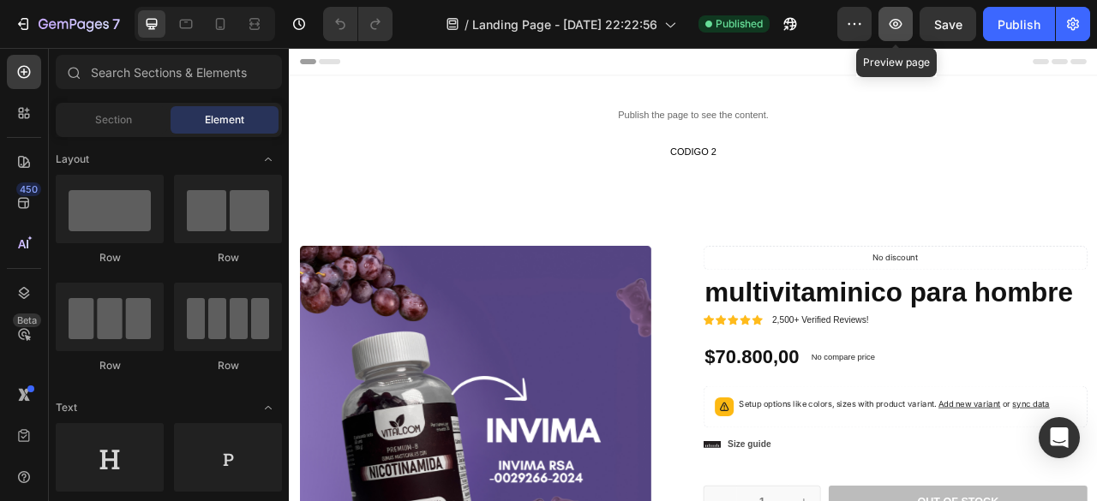
click at [904, 21] on icon "button" at bounding box center [895, 23] width 17 height 17
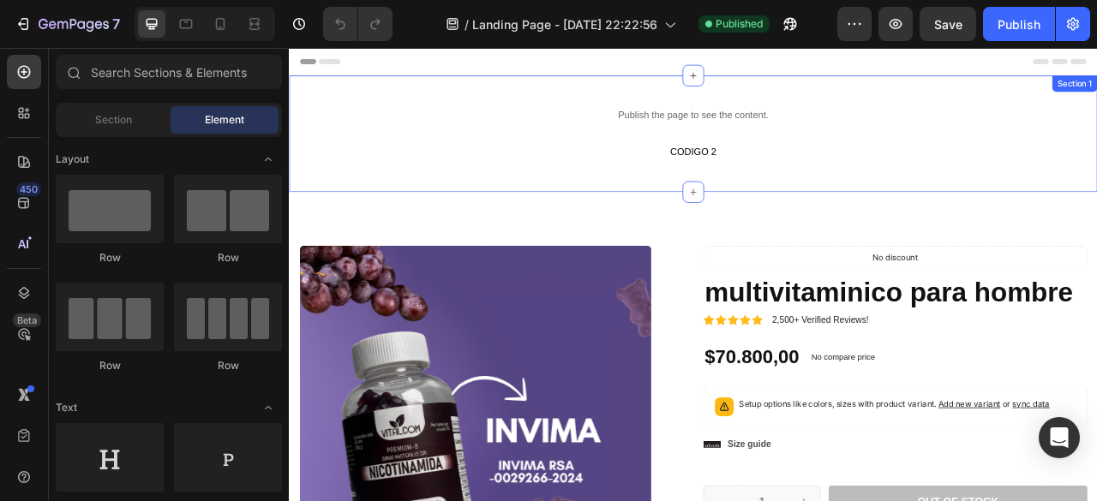
click at [620, 103] on div "Publish the page to see the content. CODIGO 1 CODIGO 2 CODIGO 2 Section 1" at bounding box center [803, 157] width 1028 height 148
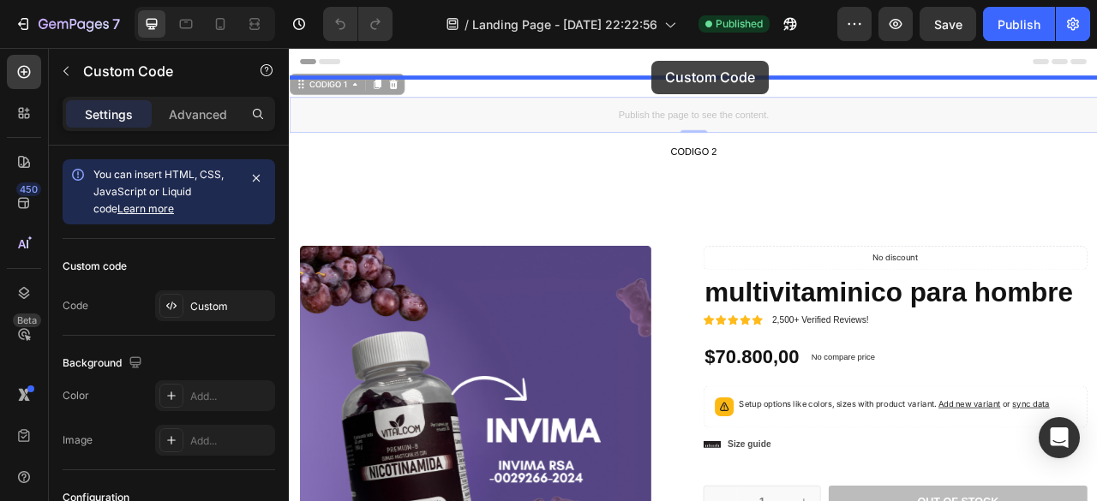
drag, startPoint x: 752, startPoint y: 130, endPoint x: 750, endPoint y: 64, distance: 66.0
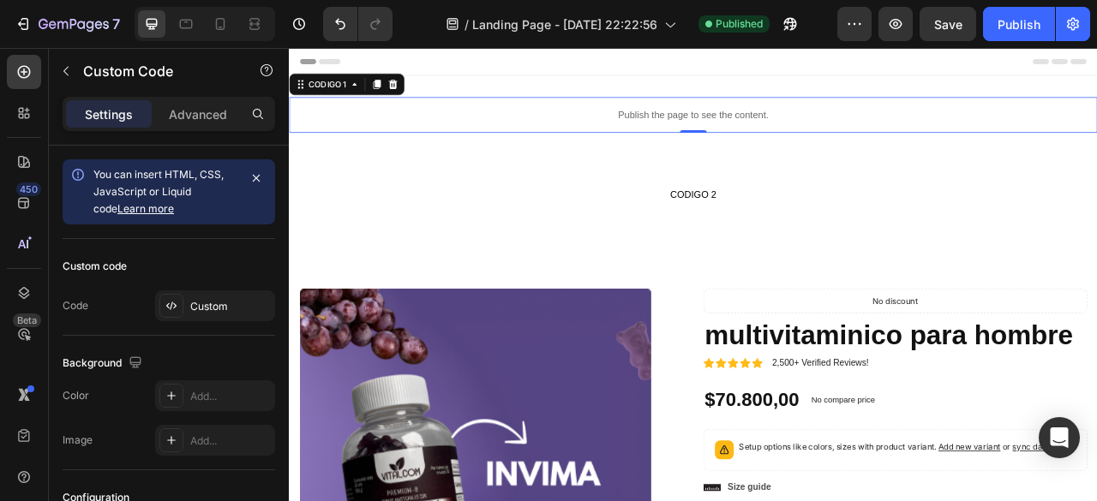
click at [659, 117] on div "Publish the page to see the content." at bounding box center [803, 133] width 1028 height 45
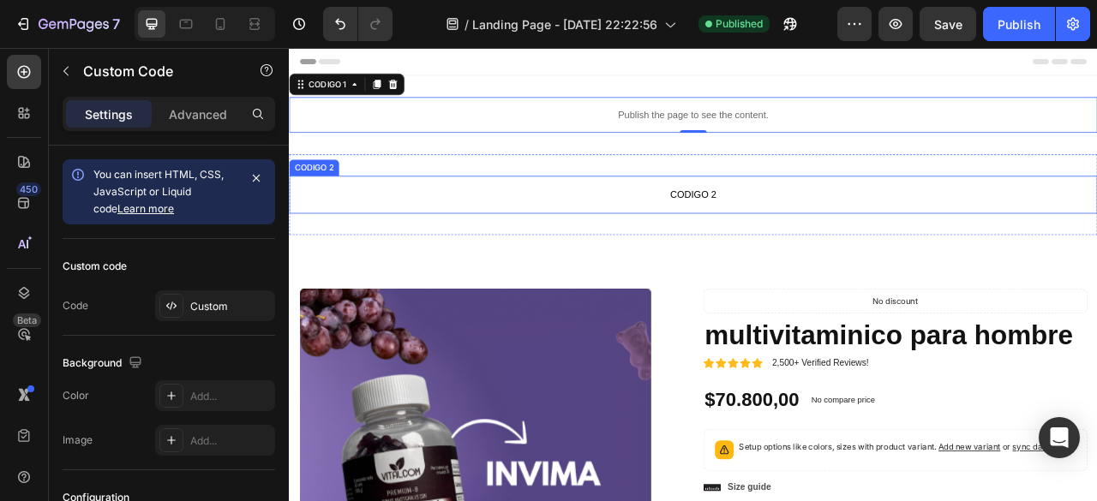
click at [774, 237] on span "CODIGO 2" at bounding box center [803, 235] width 1028 height 21
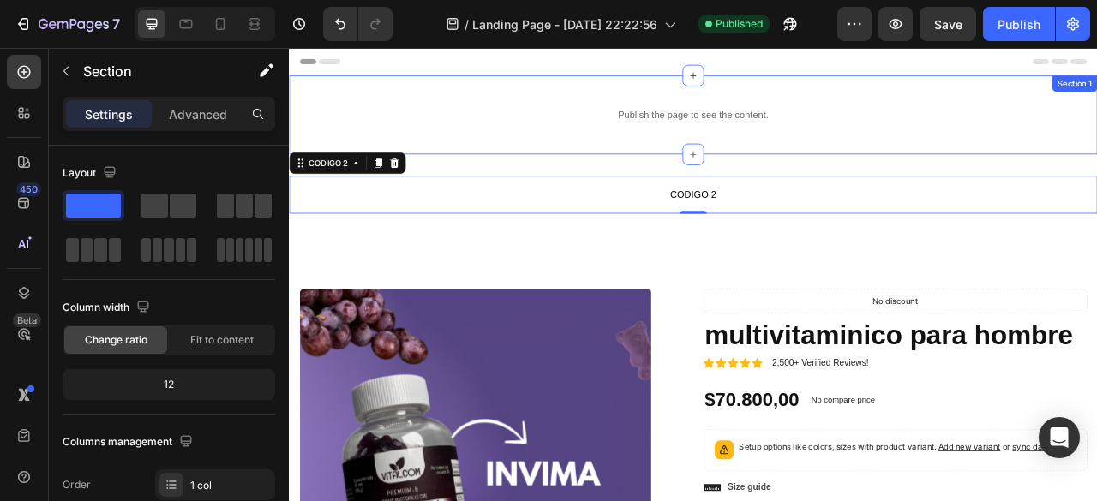
click at [740, 103] on div "Publish the page to see the content. CODIGO 1 Section 1" at bounding box center [803, 133] width 1028 height 100
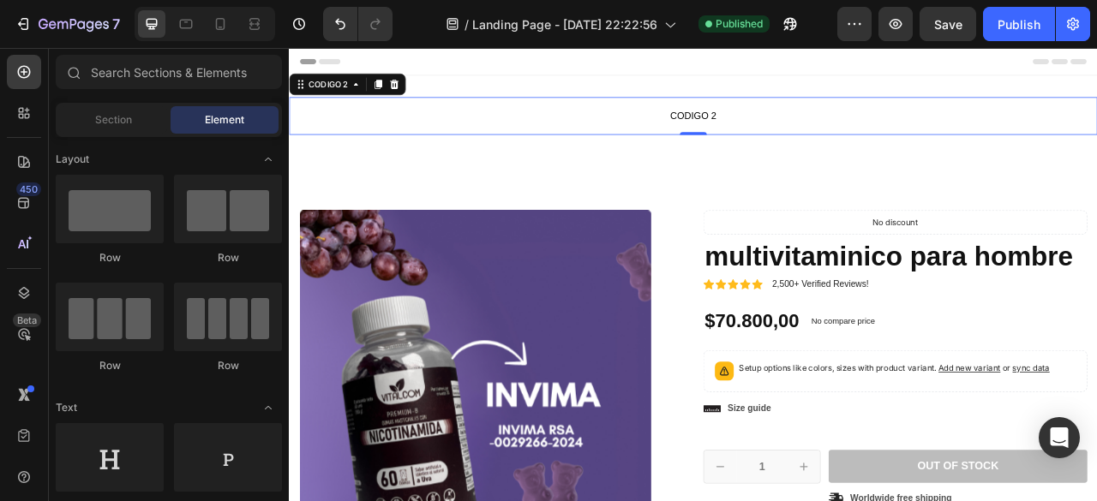
click at [799, 136] on span "CODIGO 2" at bounding box center [803, 134] width 1028 height 21
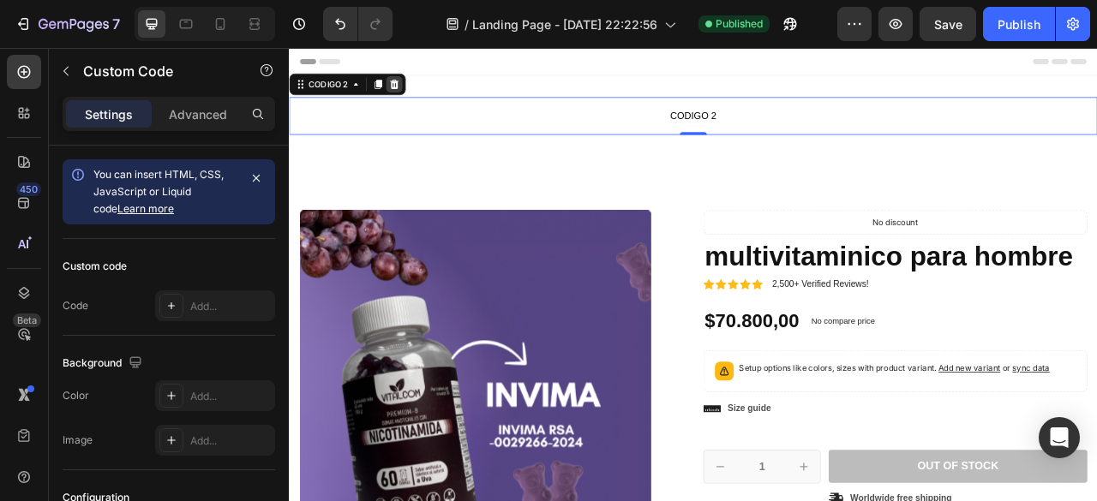
click at [423, 97] on icon at bounding box center [422, 94] width 11 height 12
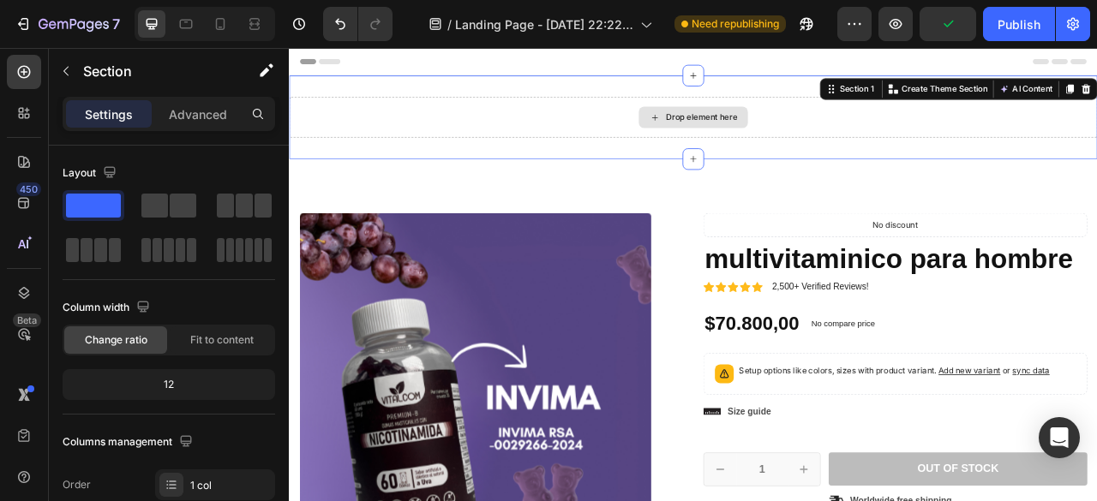
click at [1096, 132] on div "Drop element here" at bounding box center [803, 136] width 1028 height 51
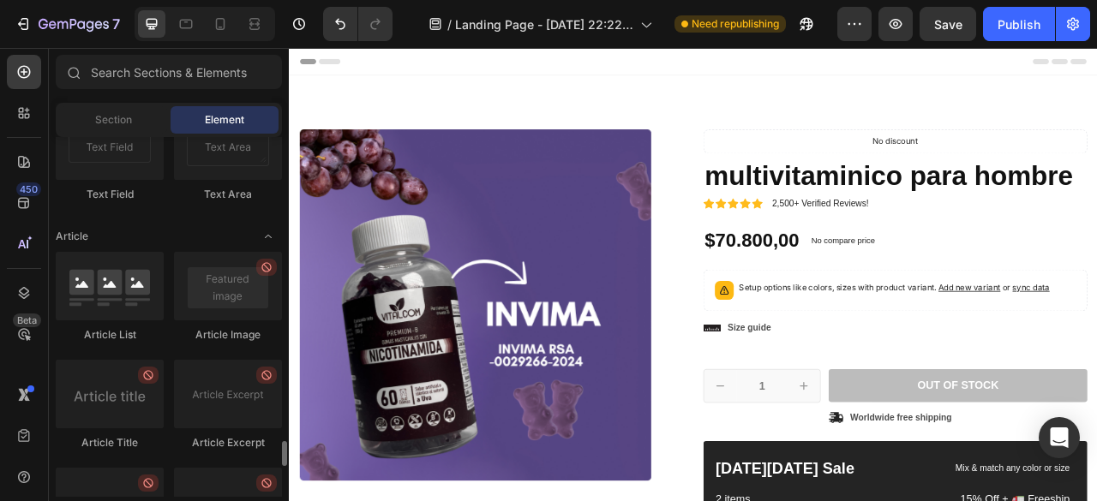
scroll to position [4718, 0]
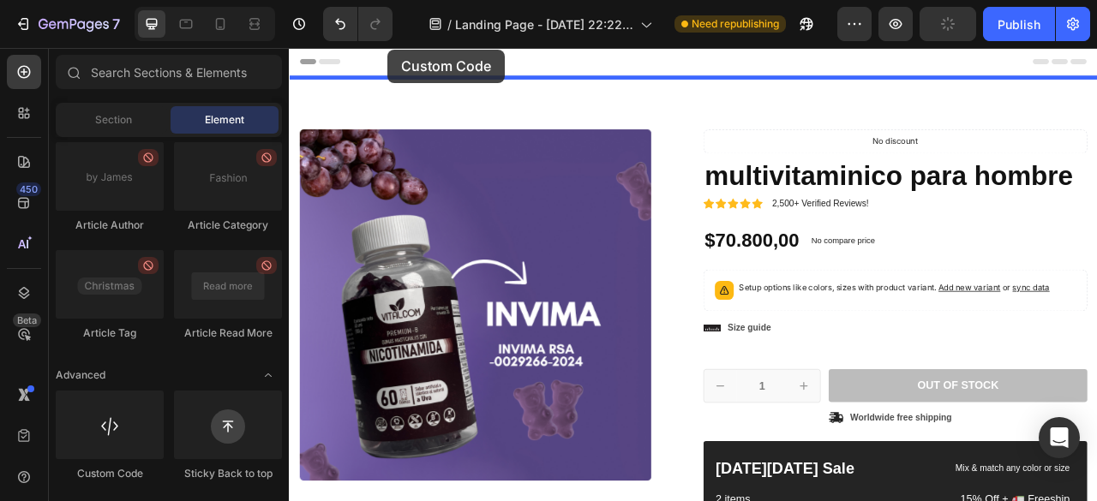
drag, startPoint x: 399, startPoint y: 492, endPoint x: 414, endPoint y: 50, distance: 442.4
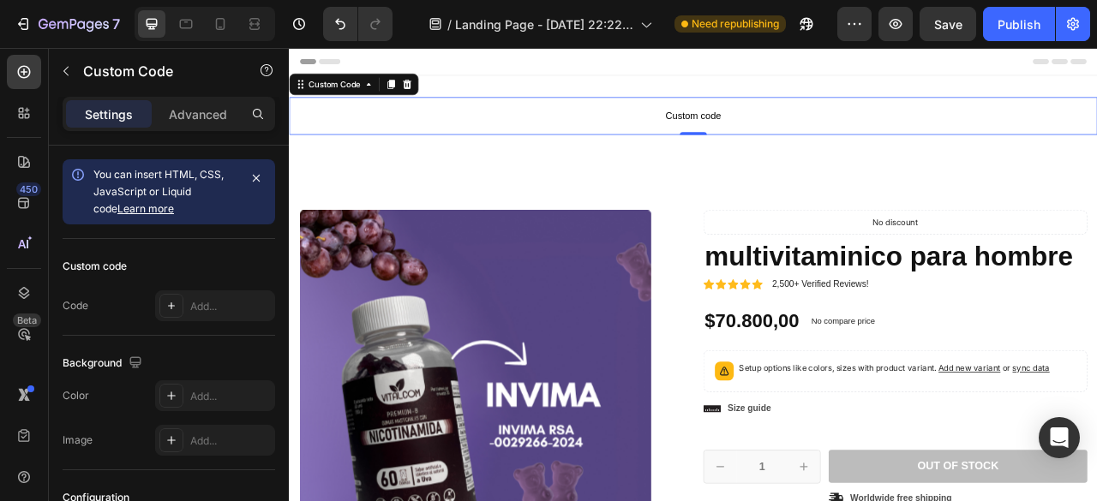
click at [820, 135] on span "Custom code" at bounding box center [803, 134] width 1028 height 21
click at [226, 27] on icon at bounding box center [220, 23] width 17 height 17
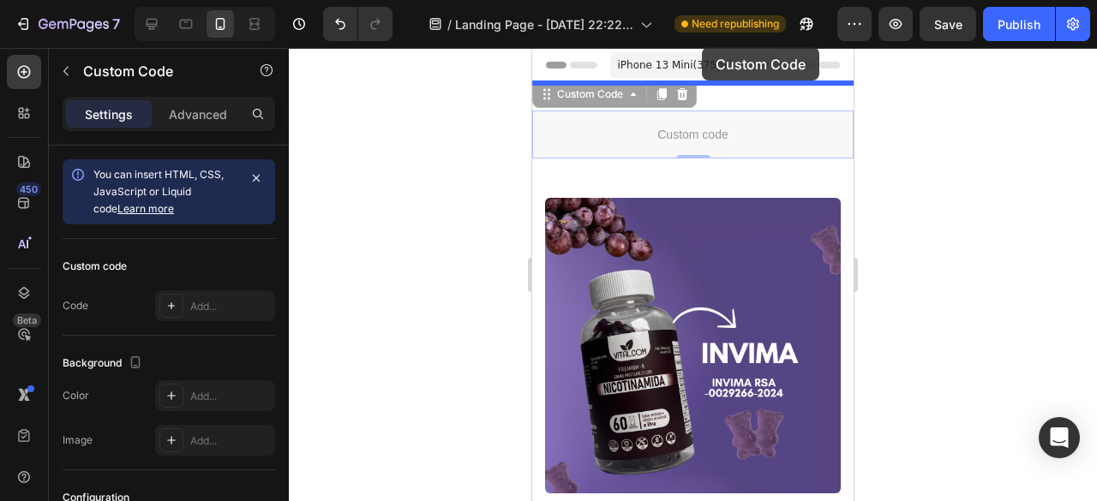
drag, startPoint x: 686, startPoint y: 132, endPoint x: 703, endPoint y: 46, distance: 87.4
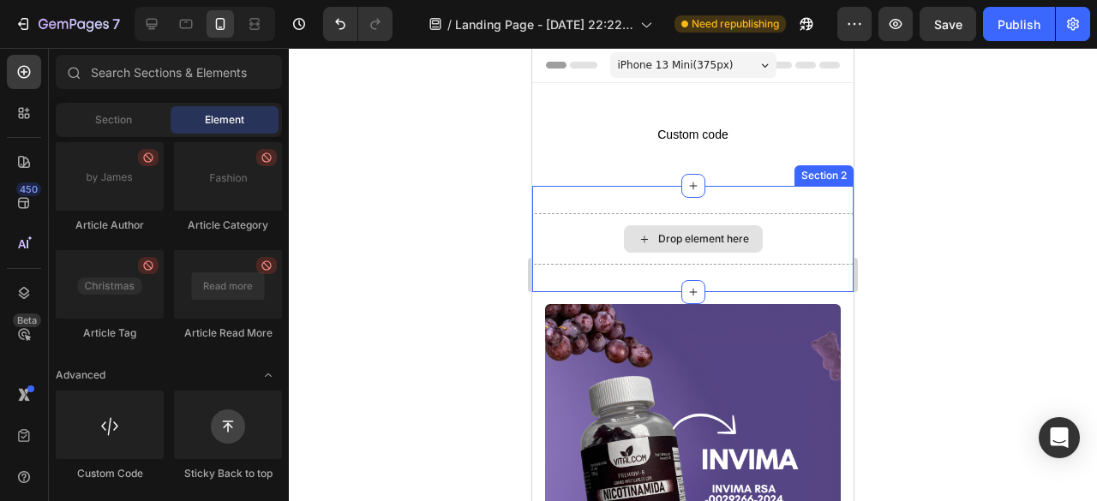
click at [704, 243] on div "Drop element here" at bounding box center [703, 239] width 91 height 14
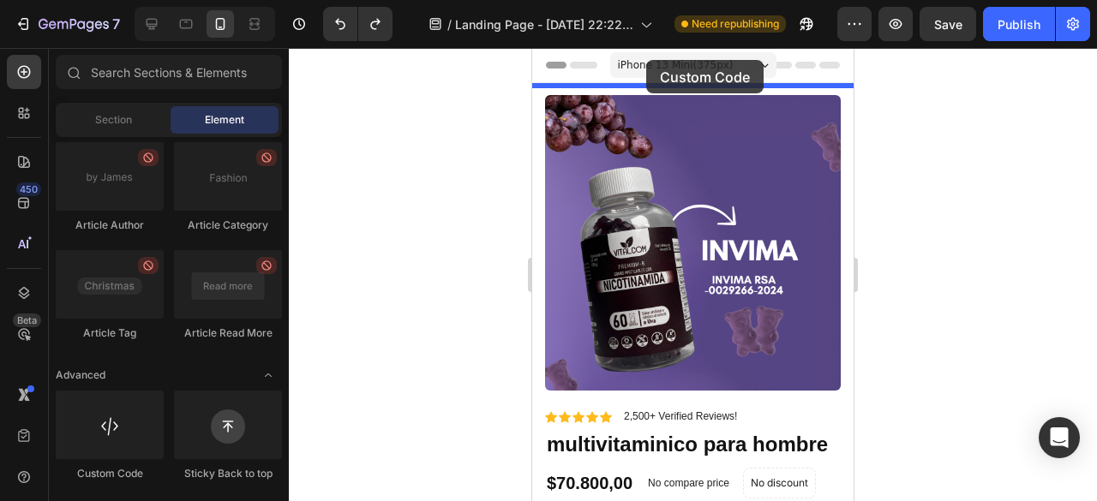
drag, startPoint x: 688, startPoint y: 458, endPoint x: 646, endPoint y: 60, distance: 400.7
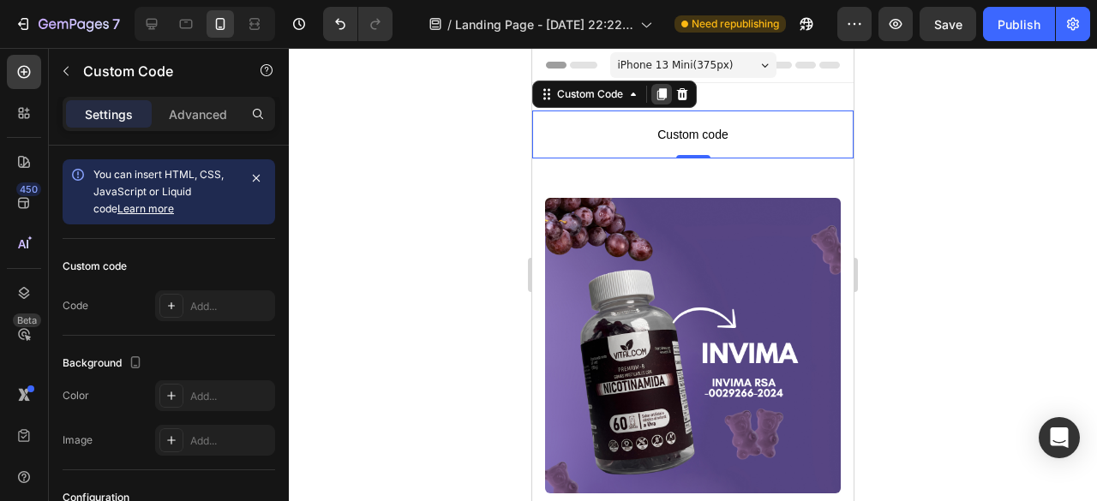
click at [663, 94] on icon at bounding box center [661, 94] width 9 height 12
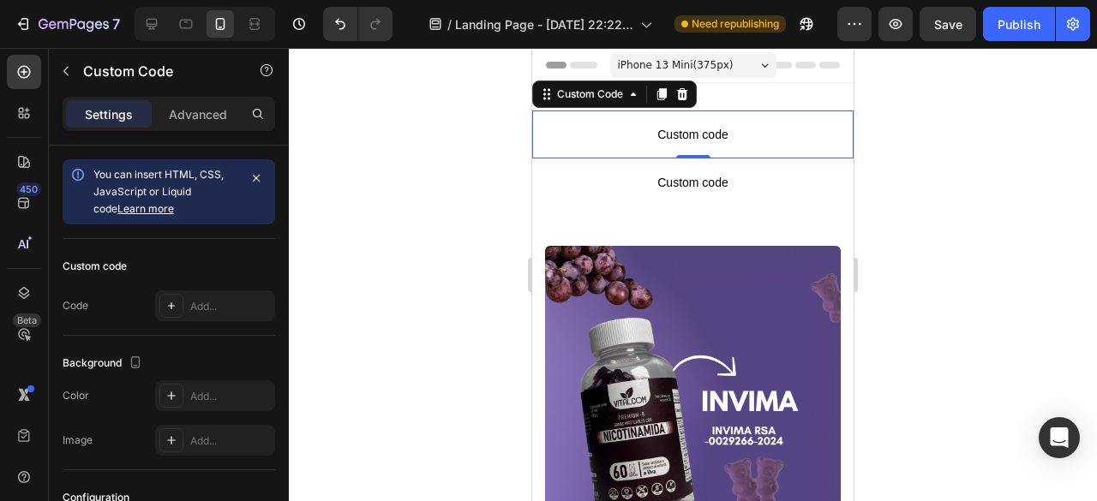
click at [728, 147] on p "Custom code" at bounding box center [692, 135] width 321 height 48
click at [718, 137] on span "Custom code" at bounding box center [692, 134] width 321 height 21
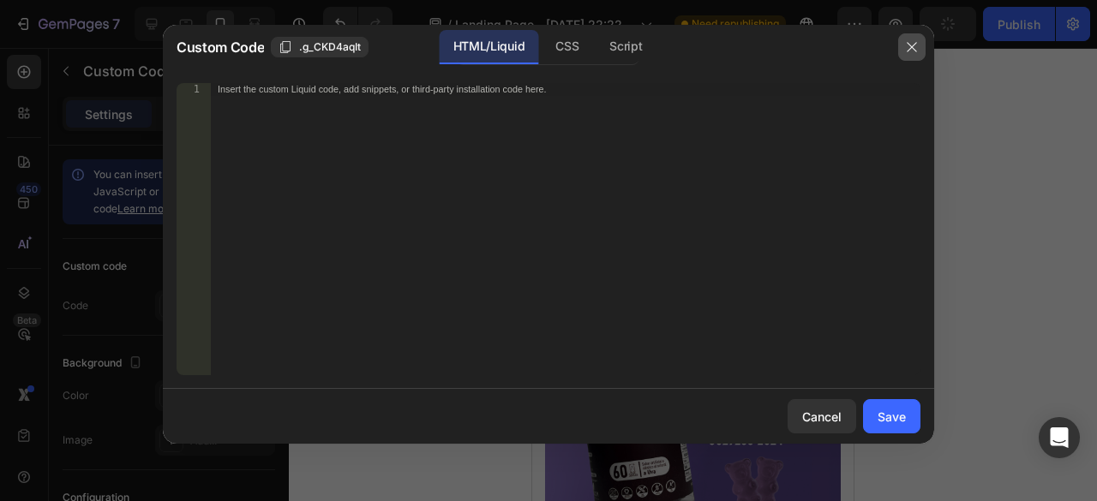
click at [911, 49] on icon "button" at bounding box center [912, 47] width 14 height 14
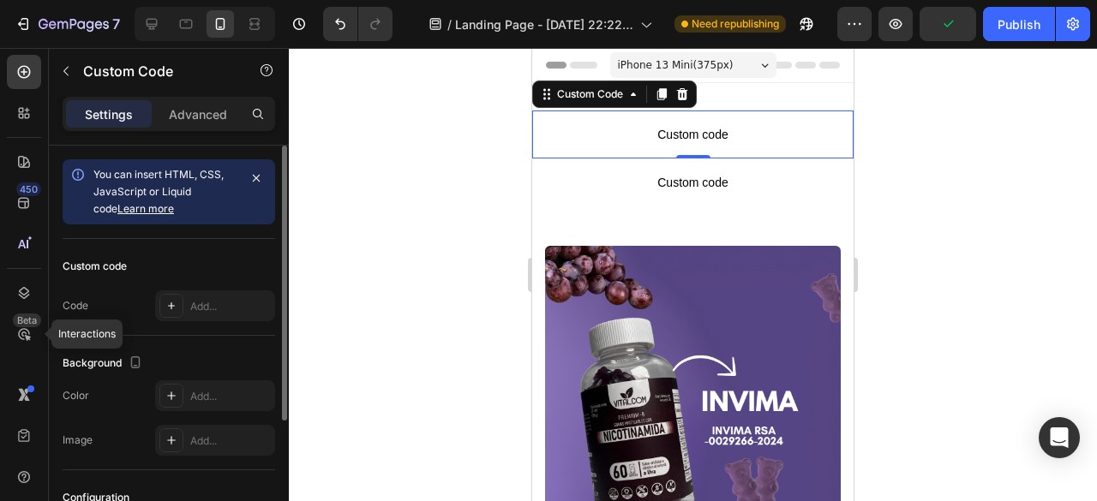
scroll to position [191, 0]
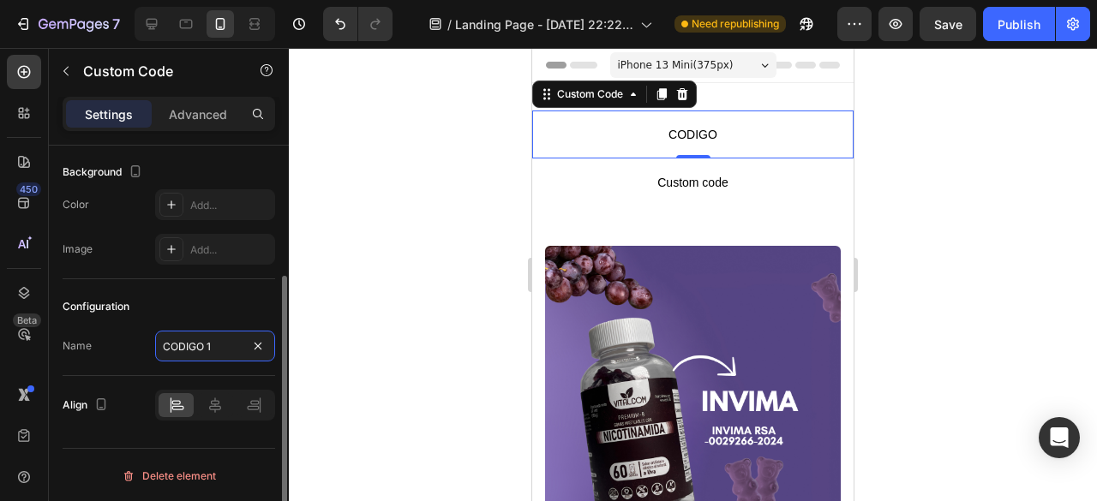
type input "CODIGO 1"
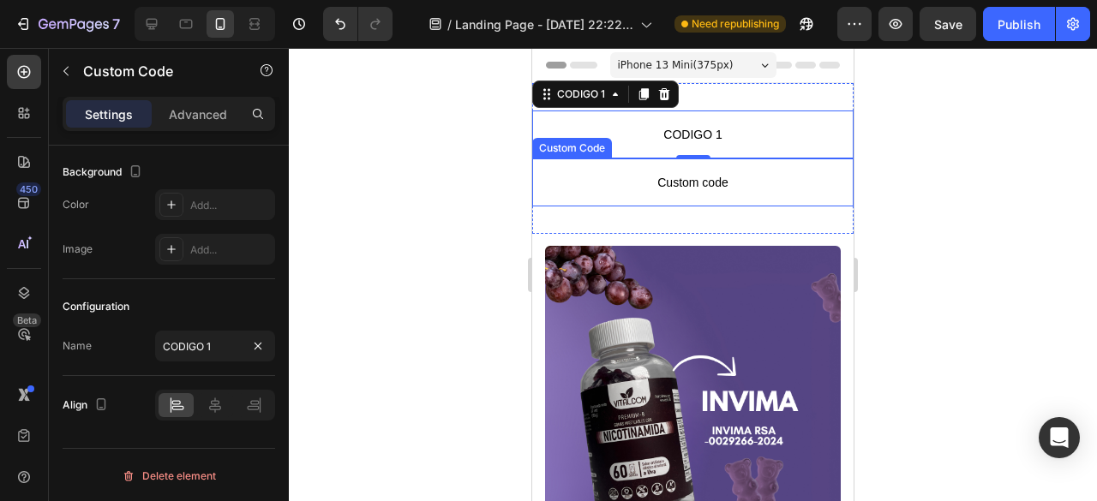
click at [643, 183] on span "Custom code" at bounding box center [692, 182] width 321 height 21
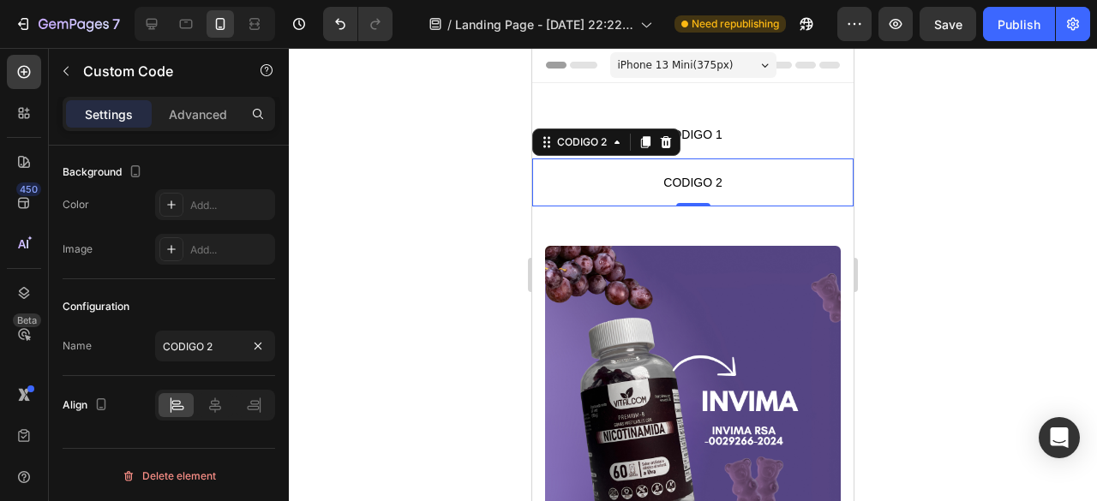
type input "CODIGO 2"
click at [417, 250] on div at bounding box center [693, 274] width 808 height 453
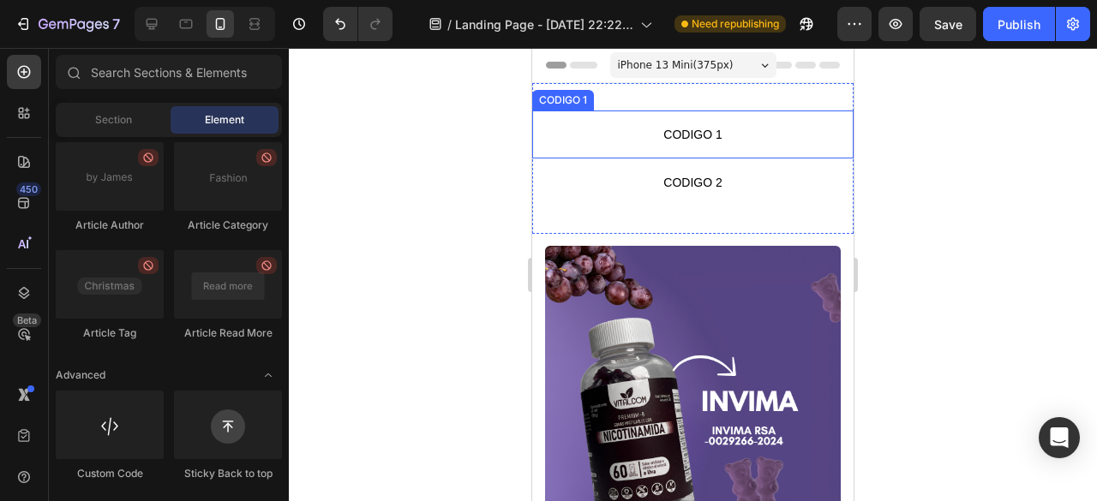
click at [694, 138] on span "CODIGO 1" at bounding box center [692, 134] width 321 height 21
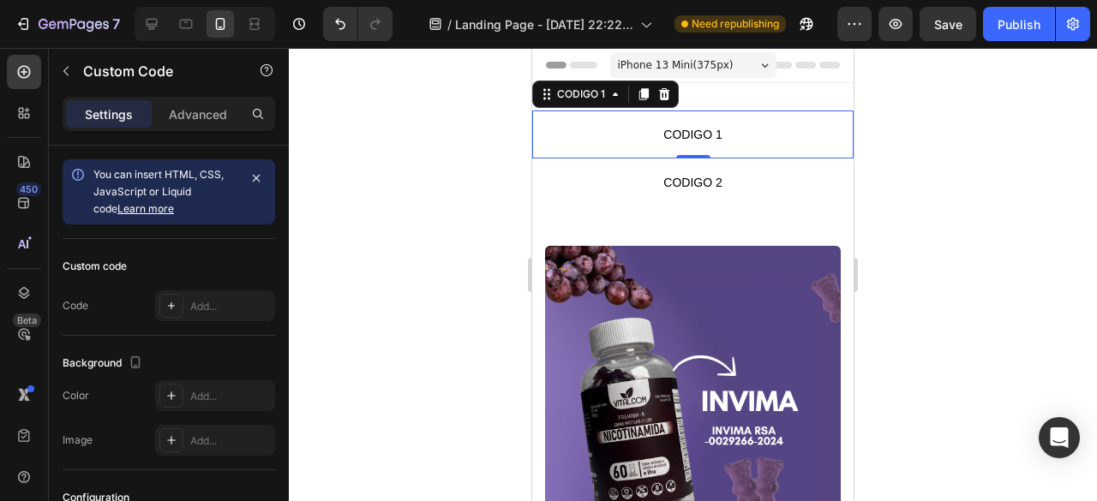
click at [694, 138] on span "CODIGO 1" at bounding box center [692, 134] width 321 height 21
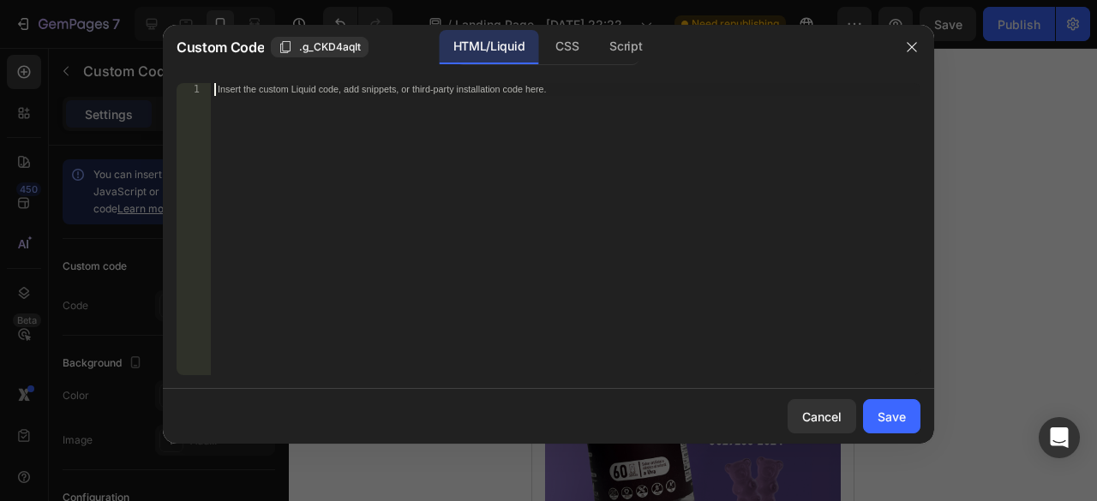
click at [288, 101] on div "Insert the custom Liquid code, add snippets, or third-party installation code h…" at bounding box center [566, 242] width 710 height 318
paste textarea "</noscript"
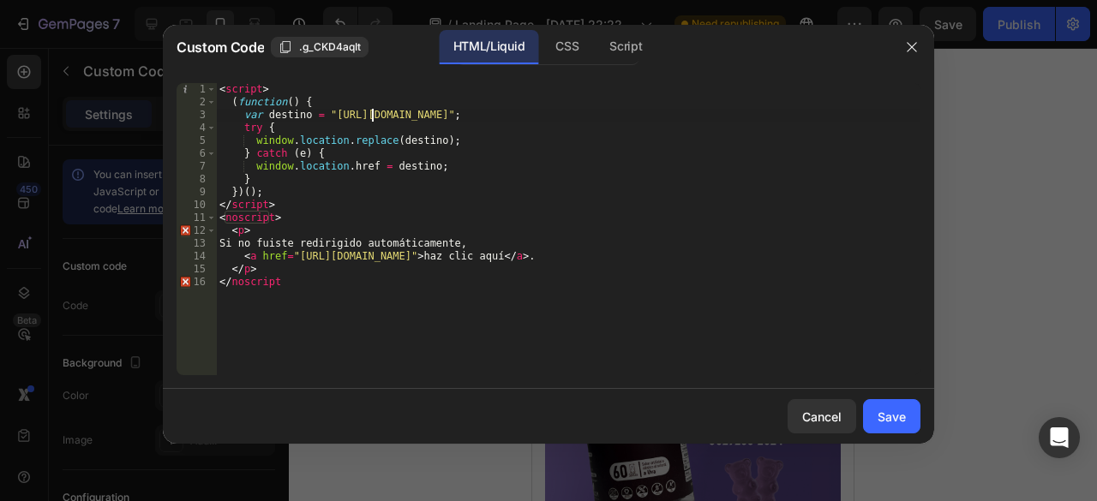
click at [369, 116] on div "< script > ( function ( ) { var destino = "https://ryzesuperfoodsco.com/product…" at bounding box center [568, 242] width 704 height 318
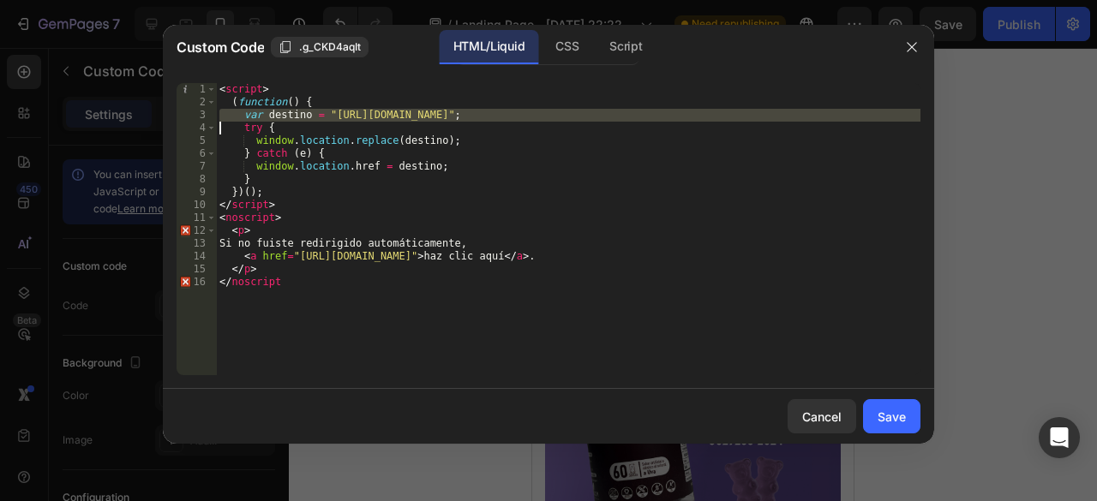
click at [509, 113] on div "< script > ( function ( ) { var destino = "https://ryzesuperfoodsco.com/product…" at bounding box center [568, 229] width 704 height 292
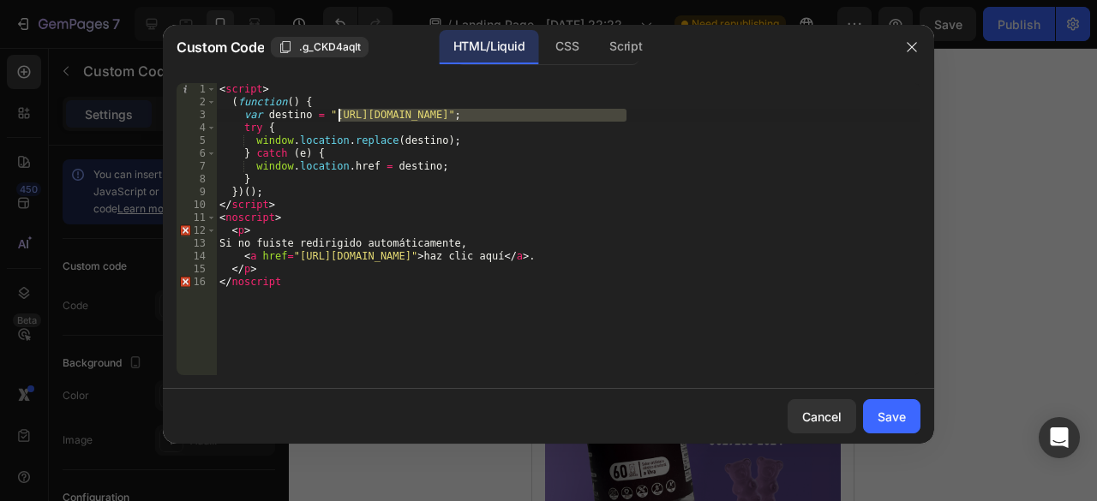
drag, startPoint x: 626, startPoint y: 114, endPoint x: 338, endPoint y: 113, distance: 287.9
click at [338, 116] on div "< script > ( function ( ) { var destino = "https://ryzesuperfoodsco.com/product…" at bounding box center [568, 242] width 704 height 318
drag, startPoint x: 327, startPoint y: 113, endPoint x: 624, endPoint y: 114, distance: 296.5
click at [624, 114] on div "< script > ( function ( ) { var destino = "https://ryzesuperfoodsco.com/product…" at bounding box center [568, 242] width 704 height 318
paste textarea "glowstorecol.myshopify.com/products/king-maker"
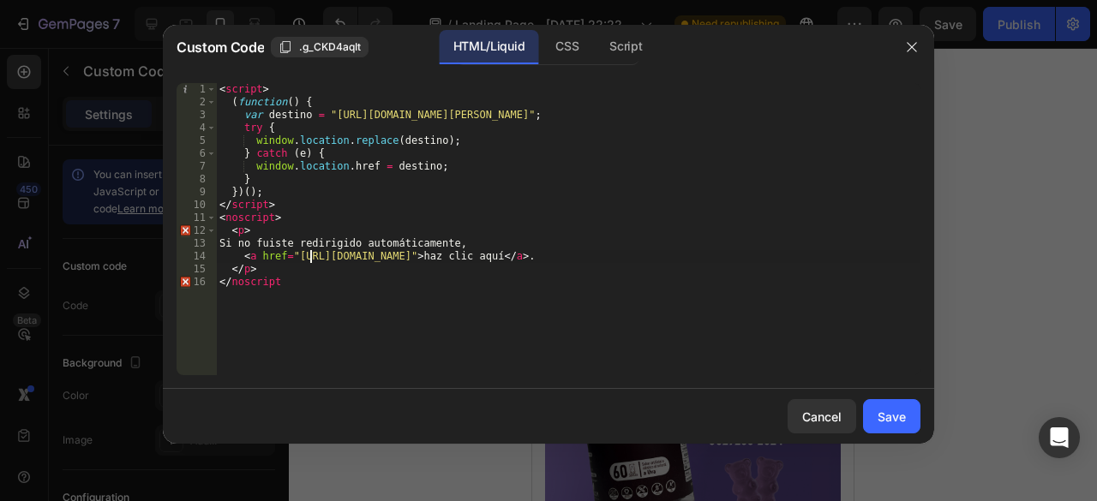
click at [312, 261] on div "< script > ( function ( ) { var destino = "https://glowstorecol.myshopify.com/p…" at bounding box center [568, 242] width 704 height 318
drag, startPoint x: 593, startPoint y: 253, endPoint x: 294, endPoint y: 256, distance: 299.1
click at [294, 256] on div "< script > ( function ( ) { var destino = "https://glowstorecol.myshopify.com/p…" at bounding box center [568, 242] width 704 height 318
paste textarea "glowstorecol.myshopify.com/products/king-maker"
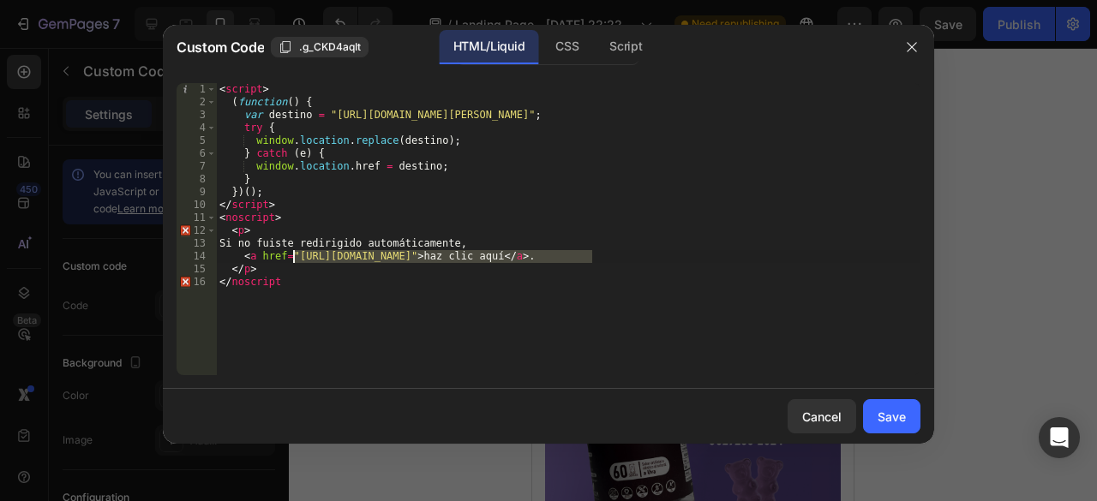
type textarea "<a href="https://glowstorecol.myshopify.com/products/king-maker">haz clic aquí<…"
click at [900, 426] on div "Save" at bounding box center [892, 417] width 28 height 18
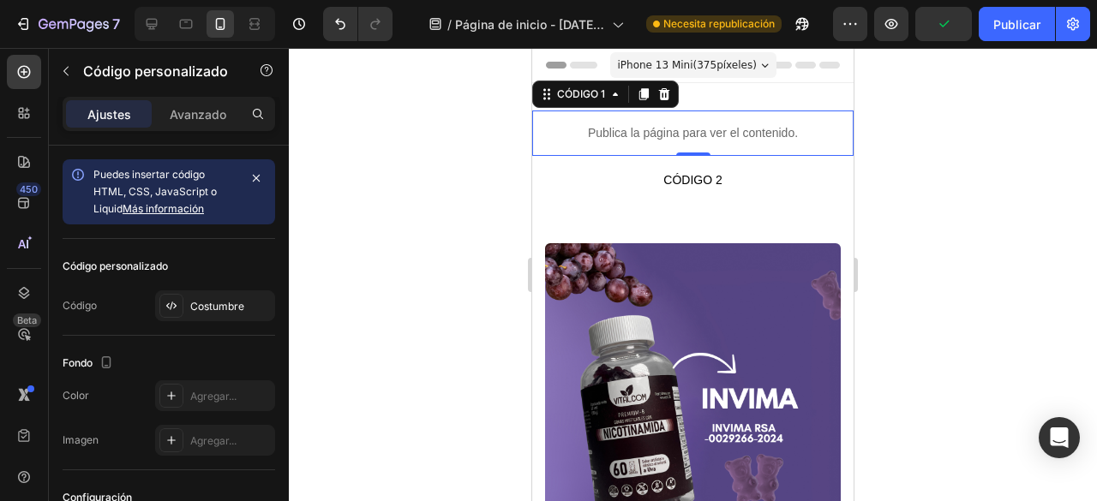
click at [500, 186] on div at bounding box center [693, 274] width 808 height 453
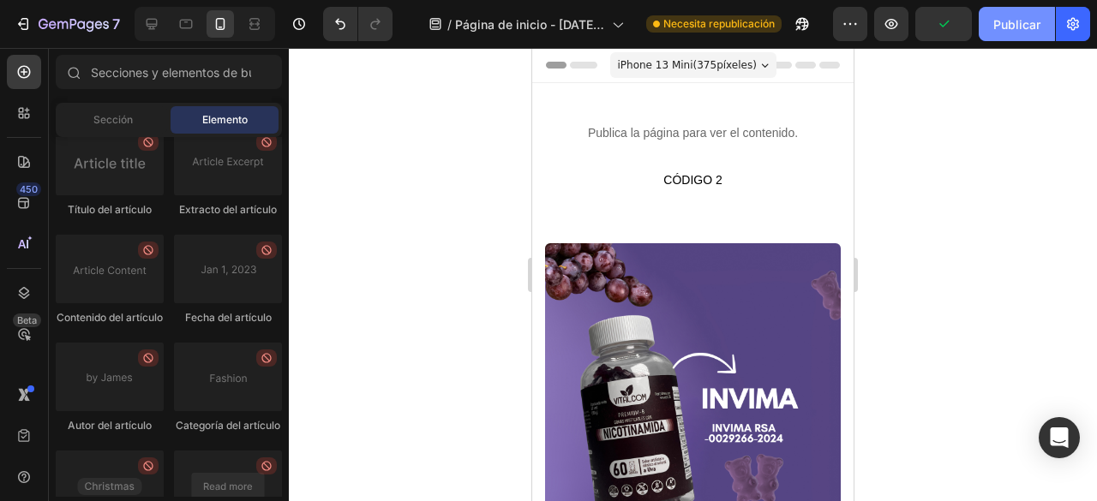
click at [1023, 19] on font "Publicar" at bounding box center [1016, 24] width 47 height 15
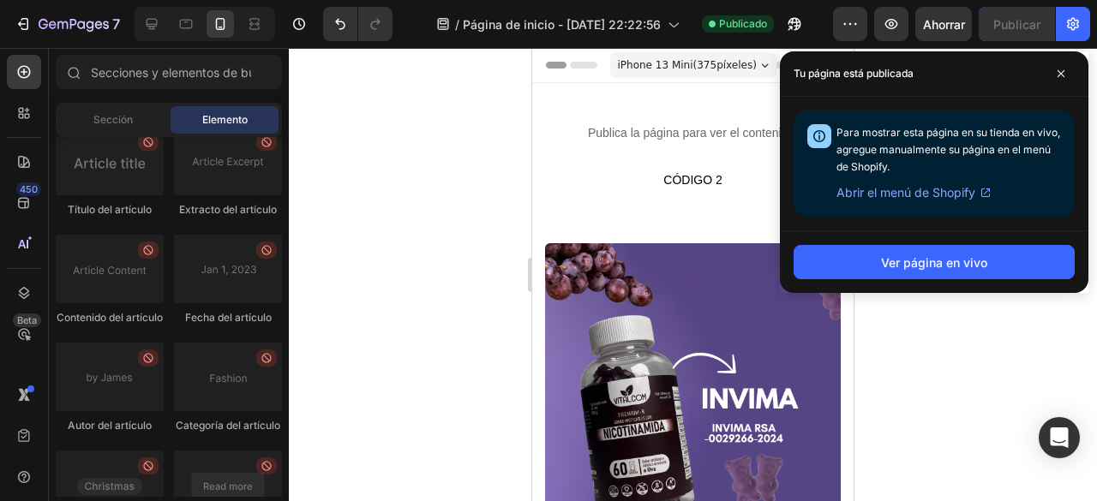
click at [907, 195] on font "Abrir el menú de Shopify" at bounding box center [905, 192] width 139 height 15
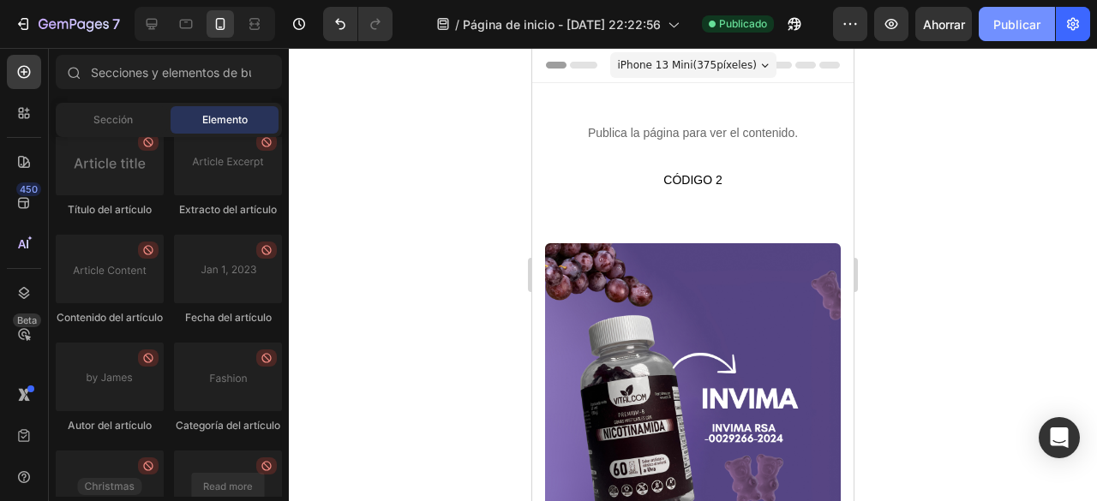
click at [1009, 31] on font "Publicar" at bounding box center [1016, 24] width 47 height 18
